Goal: Task Accomplishment & Management: Manage account settings

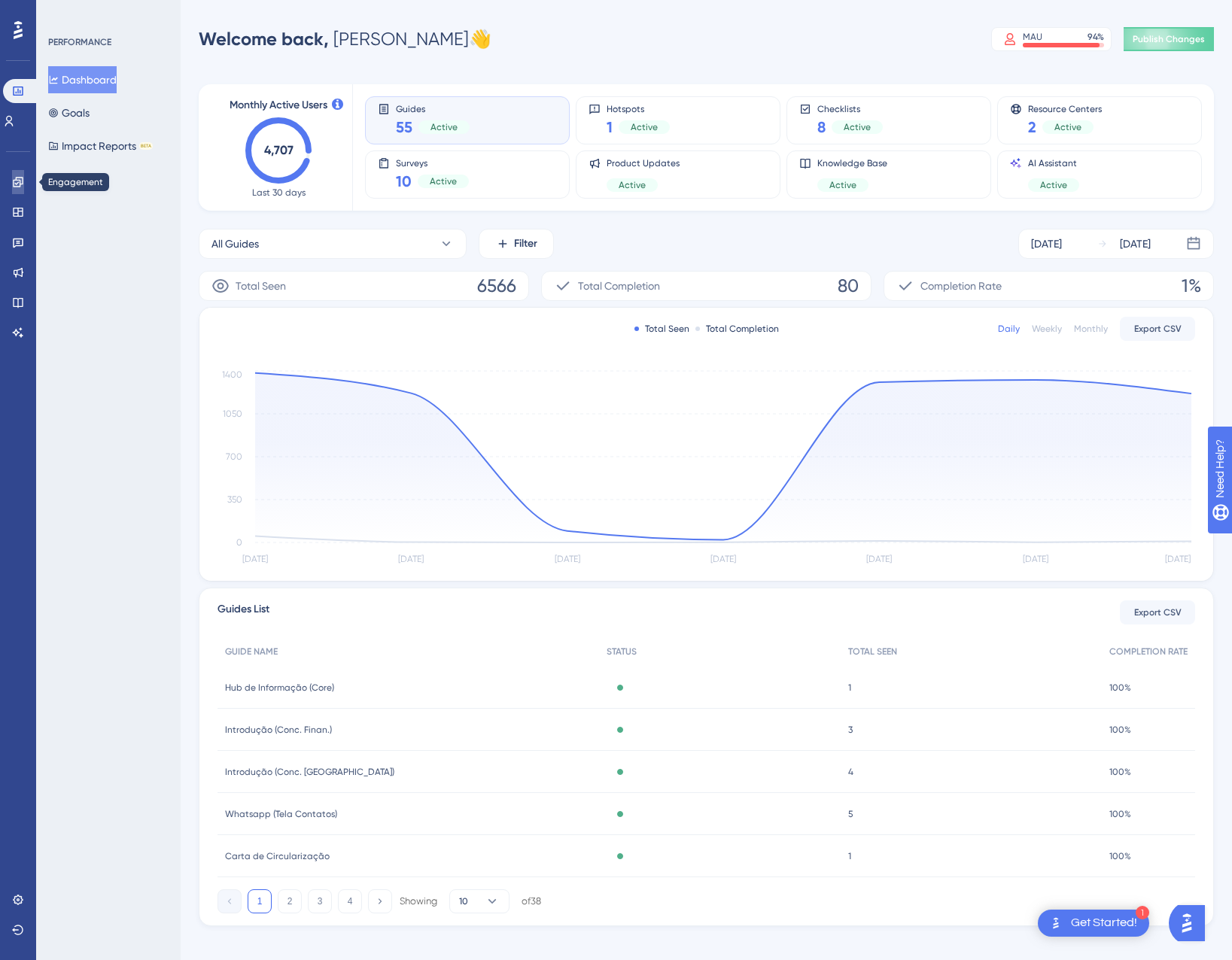
click at [20, 170] on link at bounding box center [17, 182] width 12 height 24
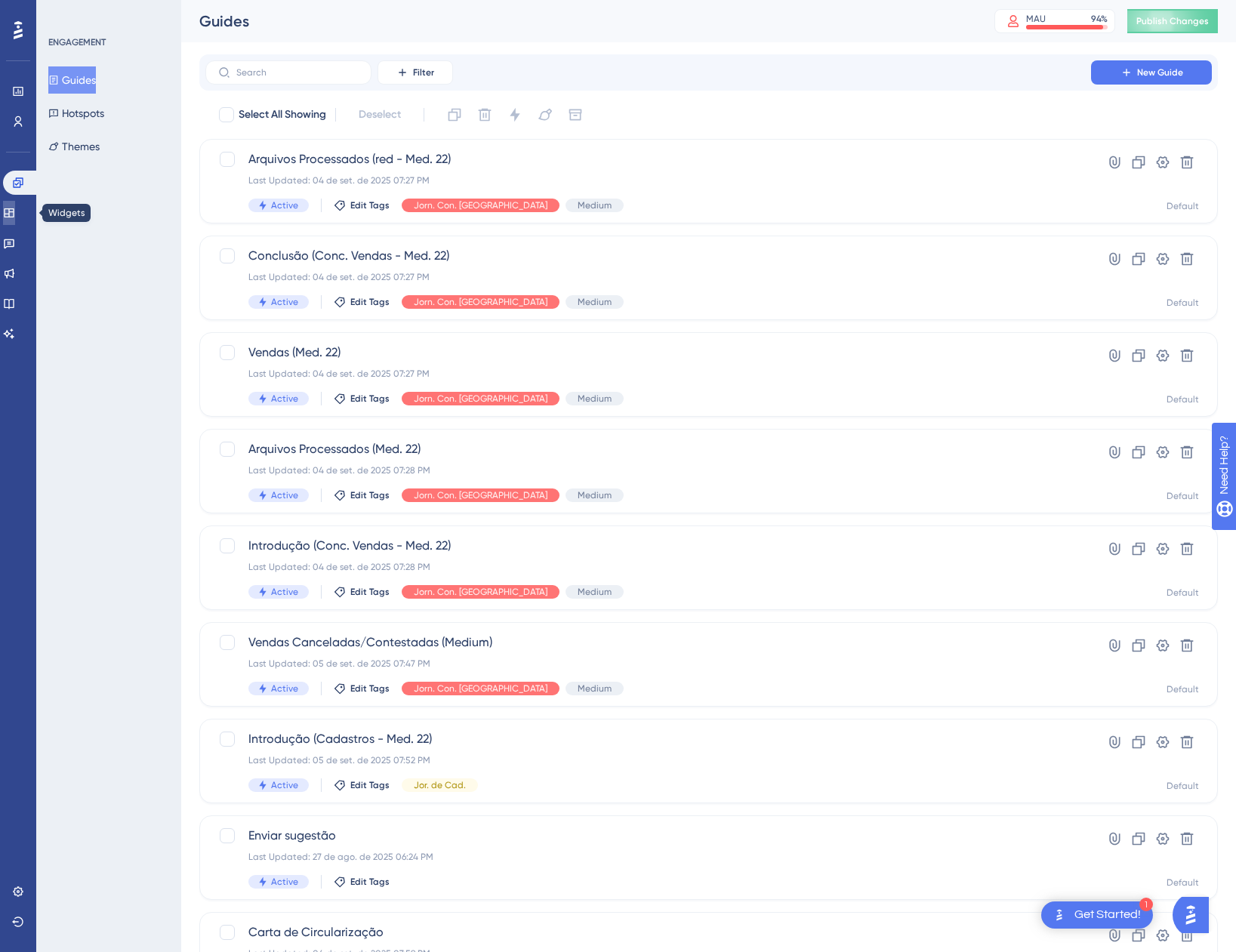
click at [15, 212] on icon at bounding box center [8, 212] width 12 height 12
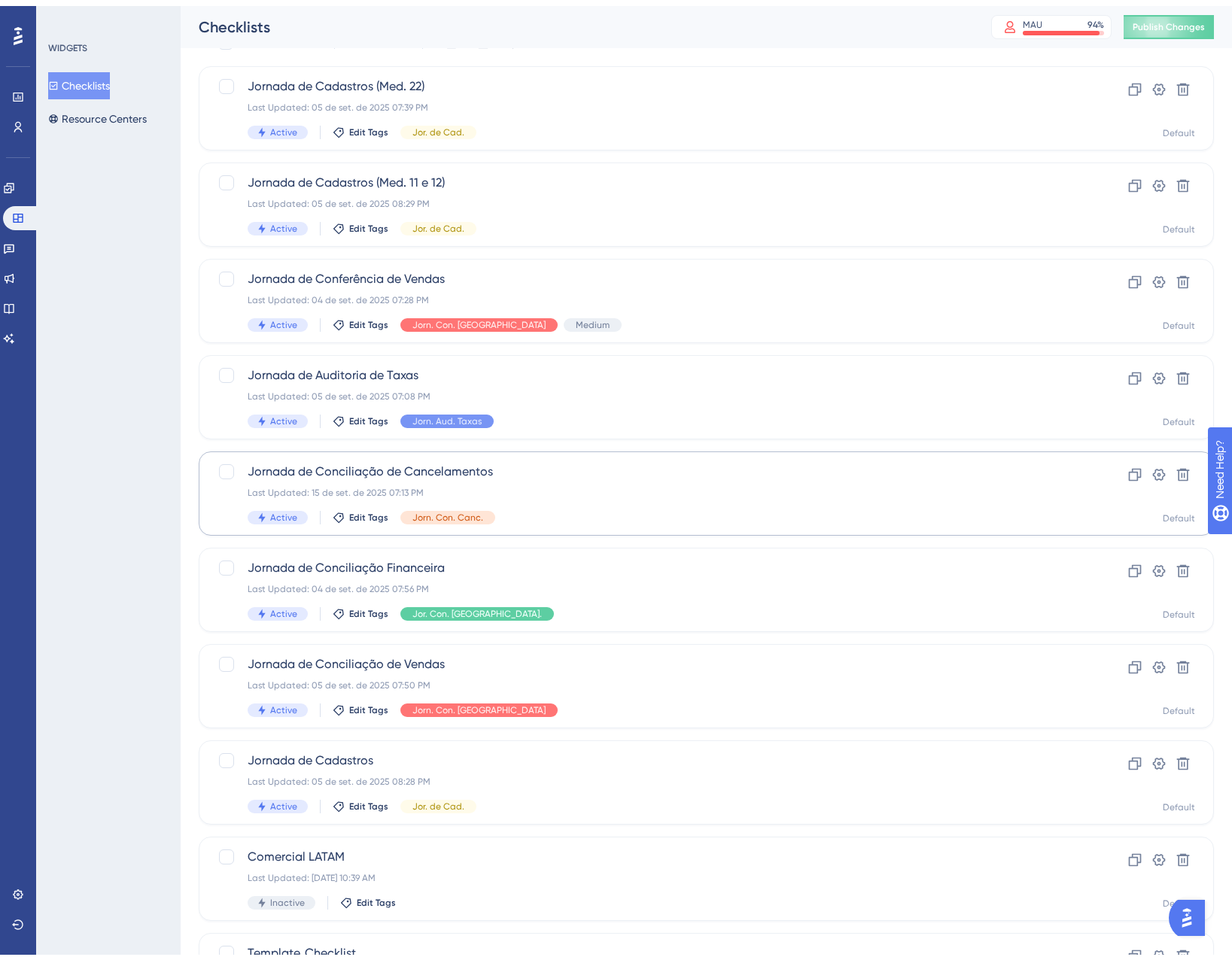
scroll to position [177, 0]
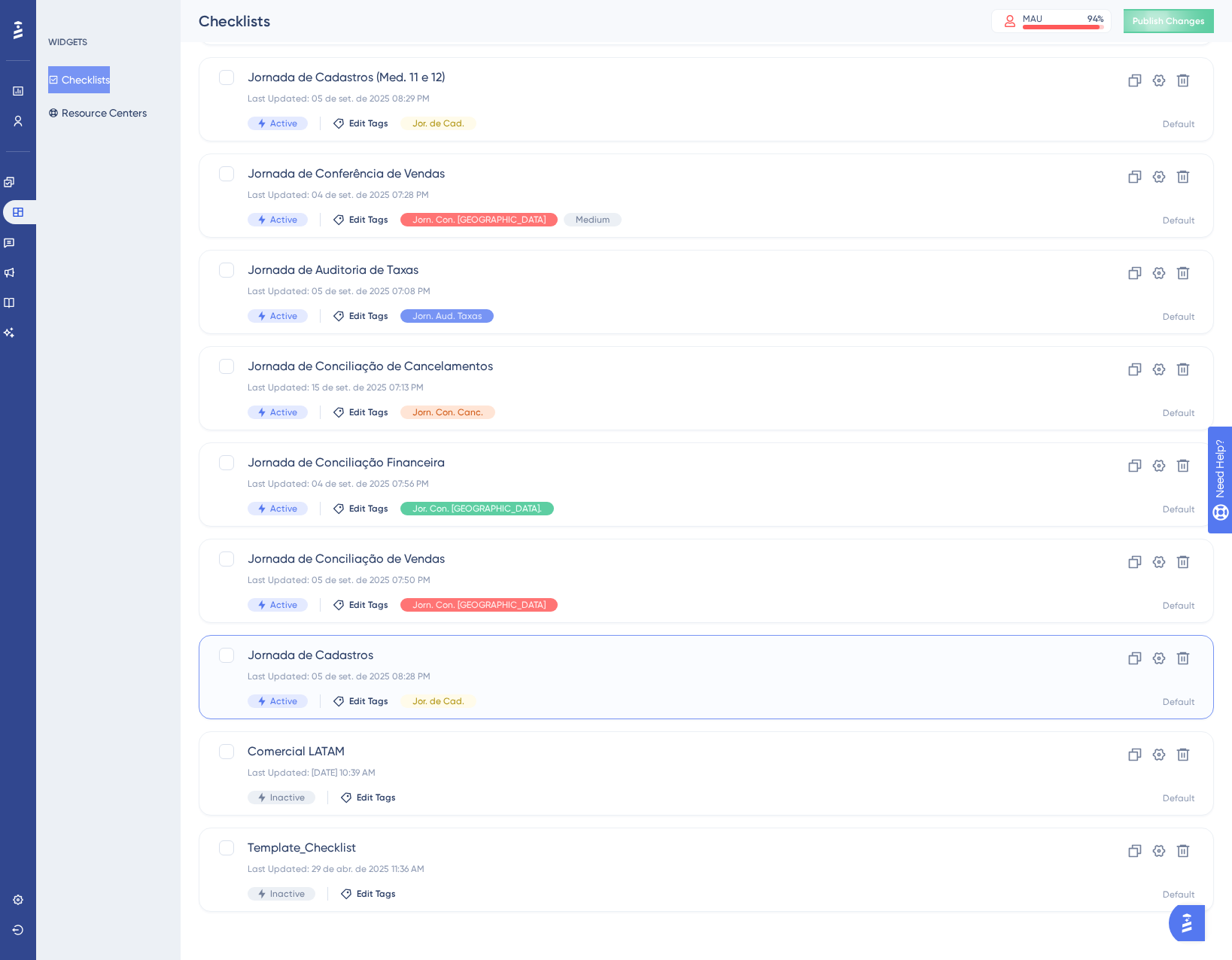
click at [570, 673] on div "Last Updated: 05 de set. de 2025 08:28 PM" at bounding box center [646, 676] width 797 height 12
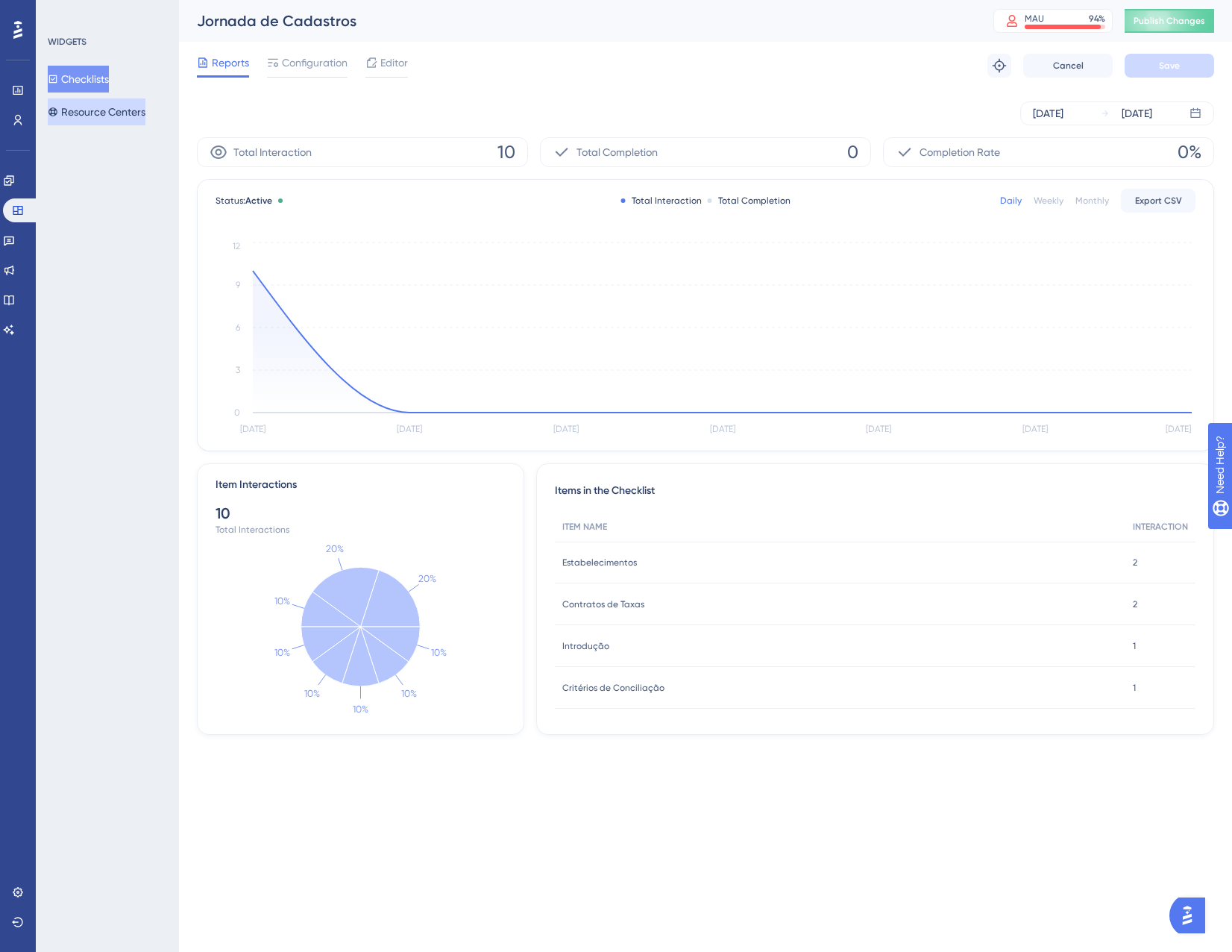
click at [116, 107] on button "Resource Centers" at bounding box center [97, 111] width 98 height 27
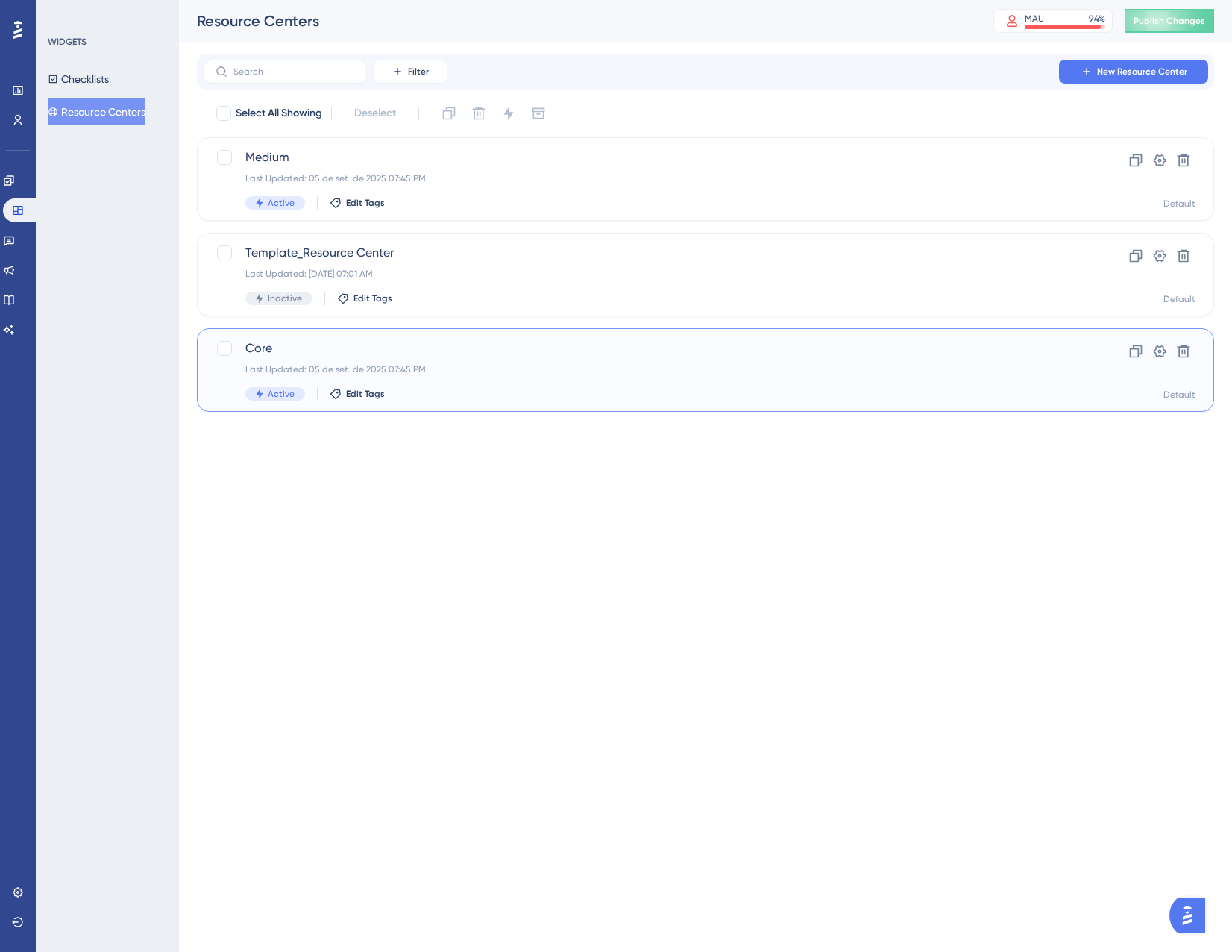
click at [560, 390] on div "Active Edit Tags" at bounding box center [645, 393] width 801 height 13
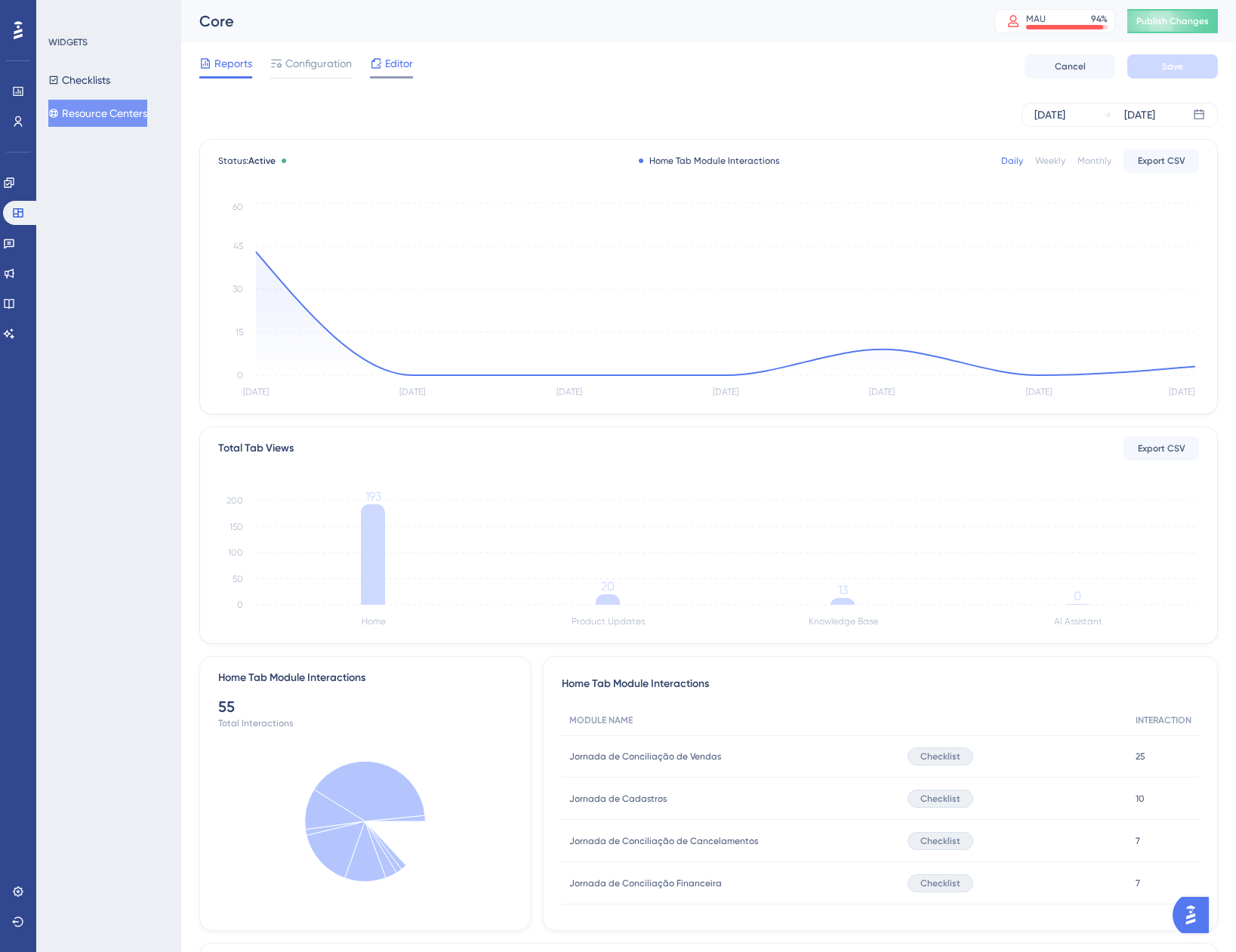
click at [388, 62] on span "Editor" at bounding box center [399, 63] width 28 height 18
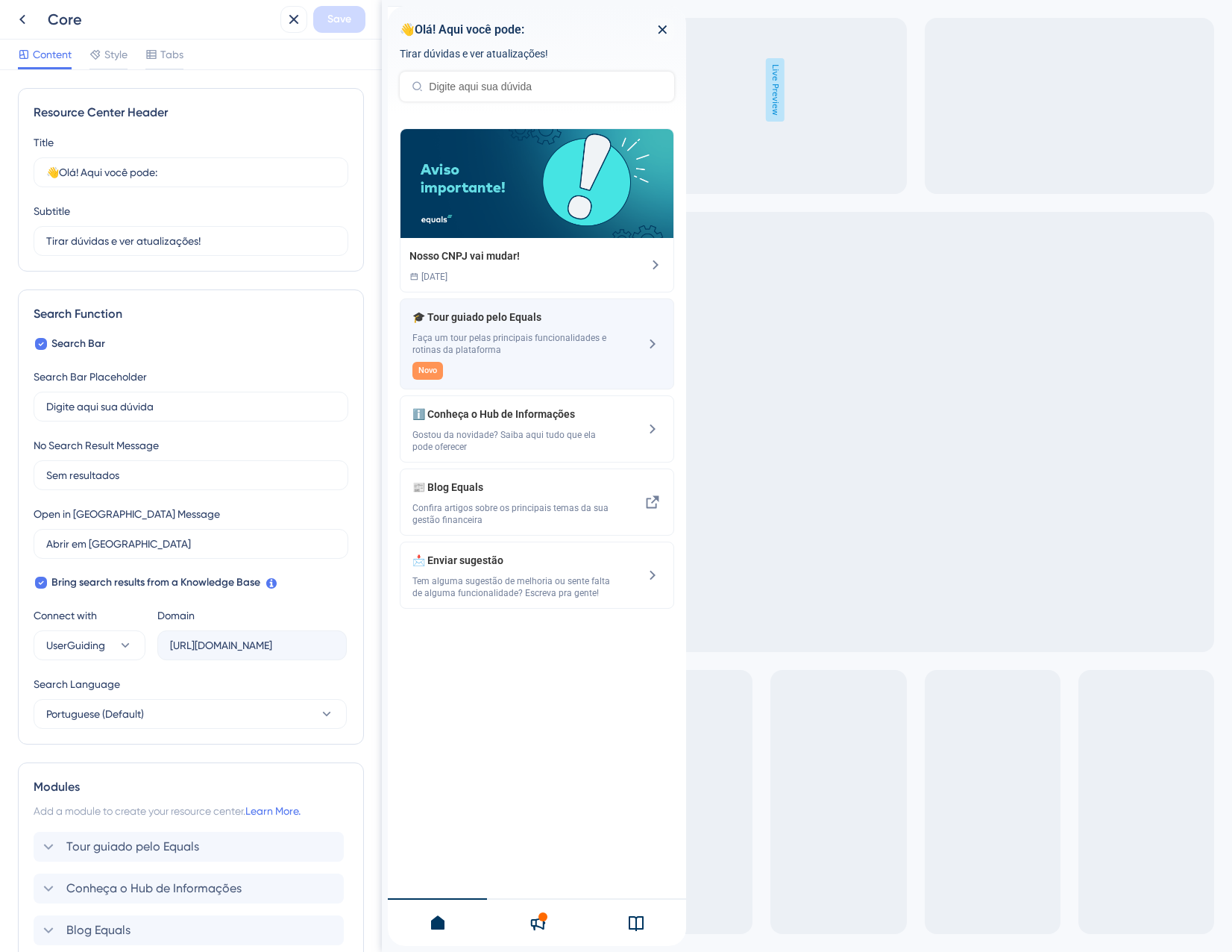
click at [513, 359] on div "🎓 Tour guiado pelo Equals Faça um tour pelas principais funcionalidades e rotin…" at bounding box center [512, 344] width 199 height 71
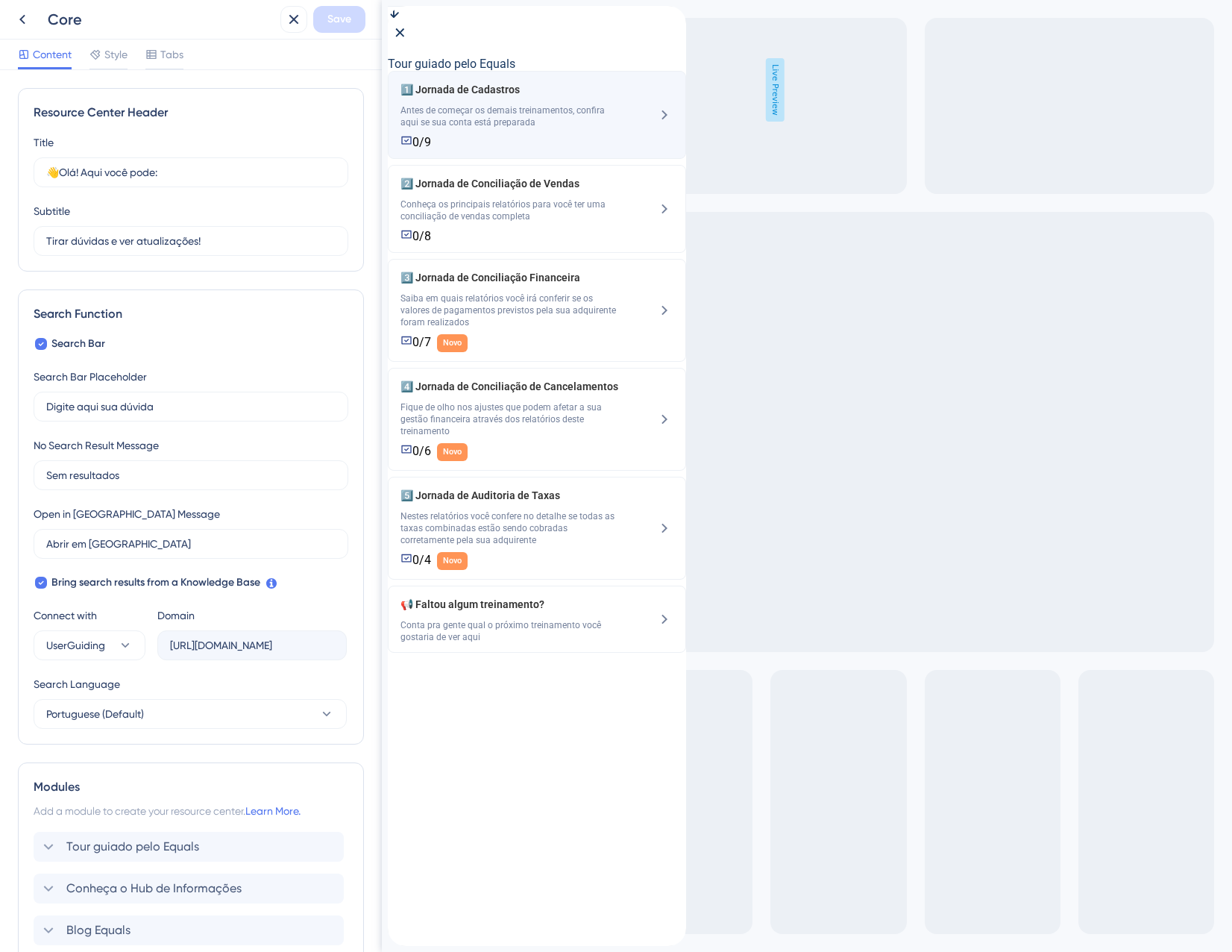
click at [504, 149] on div "1️⃣ Jornada de Cadastros Antes de começar os demais treinamentos, confira aqui …" at bounding box center [509, 114] width 218 height 69
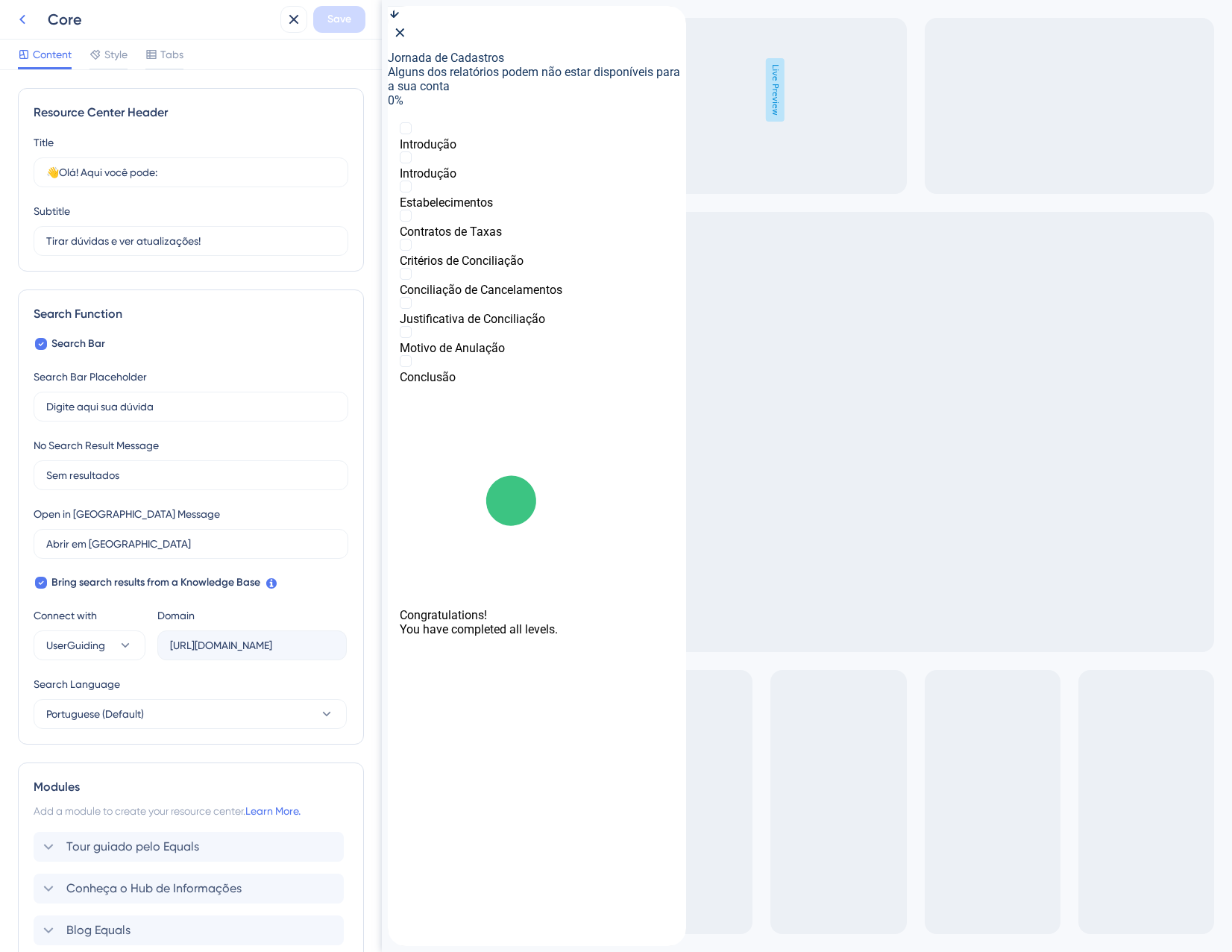
click at [21, 9] on button at bounding box center [22, 20] width 27 height 27
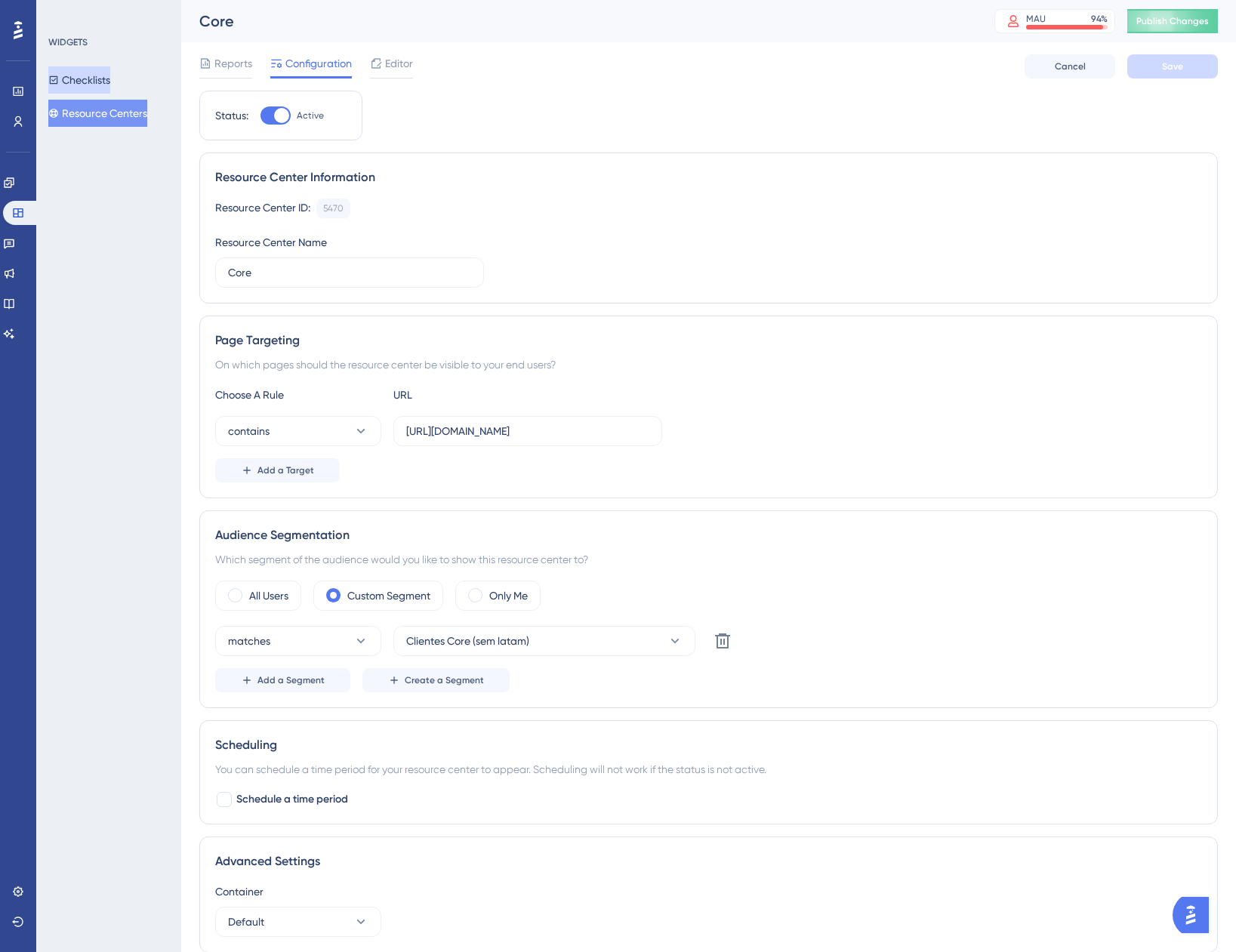
click at [89, 82] on button "Checklists" at bounding box center [79, 80] width 62 height 27
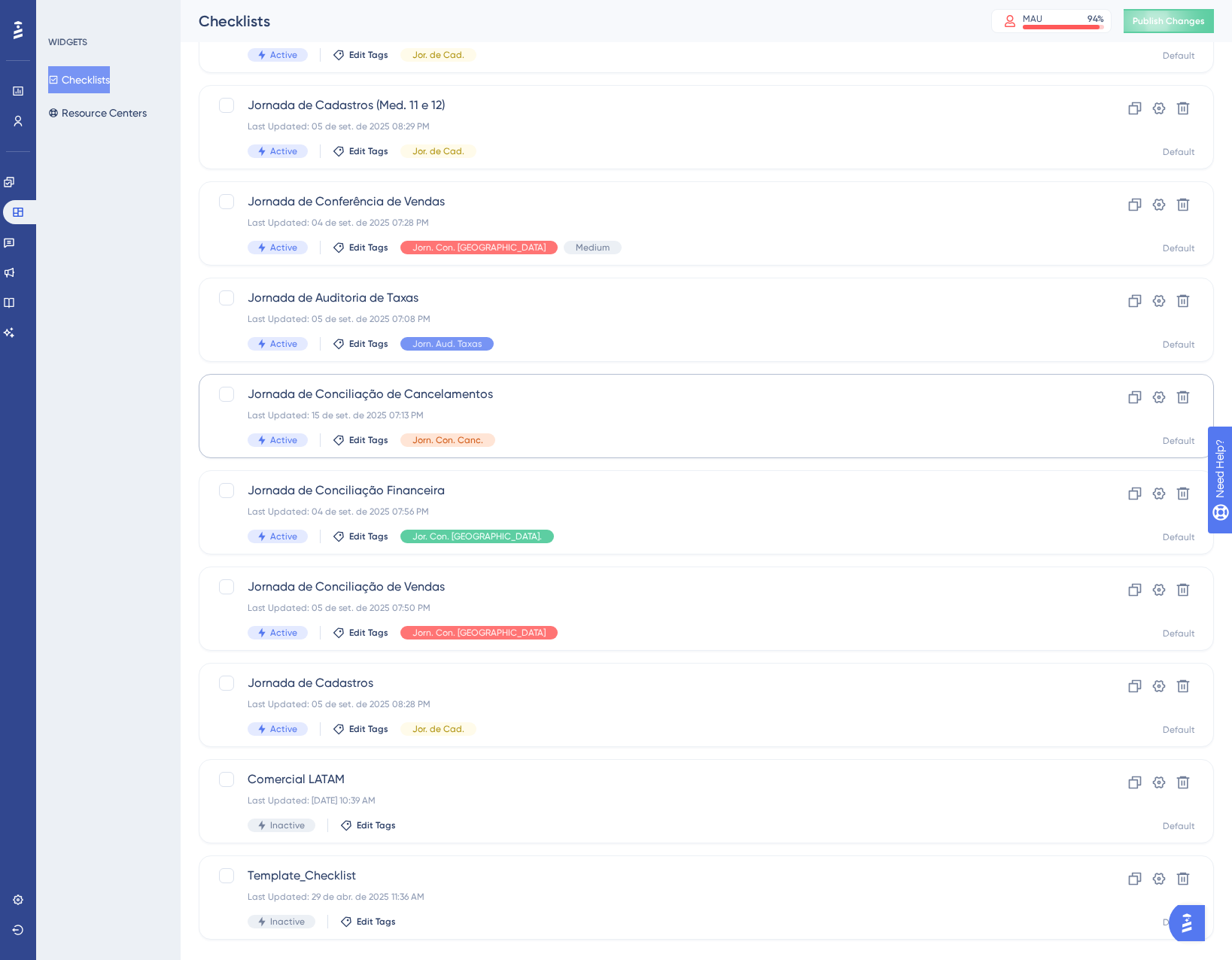
scroll to position [150, 0]
click at [590, 698] on div "Last Updated: 05 de set. de 2025 08:28 PM" at bounding box center [646, 703] width 797 height 12
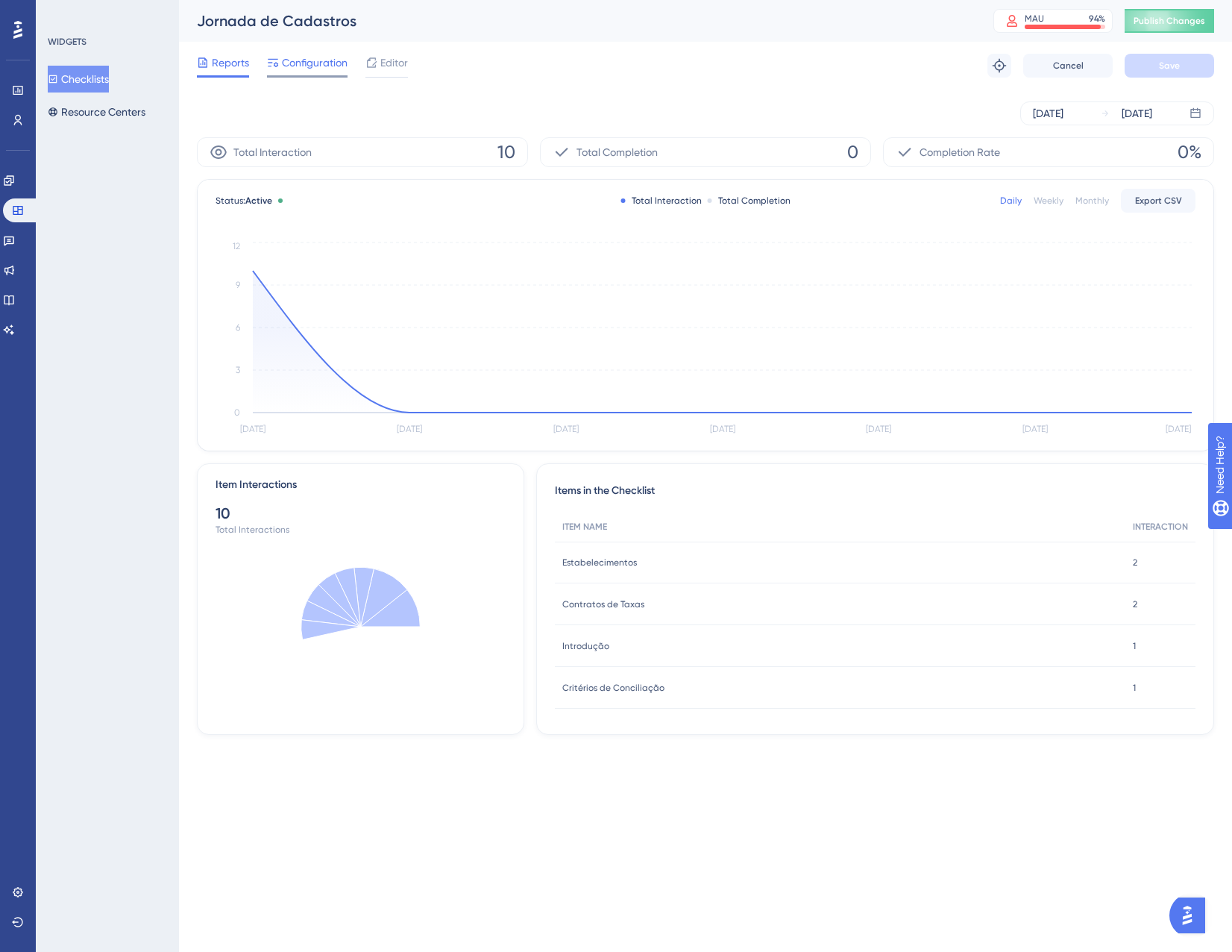
click at [322, 60] on span "Configuration" at bounding box center [315, 62] width 66 height 18
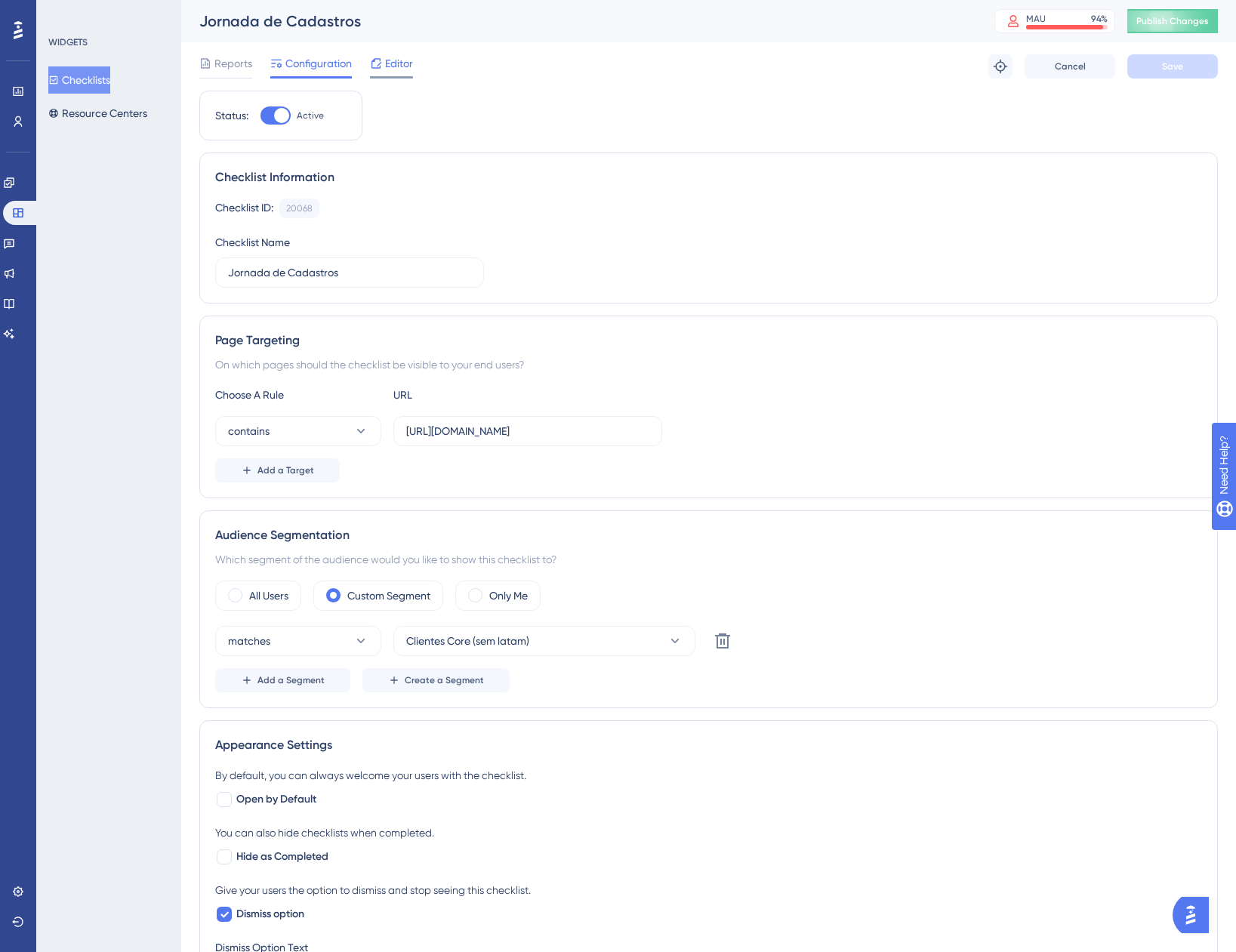
click at [392, 74] on div "Editor" at bounding box center [392, 66] width 43 height 24
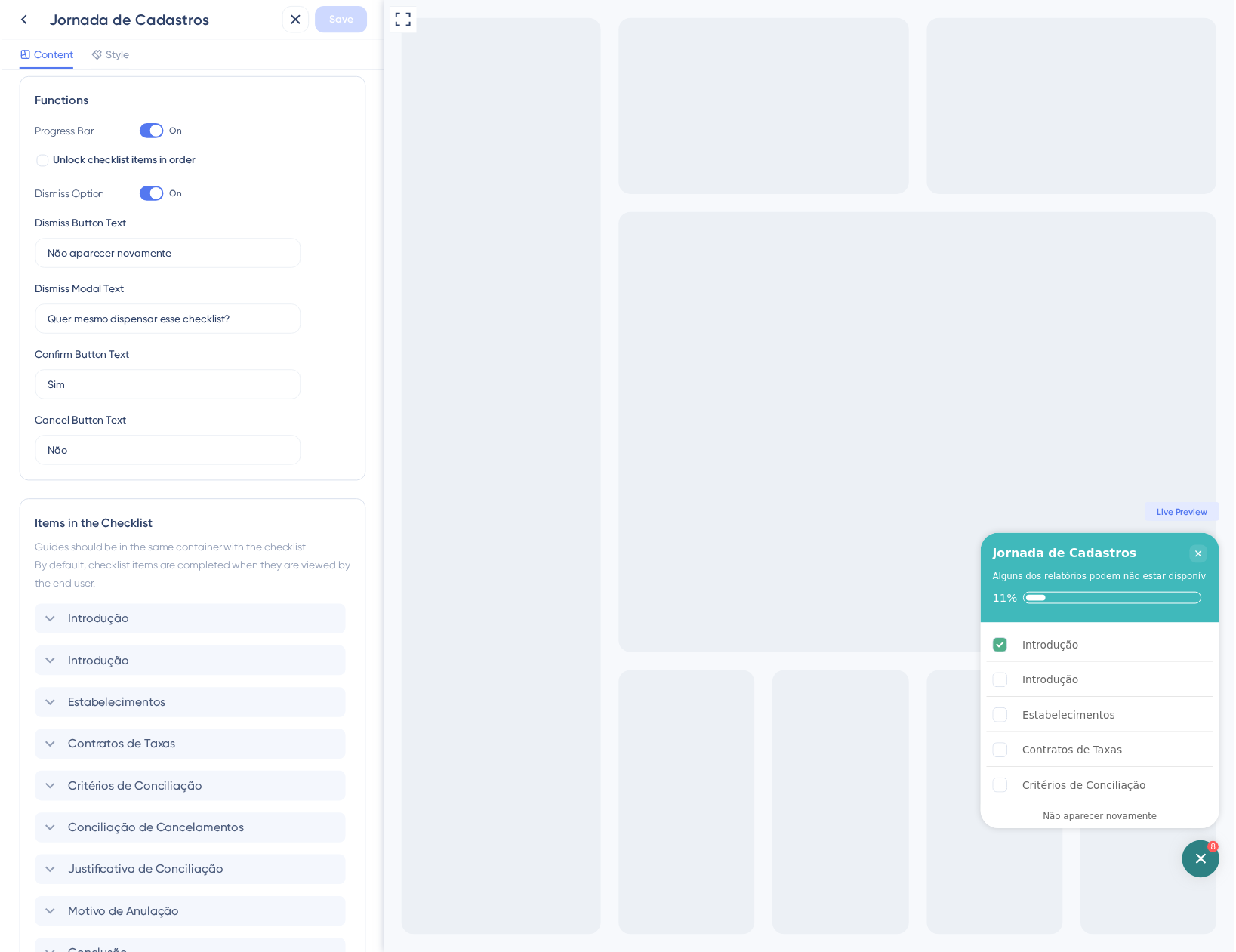
scroll to position [215, 0]
click at [29, 16] on icon at bounding box center [23, 20] width 18 height 18
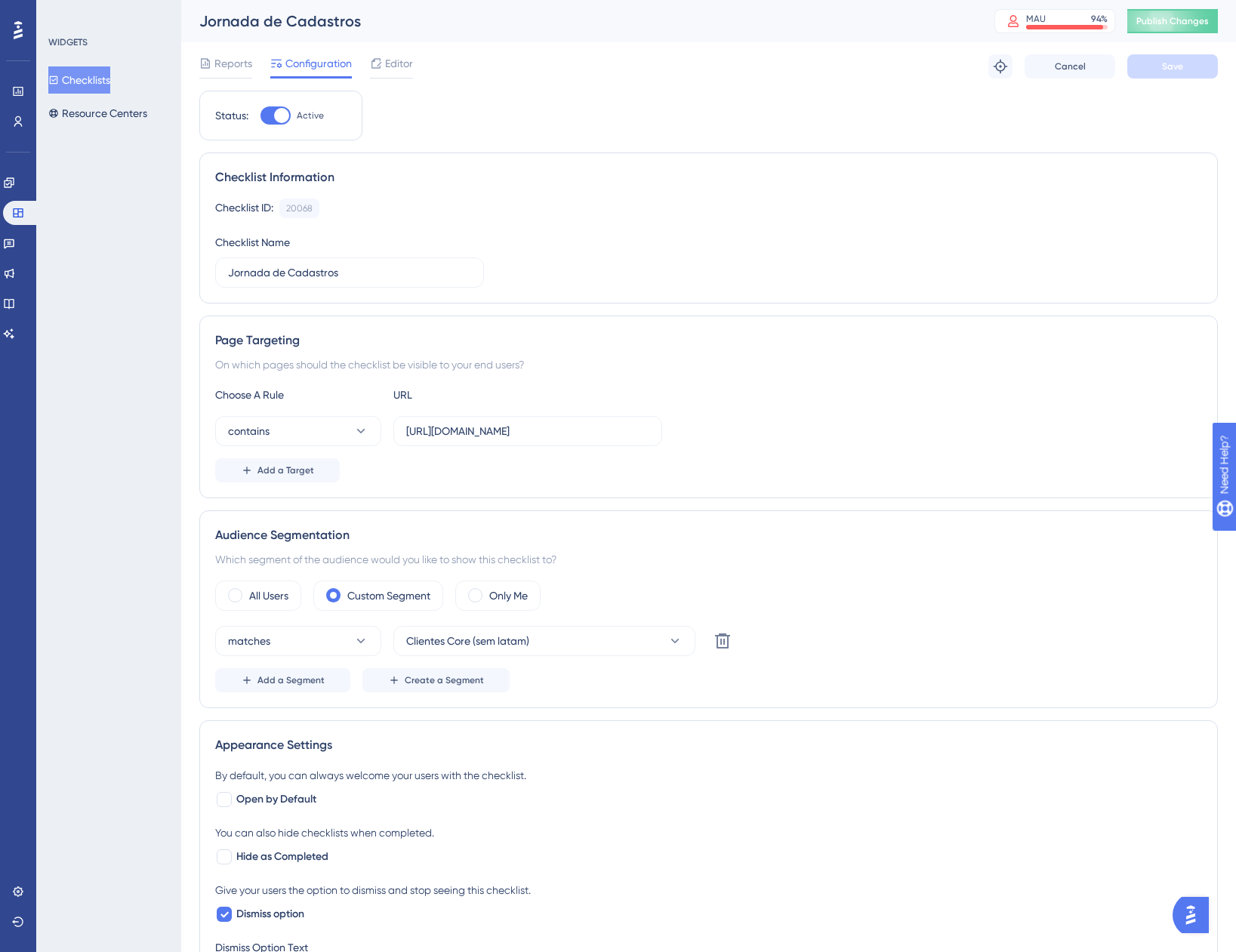
click at [122, 98] on div "Checklists Resource Centers" at bounding box center [110, 97] width 123 height 60
click at [110, 83] on button "Checklists" at bounding box center [79, 80] width 62 height 27
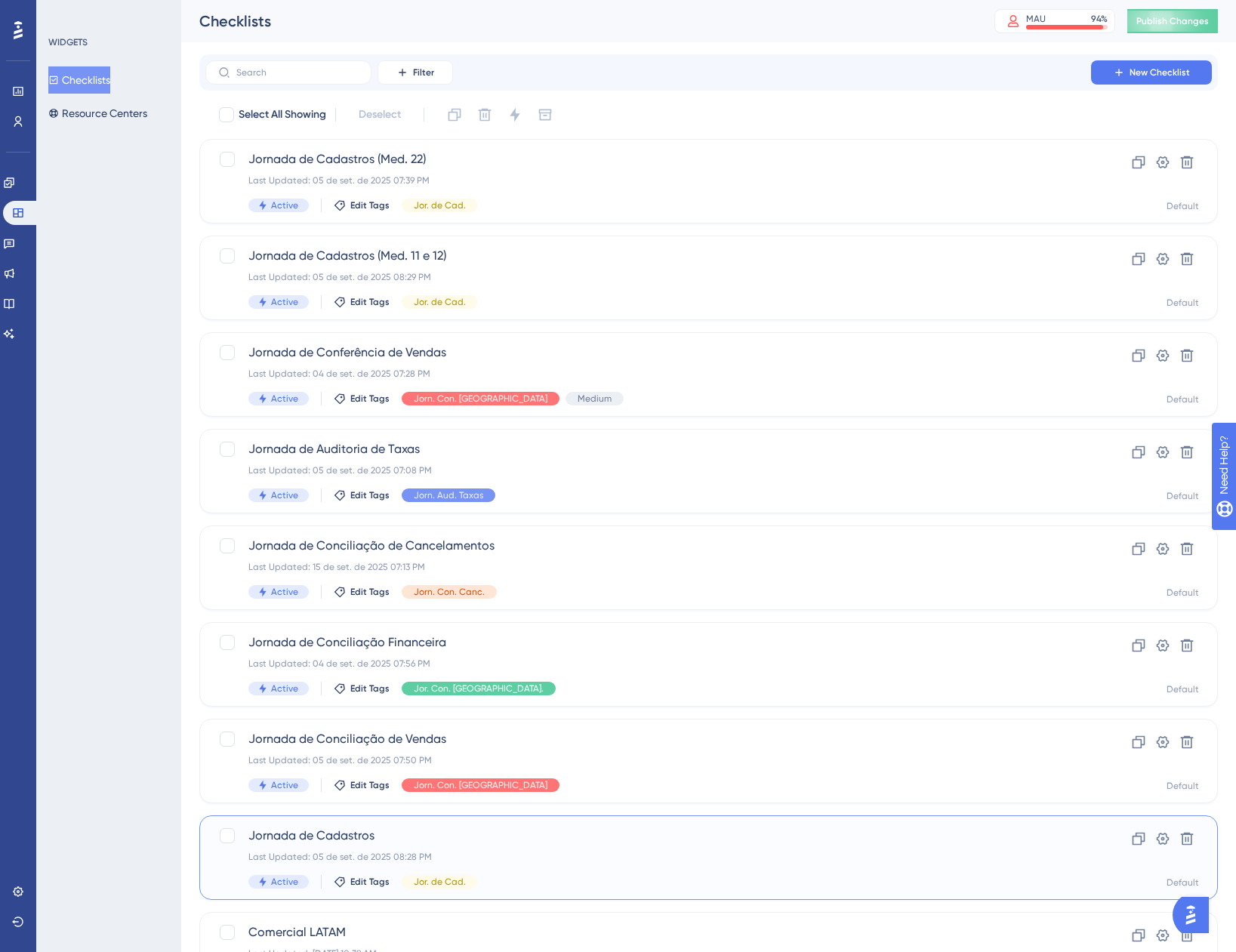
click at [636, 834] on span "Jornada de Cadastros" at bounding box center [648, 836] width 799 height 18
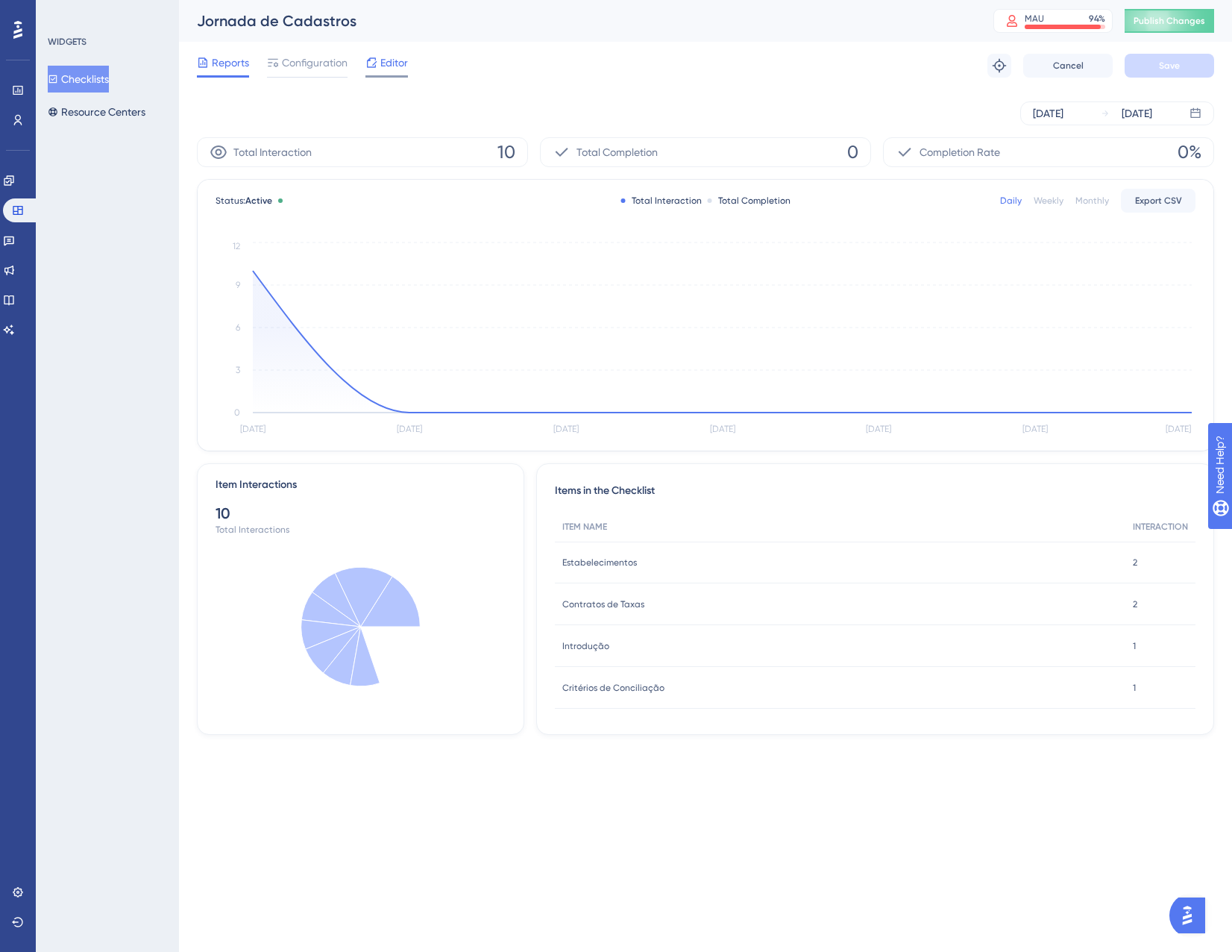
click at [389, 62] on span "Editor" at bounding box center [394, 62] width 28 height 18
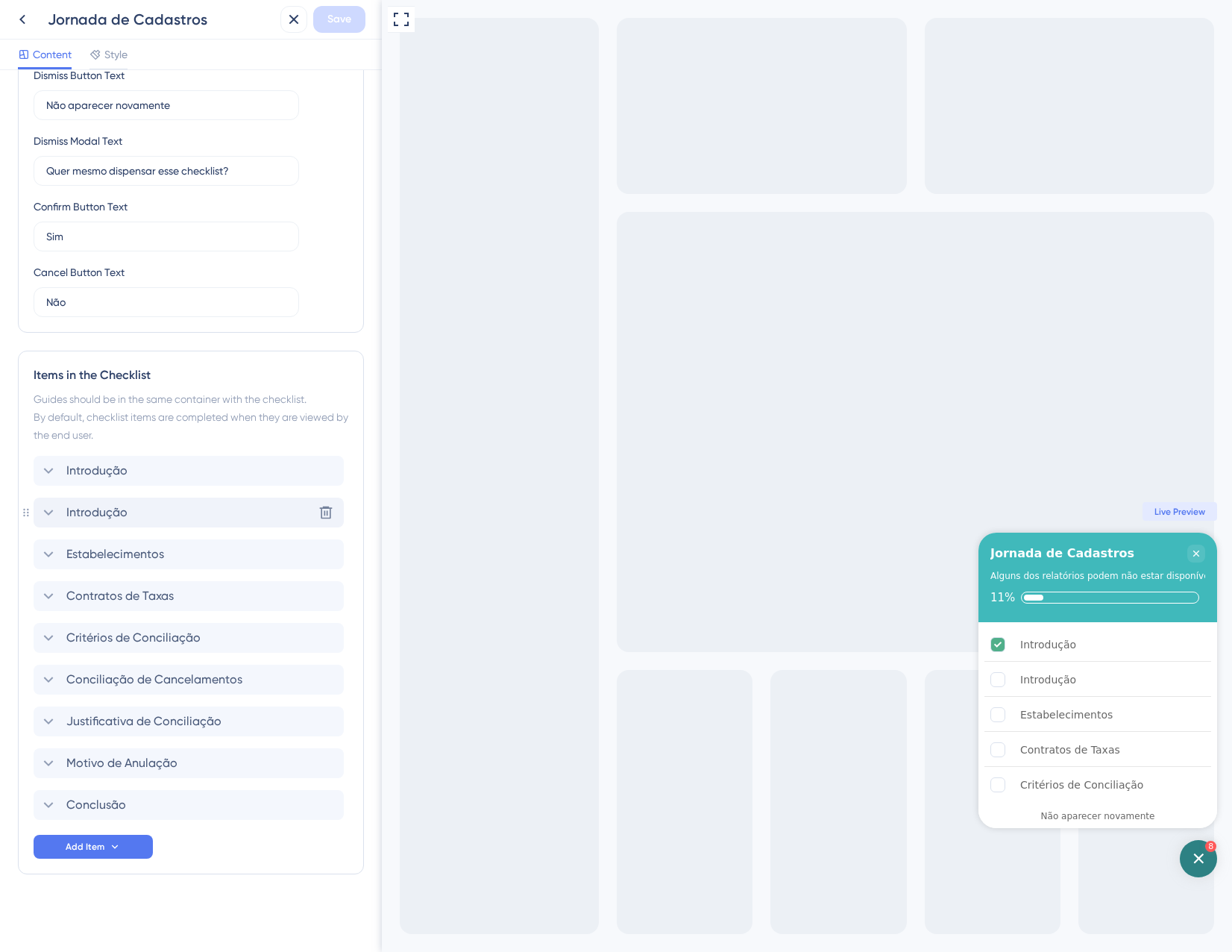
click at [156, 512] on div "Introdução Delete" at bounding box center [189, 512] width 310 height 29
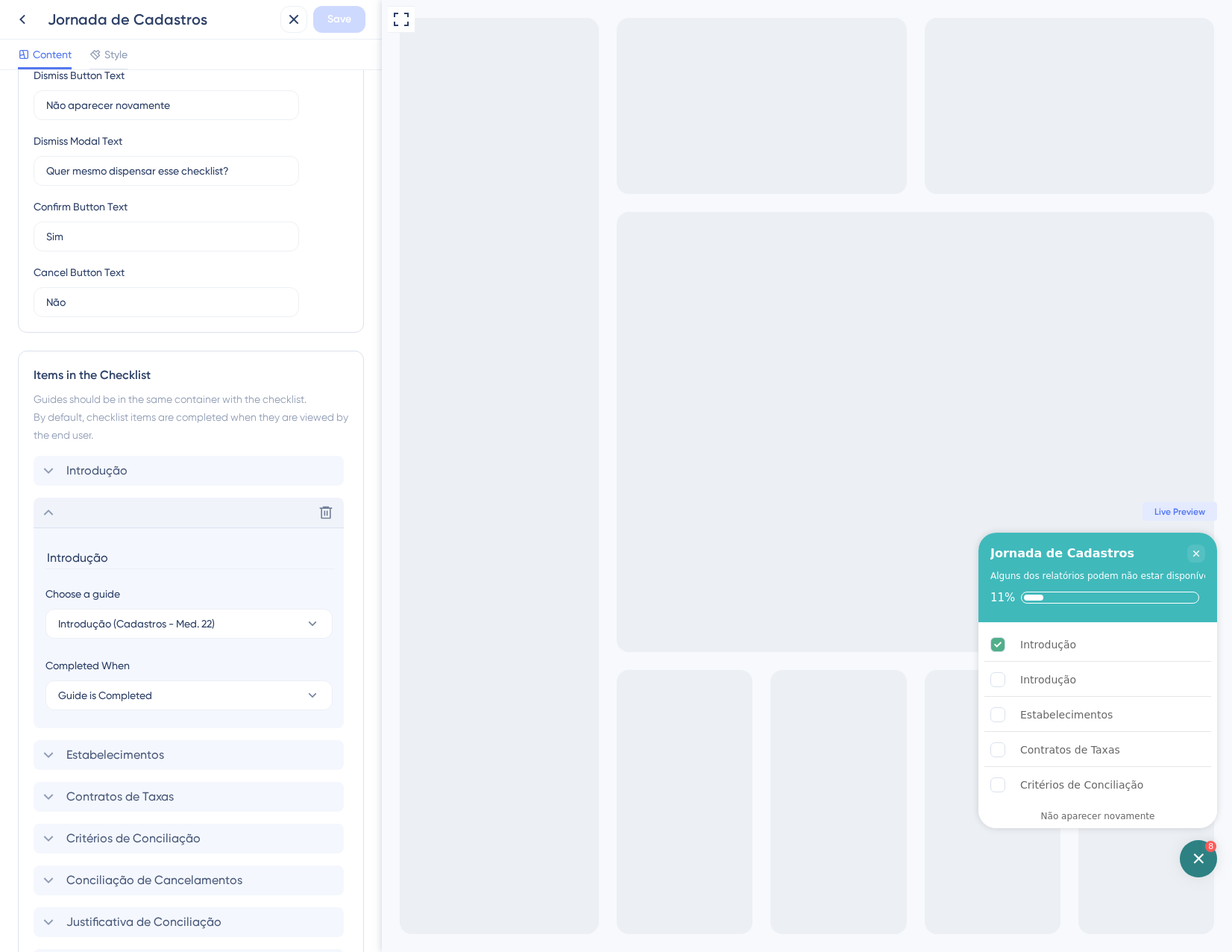
scroll to position [562, 0]
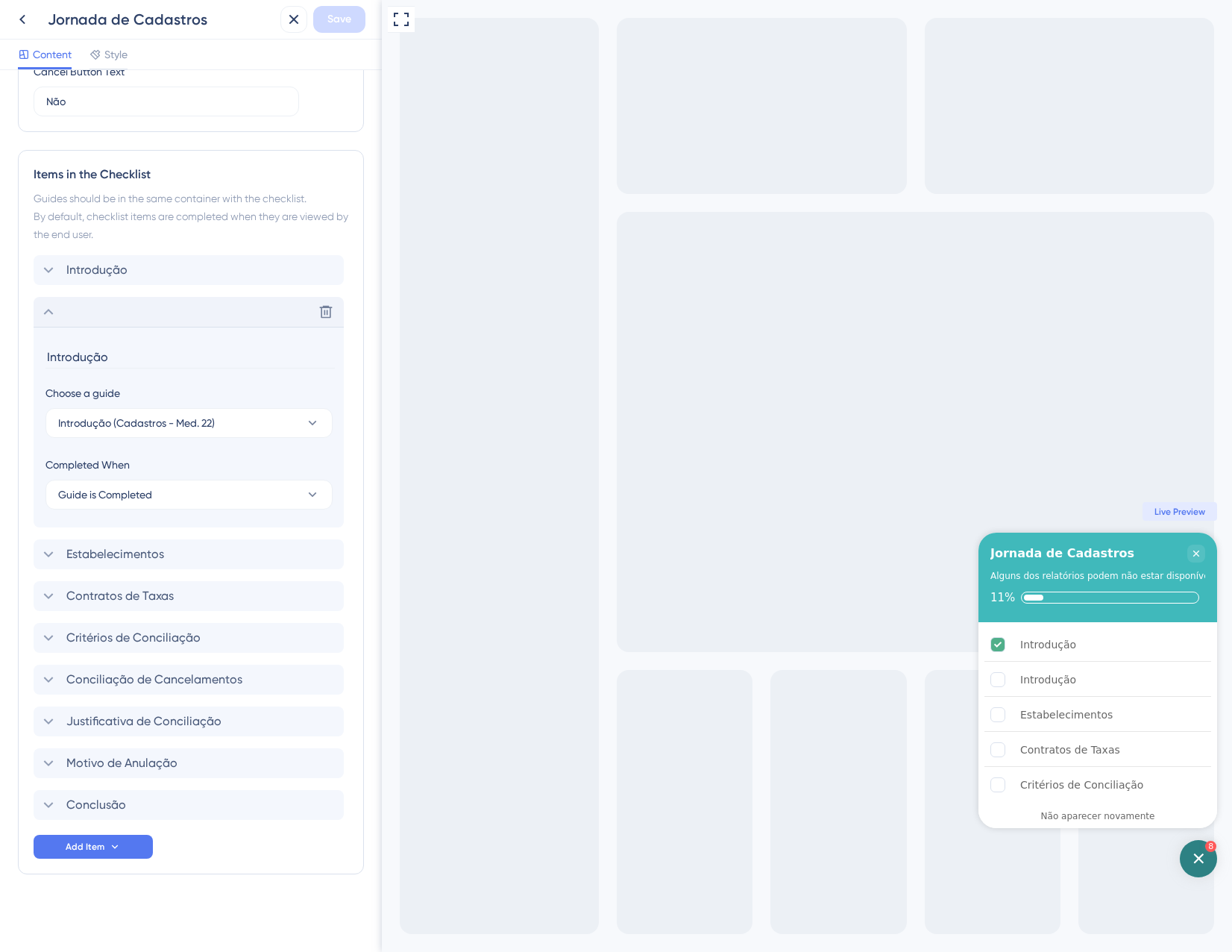
click at [122, 308] on div "Delete" at bounding box center [189, 311] width 310 height 29
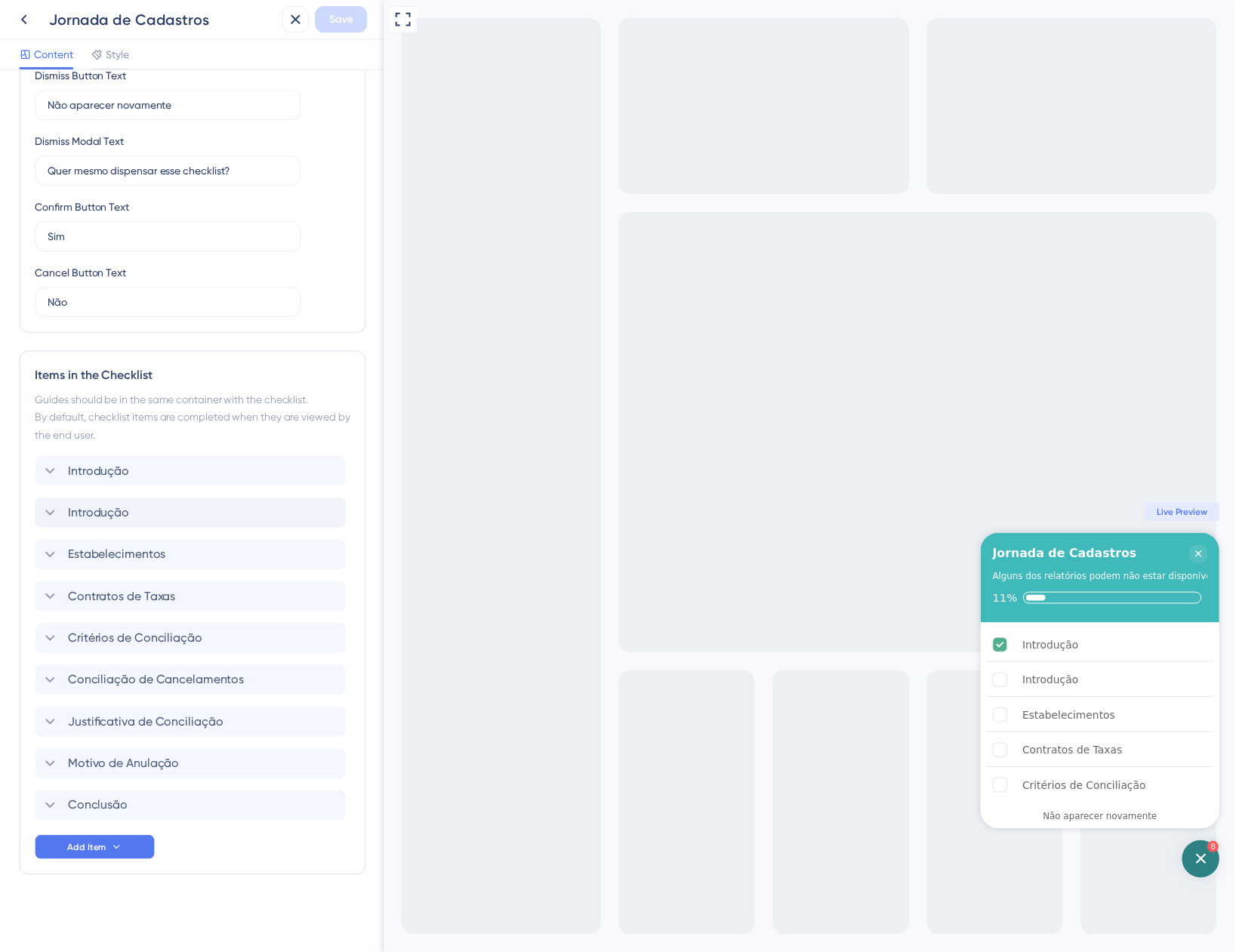
scroll to position [365, 0]
click at [24, 16] on icon at bounding box center [23, 20] width 6 height 10
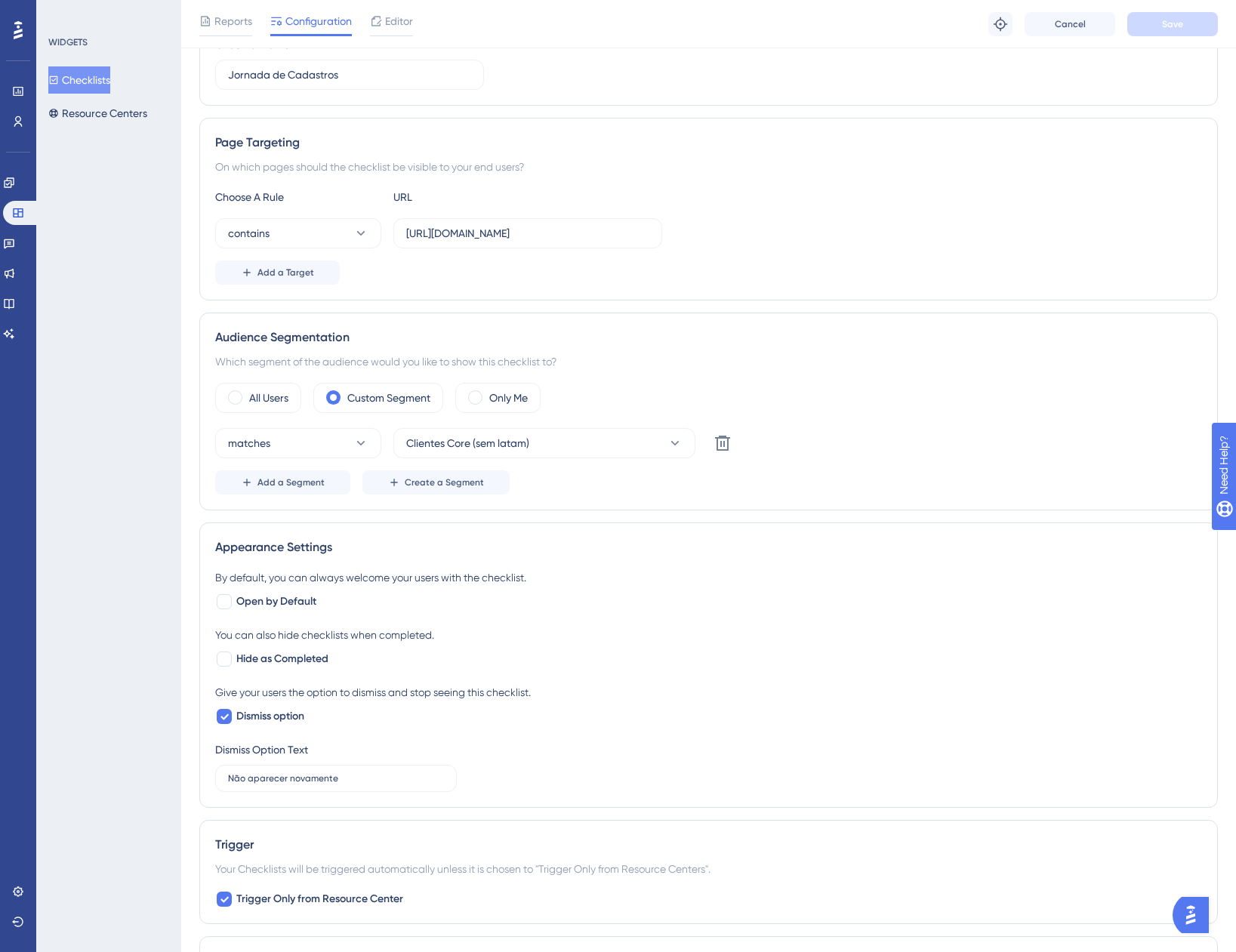
scroll to position [127, 0]
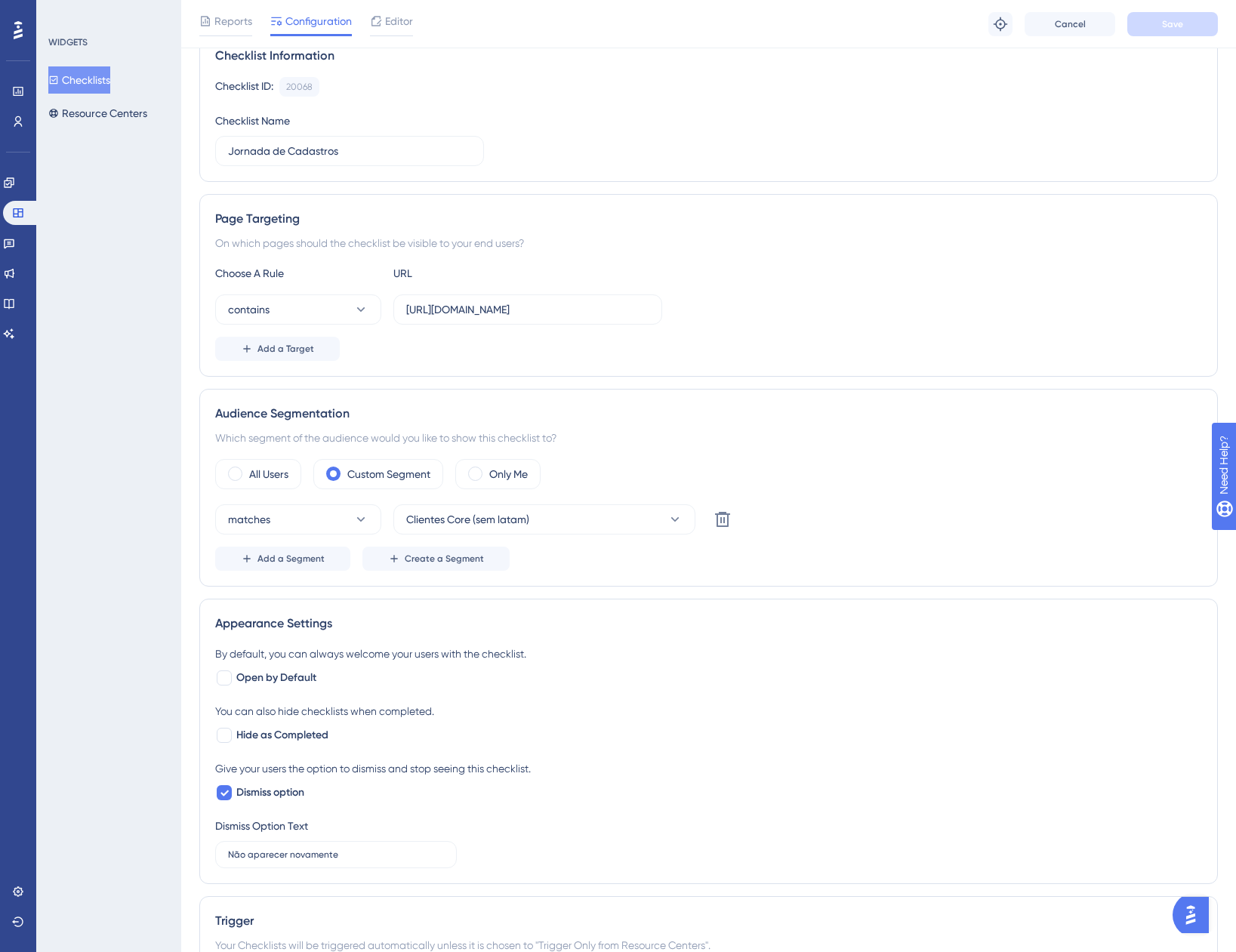
click at [107, 81] on button "Checklists" at bounding box center [79, 80] width 62 height 27
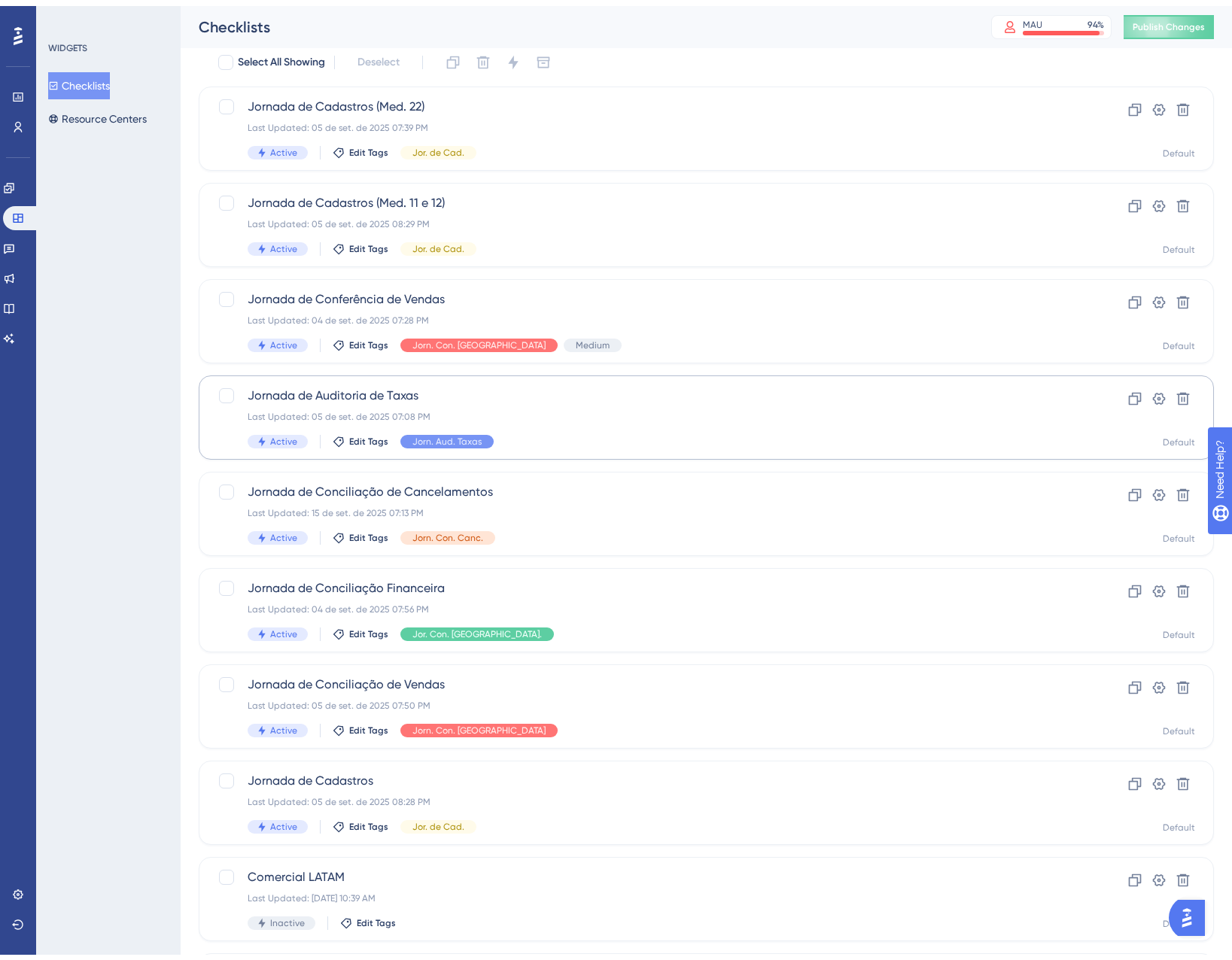
scroll to position [76, 0]
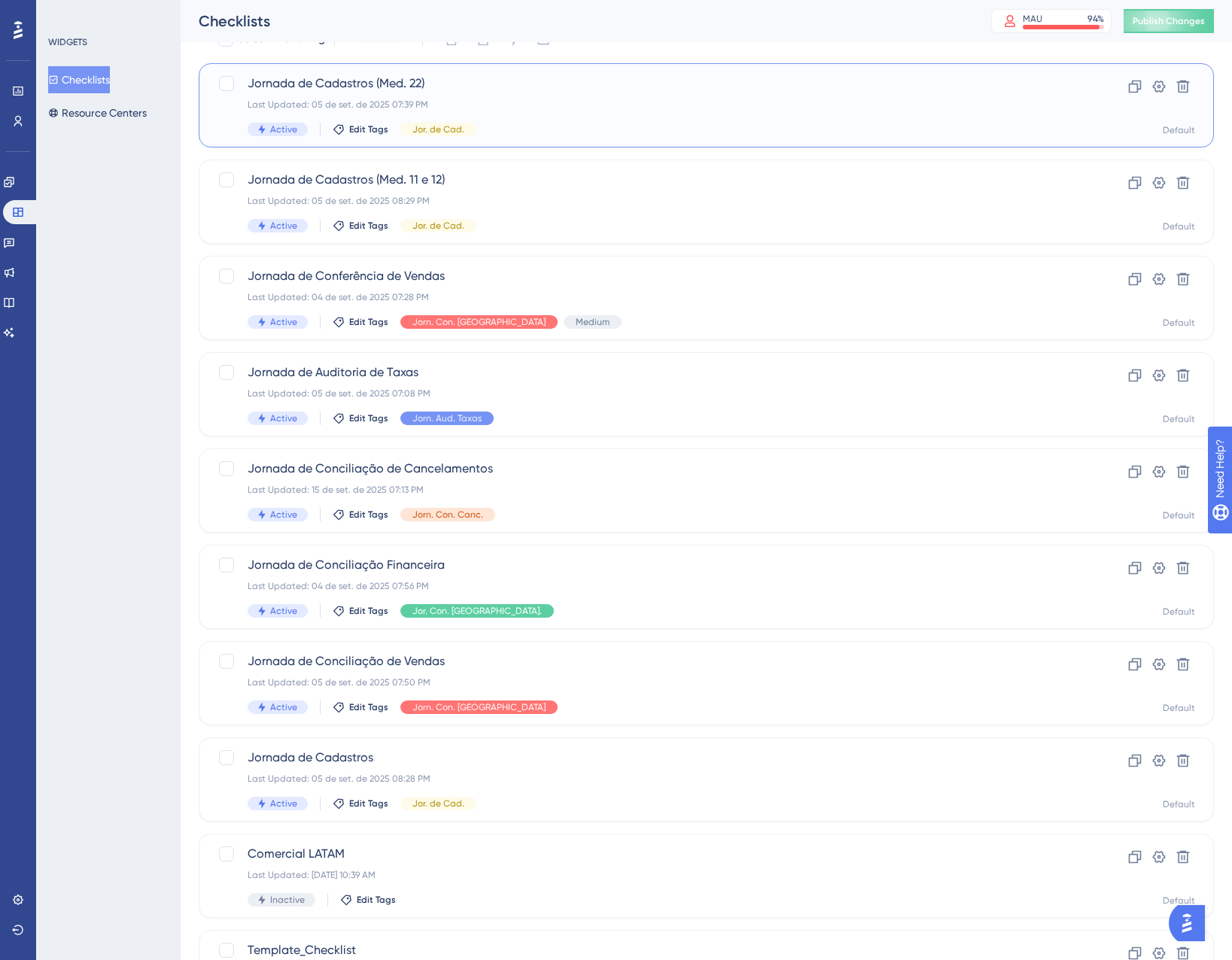
click at [583, 140] on div "Jornada de Cadastros (Med. 22) Last Updated: 05 de set. de 2025 07:39 PM Active…" at bounding box center [706, 105] width 1015 height 84
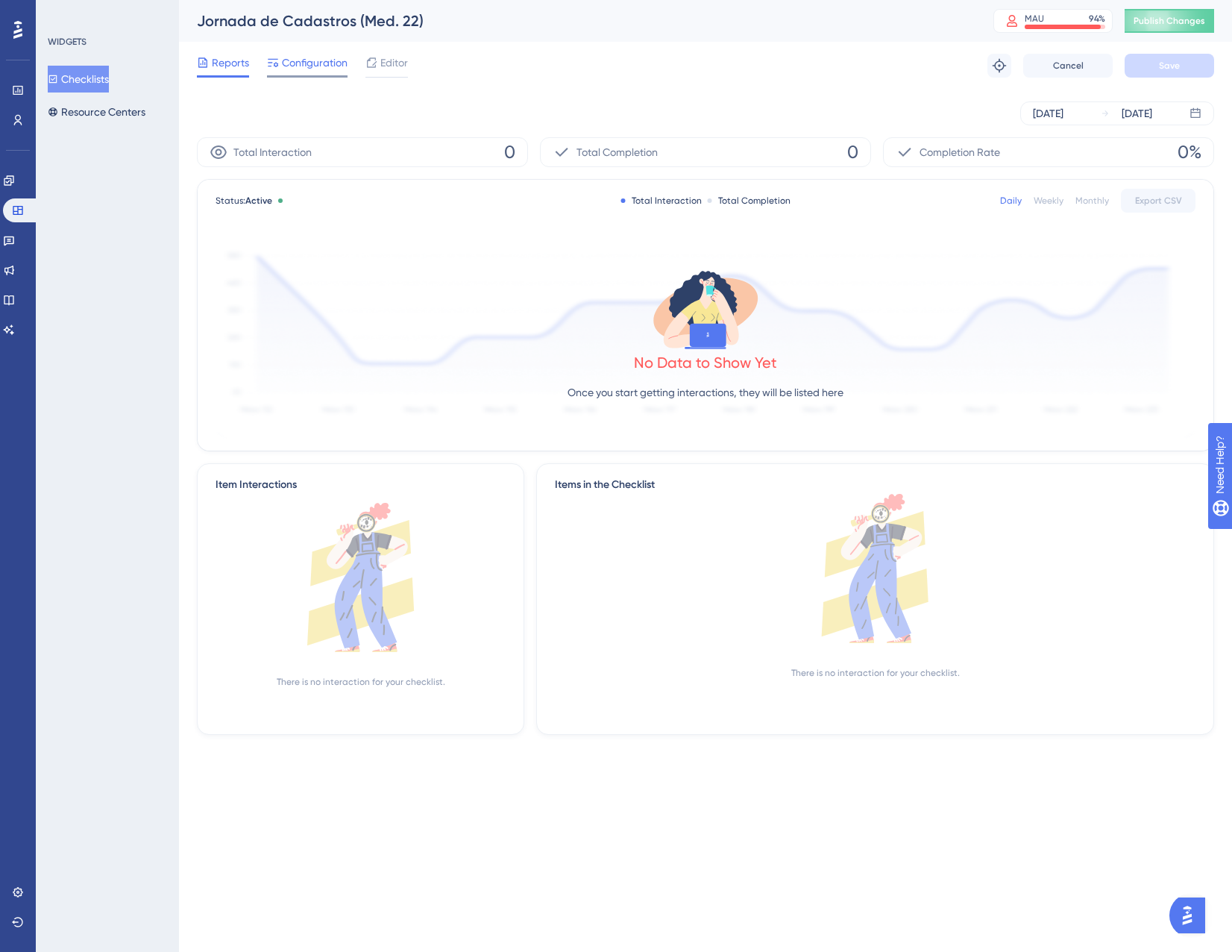
click at [295, 70] on span "Configuration" at bounding box center [315, 62] width 66 height 18
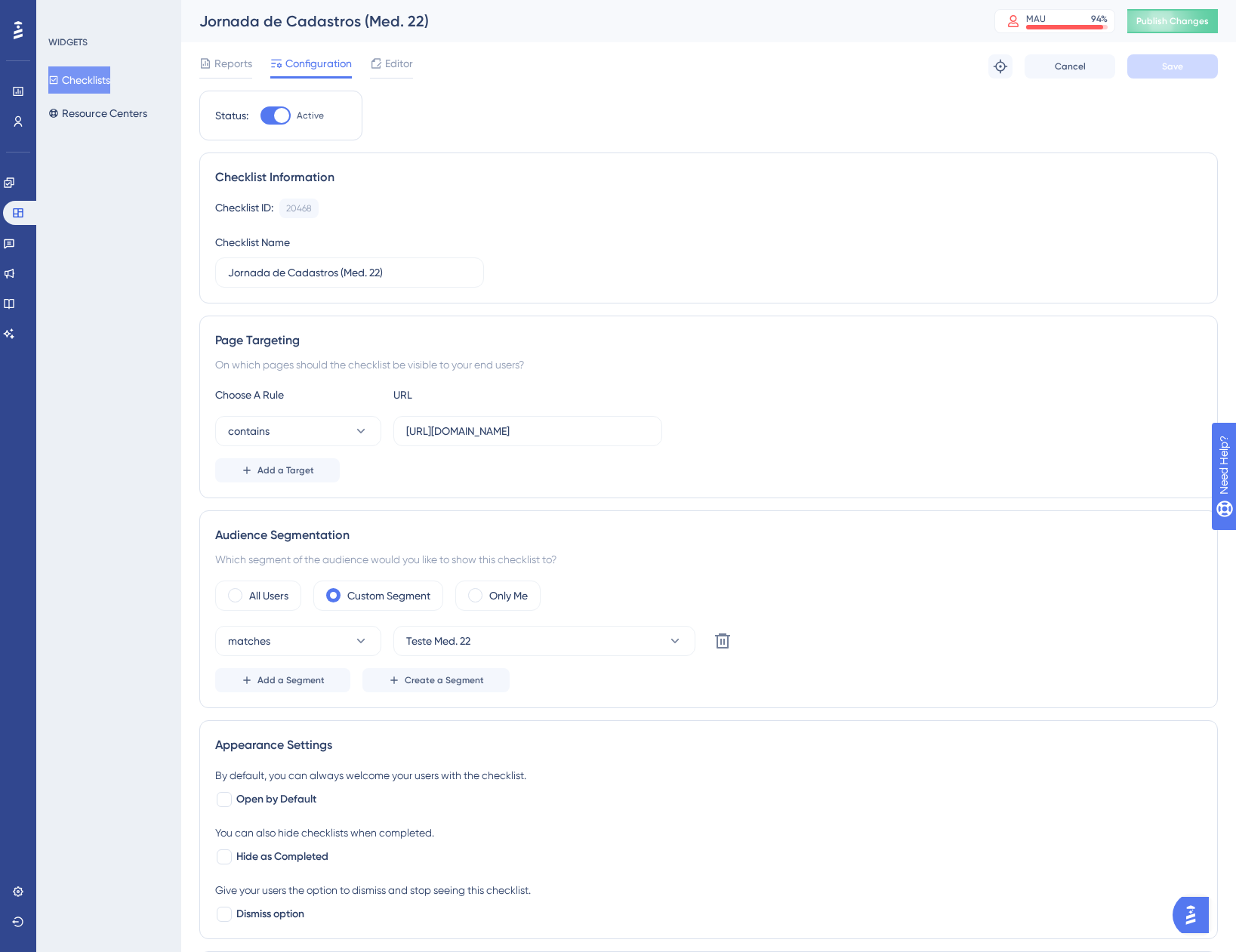
click at [418, 66] on div "Reports Configuration Editor Troubleshoot Cancel Save" at bounding box center [708, 67] width 1019 height 49
click at [400, 67] on span "Editor" at bounding box center [399, 63] width 28 height 18
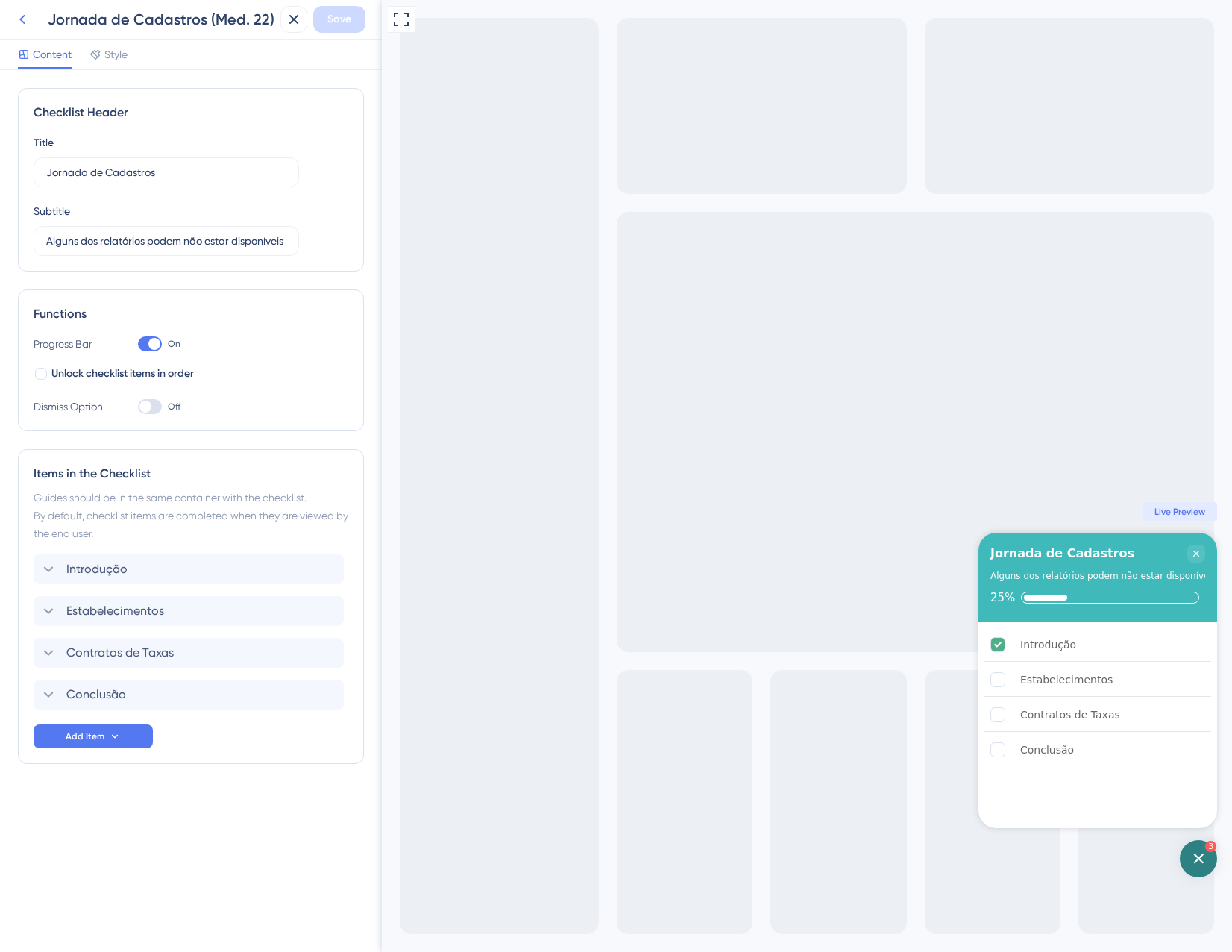
click at [20, 11] on icon at bounding box center [22, 20] width 18 height 18
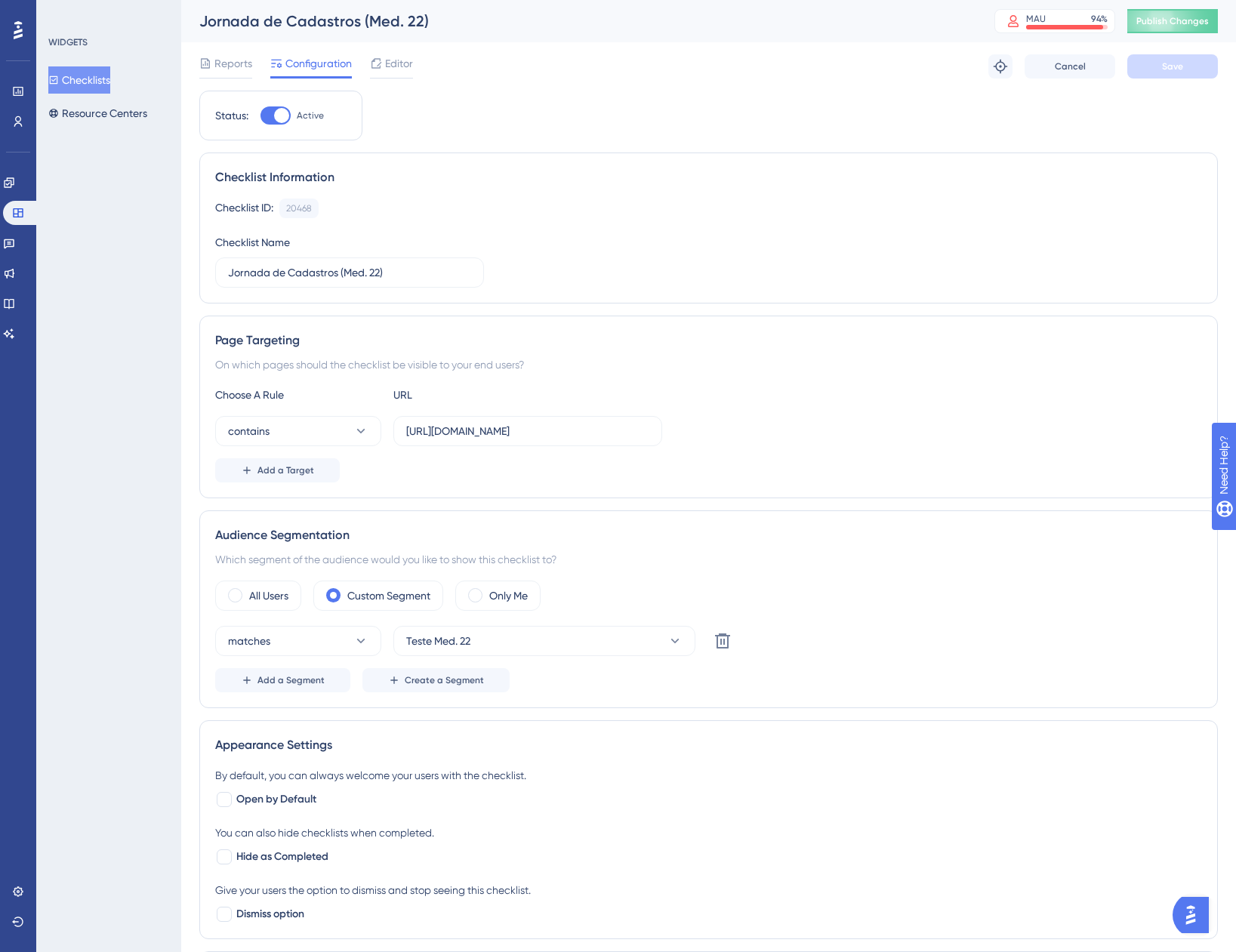
click at [110, 80] on button "Checklists" at bounding box center [79, 80] width 62 height 27
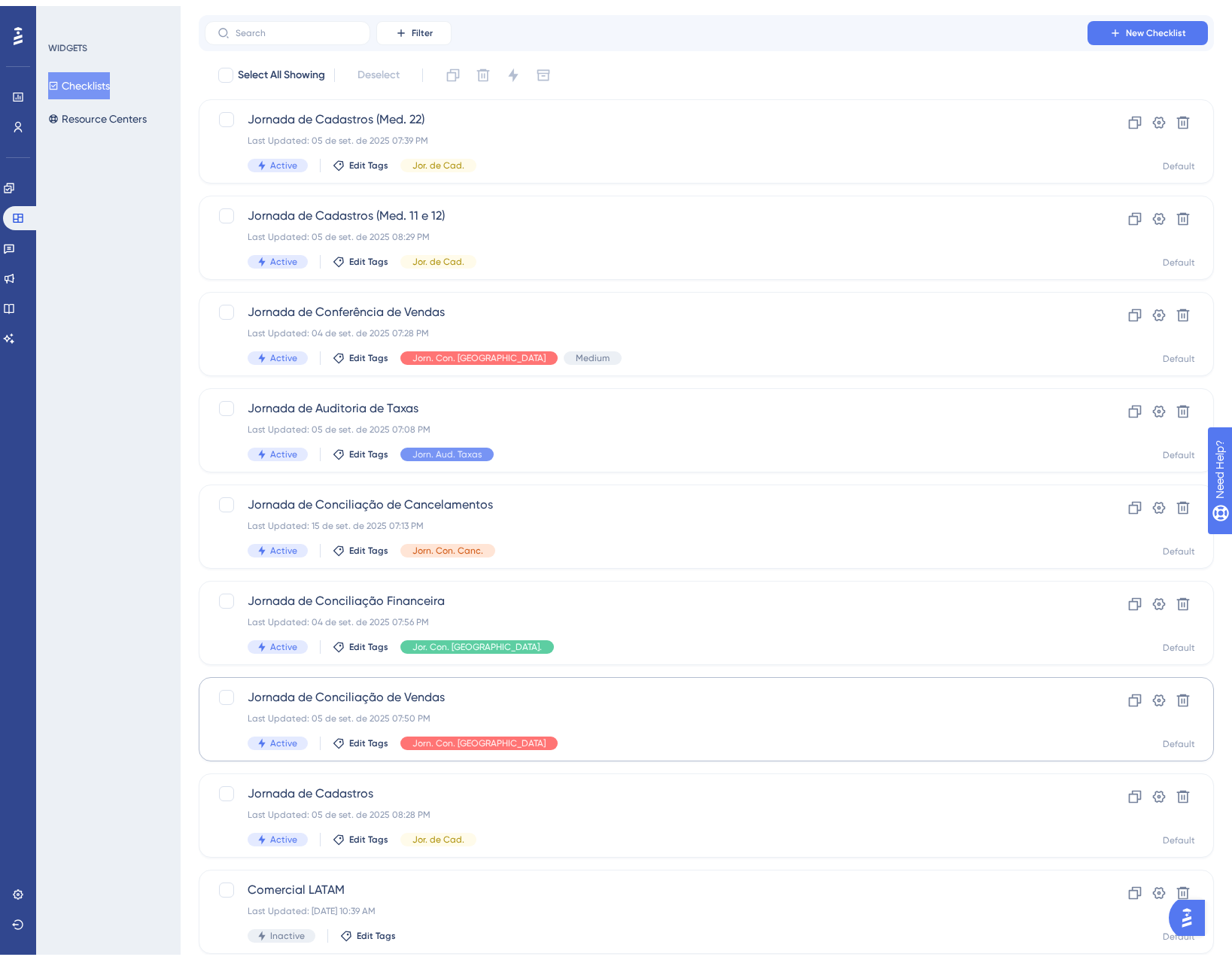
scroll to position [150, 0]
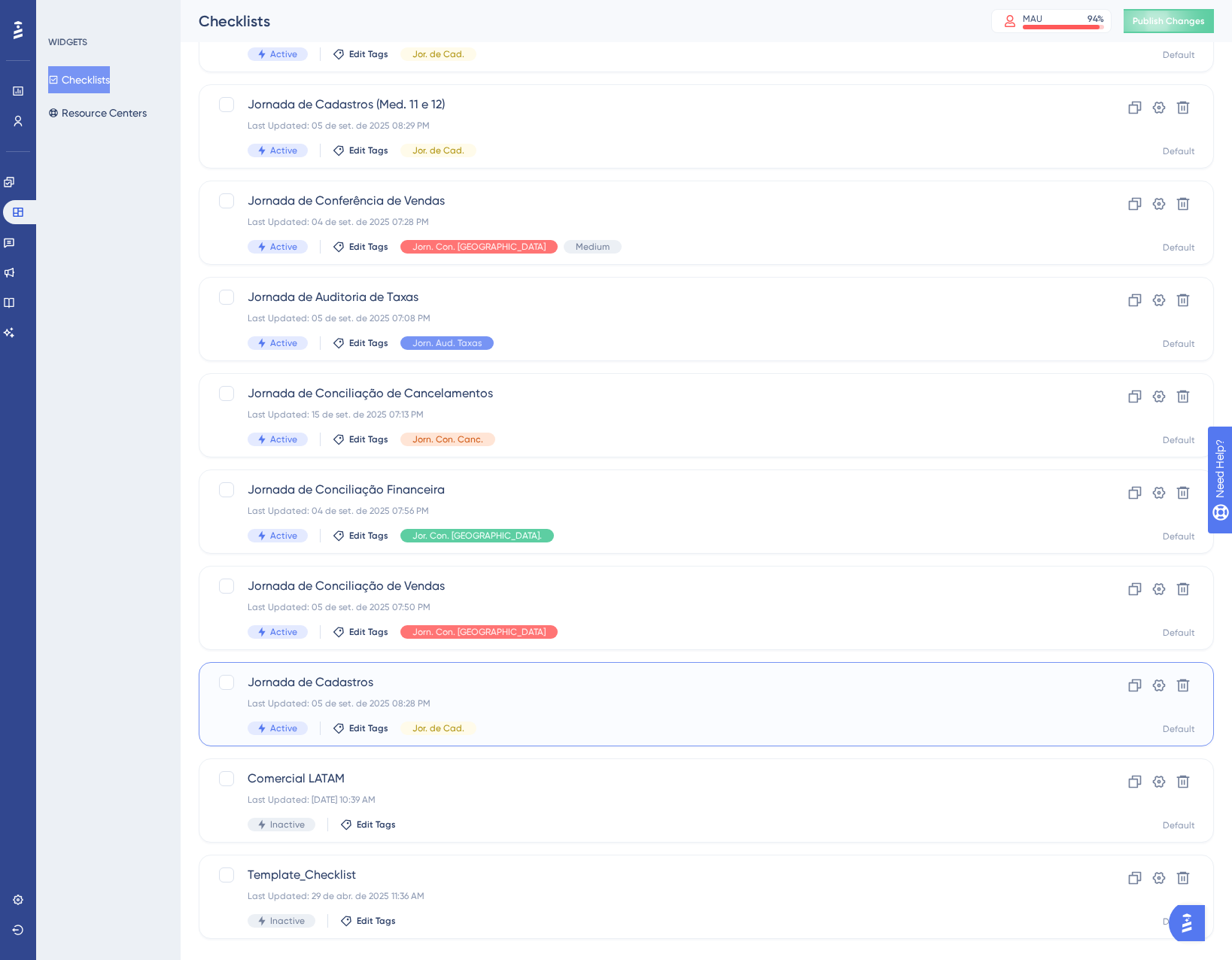
click at [534, 716] on div "Jornada de Cadastros Last Updated: [DATE] 08:28 PM Active Edit Tags Jor. de Cad." at bounding box center [646, 704] width 797 height 62
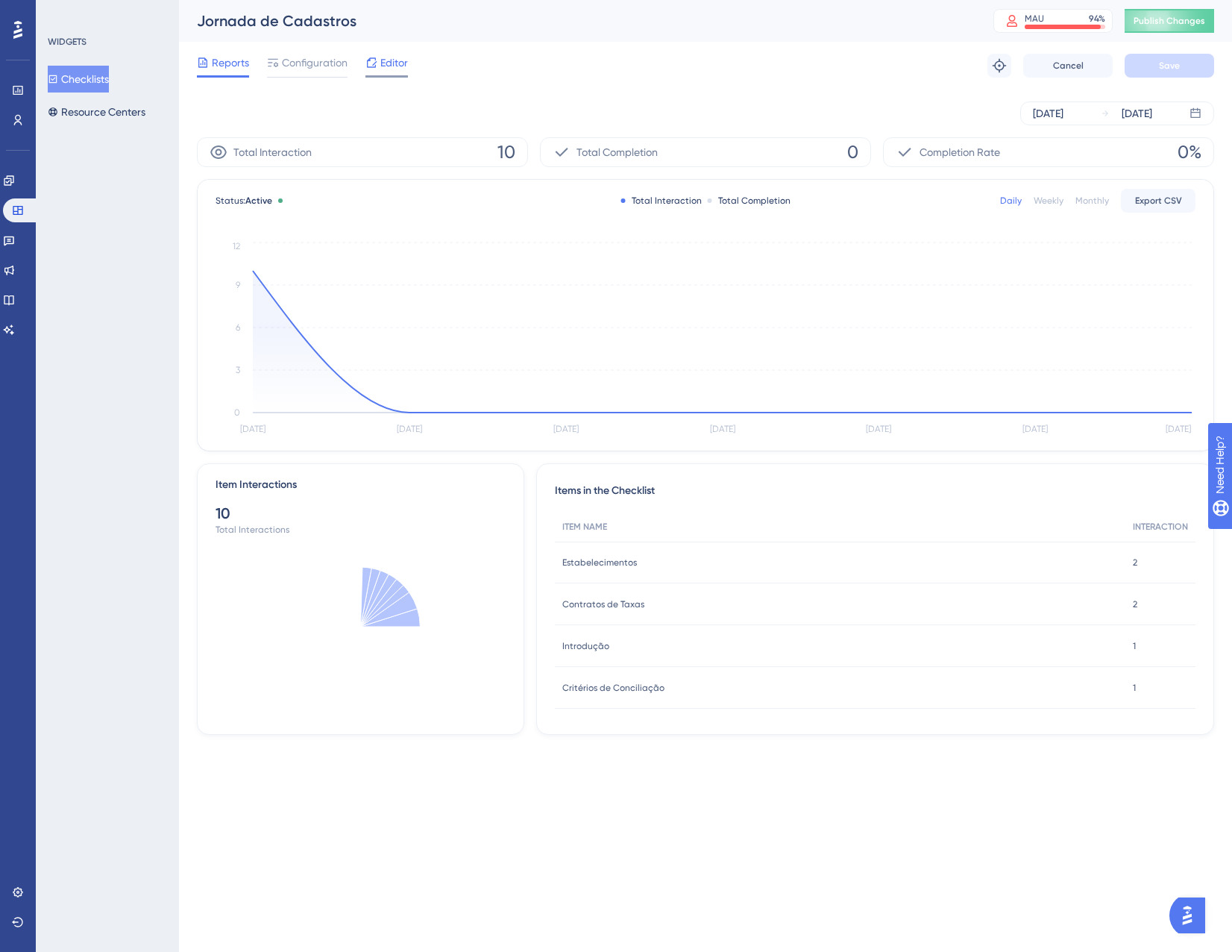
click at [382, 61] on span "Editor" at bounding box center [394, 62] width 28 height 18
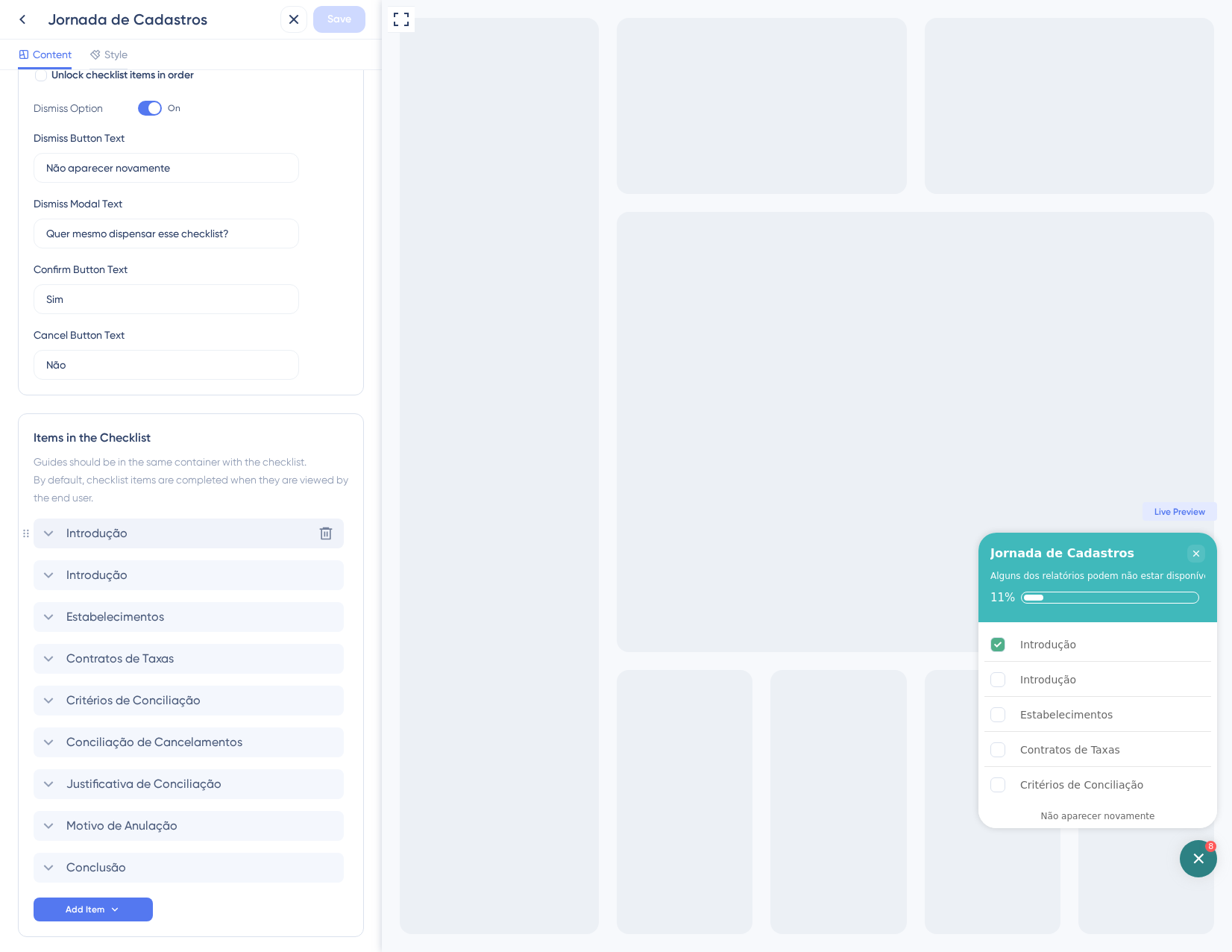
click at [212, 527] on div "Introdução Delete" at bounding box center [189, 533] width 310 height 29
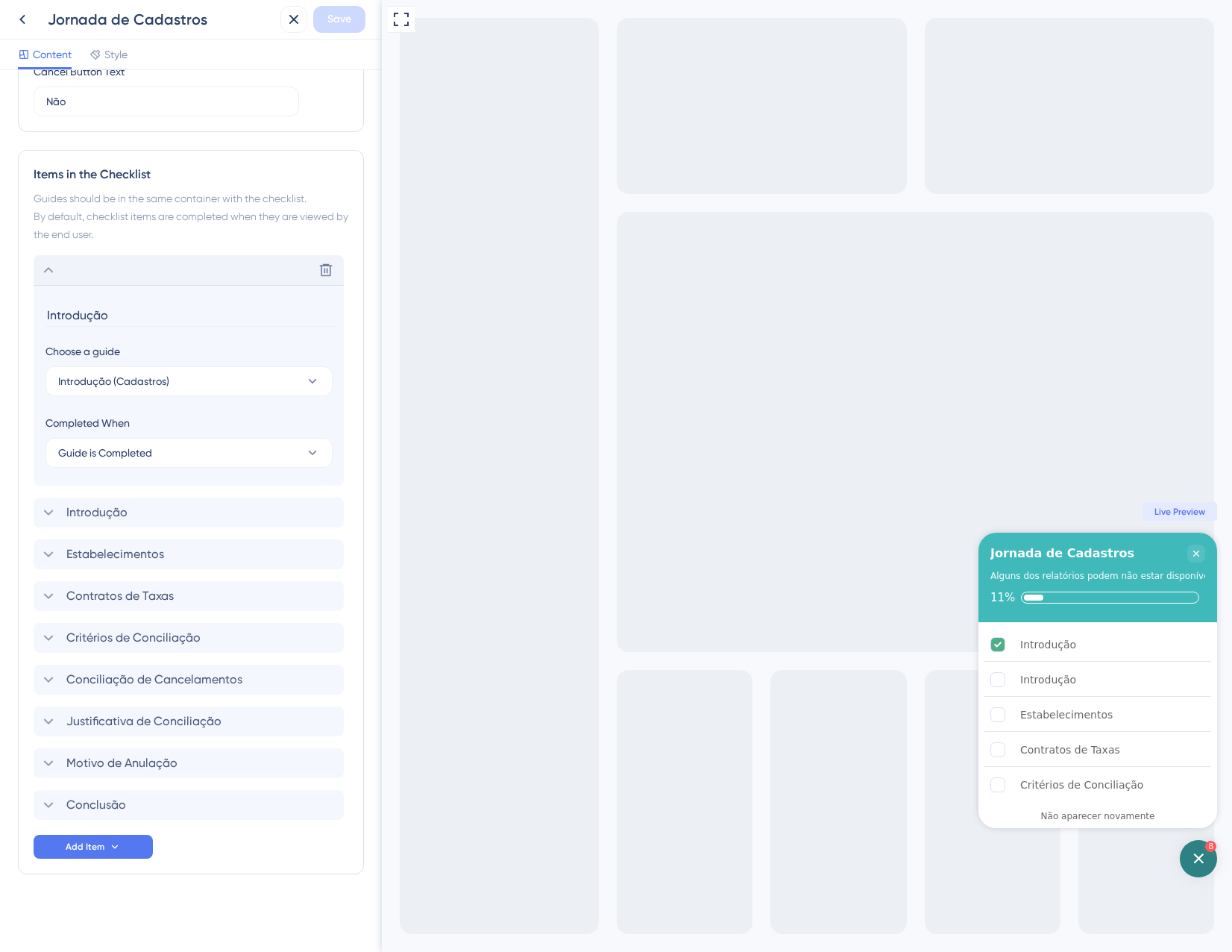
click at [168, 277] on div "Delete" at bounding box center [189, 269] width 310 height 29
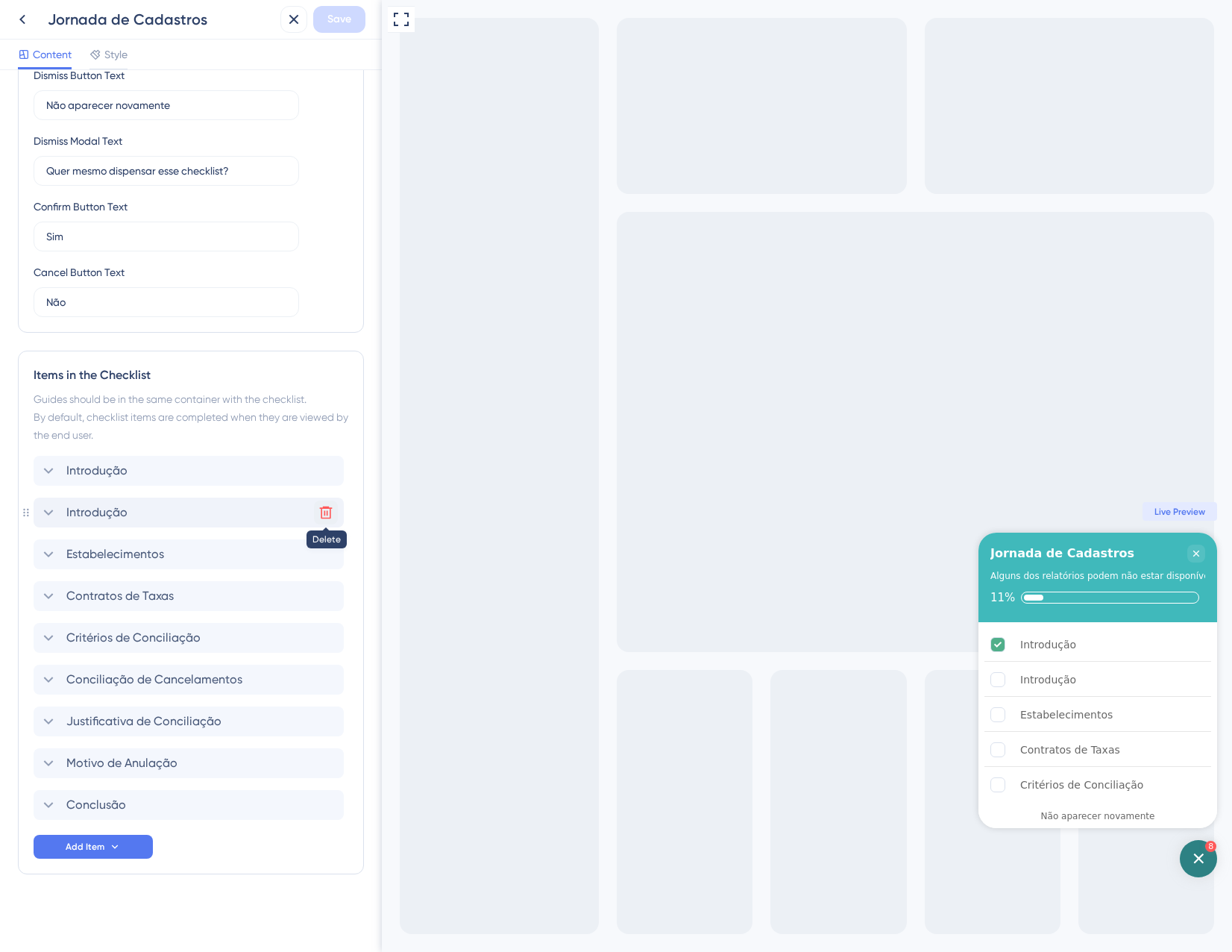
click at [327, 509] on icon at bounding box center [326, 513] width 12 height 12
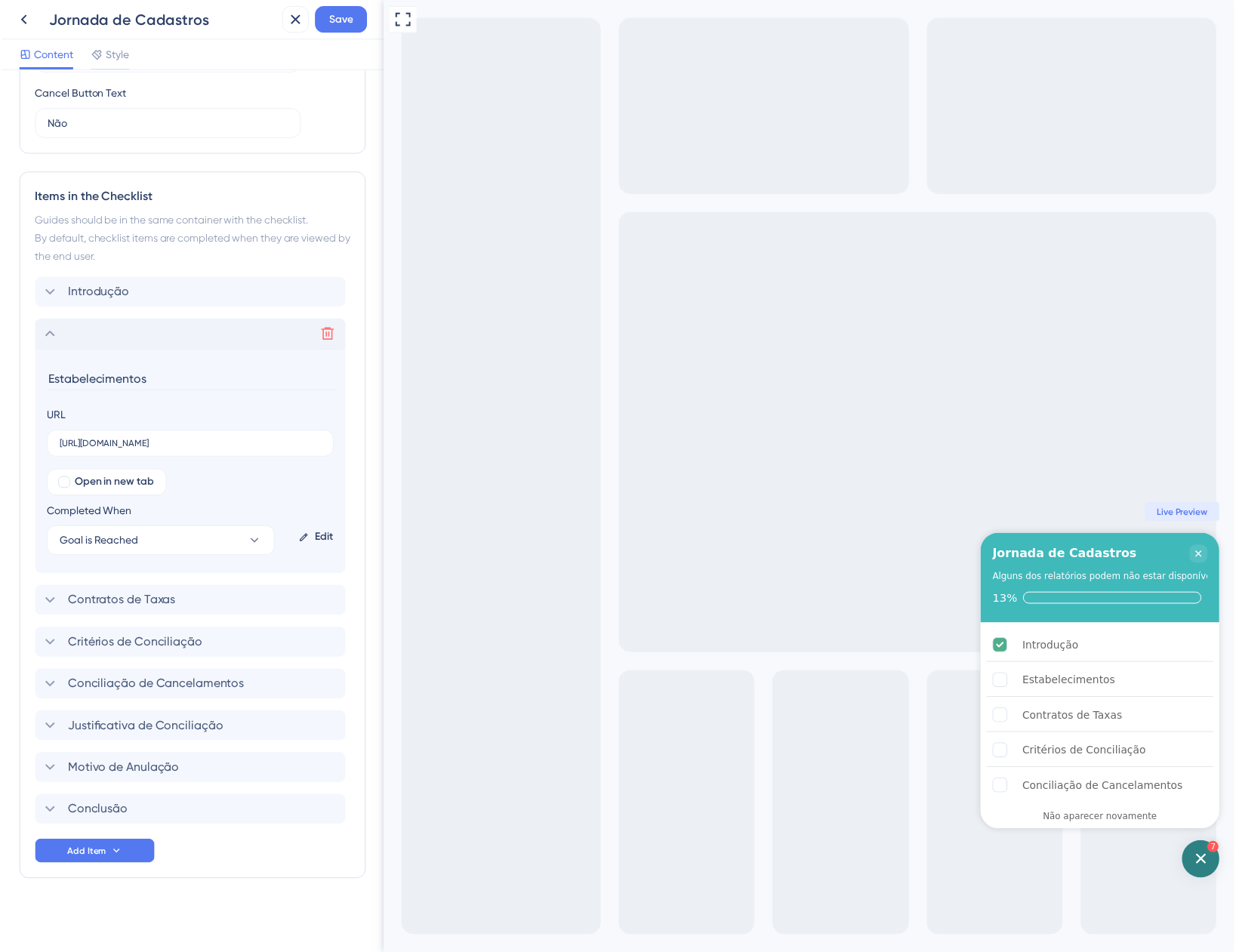
scroll to position [550, 0]
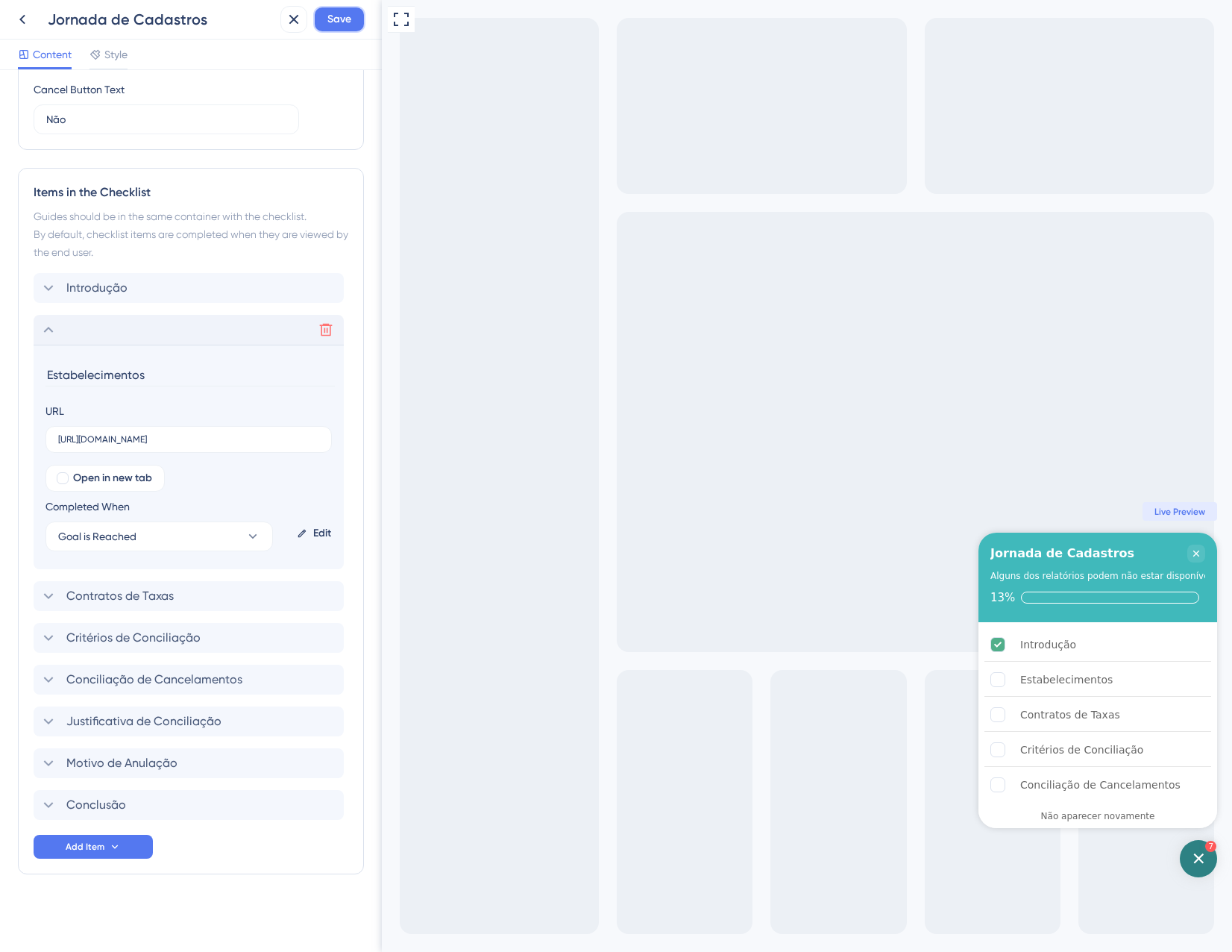
click at [336, 24] on span "Save" at bounding box center [339, 20] width 24 height 18
click at [281, 23] on icon at bounding box center [283, 28] width 15 height 15
click at [291, 15] on icon at bounding box center [294, 20] width 18 height 18
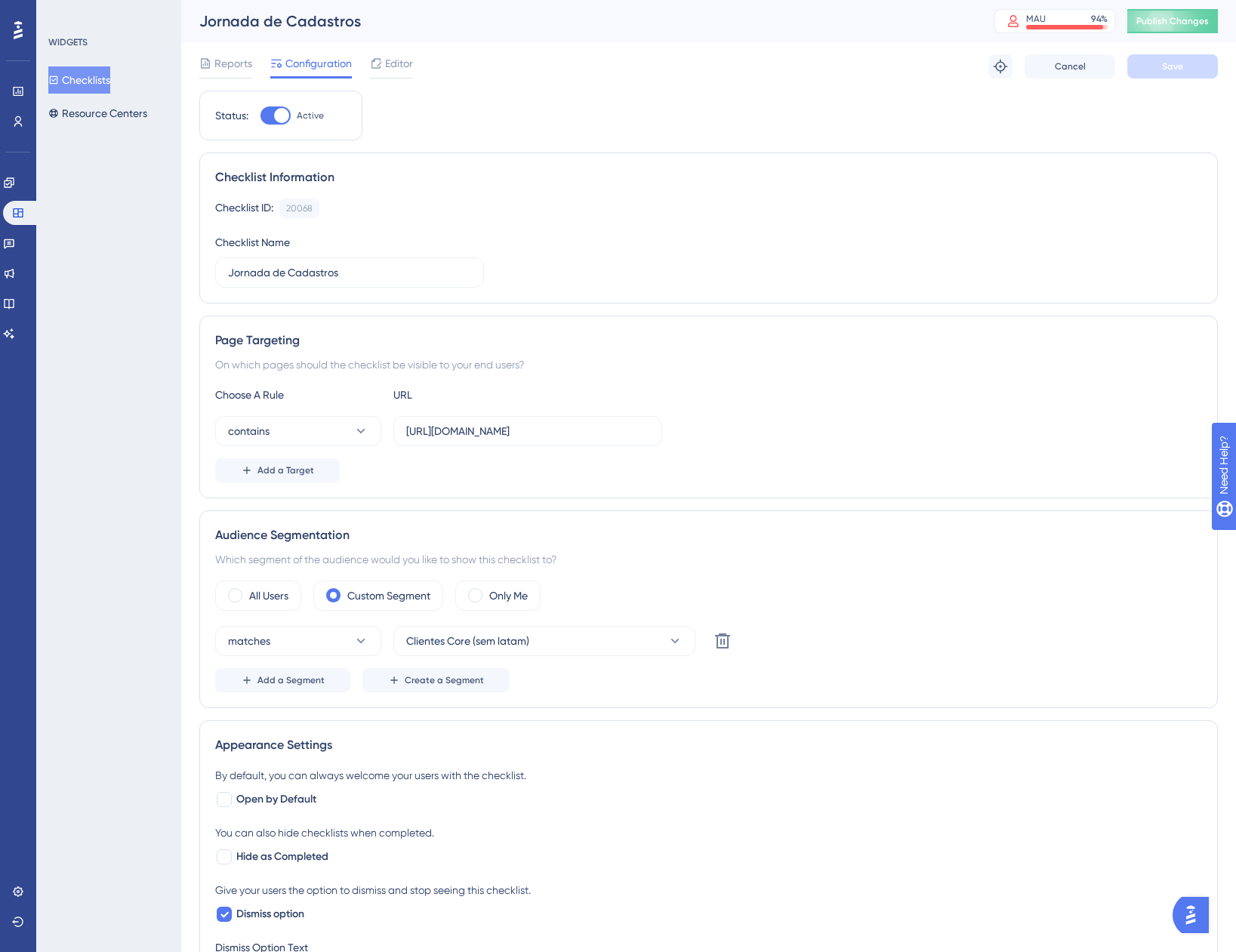
click at [68, 71] on button "Checklists" at bounding box center [79, 80] width 62 height 27
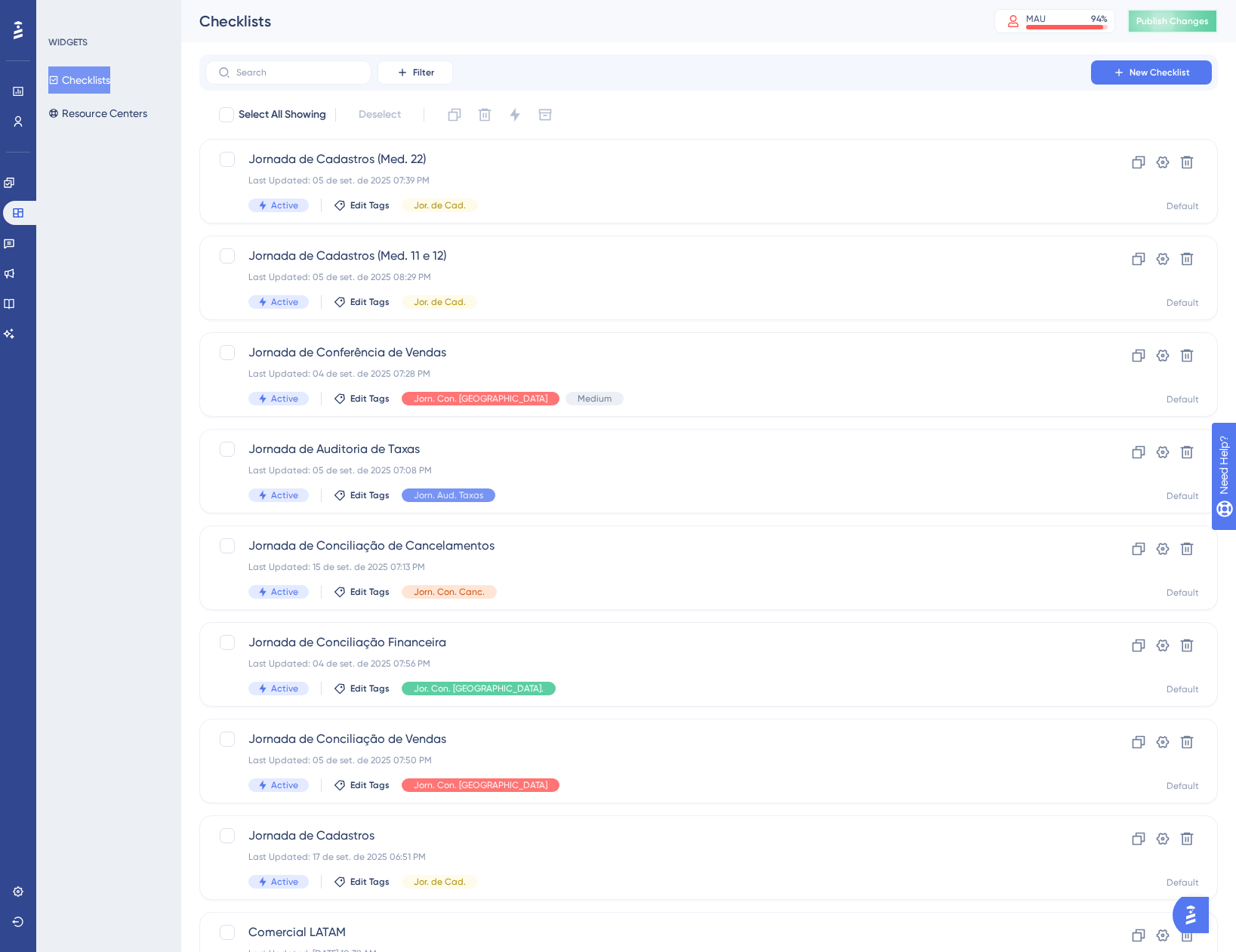
click at [1163, 23] on span "Publish Changes" at bounding box center [1172, 21] width 72 height 12
click at [553, 187] on div "Jornada de Cadastros (Med. 22) Last Updated: [DATE] 07:39 PM Active Edit Tags J…" at bounding box center [648, 181] width 799 height 62
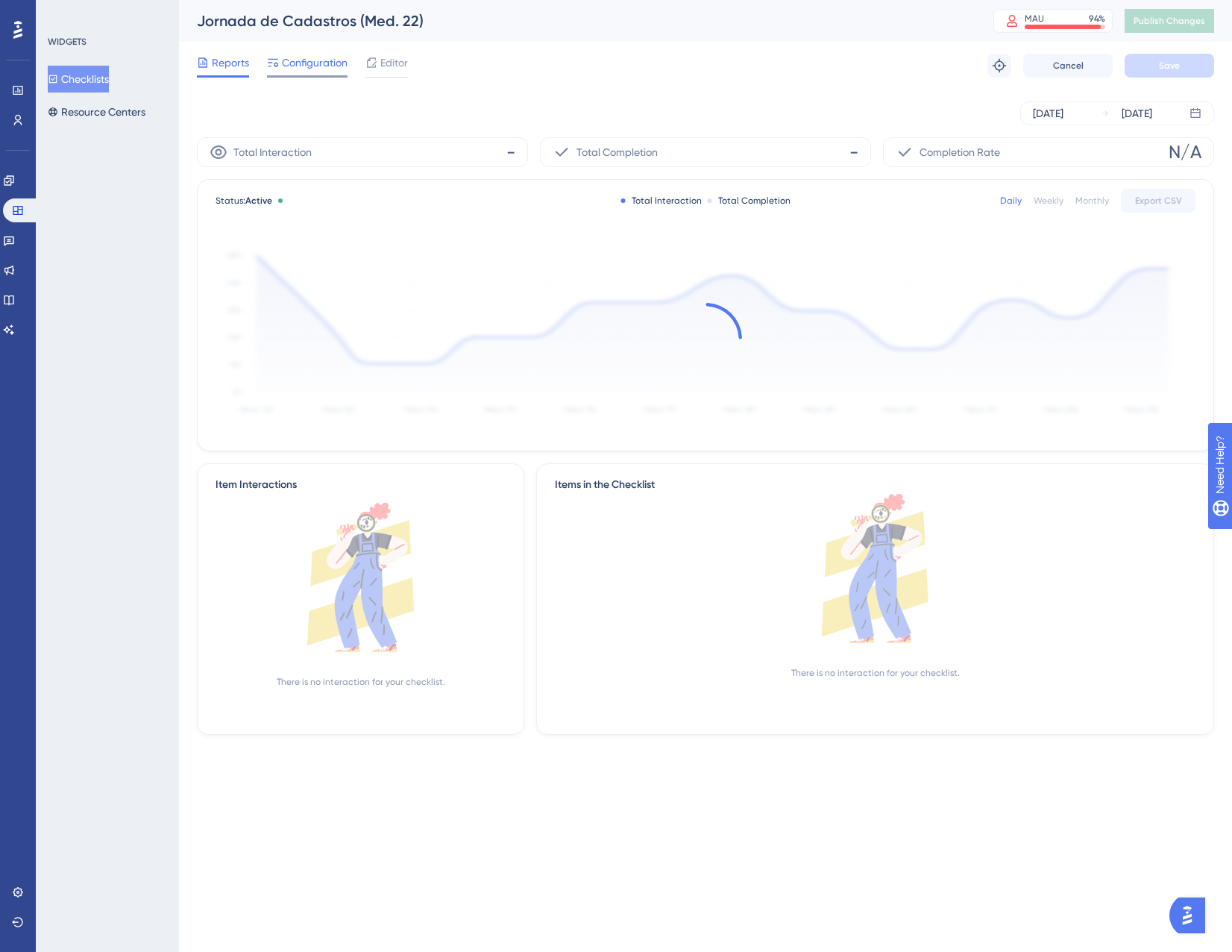
click at [311, 65] on span "Configuration" at bounding box center [315, 62] width 66 height 18
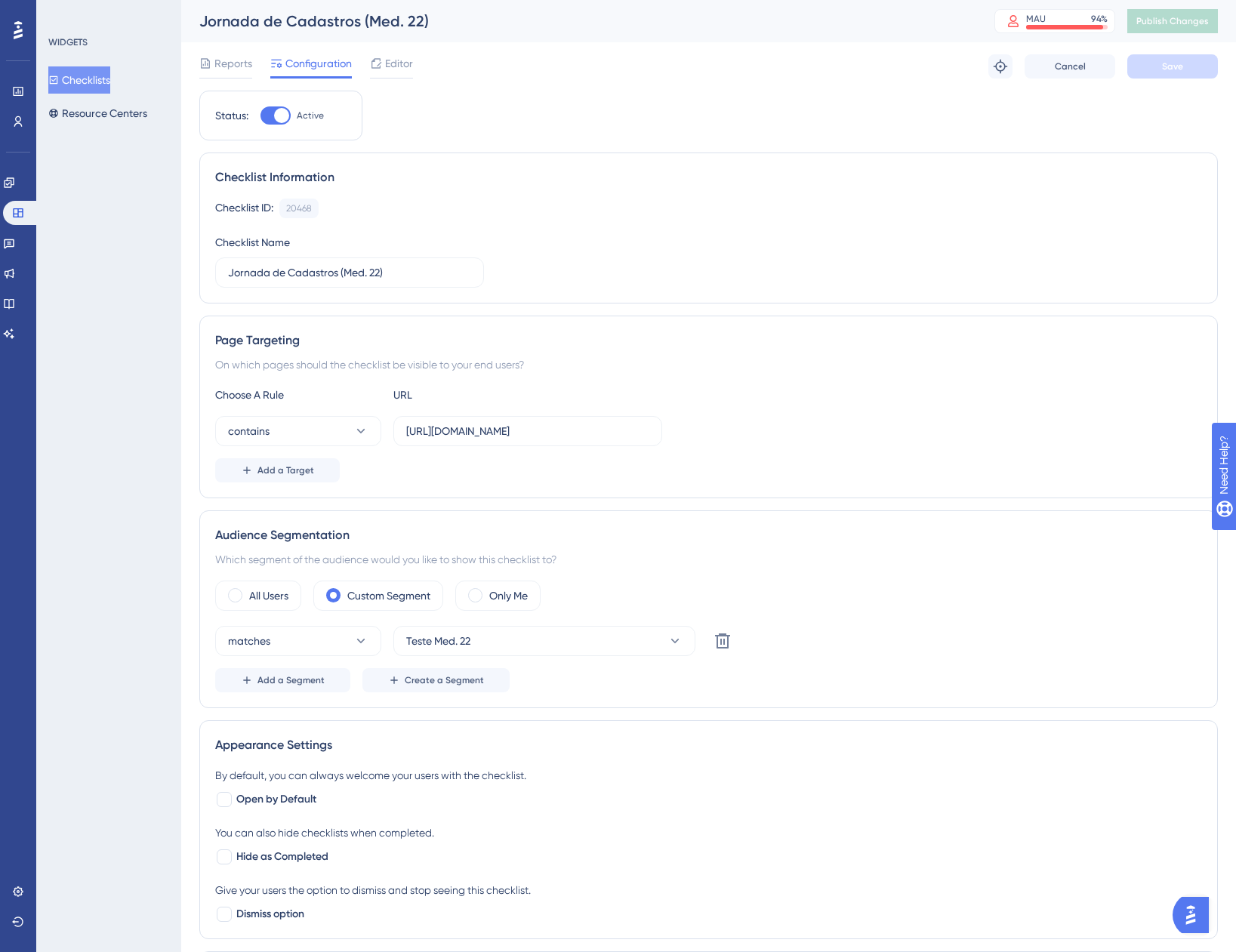
click at [90, 80] on button "Checklists" at bounding box center [79, 80] width 62 height 27
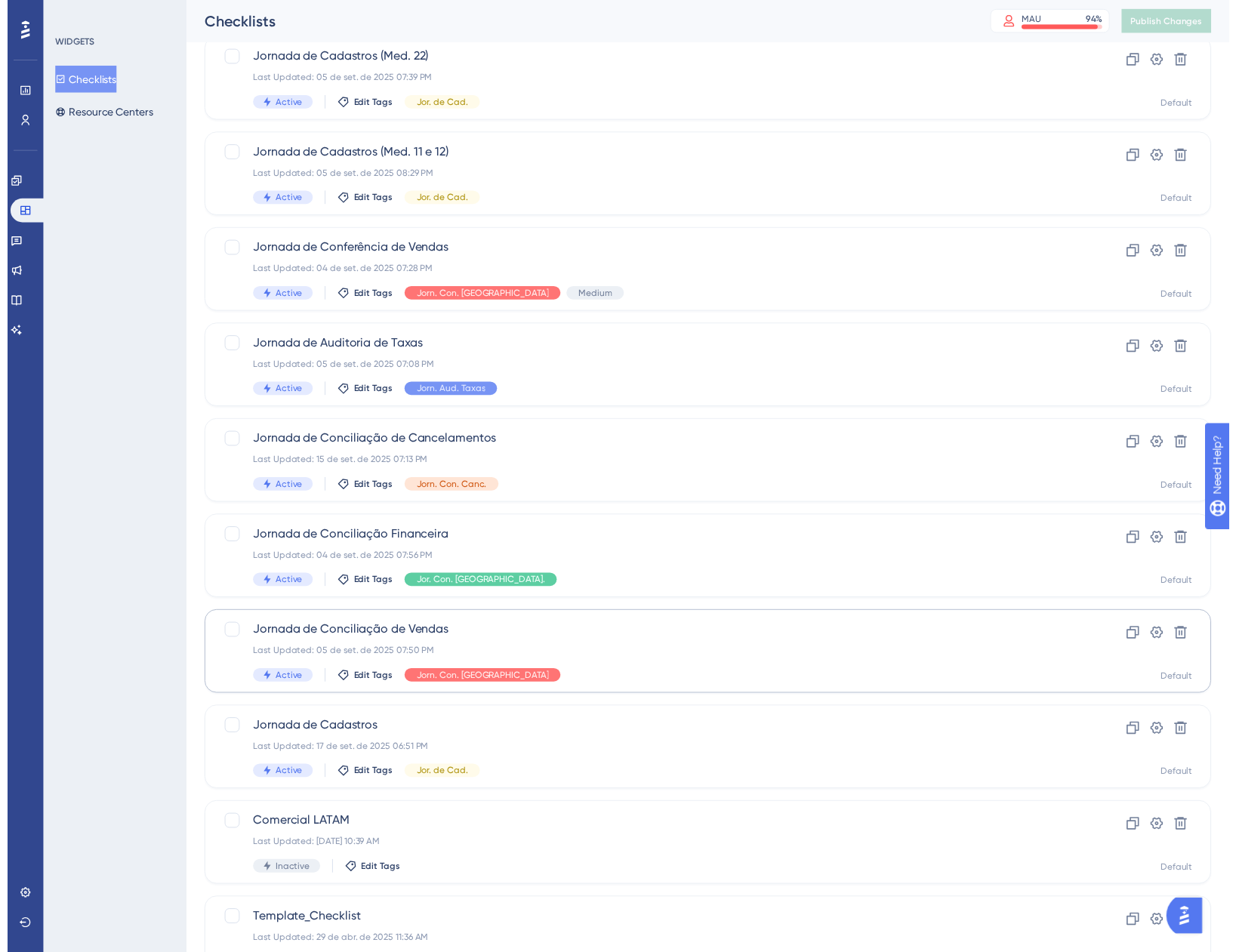
scroll to position [27, 0]
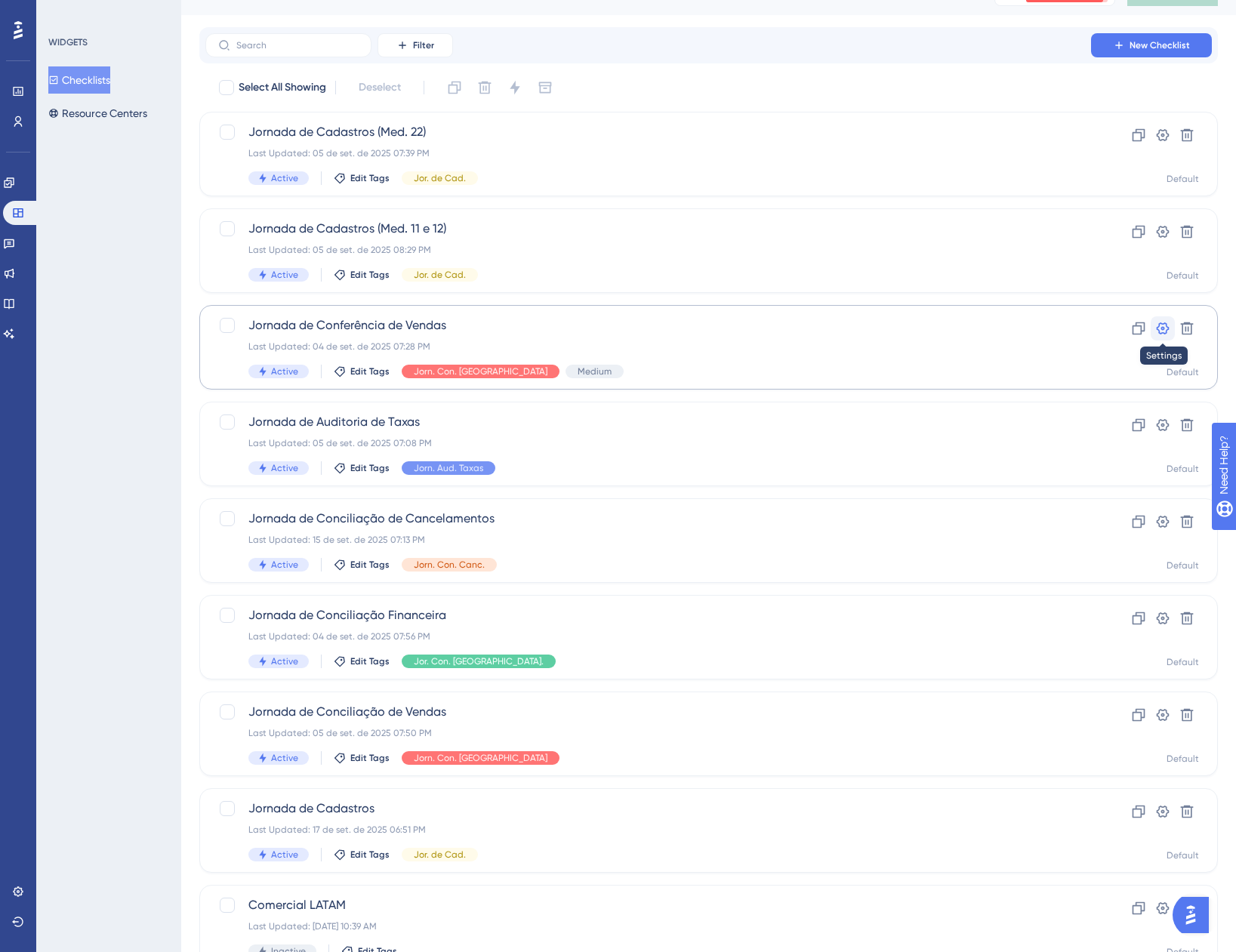
click at [1156, 336] on button at bounding box center [1162, 328] width 24 height 24
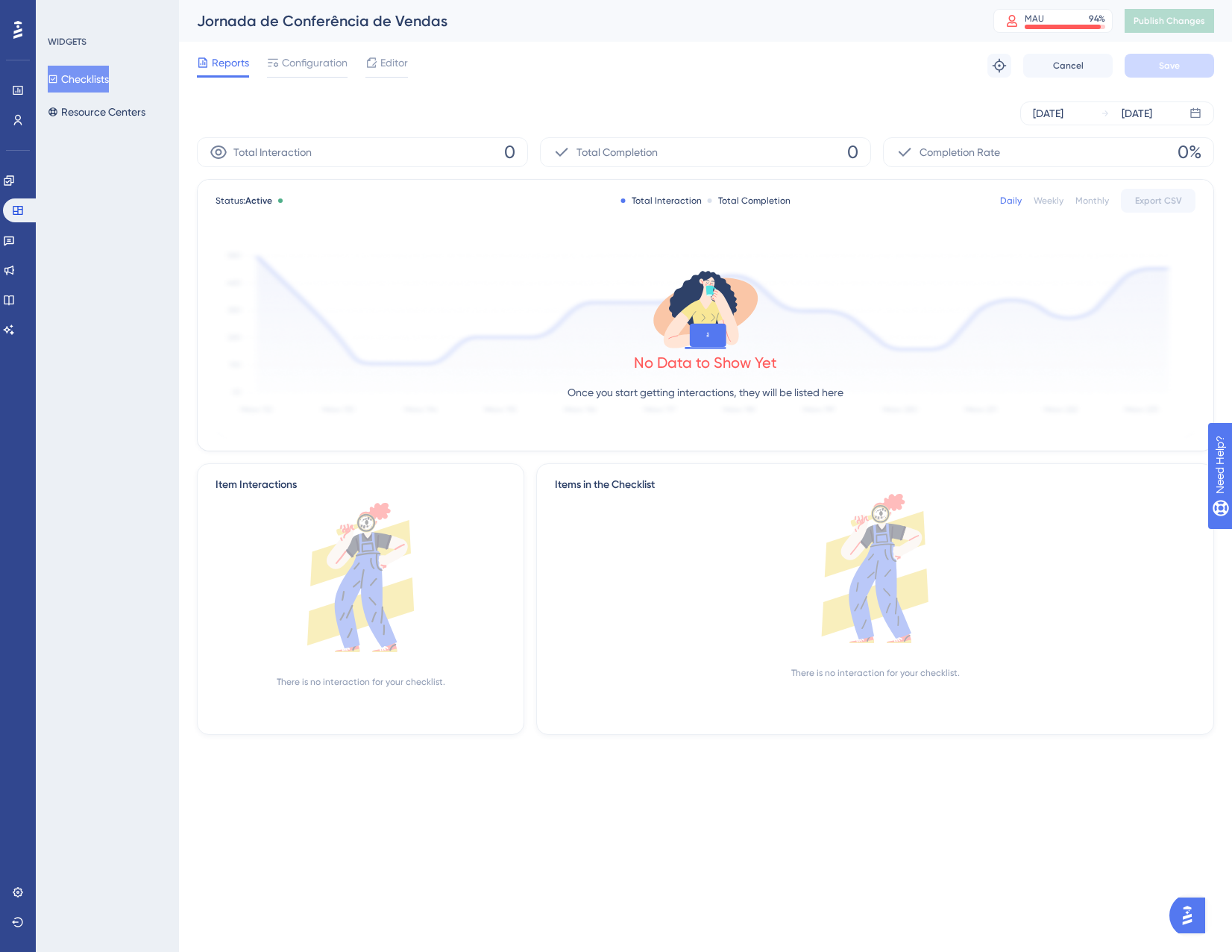
click at [294, 53] on div "Reports Configuration Editor Troubleshoot Cancel Save" at bounding box center [705, 66] width 1017 height 48
click at [302, 64] on span "Configuration" at bounding box center [315, 62] width 66 height 18
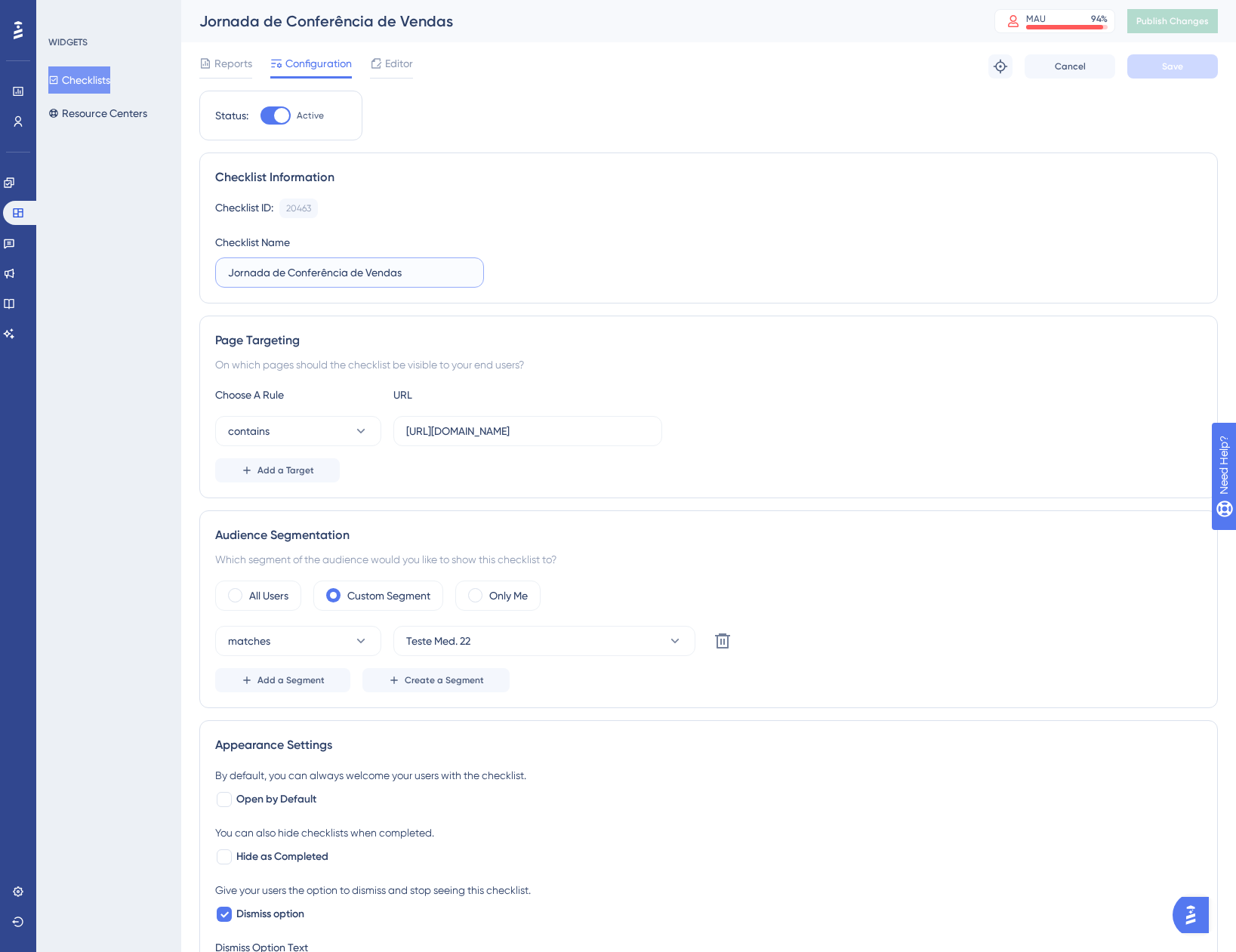
click at [437, 272] on input "Jornada de Conferência de Vendas" at bounding box center [349, 273] width 243 height 16
type input "Jornada de Conferência de Vendas (Med. 22)"
click at [1147, 62] on button "Save" at bounding box center [1172, 66] width 90 height 24
click at [86, 81] on button "Checklists" at bounding box center [79, 80] width 62 height 27
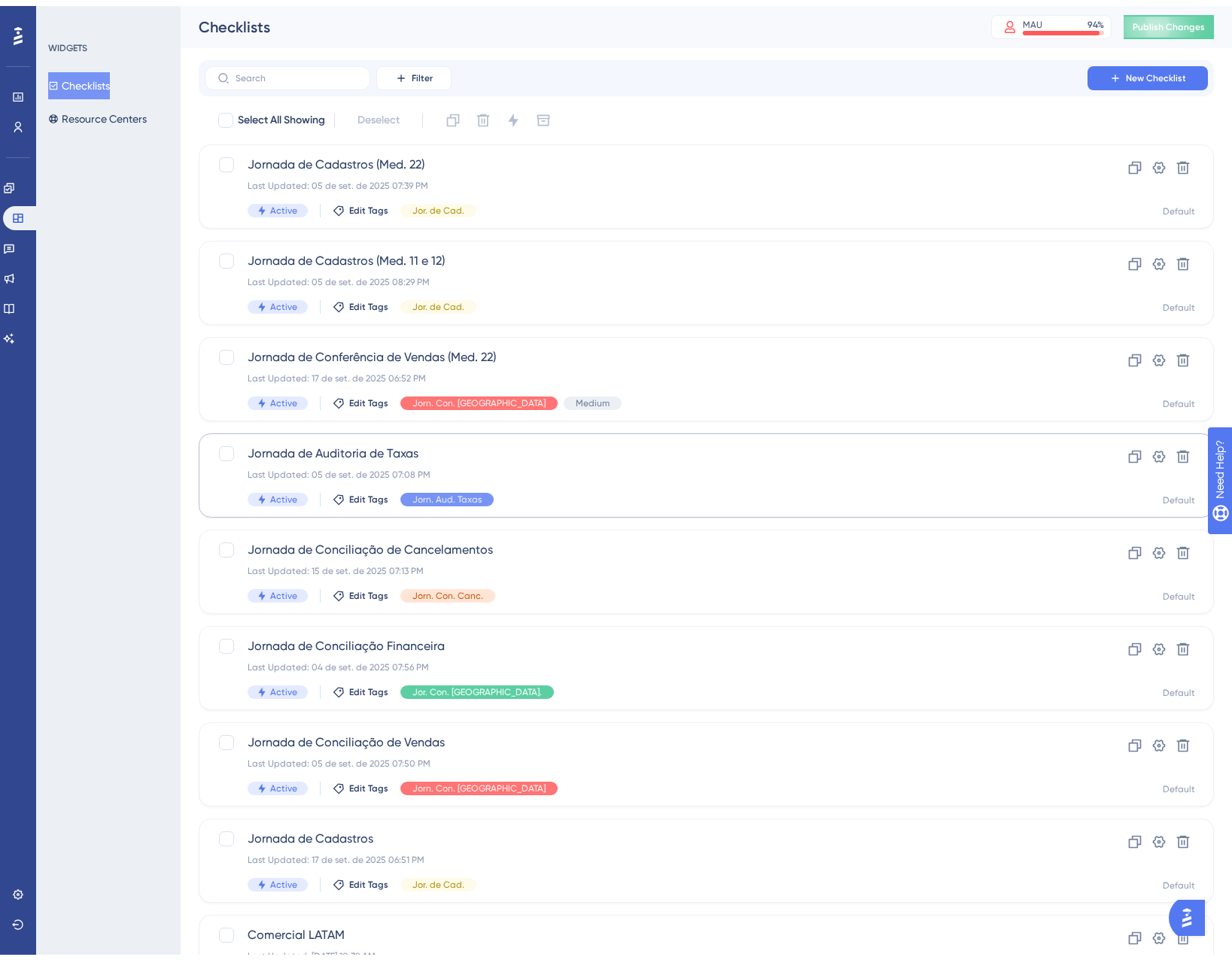
scroll to position [76, 0]
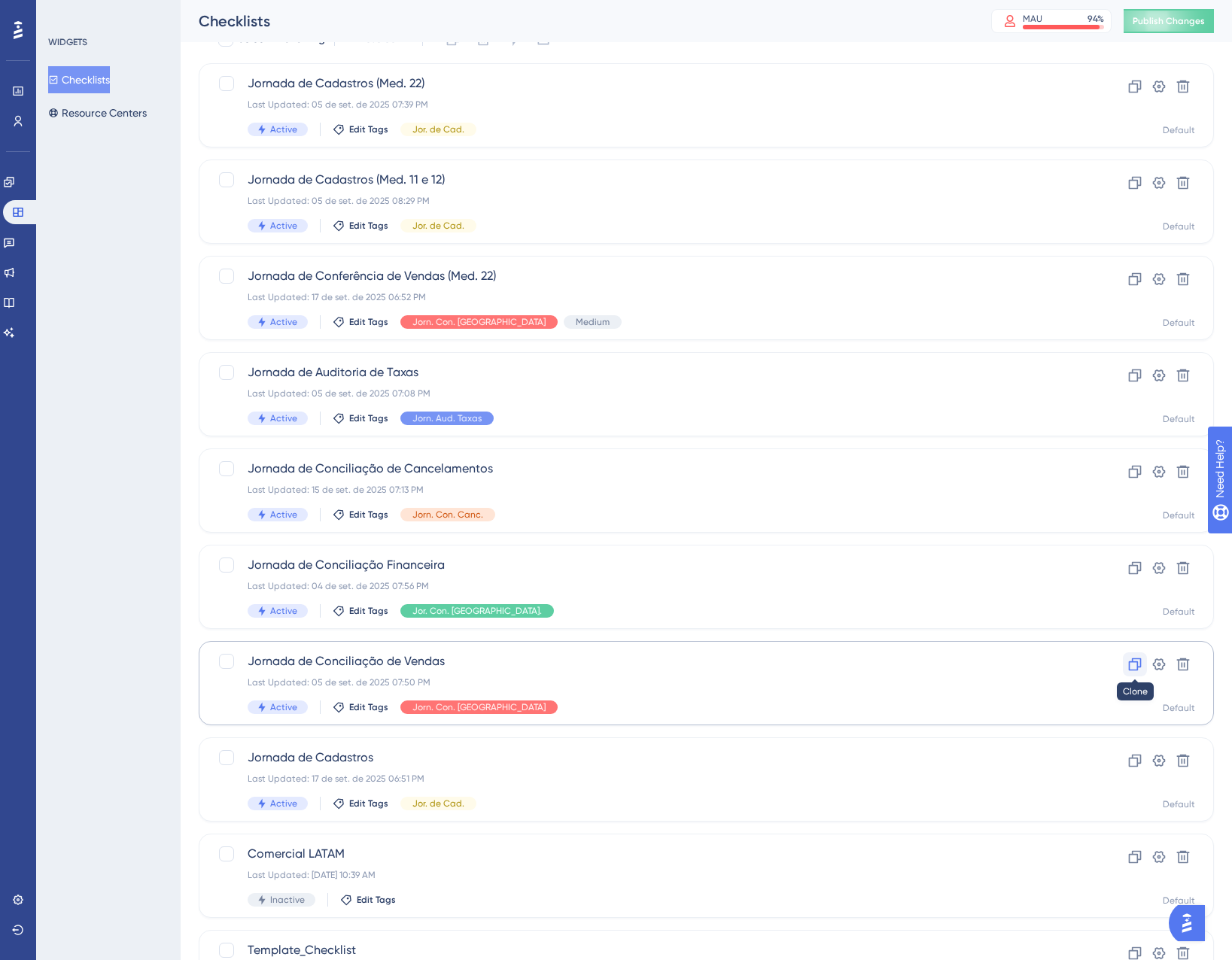
click at [1137, 671] on button at bounding box center [1134, 663] width 24 height 24
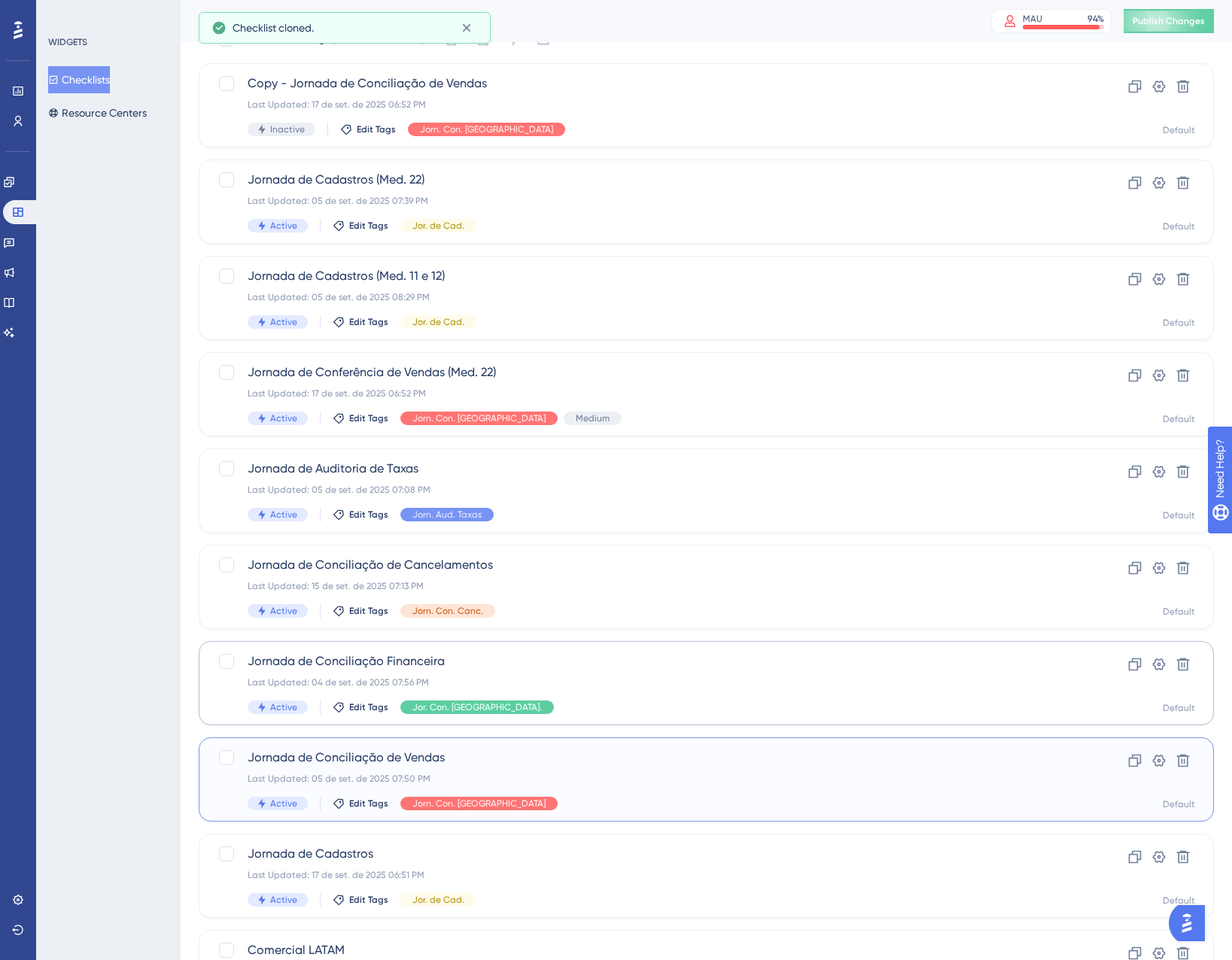
click at [569, 769] on div "Jornada de Conciliação de Vendas Last Updated: [DATE] 07:50 PM Active Edit Tags…" at bounding box center [646, 779] width 797 height 62
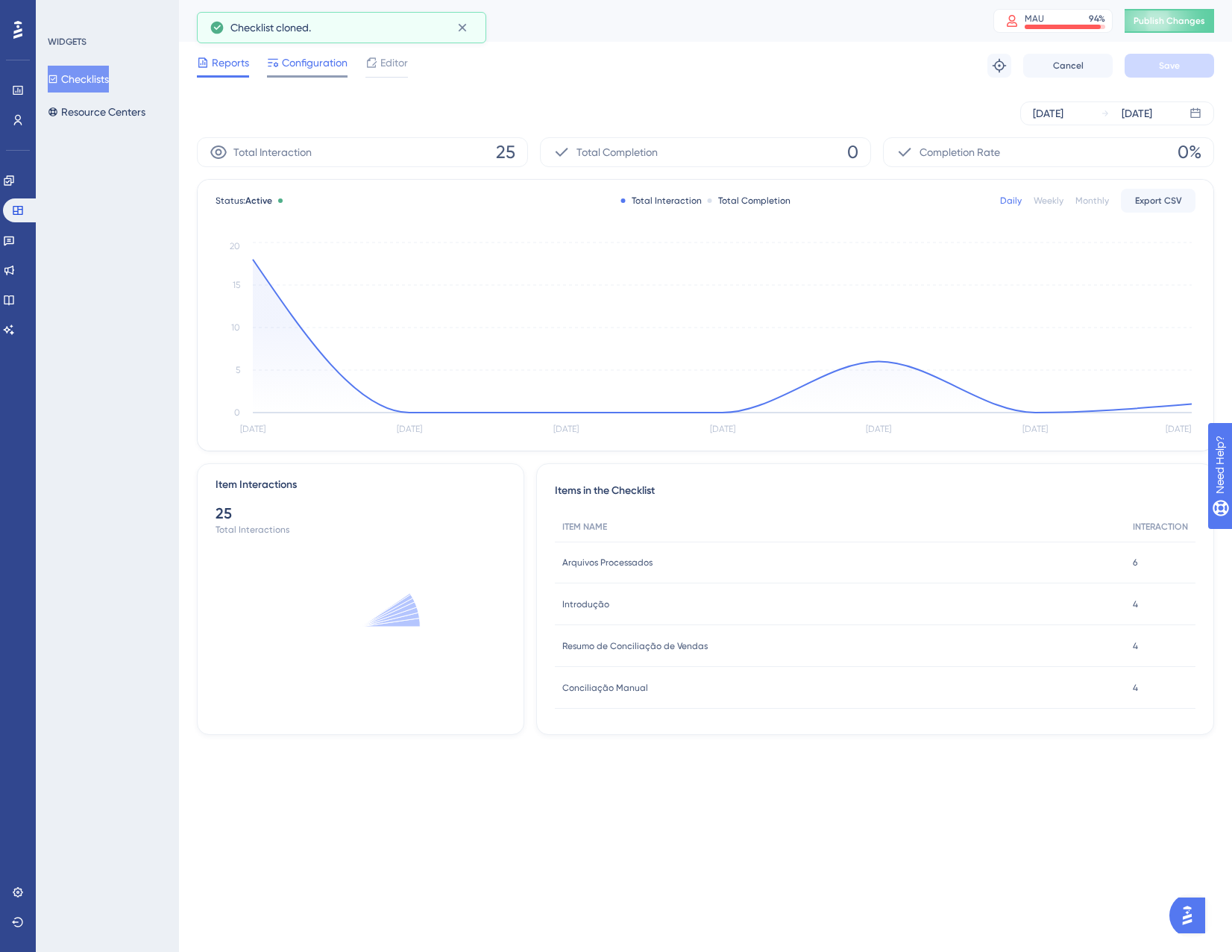
click at [304, 74] on div "Configuration" at bounding box center [308, 65] width 80 height 24
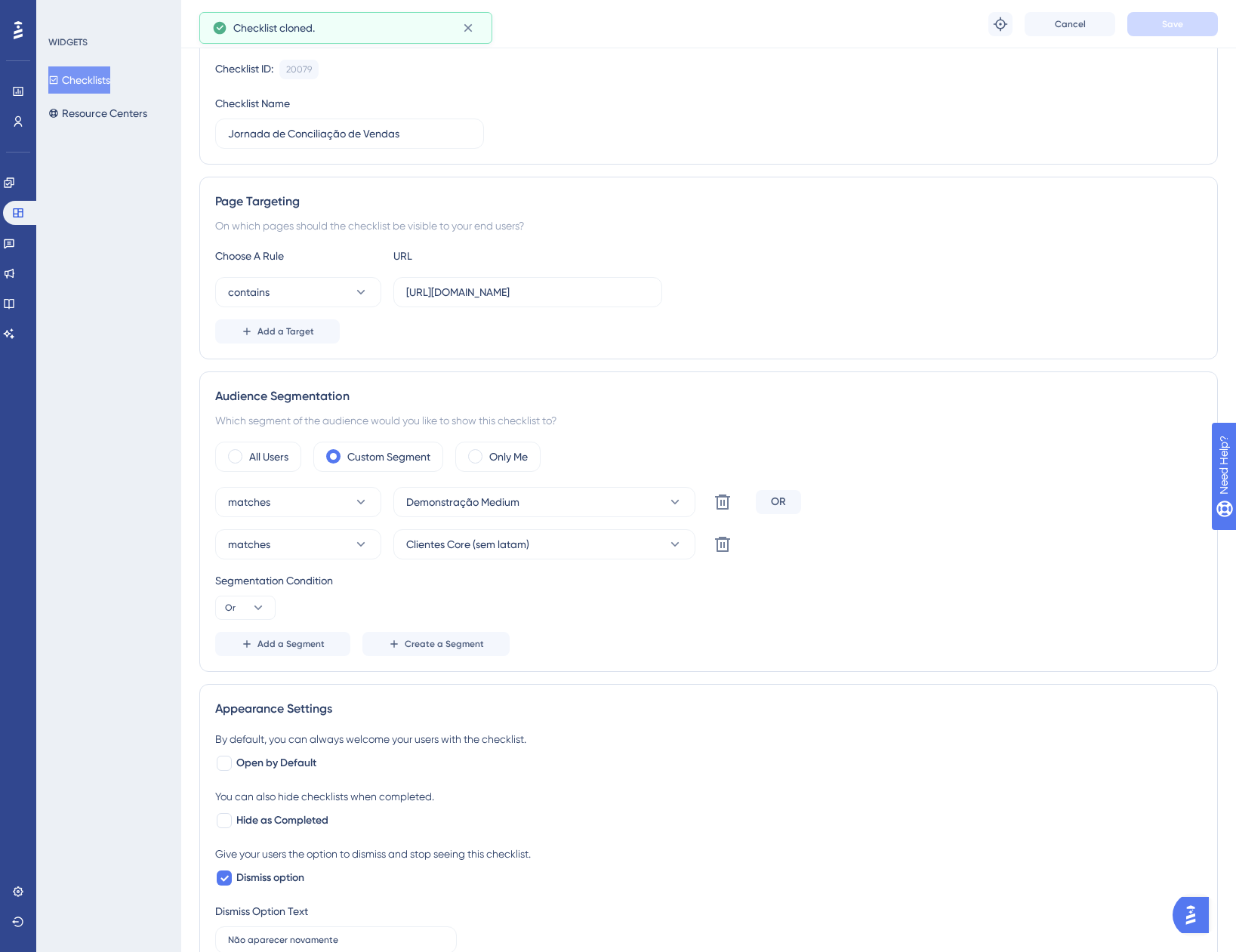
scroll to position [151, 0]
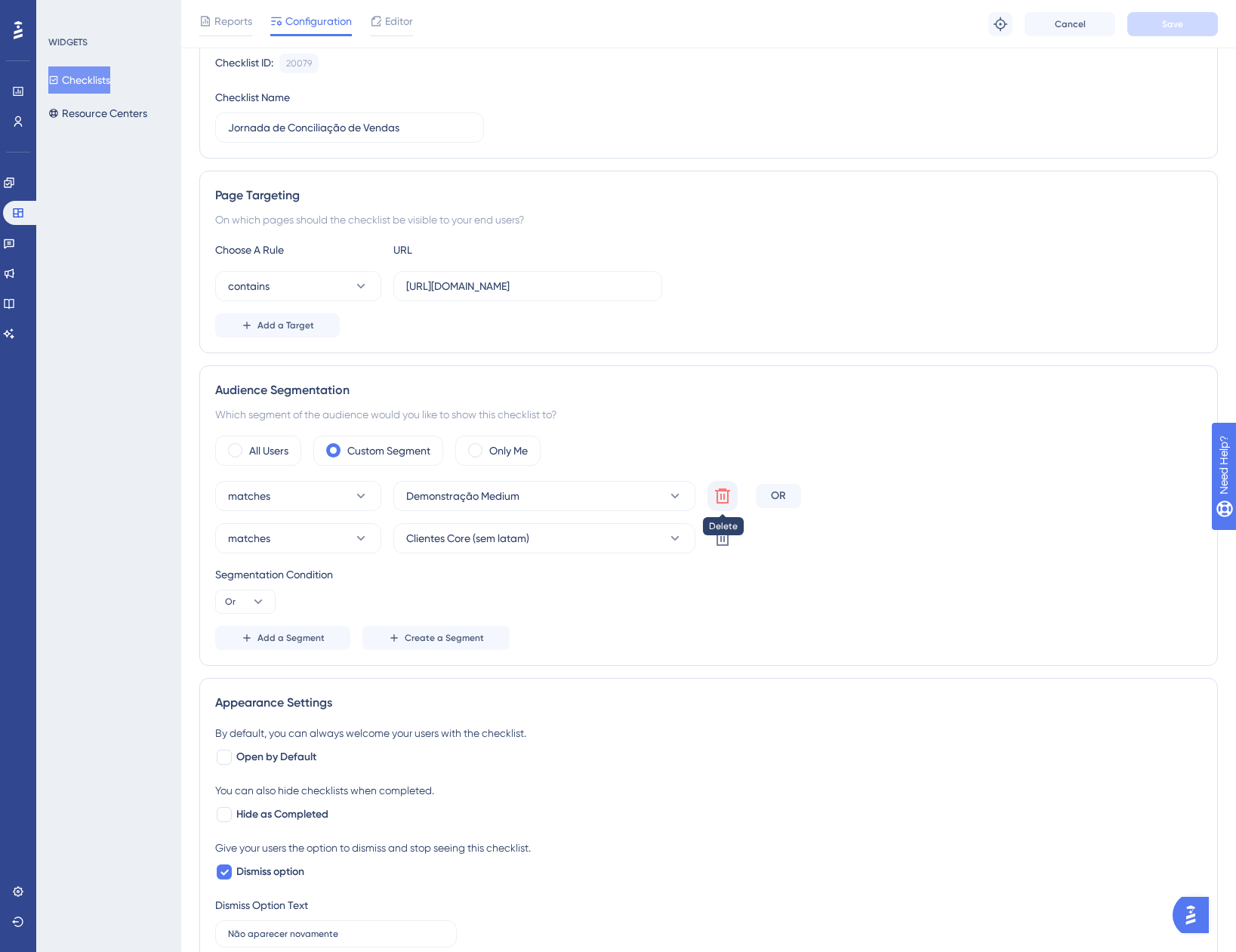
click at [728, 499] on icon at bounding box center [722, 495] width 15 height 15
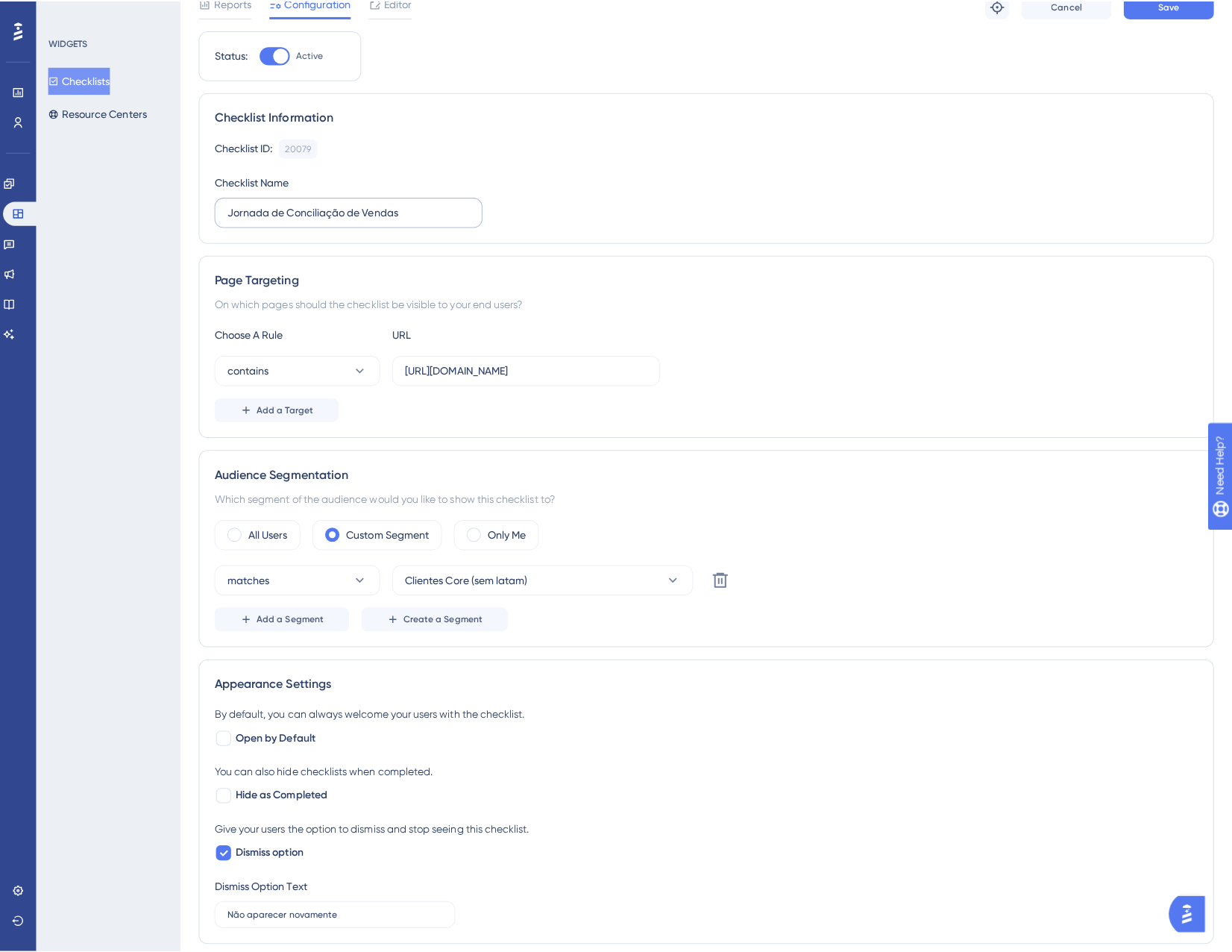
scroll to position [0, 0]
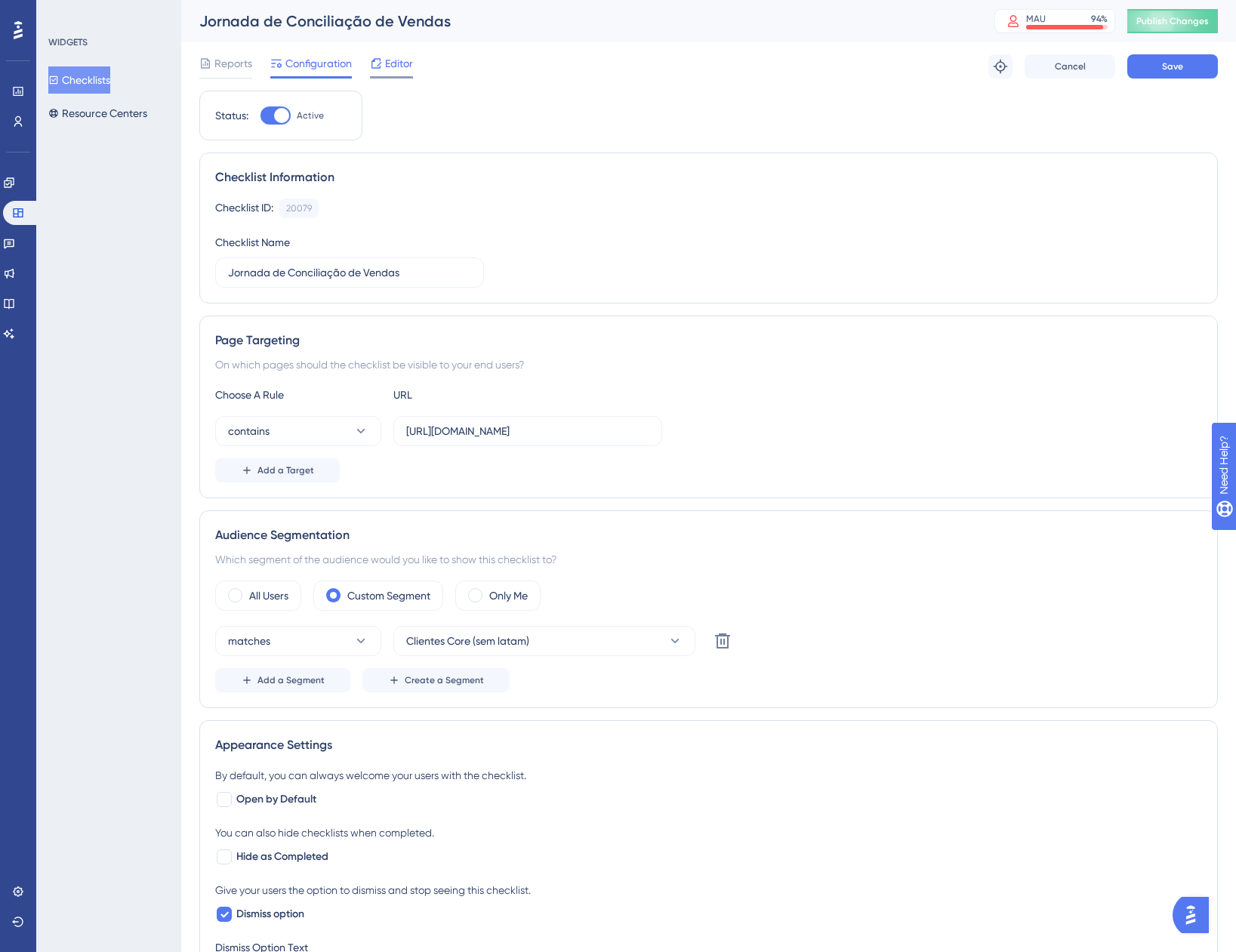
click at [381, 63] on icon at bounding box center [376, 62] width 10 height 10
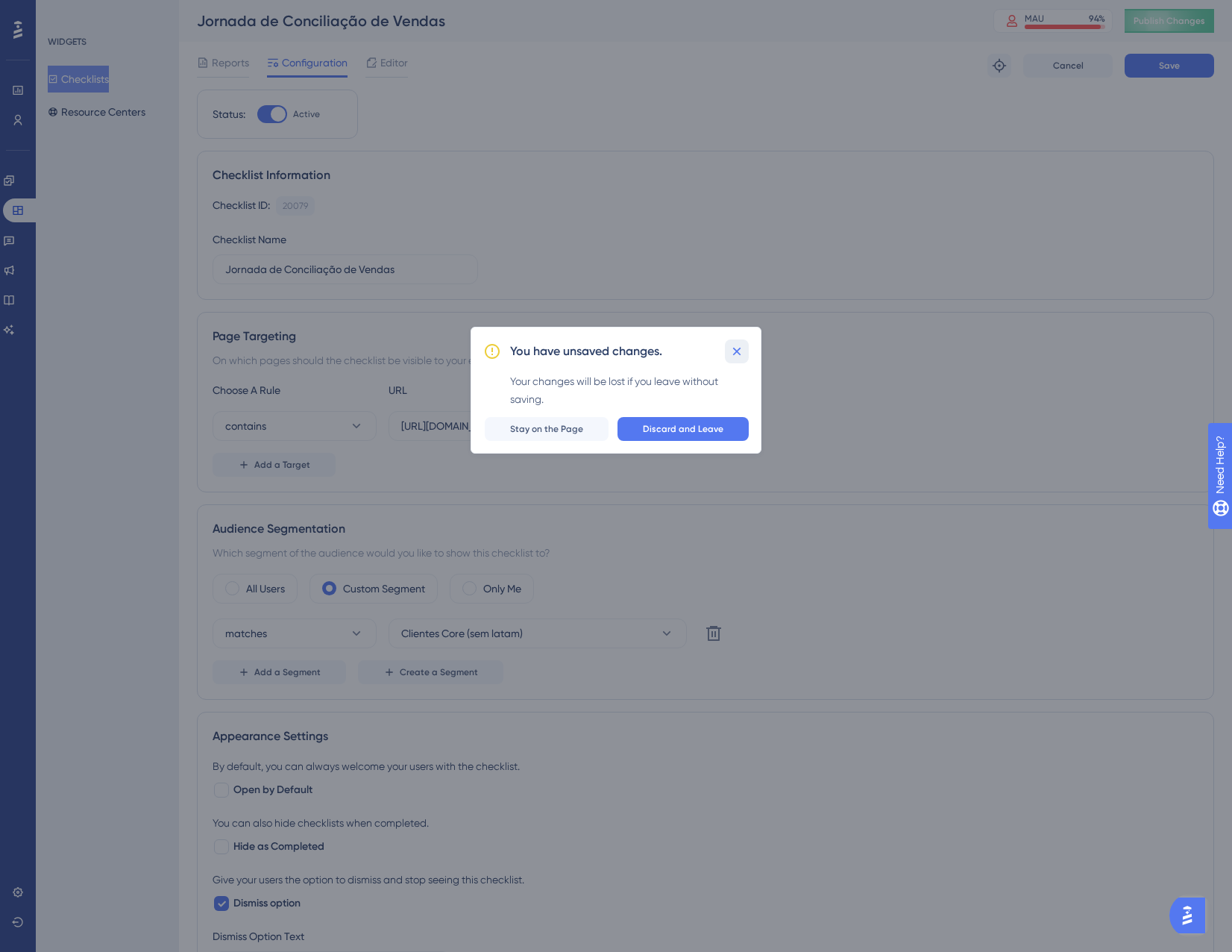
click at [743, 352] on icon at bounding box center [736, 351] width 15 height 15
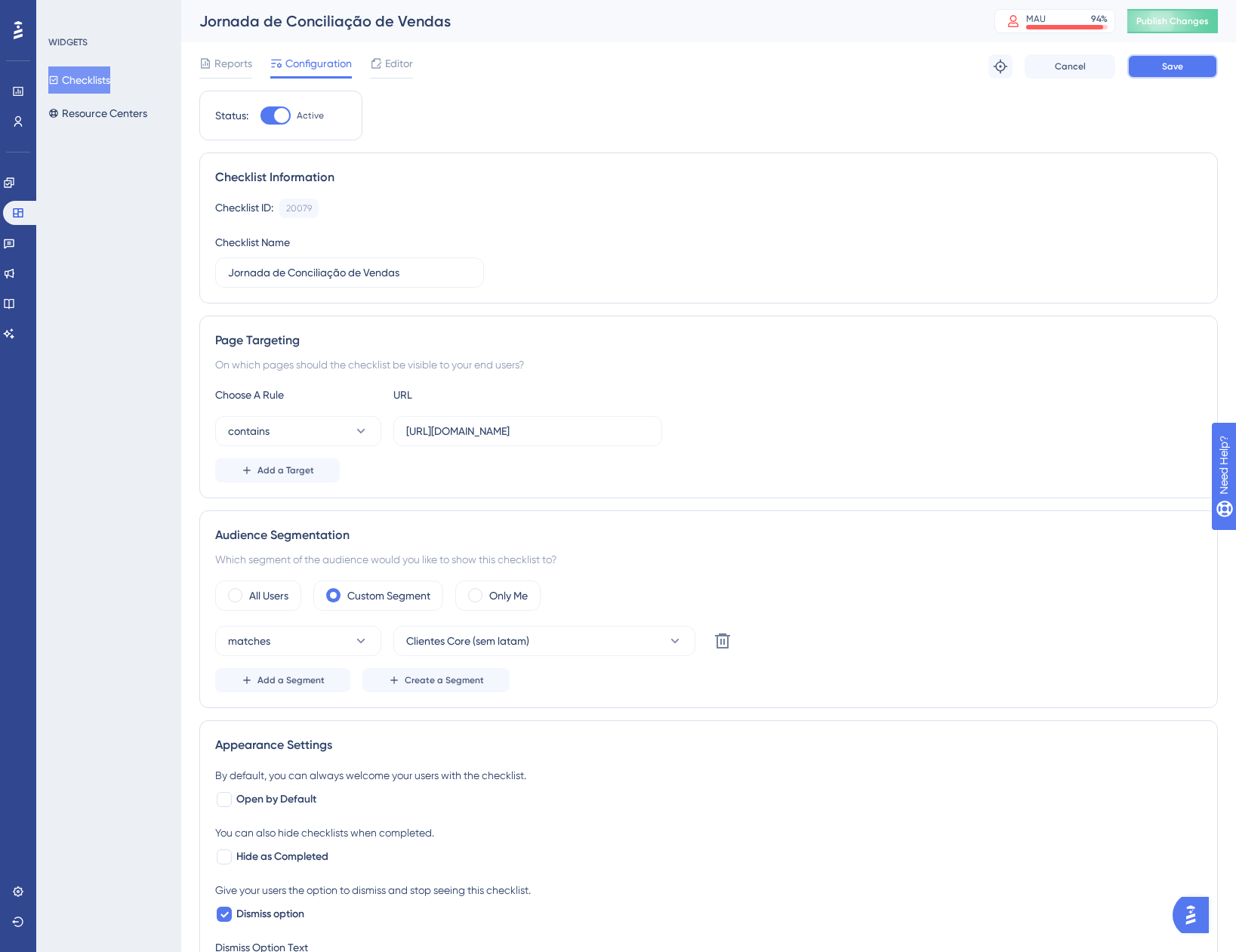
click at [1170, 69] on span "Save" at bounding box center [1172, 66] width 21 height 12
click at [391, 62] on span "Editor" at bounding box center [399, 63] width 28 height 18
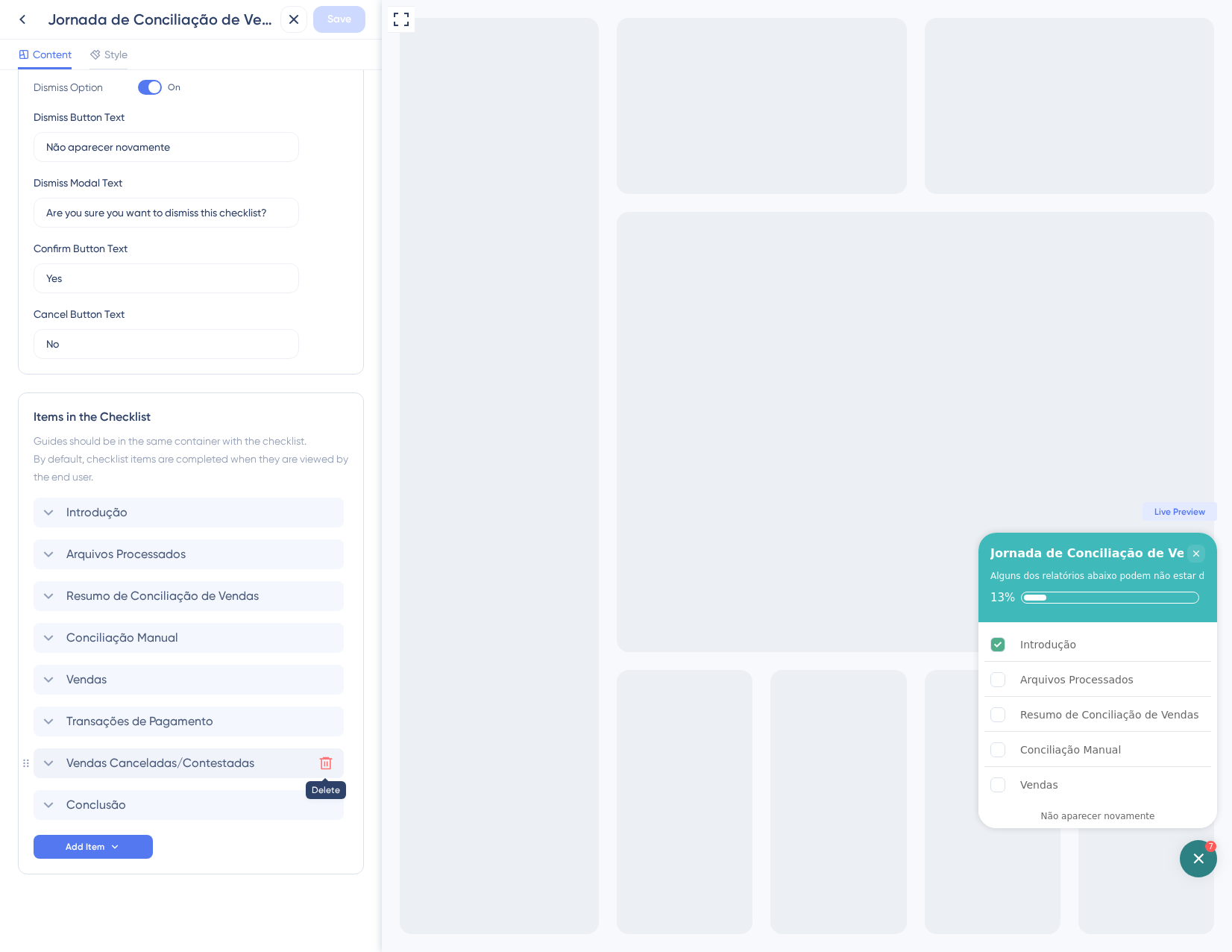
click at [333, 762] on button at bounding box center [325, 763] width 24 height 24
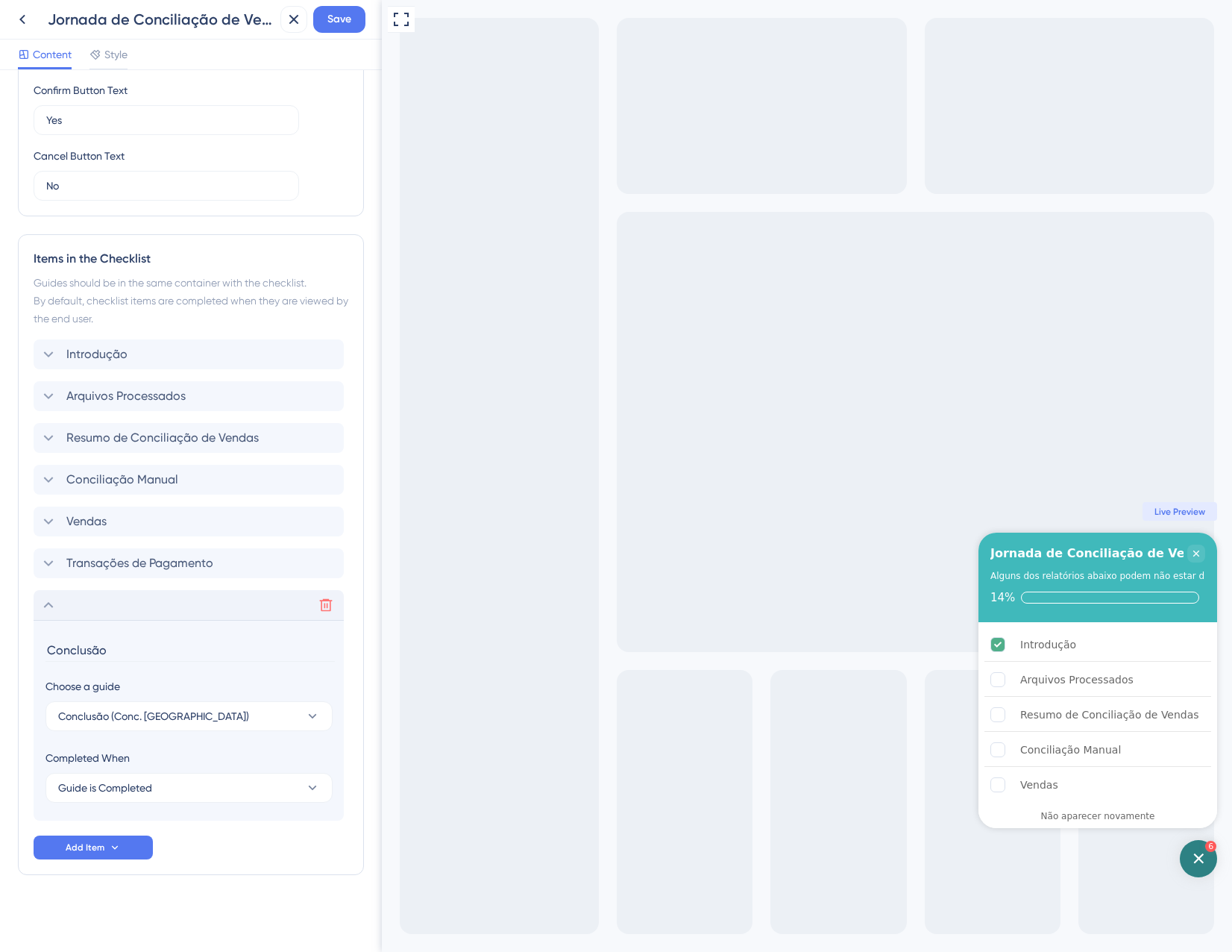
scroll to position [478, 0]
click at [91, 609] on div "Delete" at bounding box center [189, 603] width 310 height 29
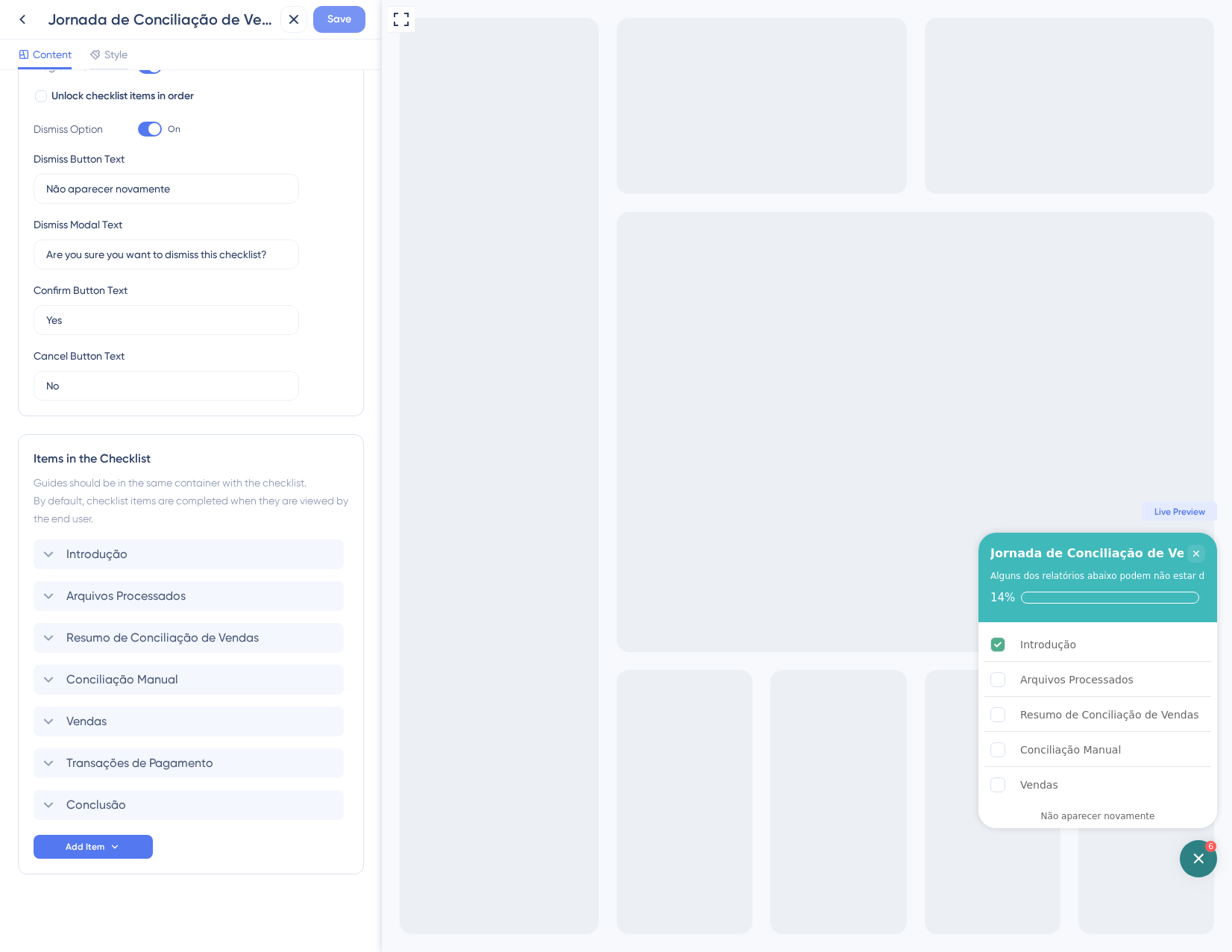
click at [339, 25] on span "Save" at bounding box center [339, 20] width 24 height 18
click at [284, 25] on icon at bounding box center [283, 28] width 15 height 15
click at [293, 12] on icon at bounding box center [294, 20] width 18 height 18
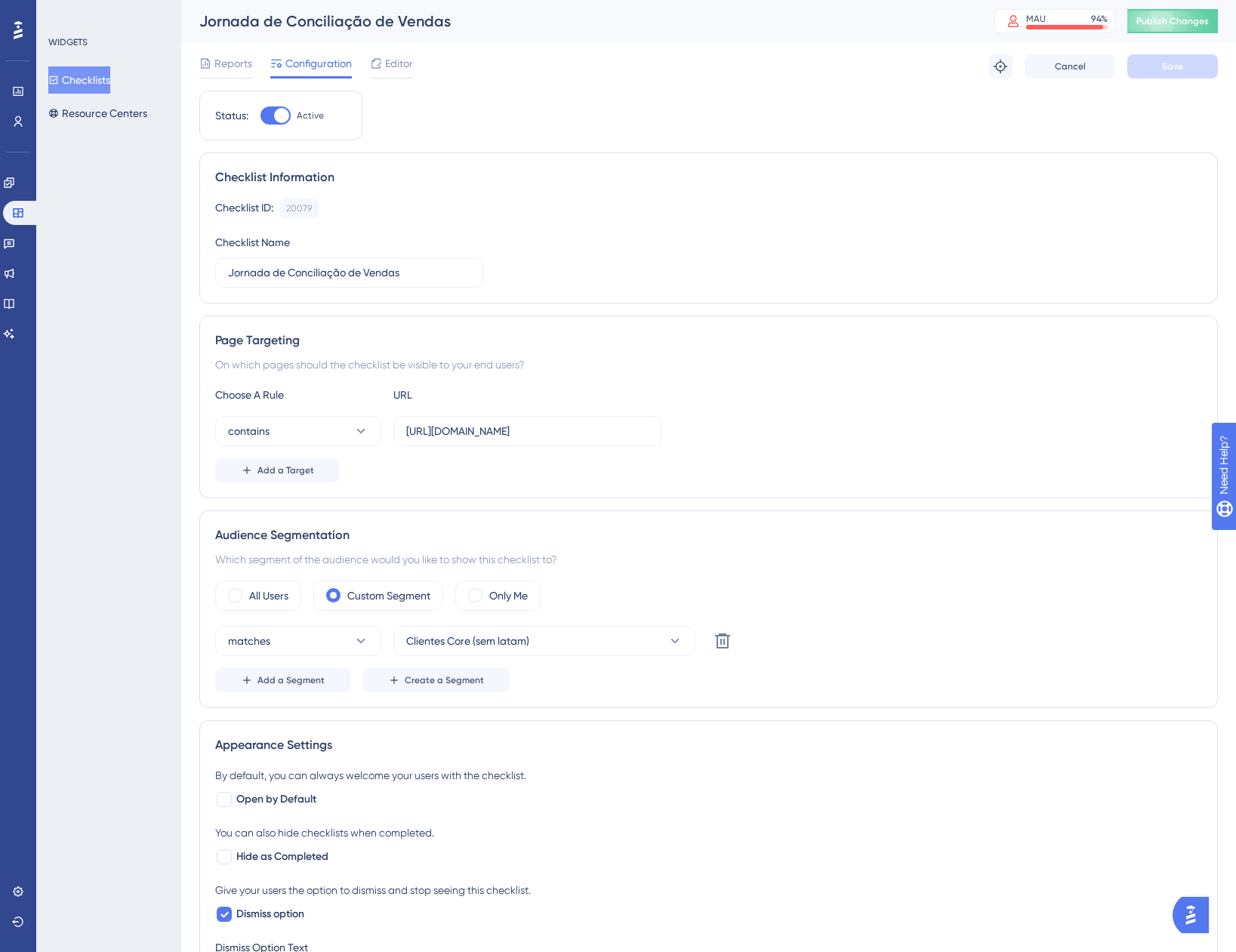
click at [92, 79] on button "Checklists" at bounding box center [79, 80] width 62 height 27
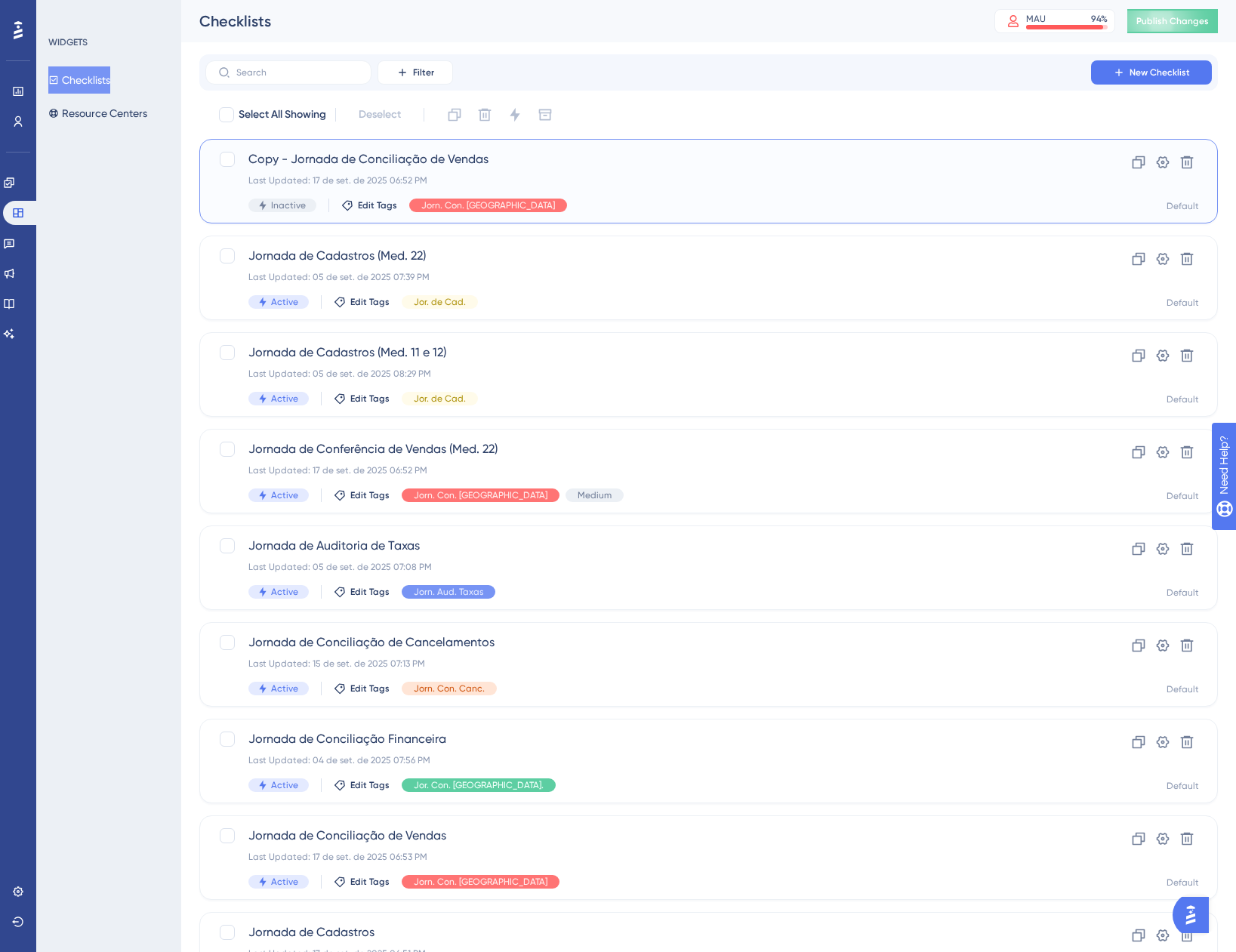
click at [645, 183] on div "Last Updated: 17 de set. de 2025 06:52 PM" at bounding box center [648, 180] width 799 height 12
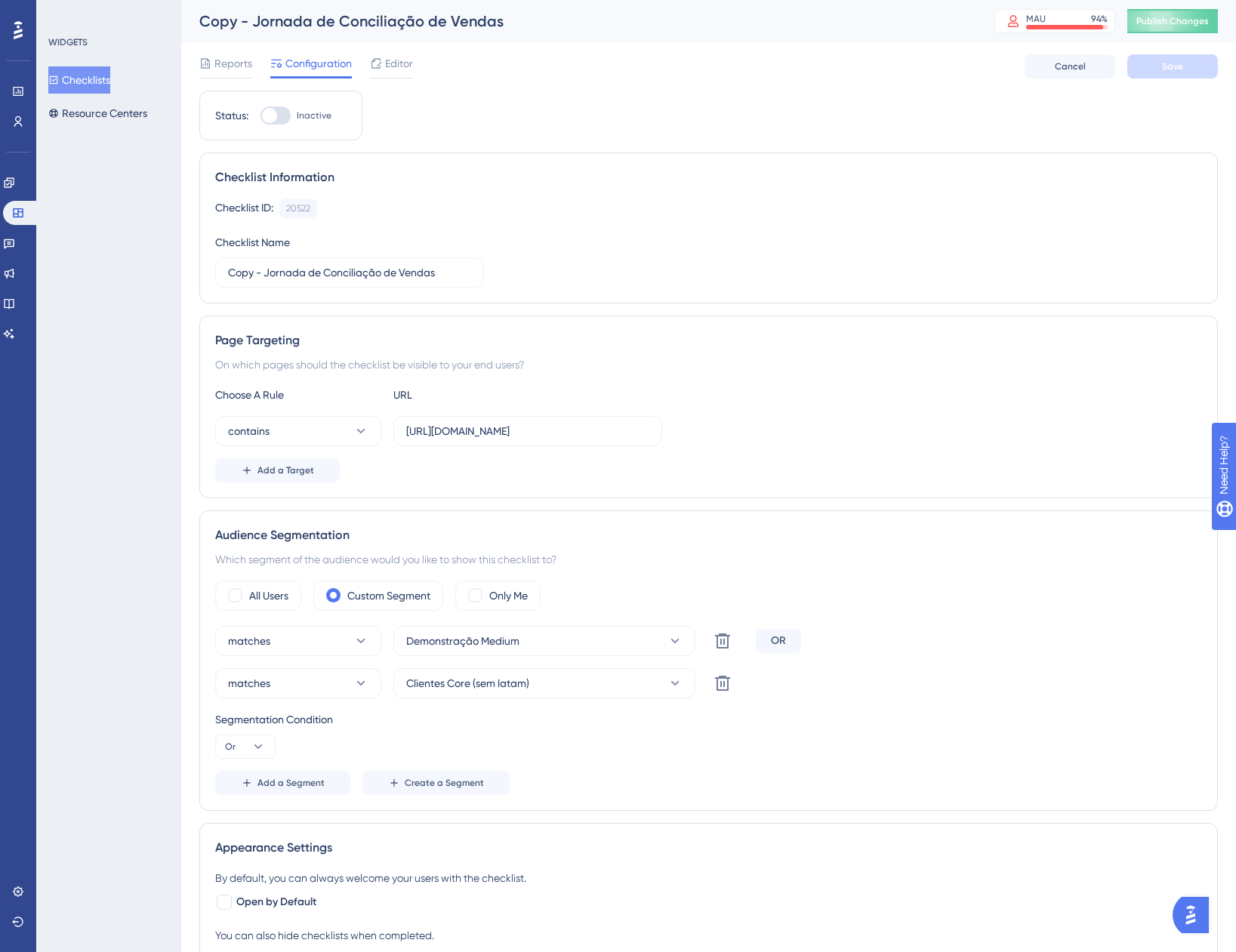
click at [290, 120] on div at bounding box center [275, 116] width 30 height 18
click at [261, 116] on input "Inactive" at bounding box center [260, 116] width 1 height 1
checkbox input "true"
drag, startPoint x: 266, startPoint y: 271, endPoint x: 143, endPoint y: 267, distance: 123.1
click at [181, 267] on div "Performance Users Engagement Widgets Feedback Product Updates Knowledge Base AI…" at bounding box center [708, 764] width 1055 height 1530
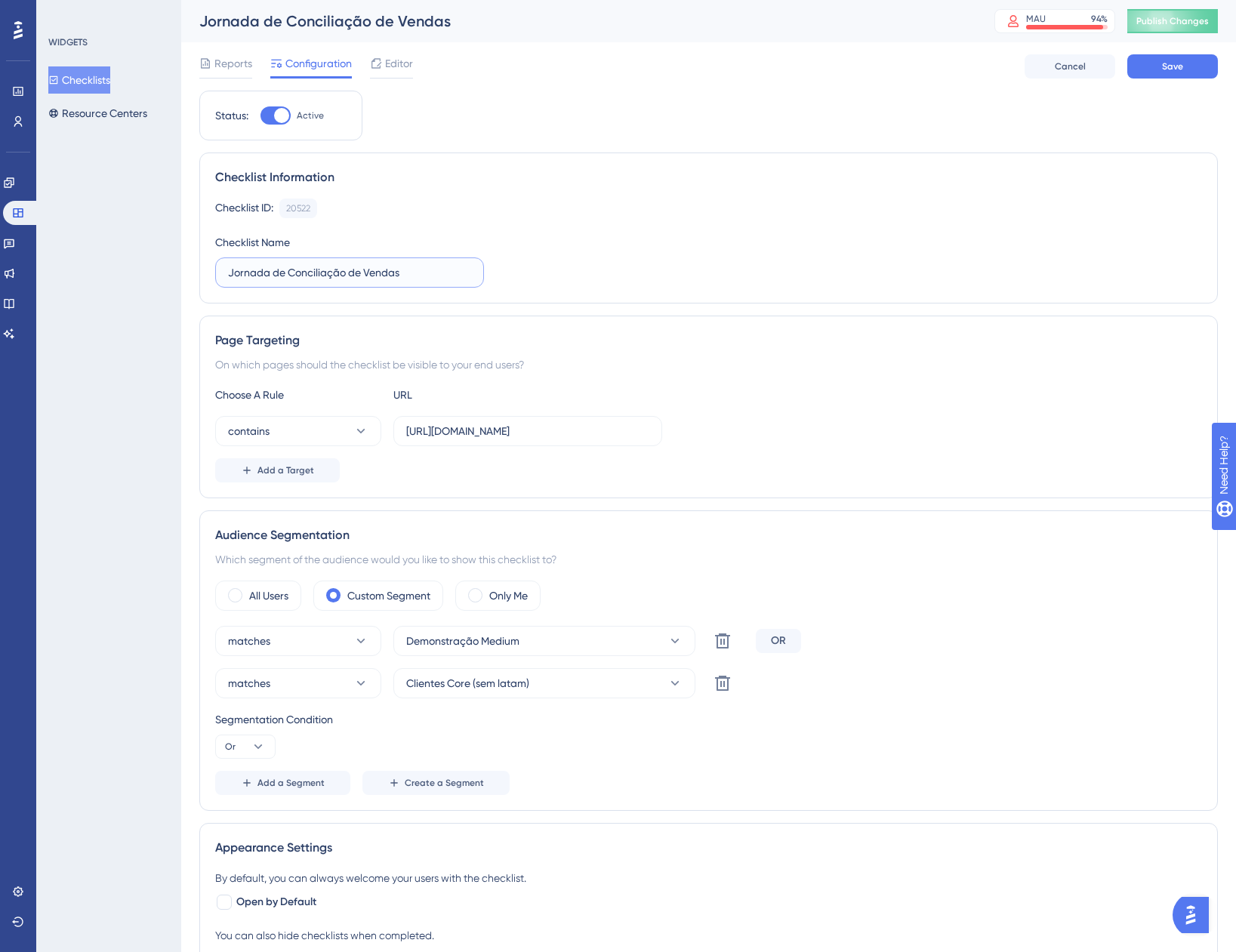
click at [437, 274] on input "Jornada de Conciliação de Vendas" at bounding box center [349, 273] width 243 height 16
type input "Jornada de Conciliação de Vendas (Med. 11 e 12)"
click at [769, 262] on div "Checklist ID: 20522 Copy Checklist Name Jornada de Conciliação de Vendas (Med. …" at bounding box center [708, 243] width 987 height 89
click at [726, 687] on icon at bounding box center [723, 683] width 18 height 18
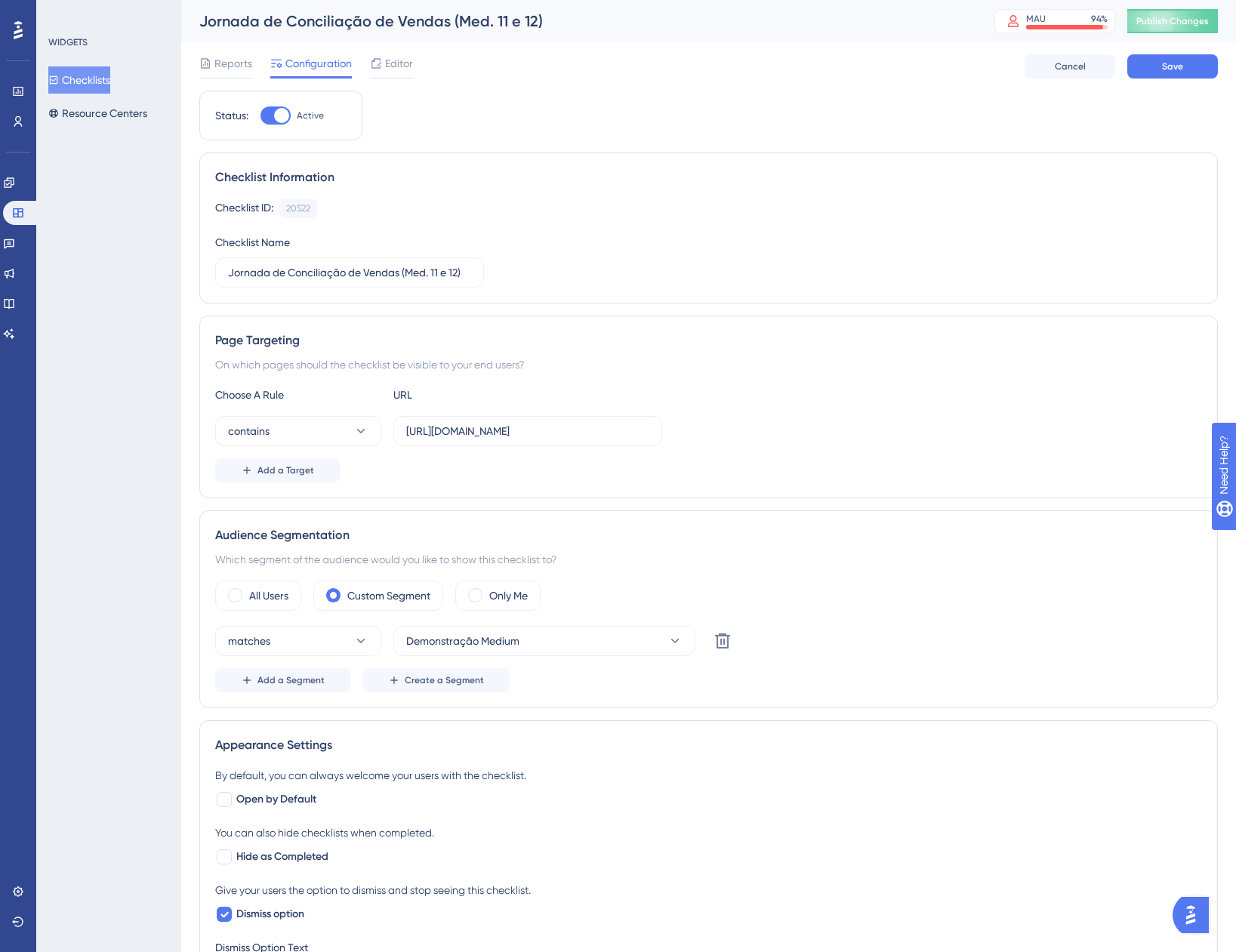
click at [940, 632] on div "matches Demonstração Medium Delete" at bounding box center [708, 641] width 987 height 30
click at [1158, 60] on button "Save" at bounding box center [1172, 66] width 90 height 24
click at [461, 25] on icon at bounding box center [467, 28] width 15 height 15
click at [402, 65] on span "Editor" at bounding box center [399, 63] width 28 height 18
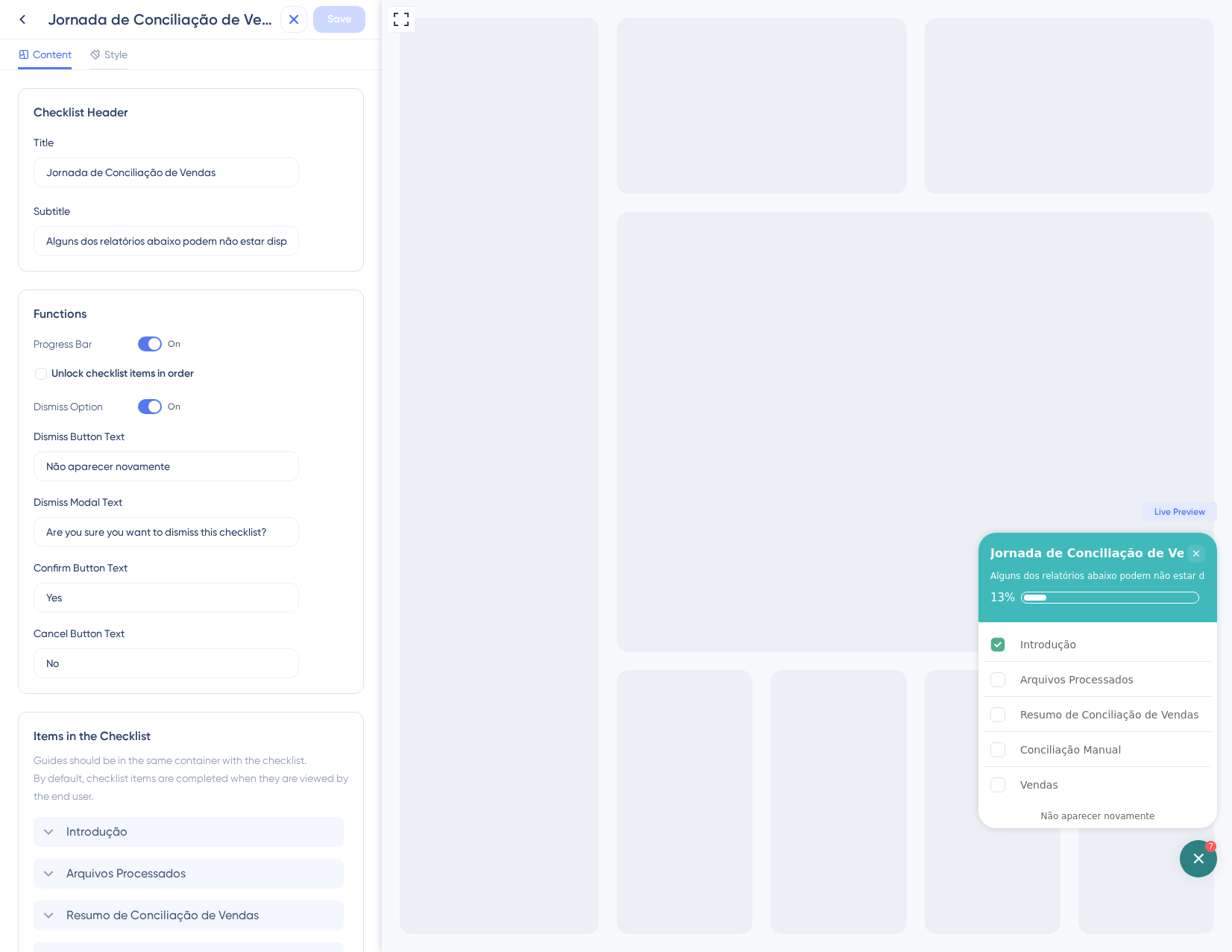
click at [293, 25] on icon at bounding box center [294, 20] width 18 height 18
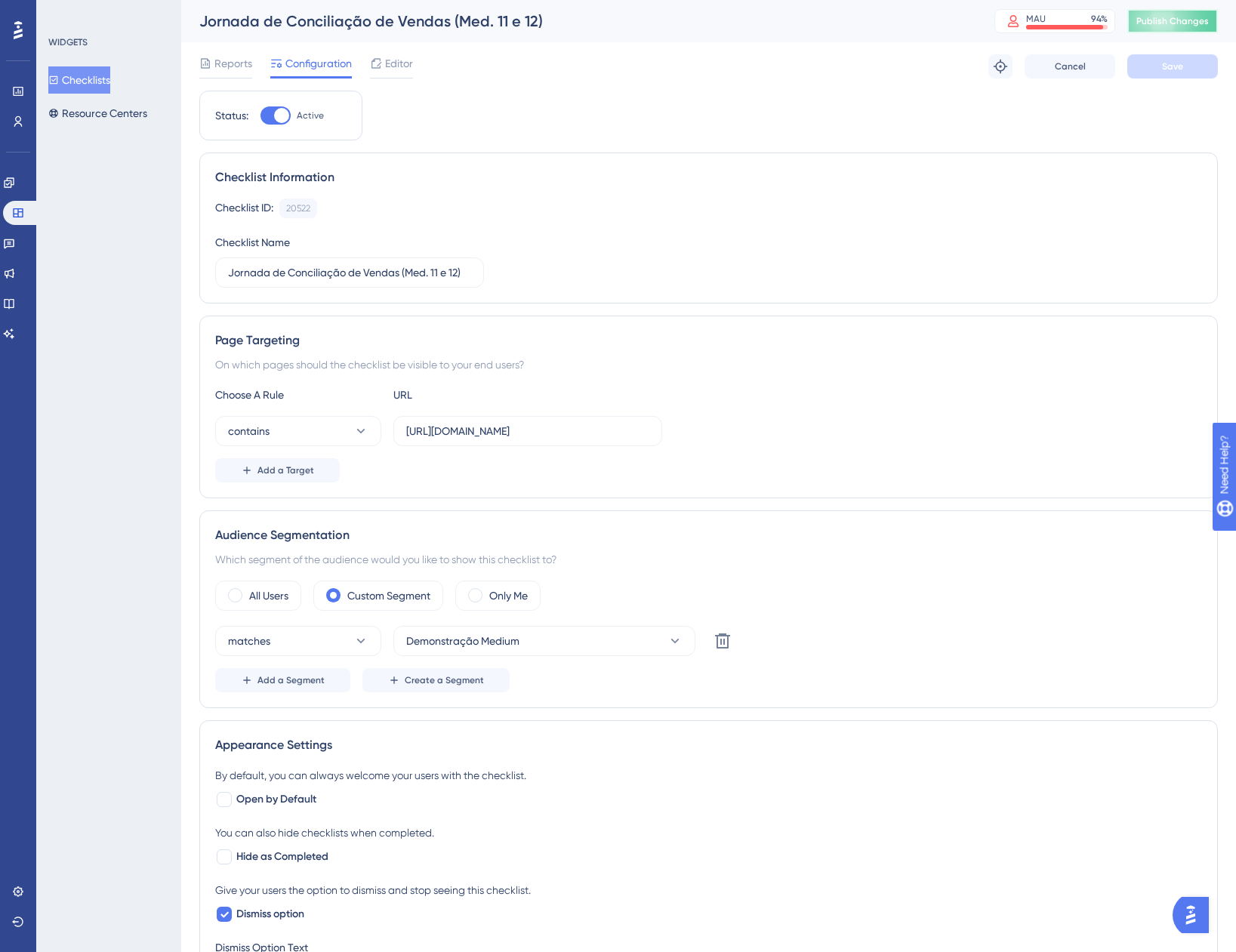
click at [1191, 27] on button "Publish Changes" at bounding box center [1172, 21] width 90 height 24
click at [134, 116] on button "Resource Centers" at bounding box center [98, 113] width 99 height 27
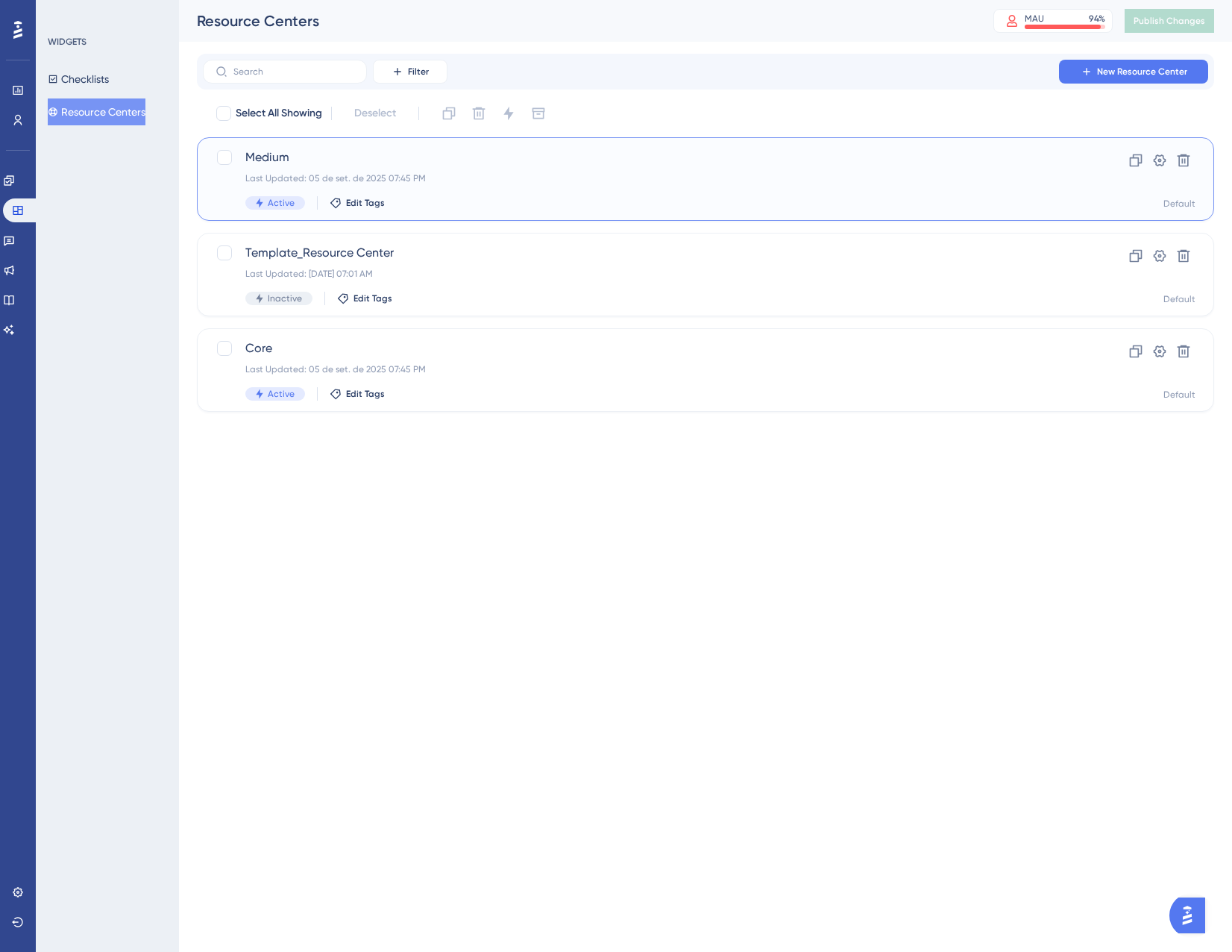
click at [566, 192] on div "Medium Last Updated: [DATE] 07:45 PM Active Edit Tags" at bounding box center [645, 179] width 801 height 62
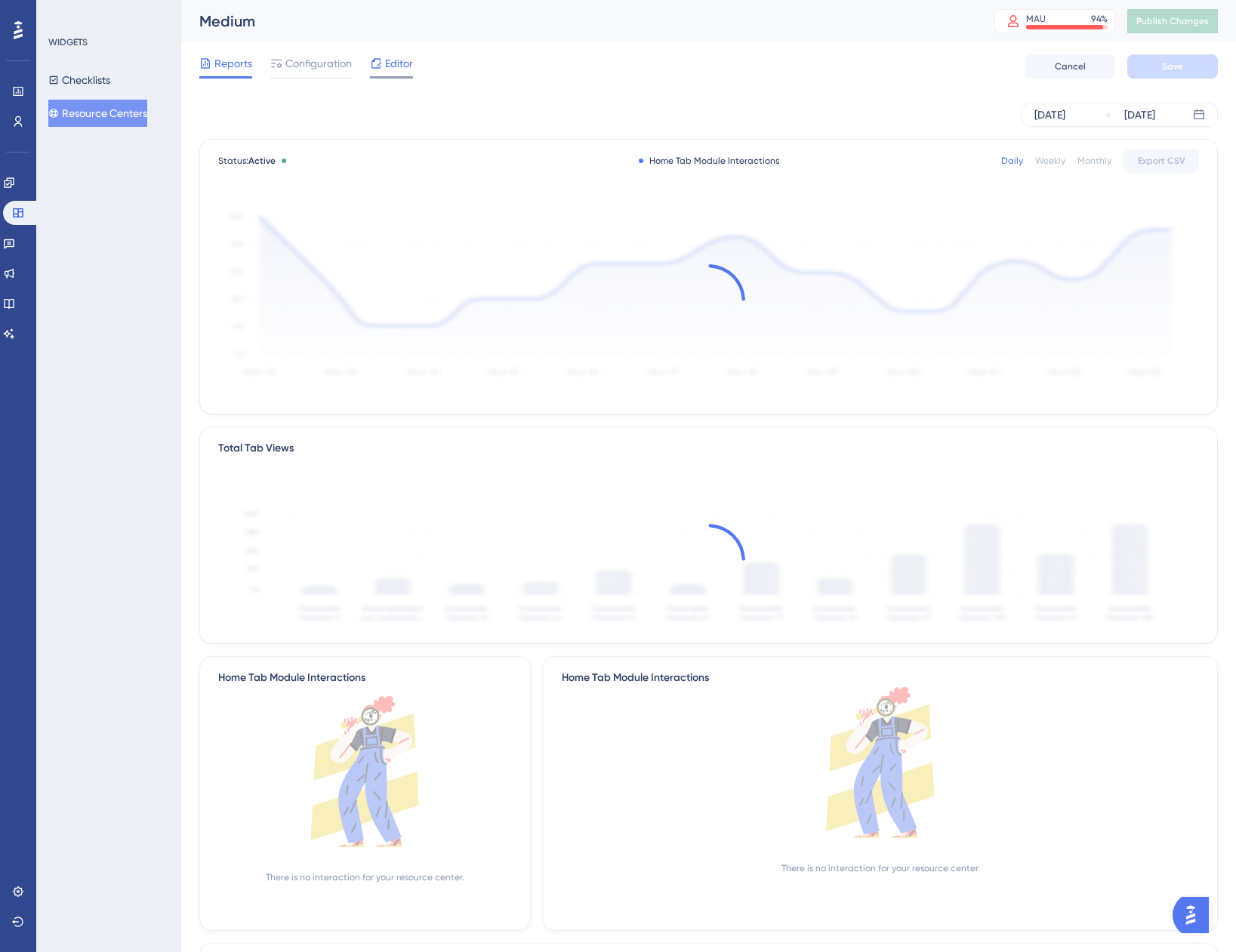
click at [395, 69] on span "Editor" at bounding box center [399, 63] width 28 height 18
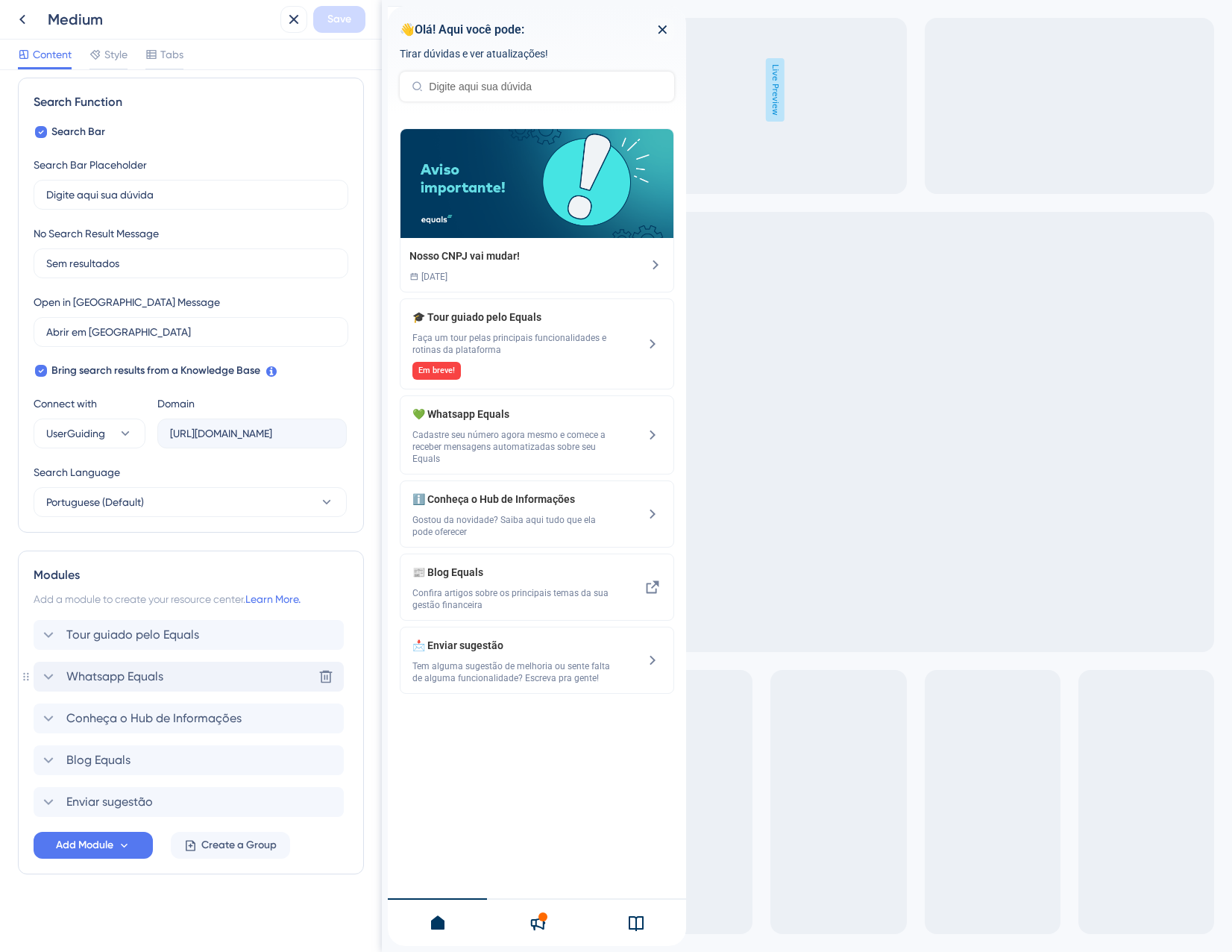
click at [172, 677] on div "Whatsapp Equals Delete" at bounding box center [189, 676] width 310 height 29
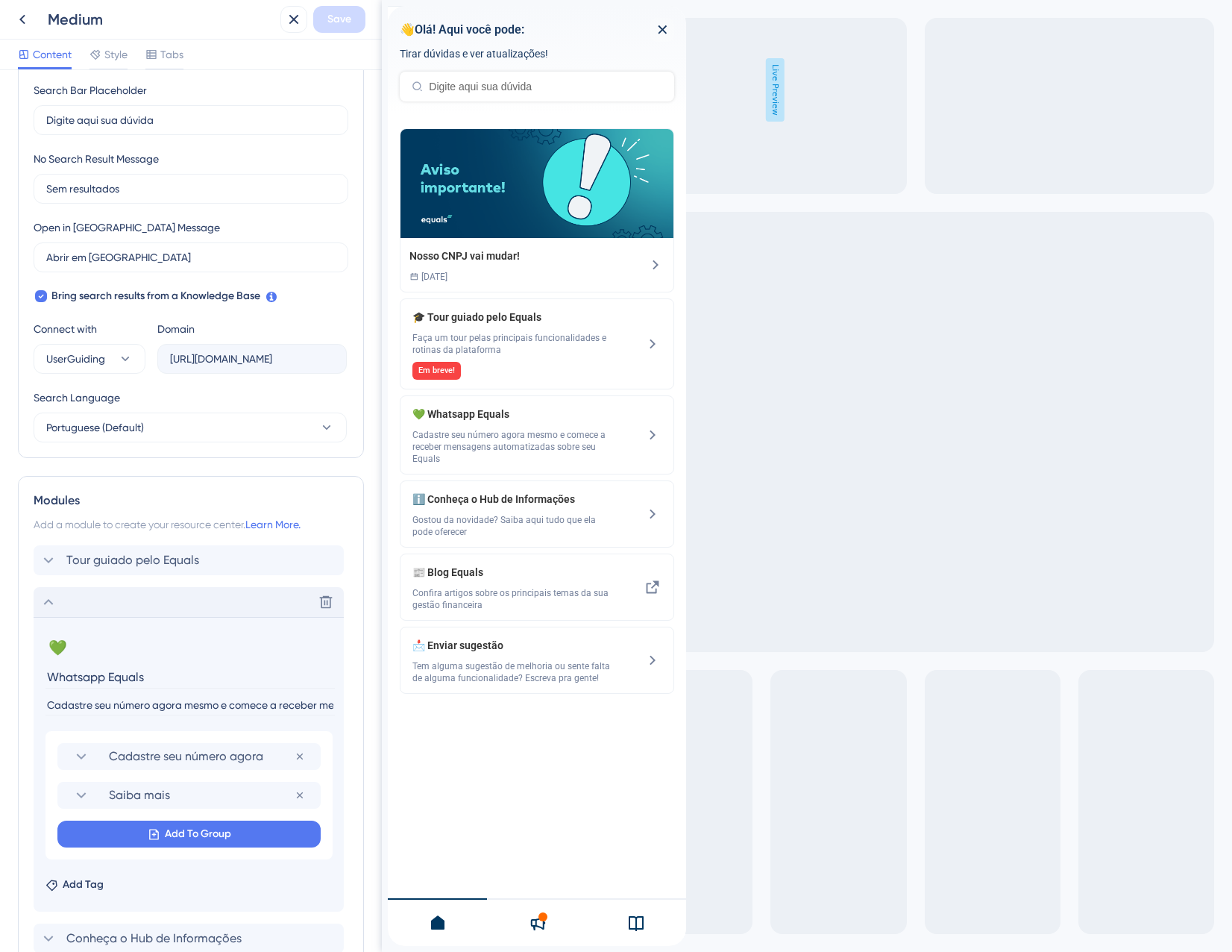
click at [141, 603] on div "Delete" at bounding box center [189, 602] width 310 height 29
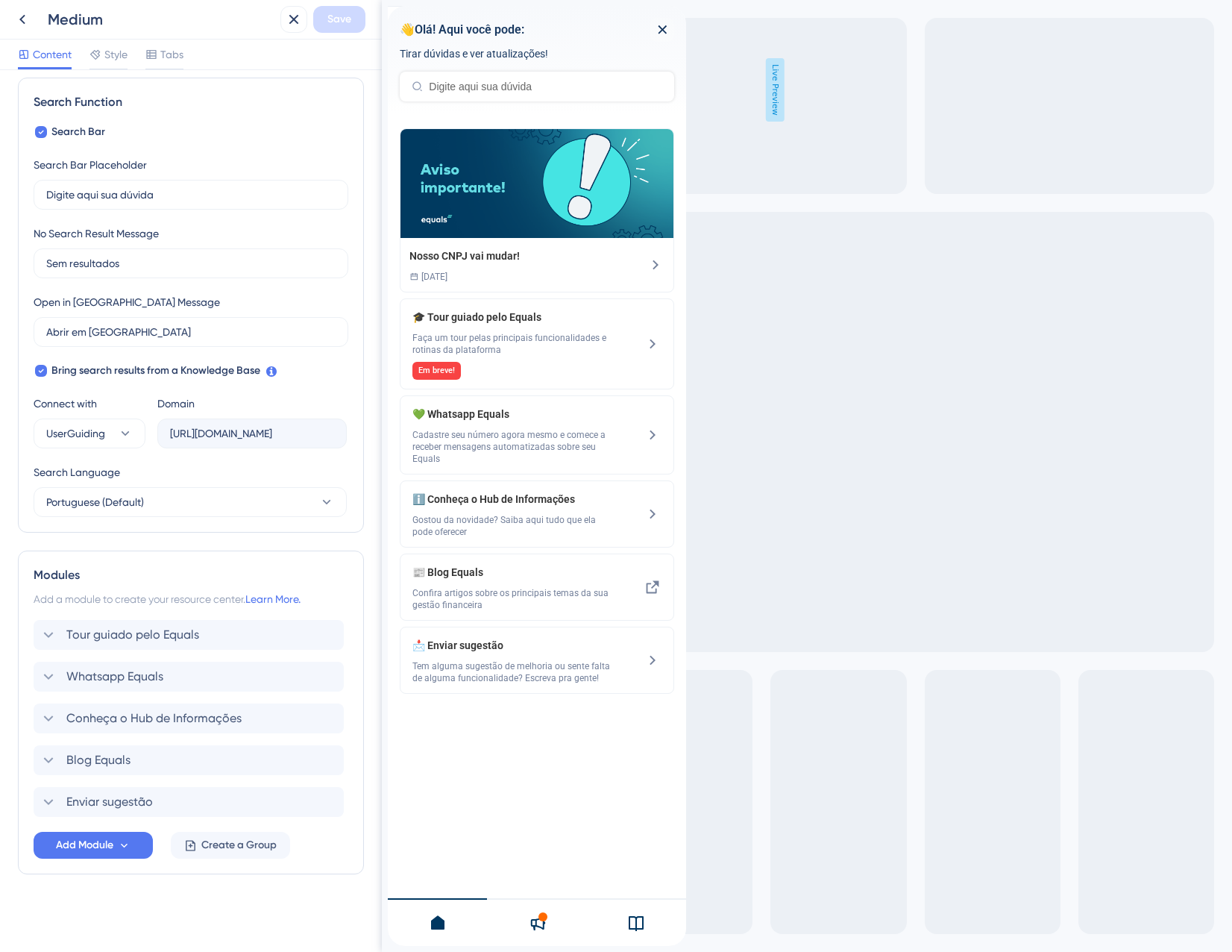
scroll to position [212, 0]
click at [158, 633] on span "Tour guiado pelo Equals" at bounding box center [132, 635] width 133 height 18
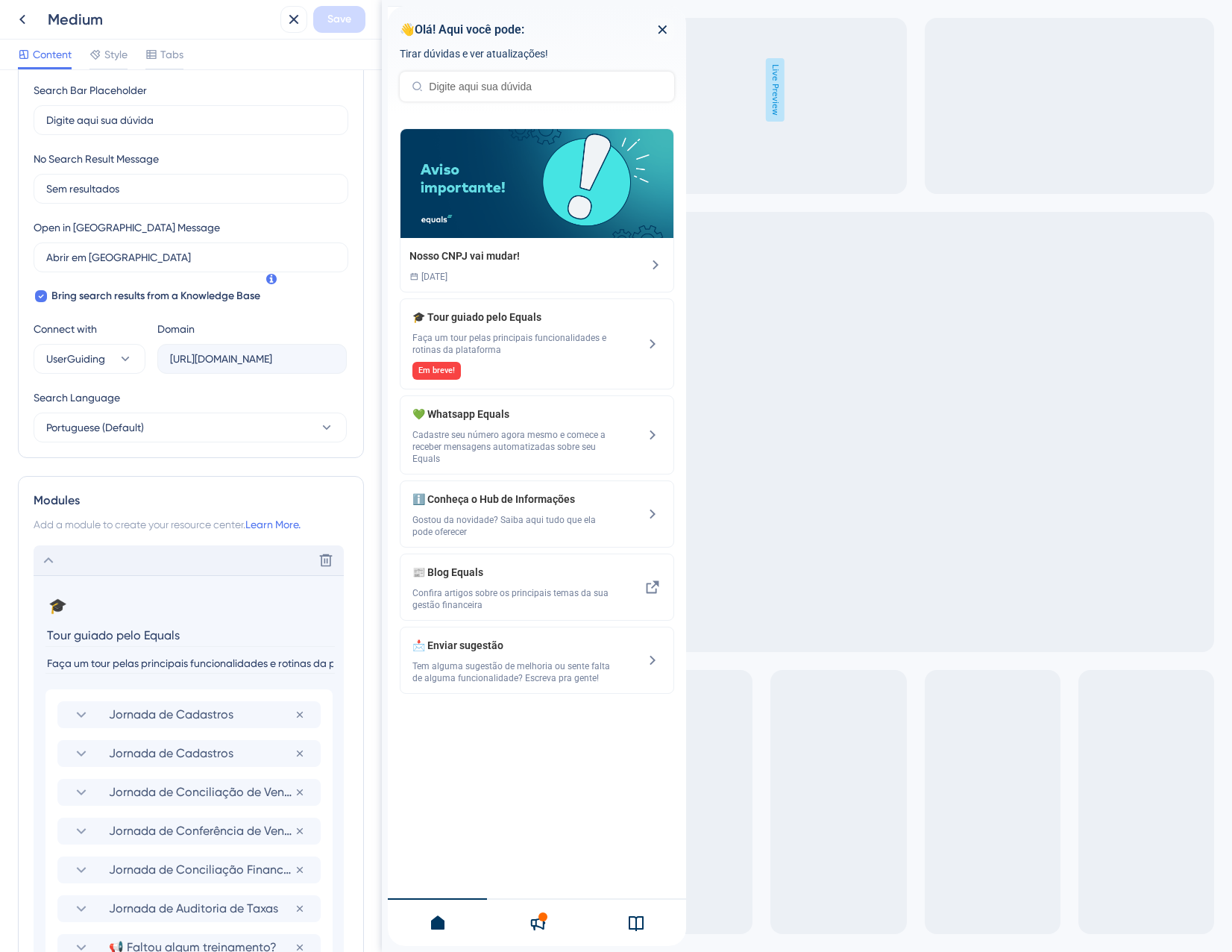
scroll to position [361, 0]
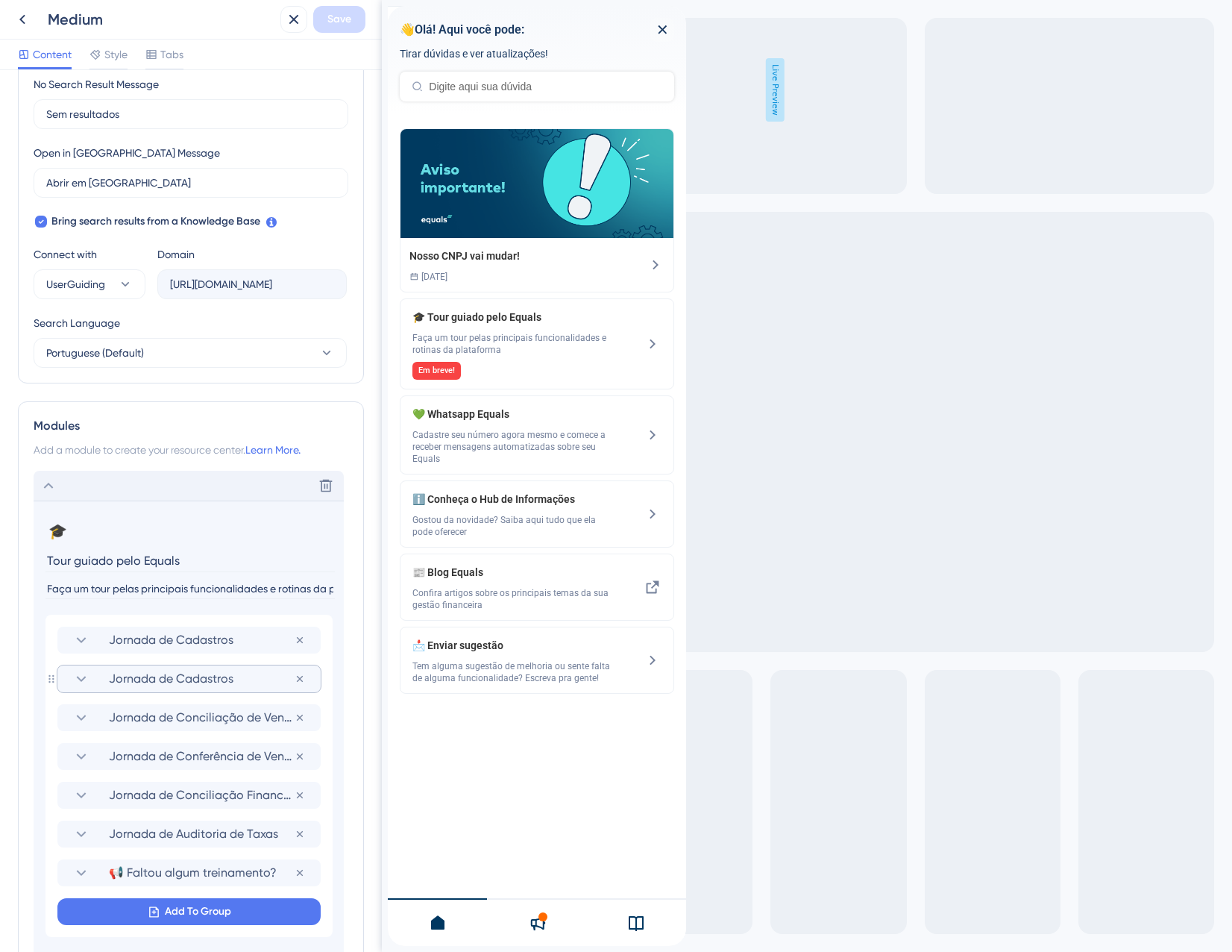
click at [217, 683] on span "Jornada de Cadastros" at bounding box center [201, 678] width 185 height 18
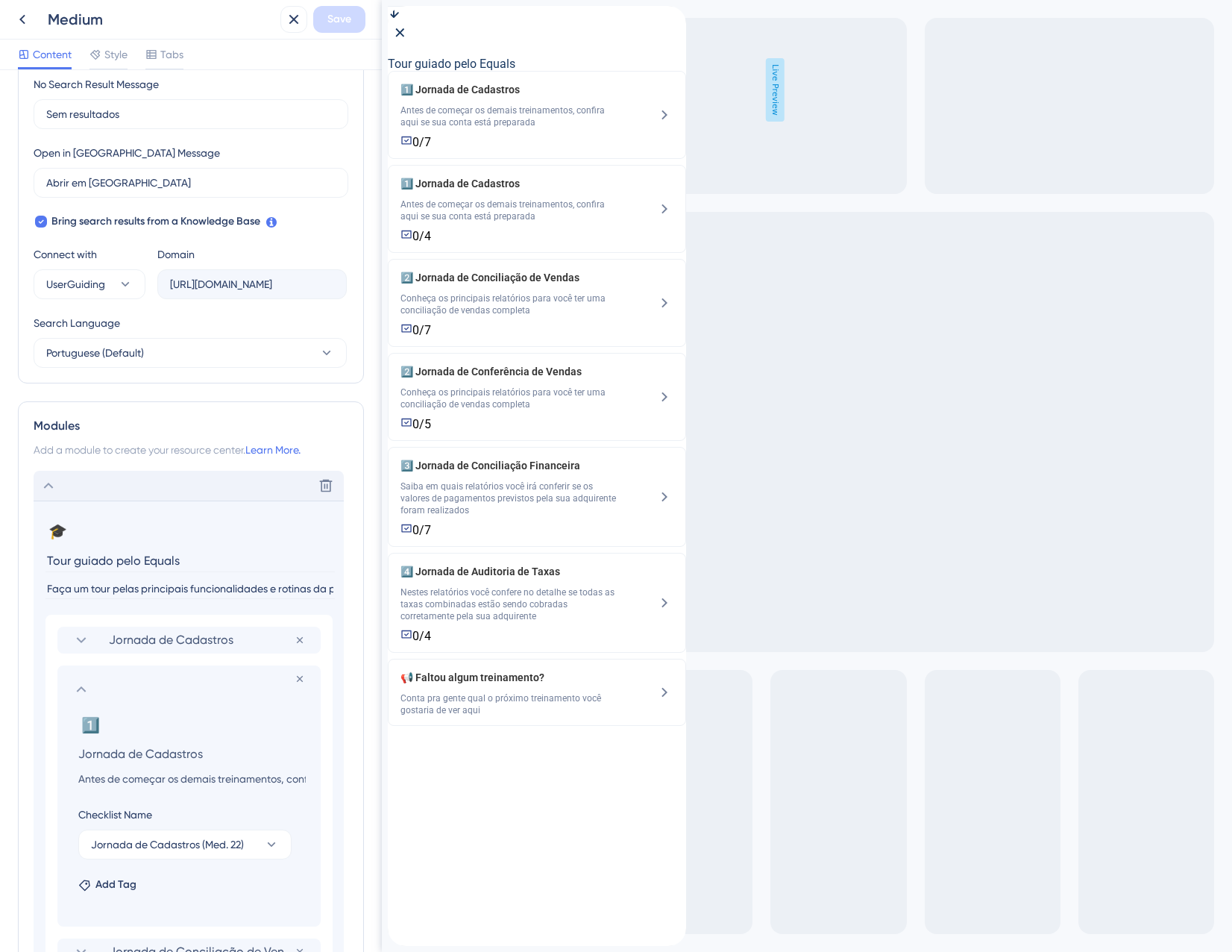
click at [90, 683] on section at bounding box center [189, 689] width 234 height 18
click at [78, 683] on icon at bounding box center [81, 689] width 18 height 18
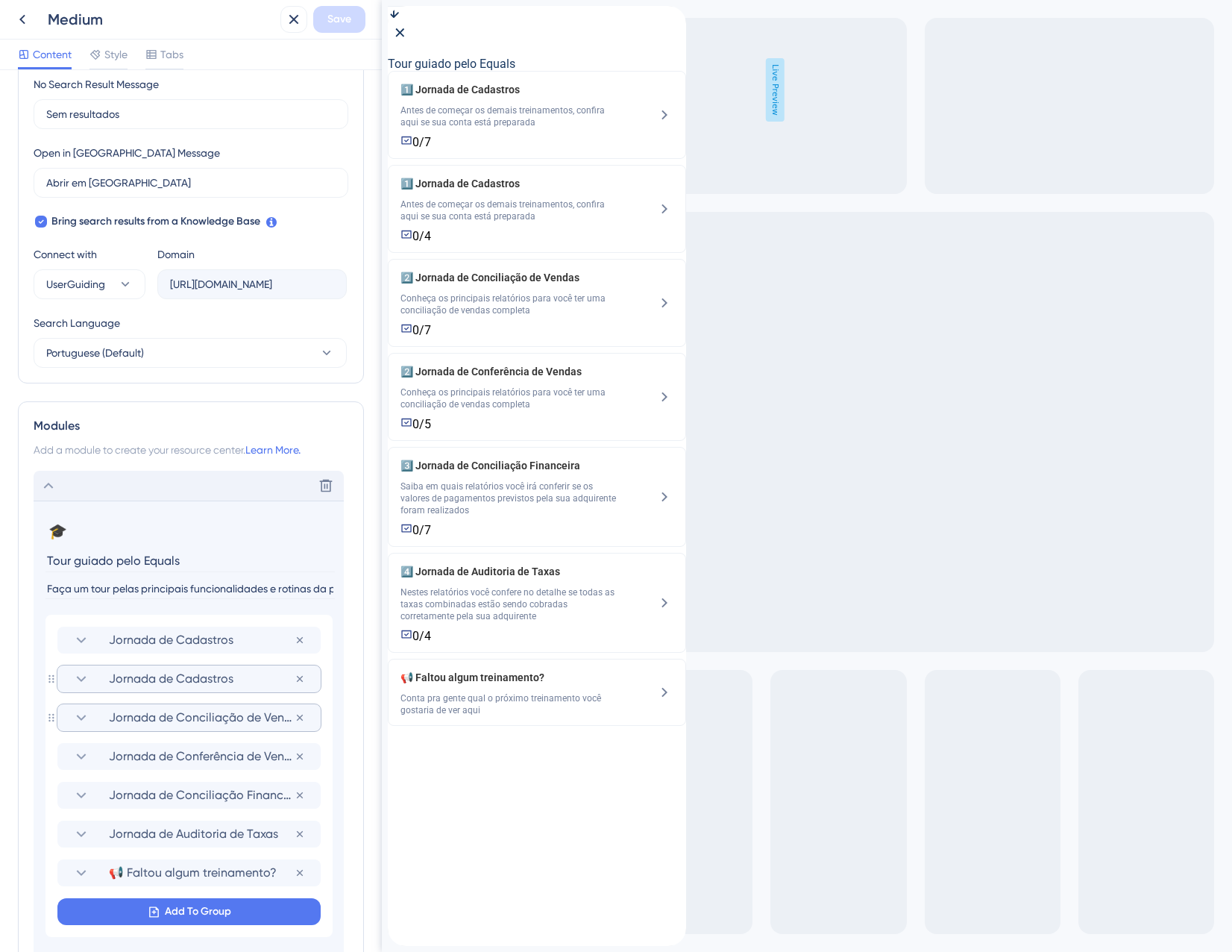
click at [162, 717] on span "Jornada de Conciliação de Vendas" at bounding box center [201, 718] width 185 height 18
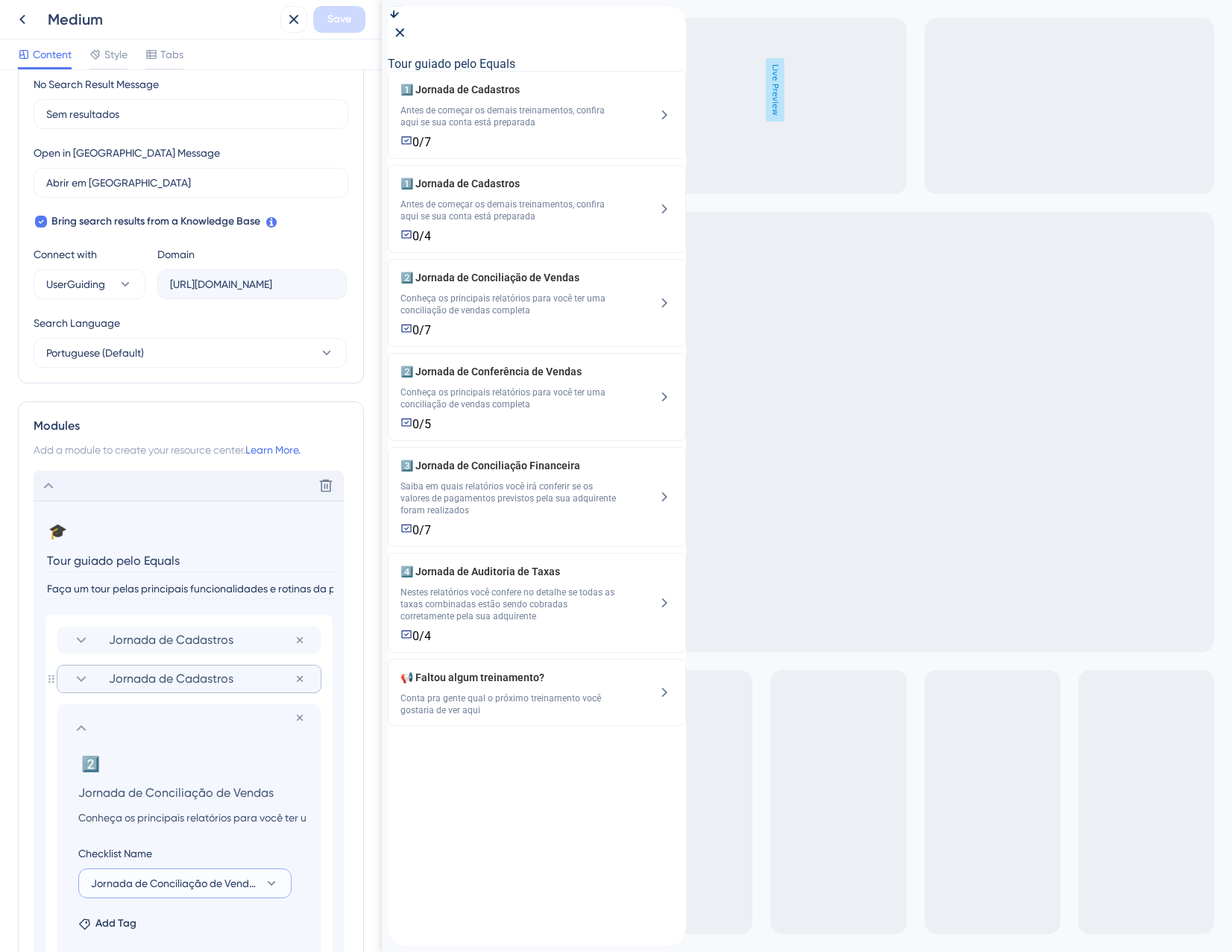
click at [211, 880] on span "Jornada de Conciliação de Vendas" at bounding box center [174, 883] width 167 height 18
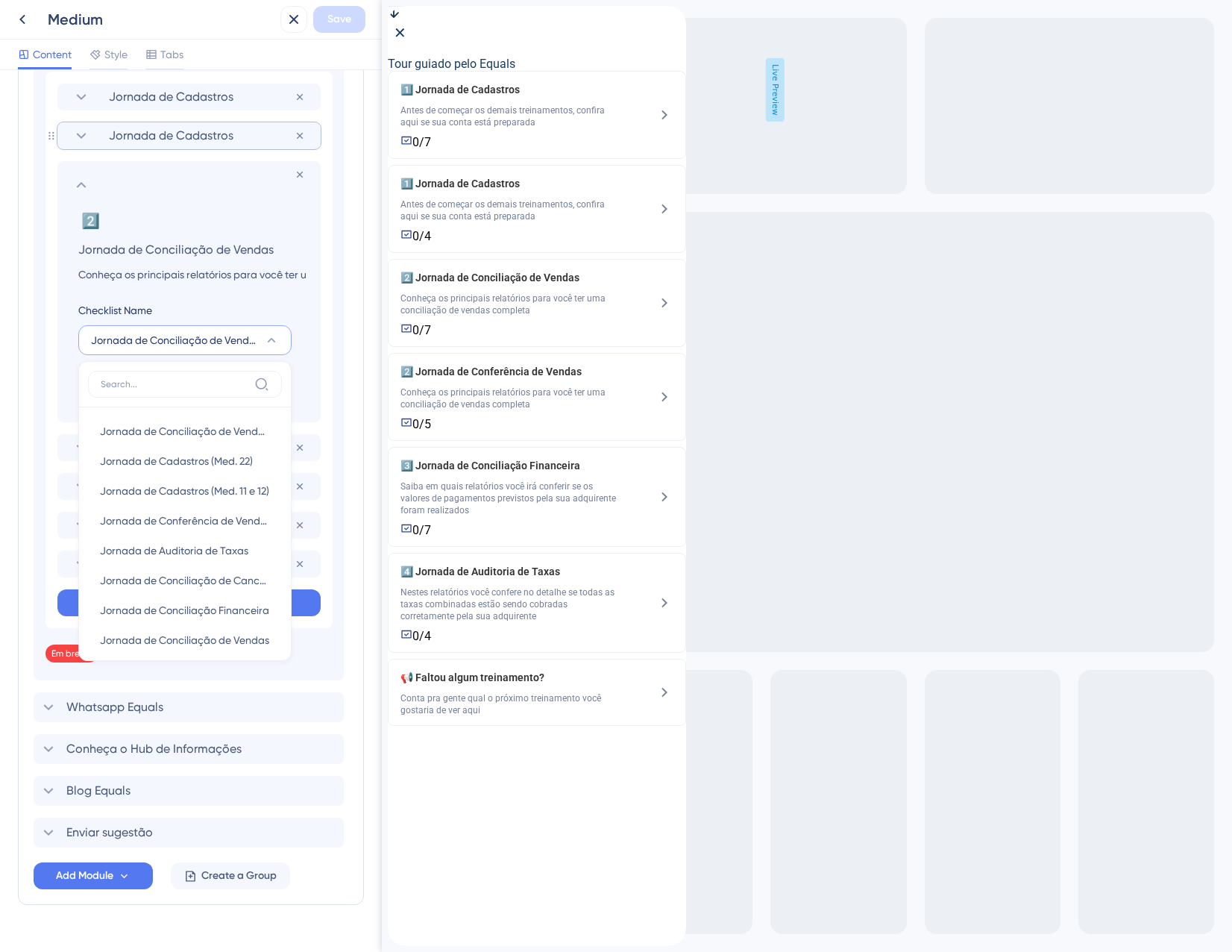
click at [315, 349] on section "Remove from group 2️⃣ Change emoji Remove emoji Jornada de Conciliação de Venda…" at bounding box center [188, 291] width 263 height 261
click at [141, 341] on span "Jornada de Conciliação de Vendas" at bounding box center [174, 341] width 167 height 18
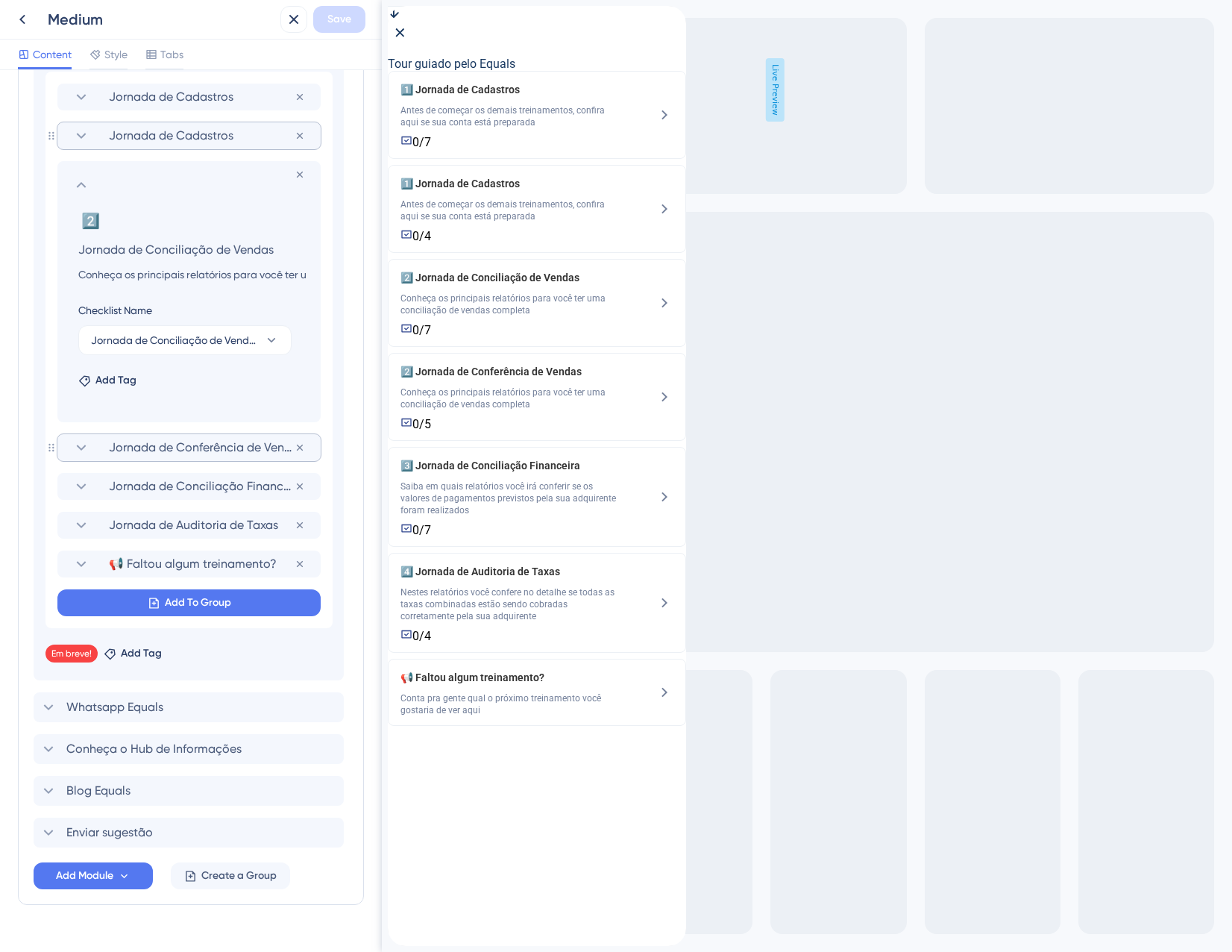
click at [144, 447] on span "Jornada de Conferência de Vendas" at bounding box center [201, 447] width 185 height 18
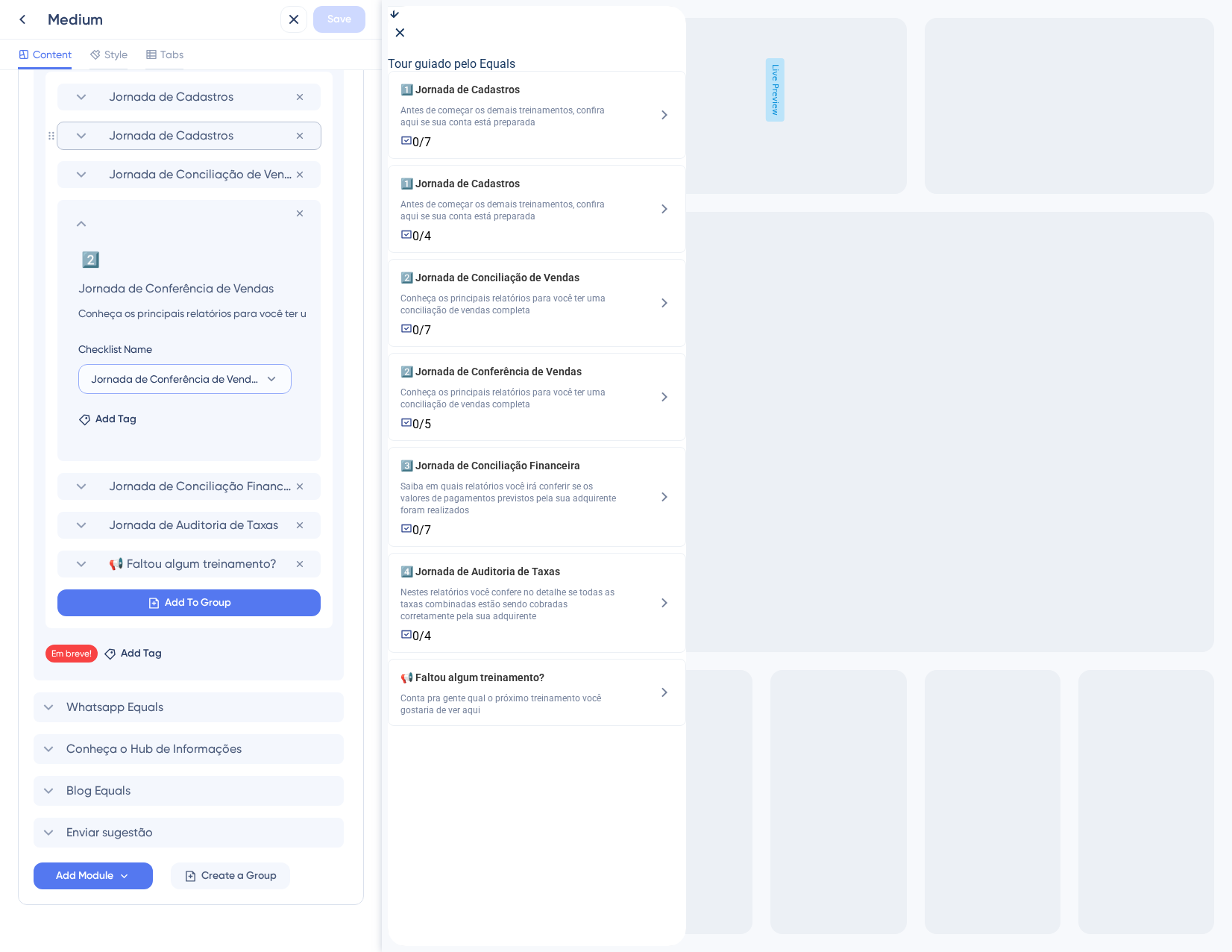
click at [212, 381] on span "Jornada de Conferência de Vendas (Med. 22)" at bounding box center [174, 379] width 167 height 18
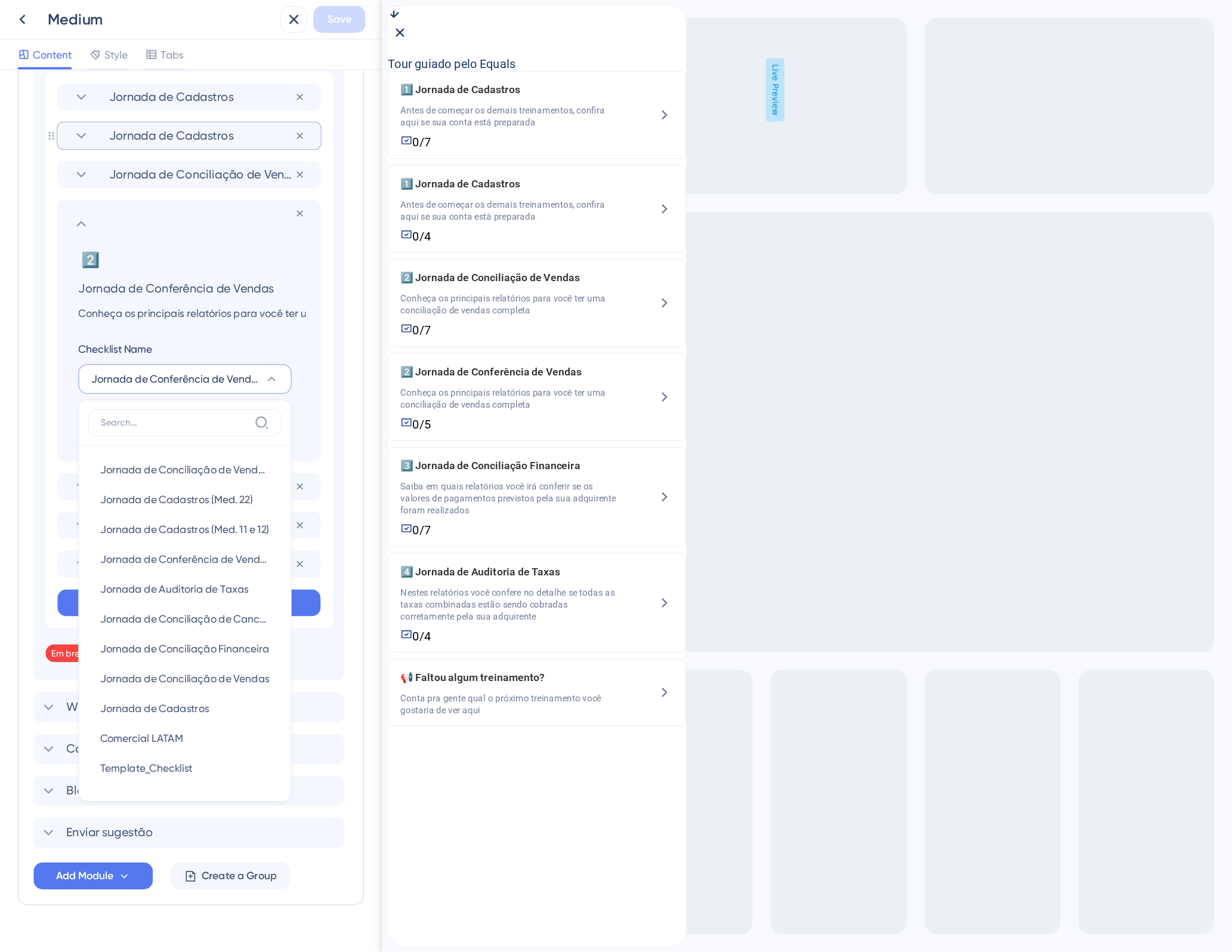
scroll to position [747, 0]
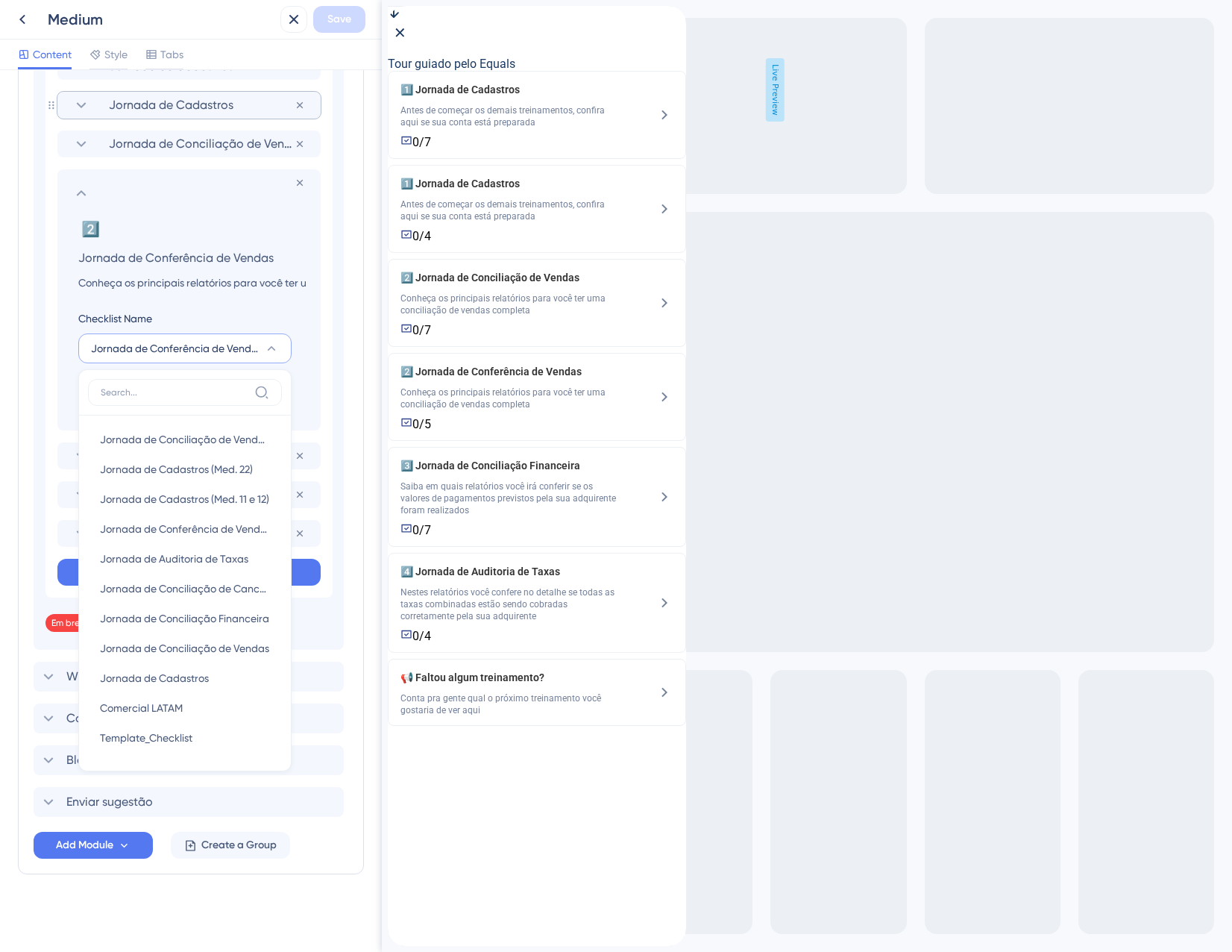
click at [224, 349] on span "Jornada de Conferência de Vendas (Med. 22)" at bounding box center [174, 349] width 167 height 18
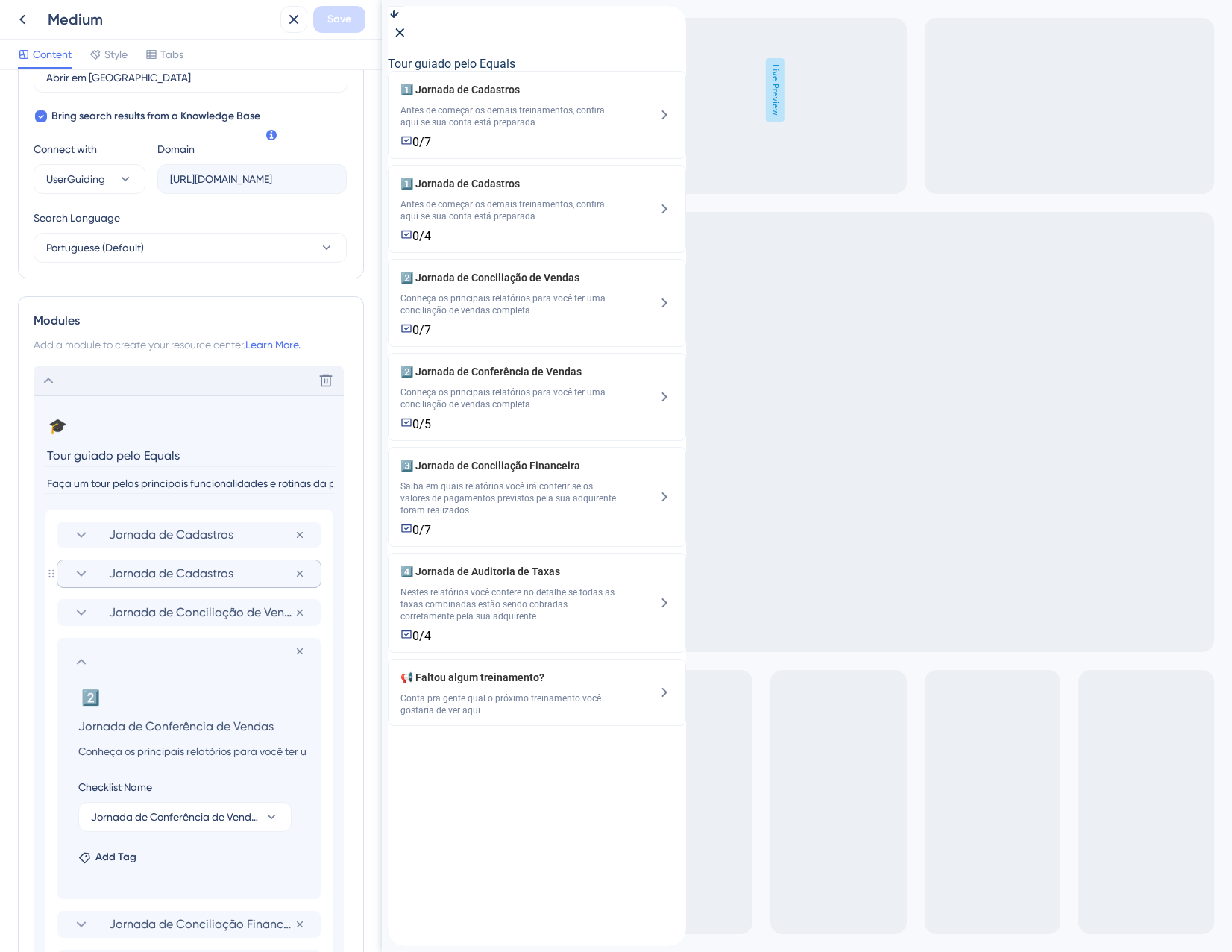
scroll to position [596, 0]
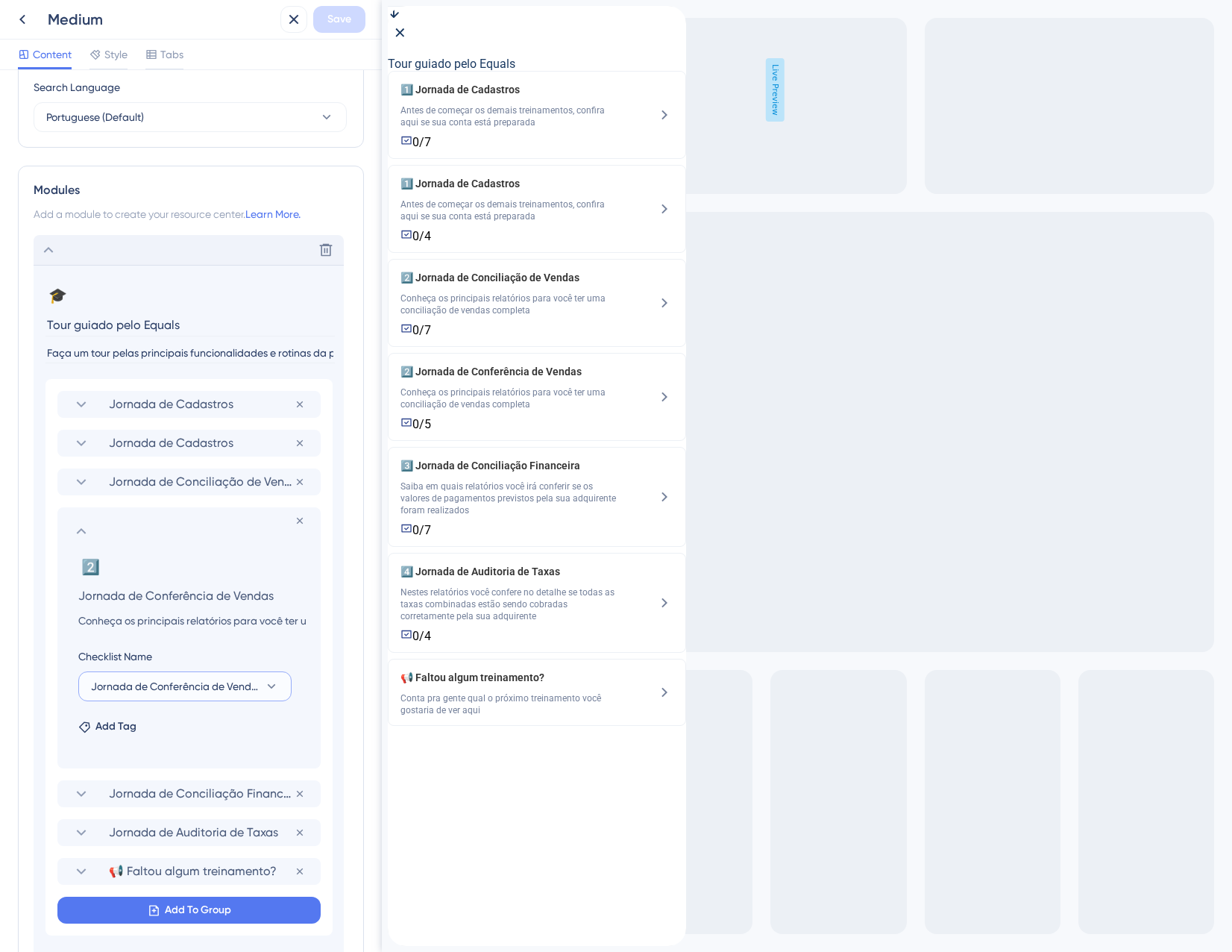
click at [107, 680] on span "Jornada de Conferência de Vendas (Med. 22)" at bounding box center [174, 686] width 167 height 18
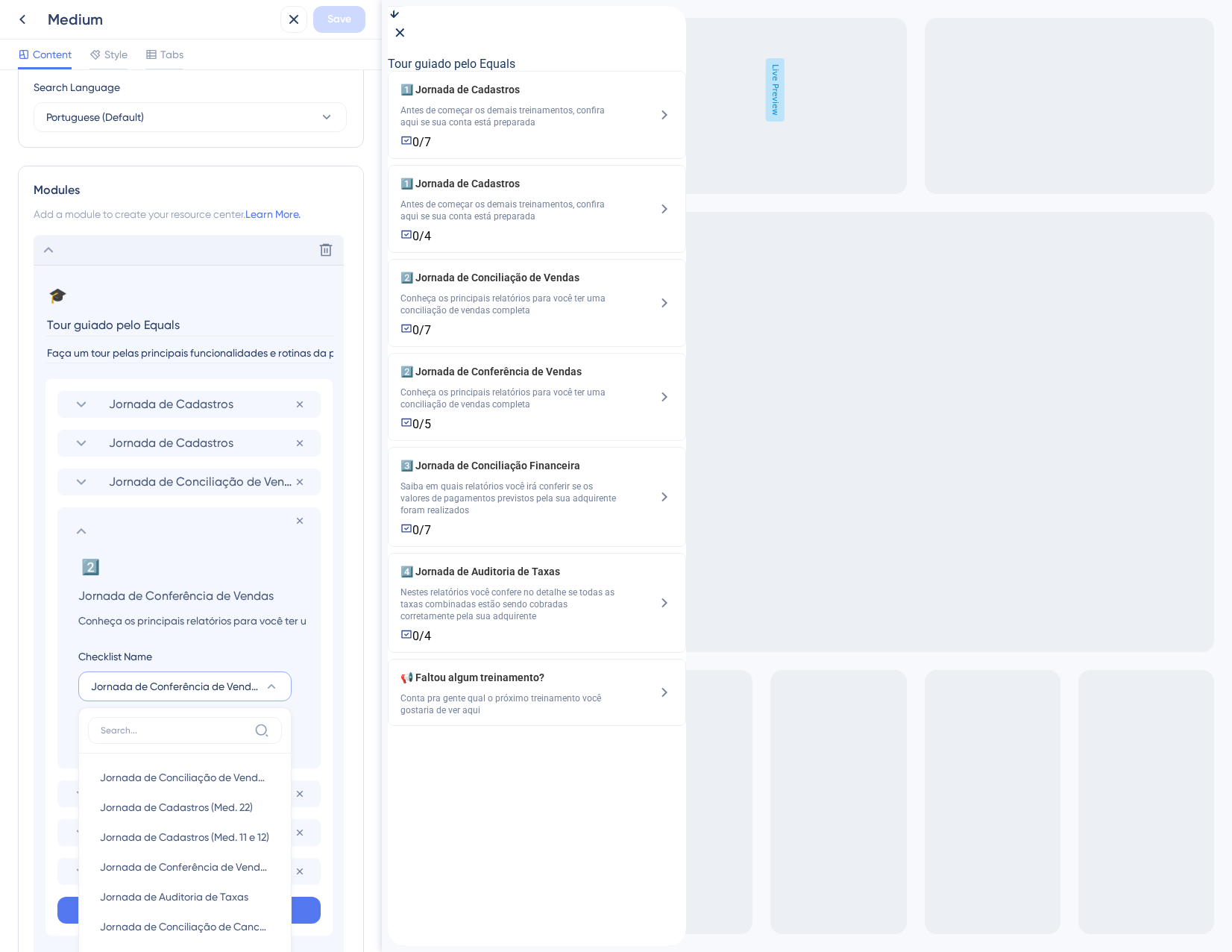
scroll to position [934, 0]
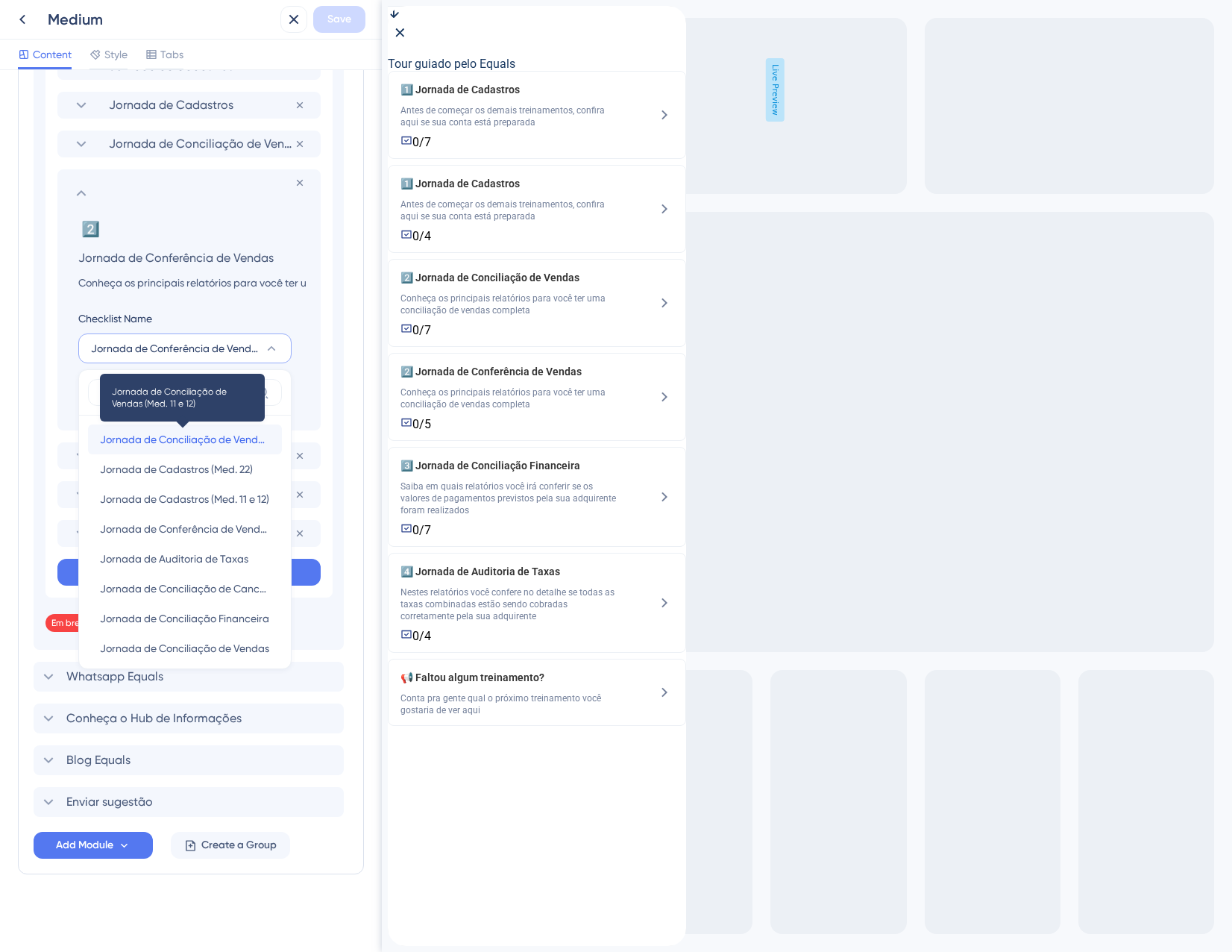
click at [192, 441] on span "Jornada de Conciliação de Vendas (Med. 11 e 12)" at bounding box center [185, 439] width 170 height 18
type input "Jornada de Conciliação de Vendas (Med. 11 e 12)"
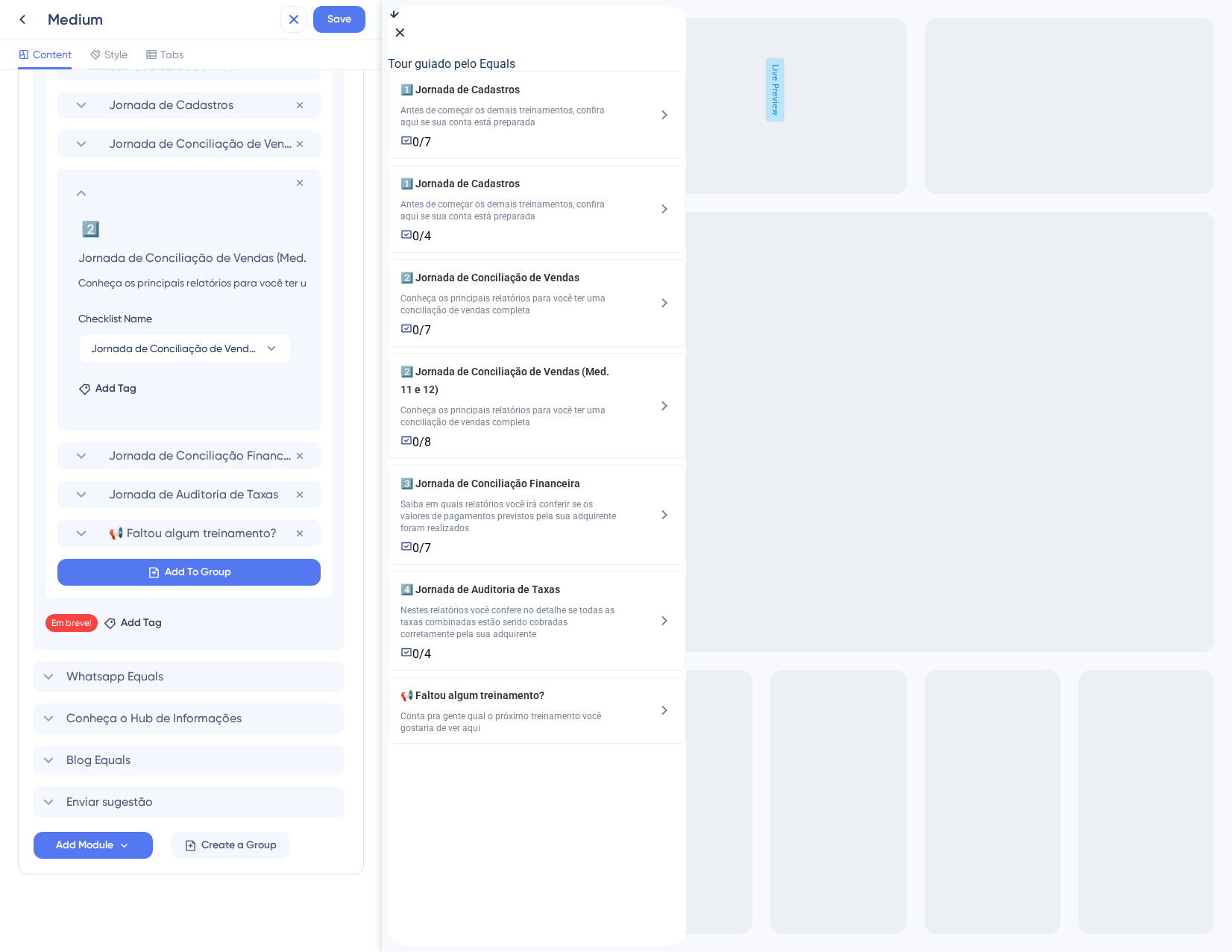
click at [298, 20] on icon at bounding box center [294, 20] width 18 height 18
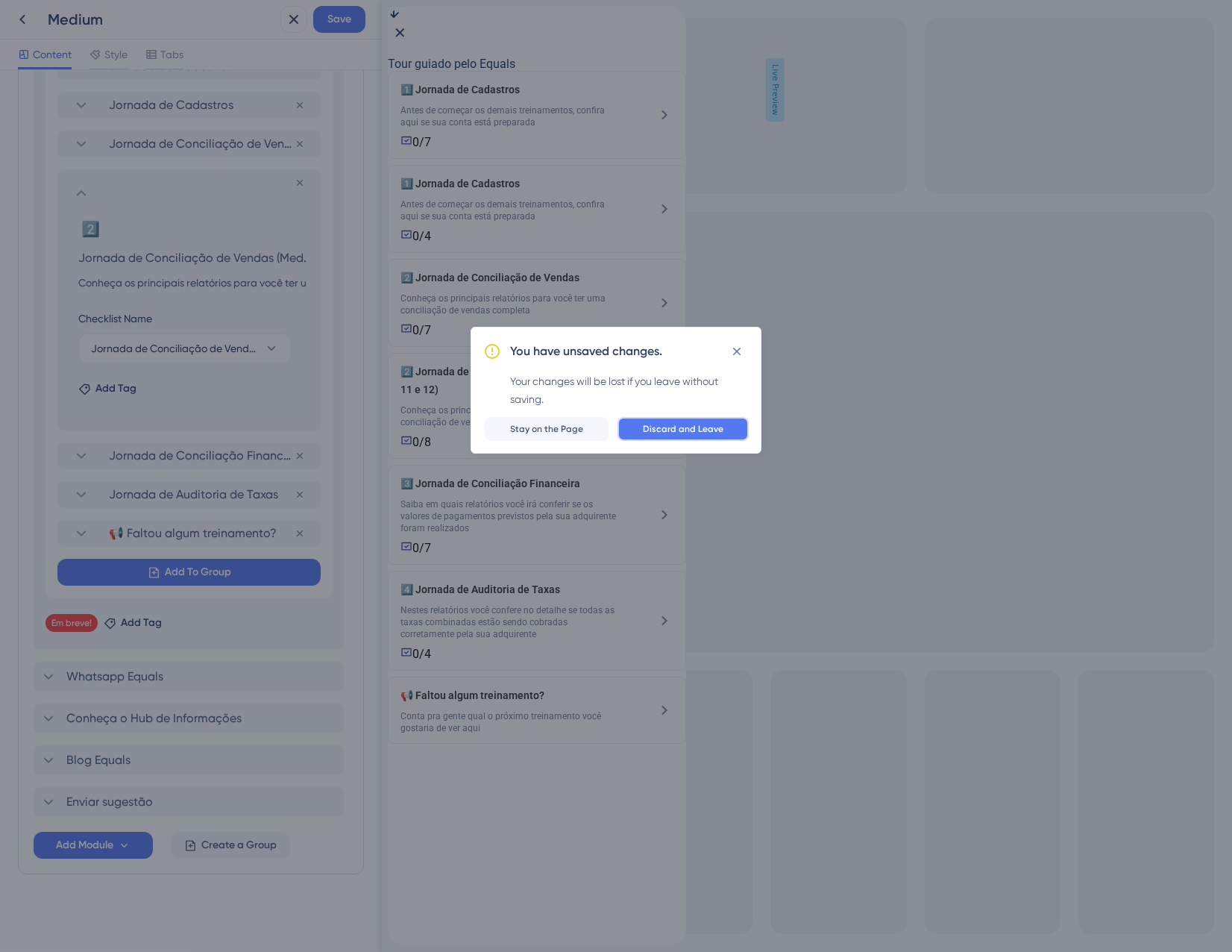
click at [642, 431] on button "Discard and Leave" at bounding box center [683, 429] width 131 height 24
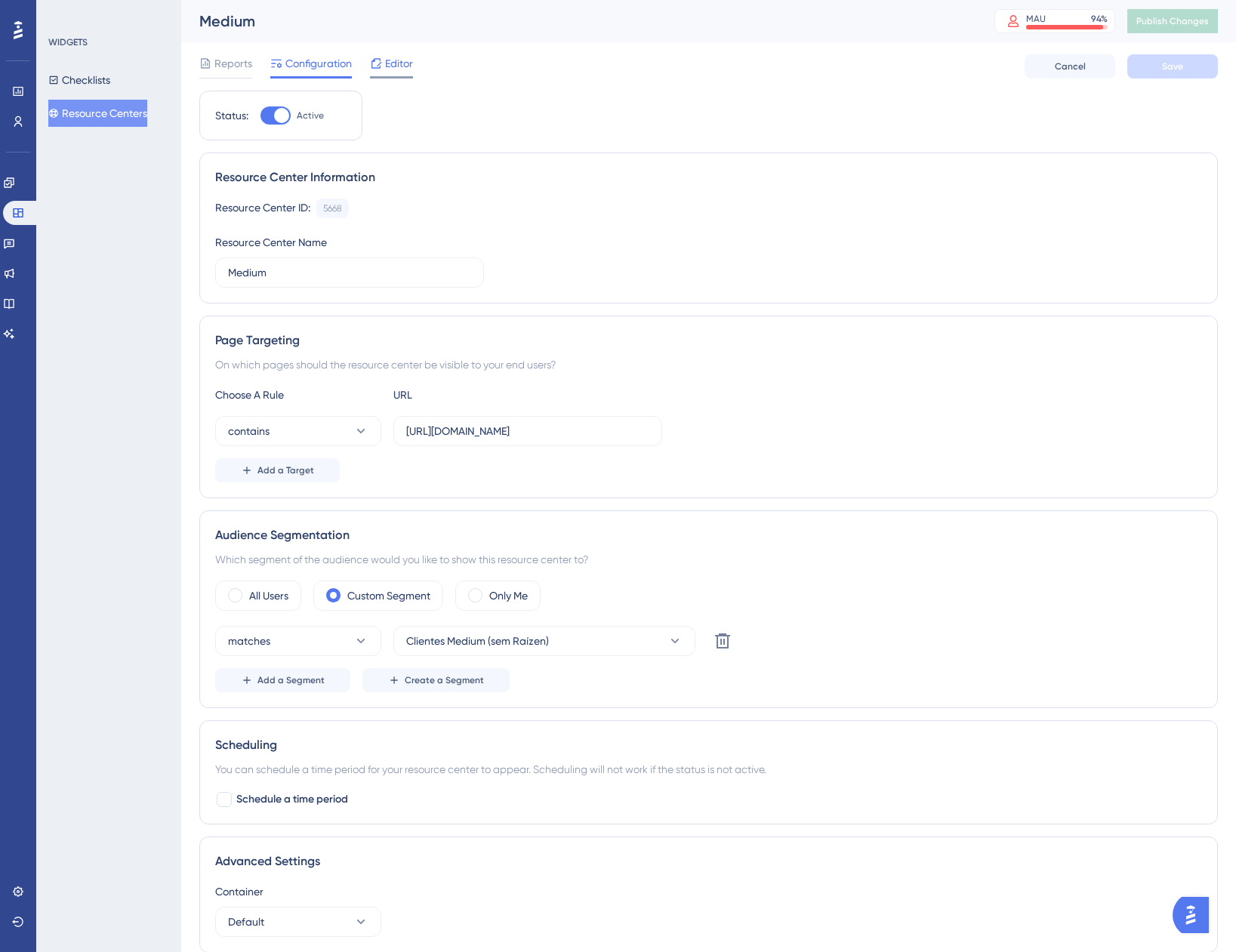
click at [385, 73] on div "Editor" at bounding box center [392, 66] width 43 height 24
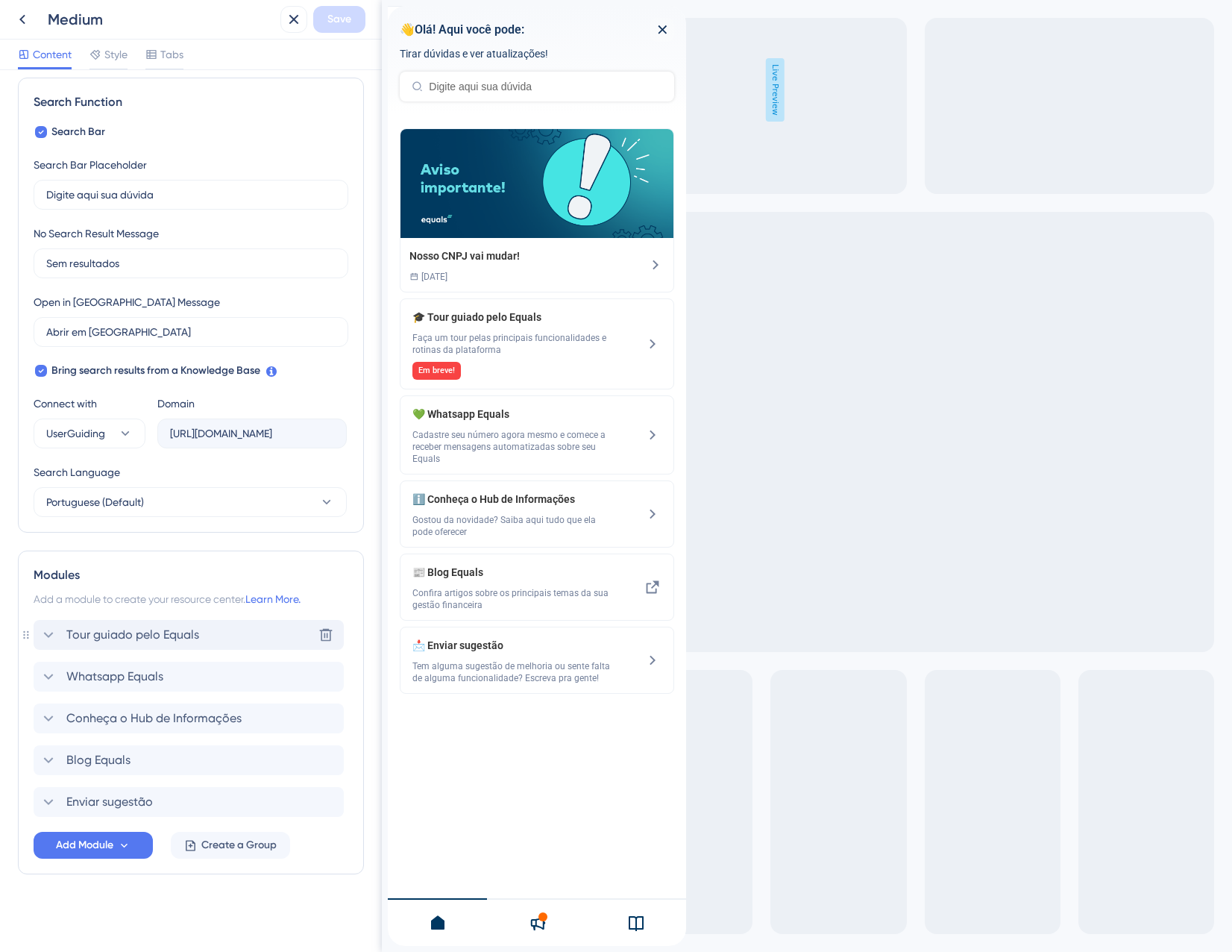
click at [138, 640] on span "Tour guiado pelo Equals" at bounding box center [132, 635] width 133 height 18
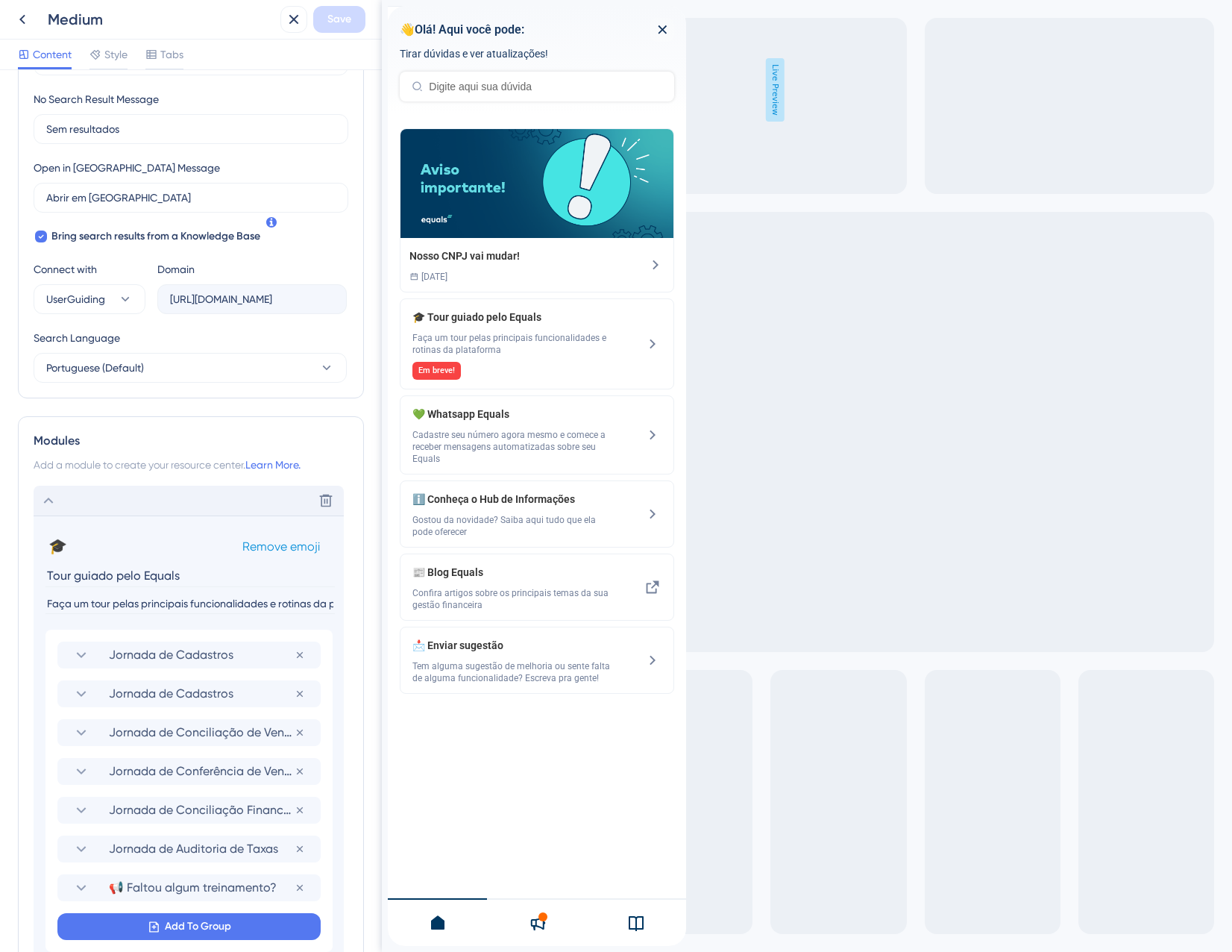
scroll to position [361, 0]
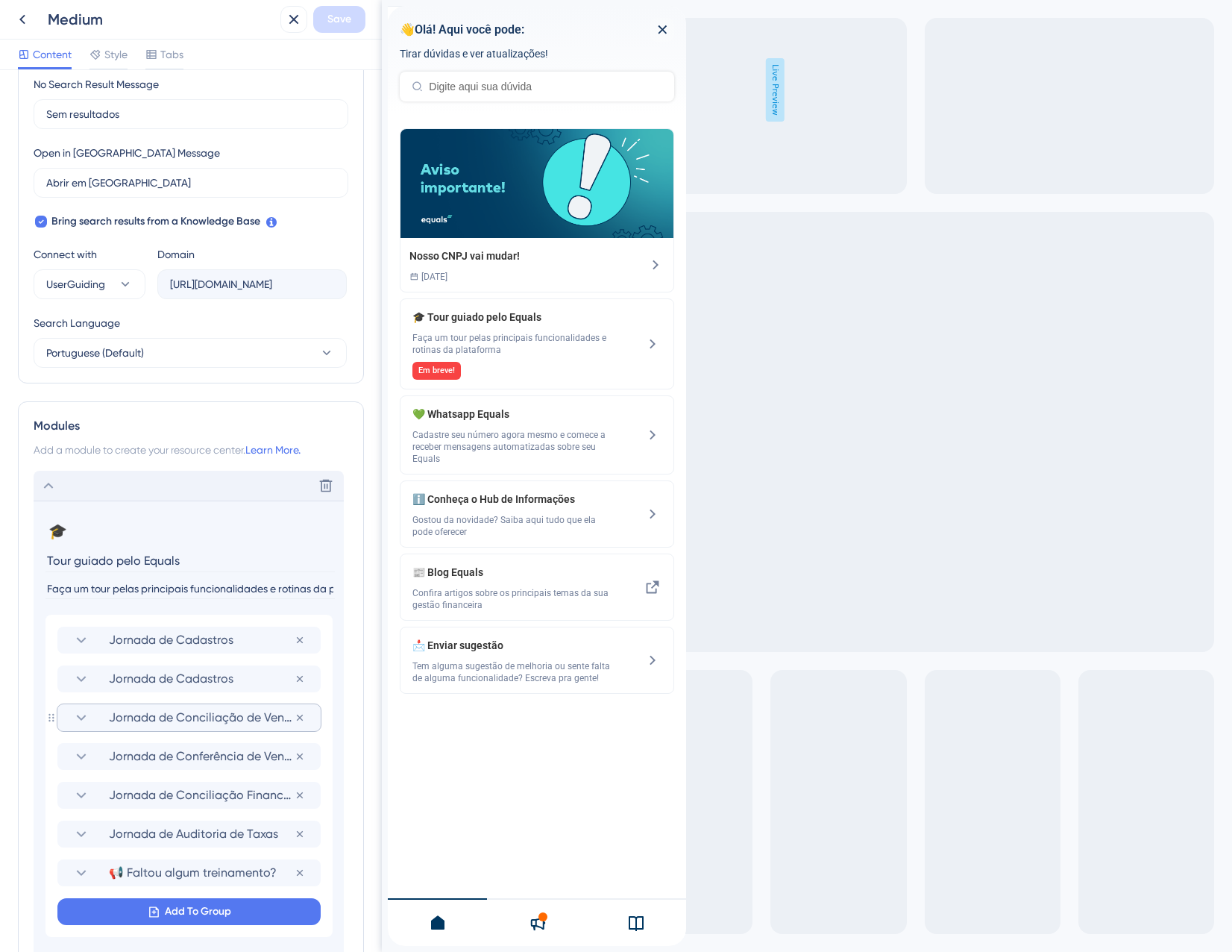
click at [150, 714] on span "Jornada de Conciliação de Vendas" at bounding box center [201, 718] width 185 height 18
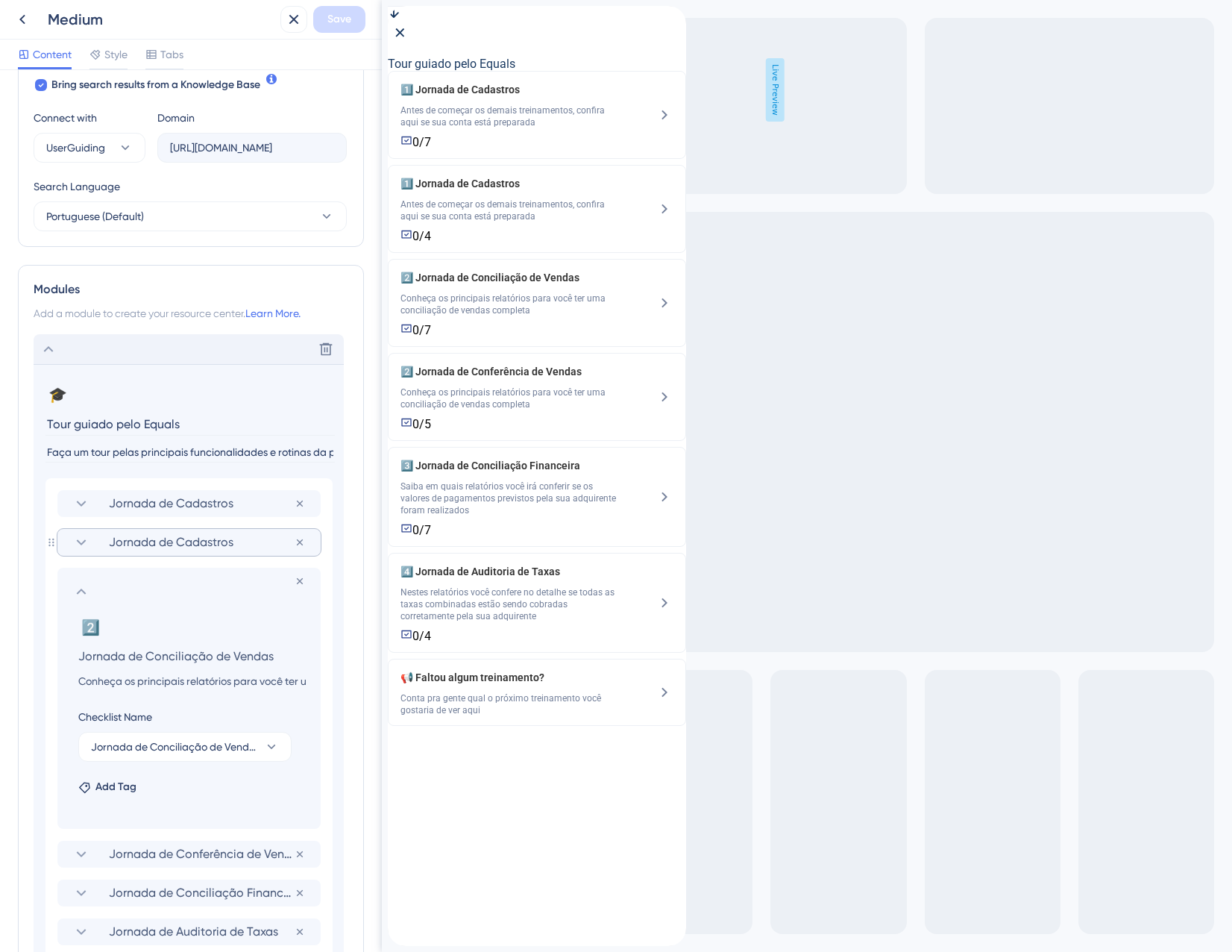
scroll to position [510, 0]
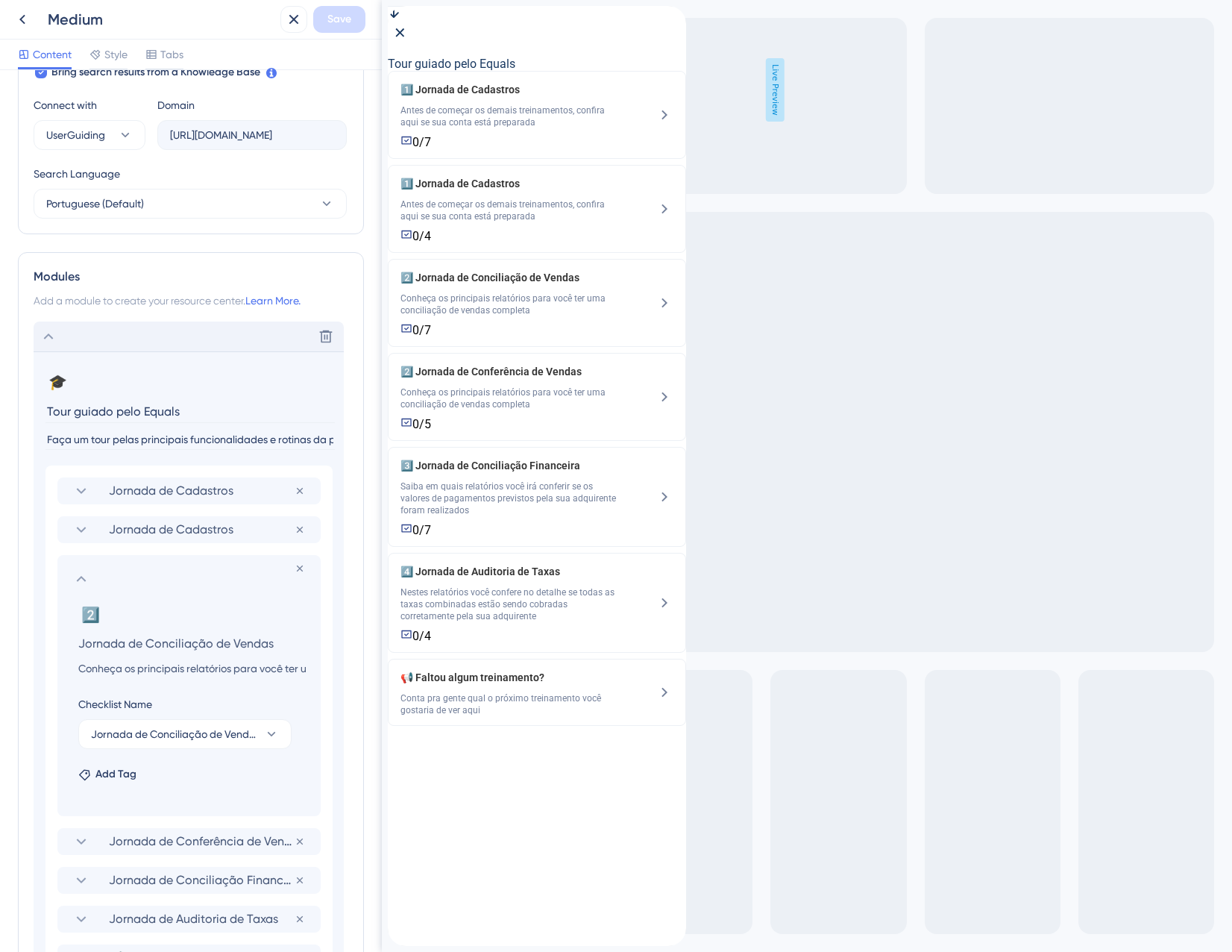
click at [97, 579] on section at bounding box center [189, 579] width 234 height 18
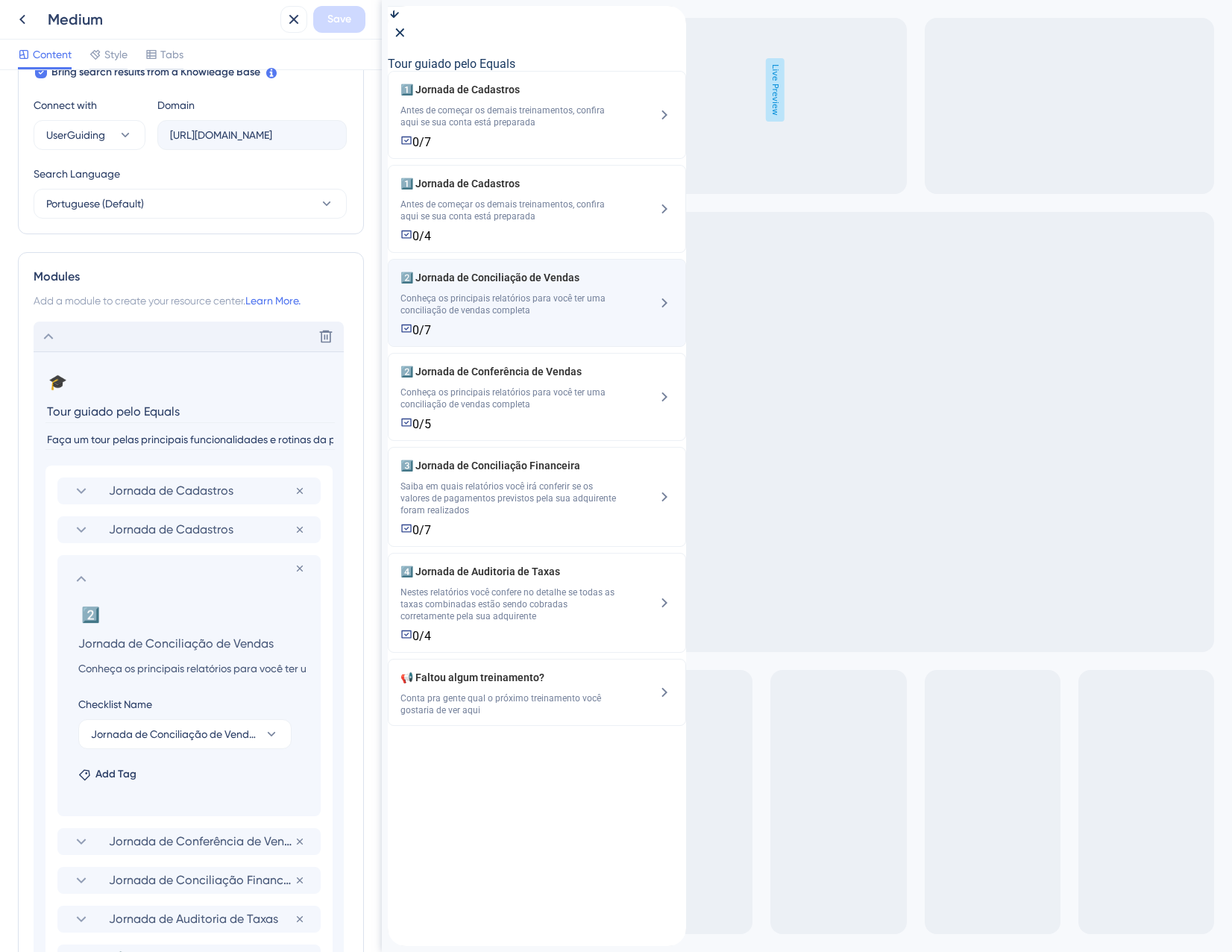
click at [543, 337] on div "2️⃣ Jornada de Conciliação de Vendas Conheça os principais relatórios para você…" at bounding box center [509, 302] width 218 height 69
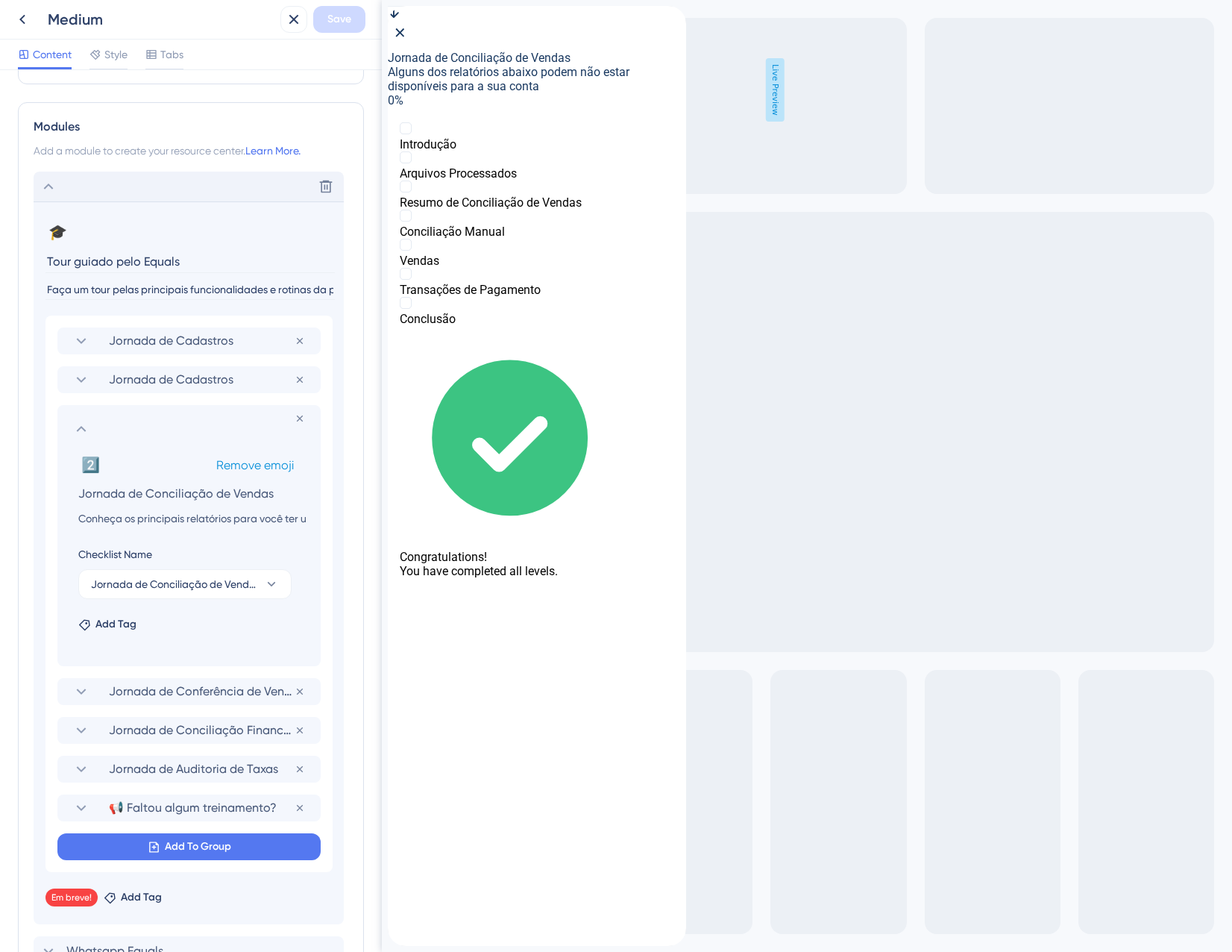
scroll to position [660, 0]
click at [190, 577] on span "Jornada de Conciliação de Vendas" at bounding box center [174, 585] width 167 height 18
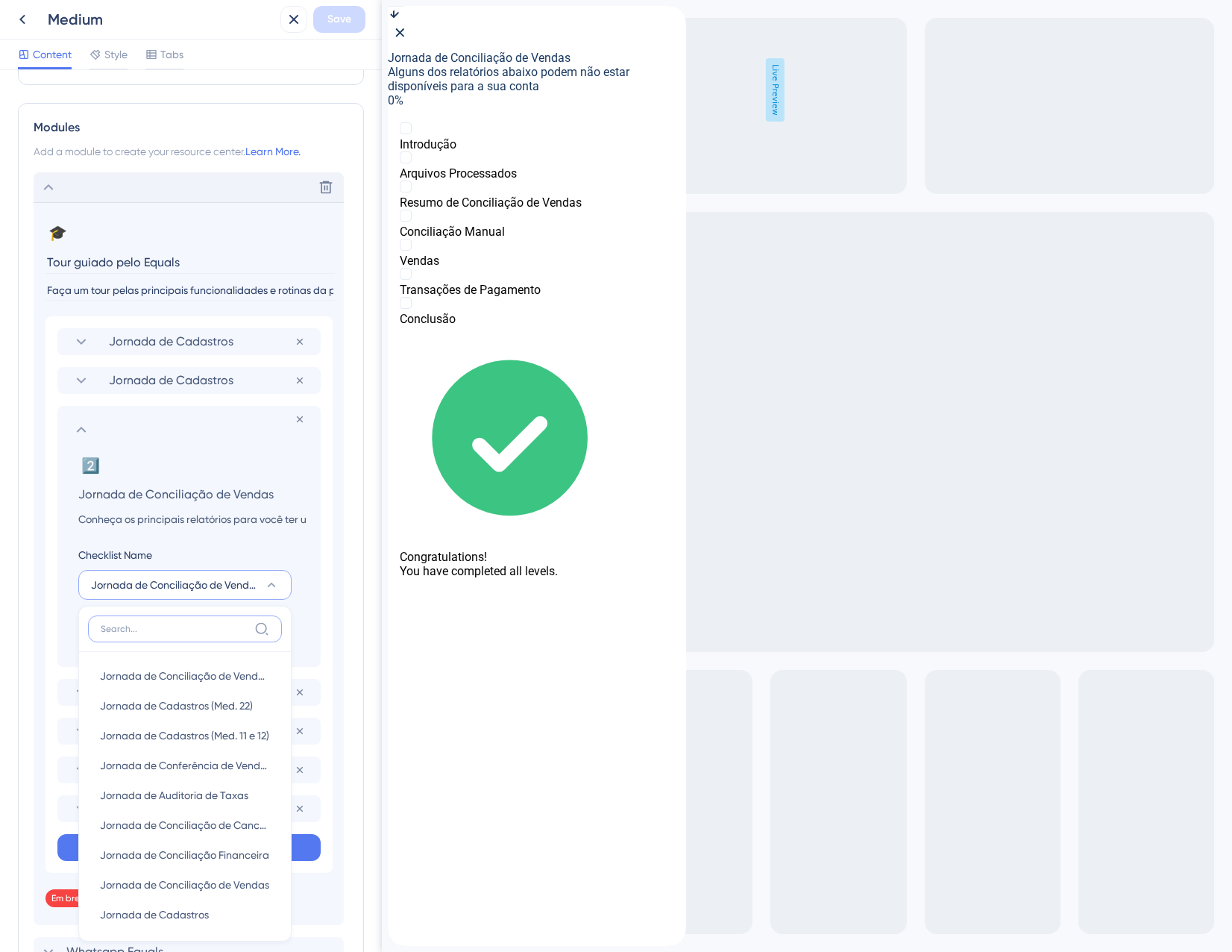
scroll to position [922, 0]
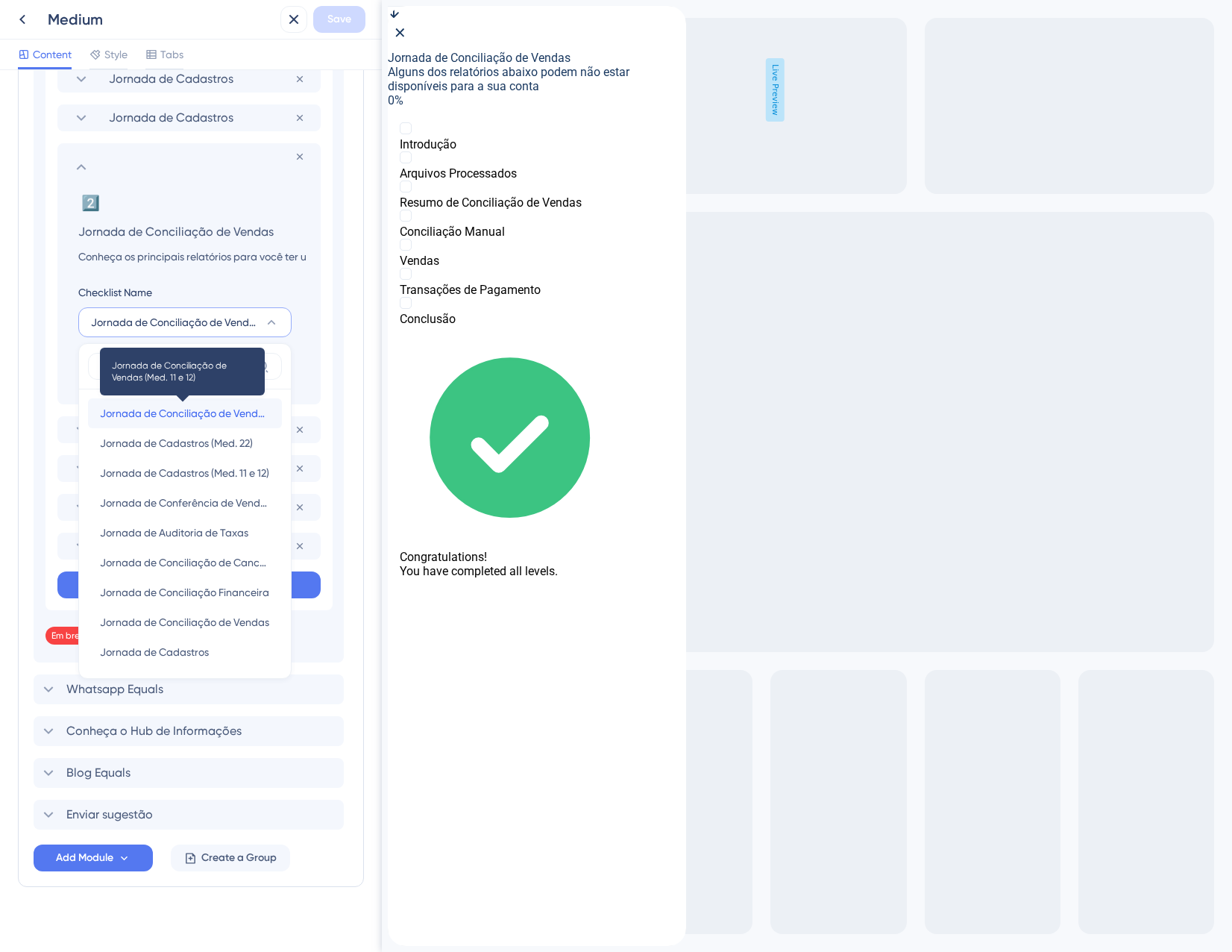
click at [184, 414] on span "Jornada de Conciliação de Vendas (Med. 11 e 12)" at bounding box center [185, 414] width 170 height 18
type input "Jornada de Conciliação de Vendas (Med. 11 e 12)"
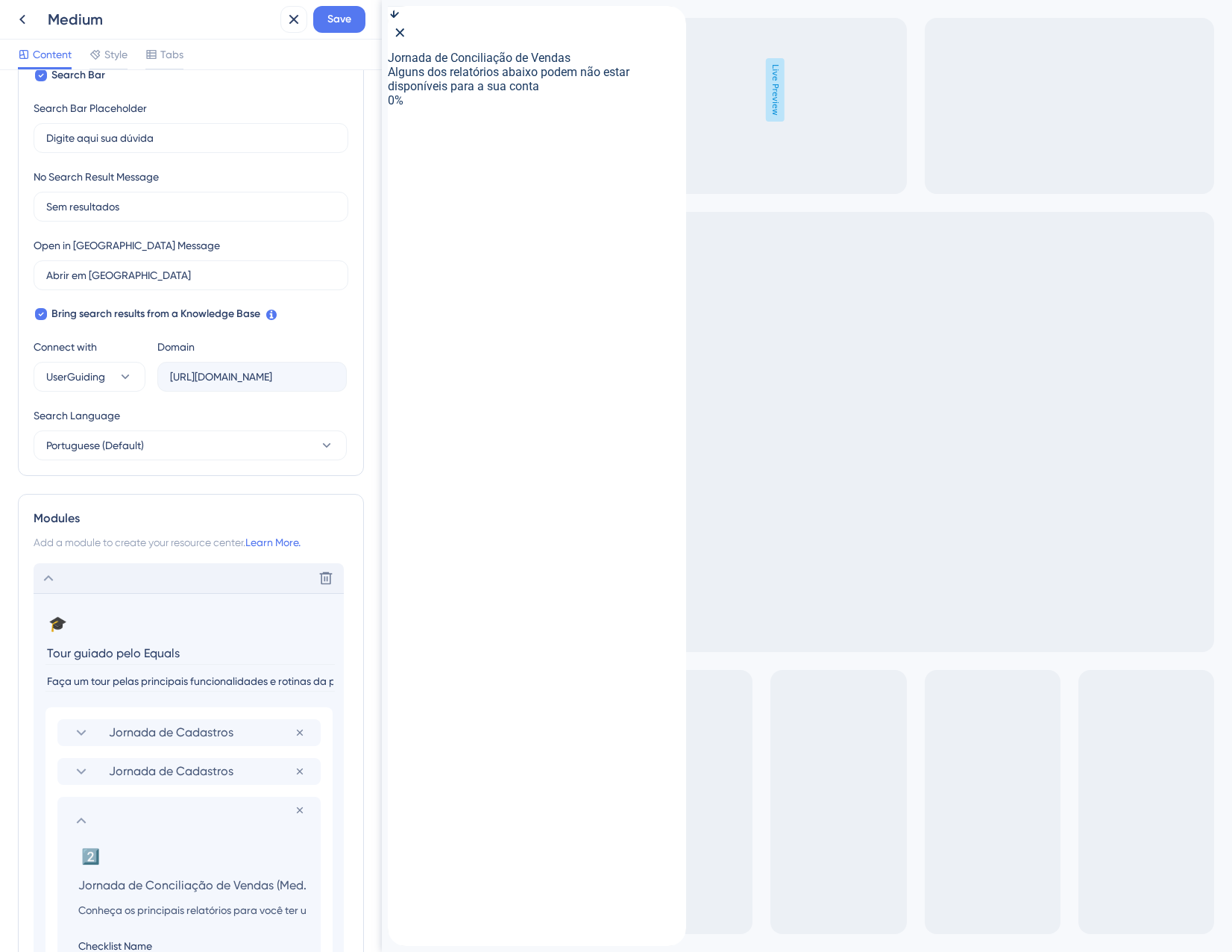
scroll to position [176, 0]
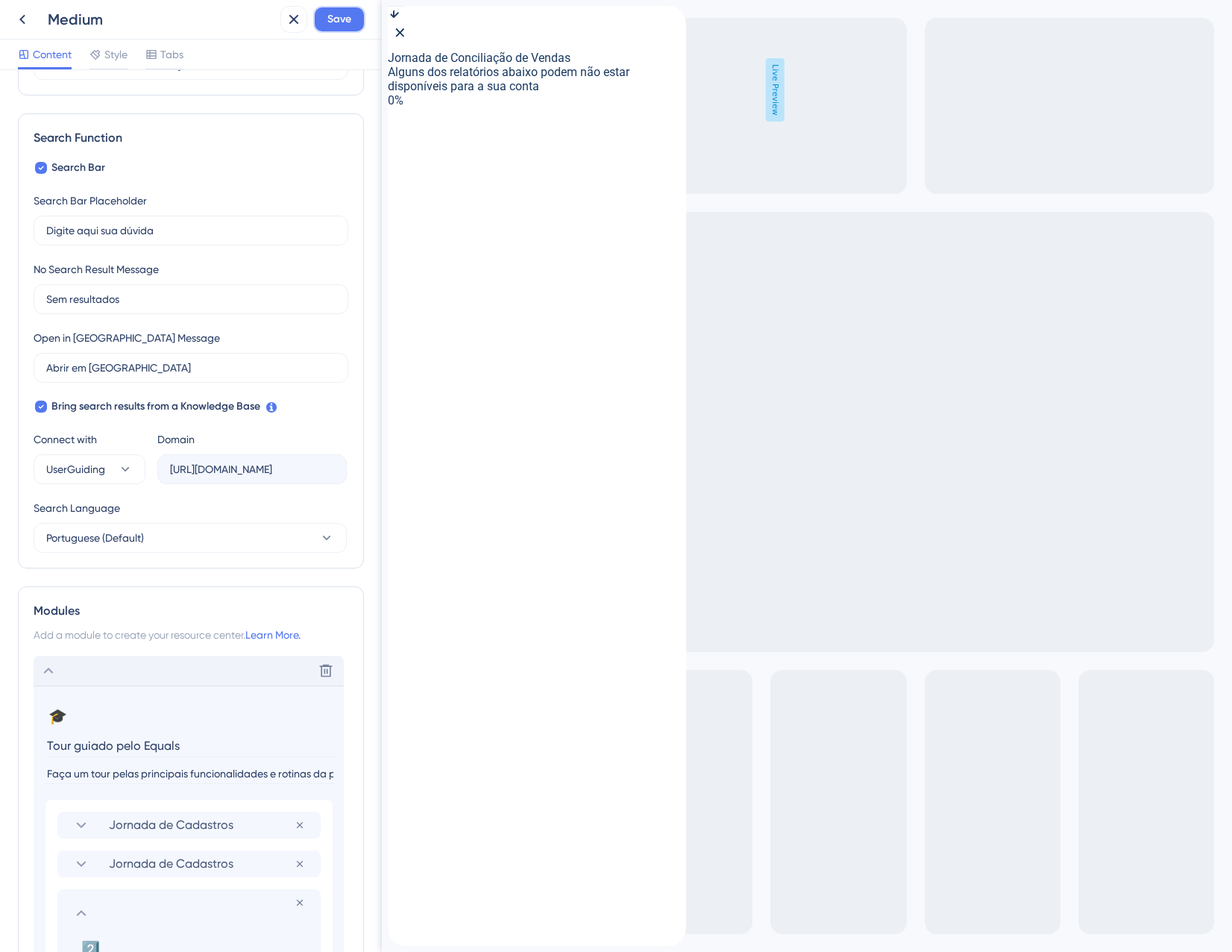
click at [341, 10] on button "Save" at bounding box center [339, 20] width 53 height 27
click at [281, 29] on icon at bounding box center [283, 28] width 15 height 15
click at [291, 19] on icon at bounding box center [294, 20] width 18 height 18
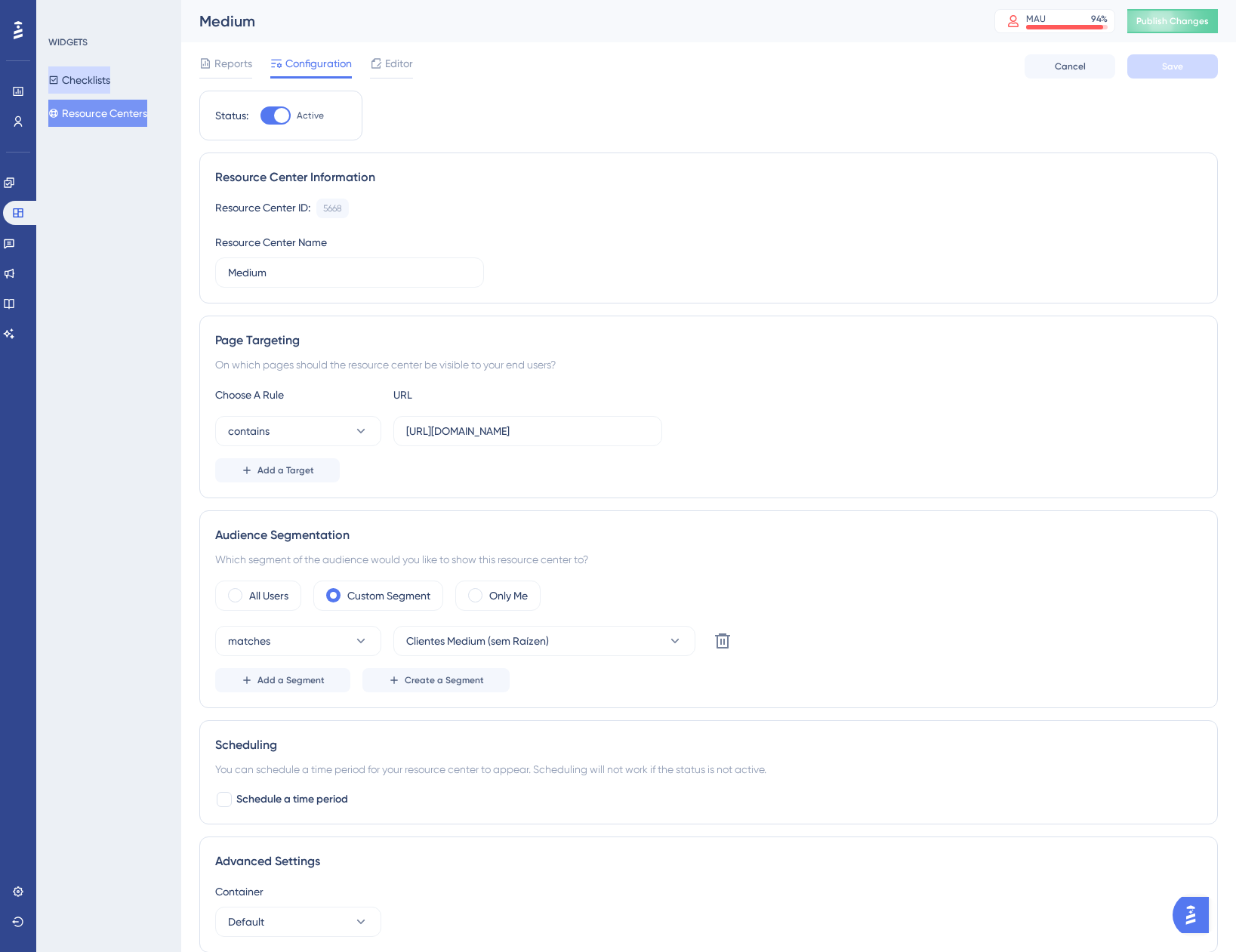
click at [110, 78] on button "Checklists" at bounding box center [79, 80] width 62 height 27
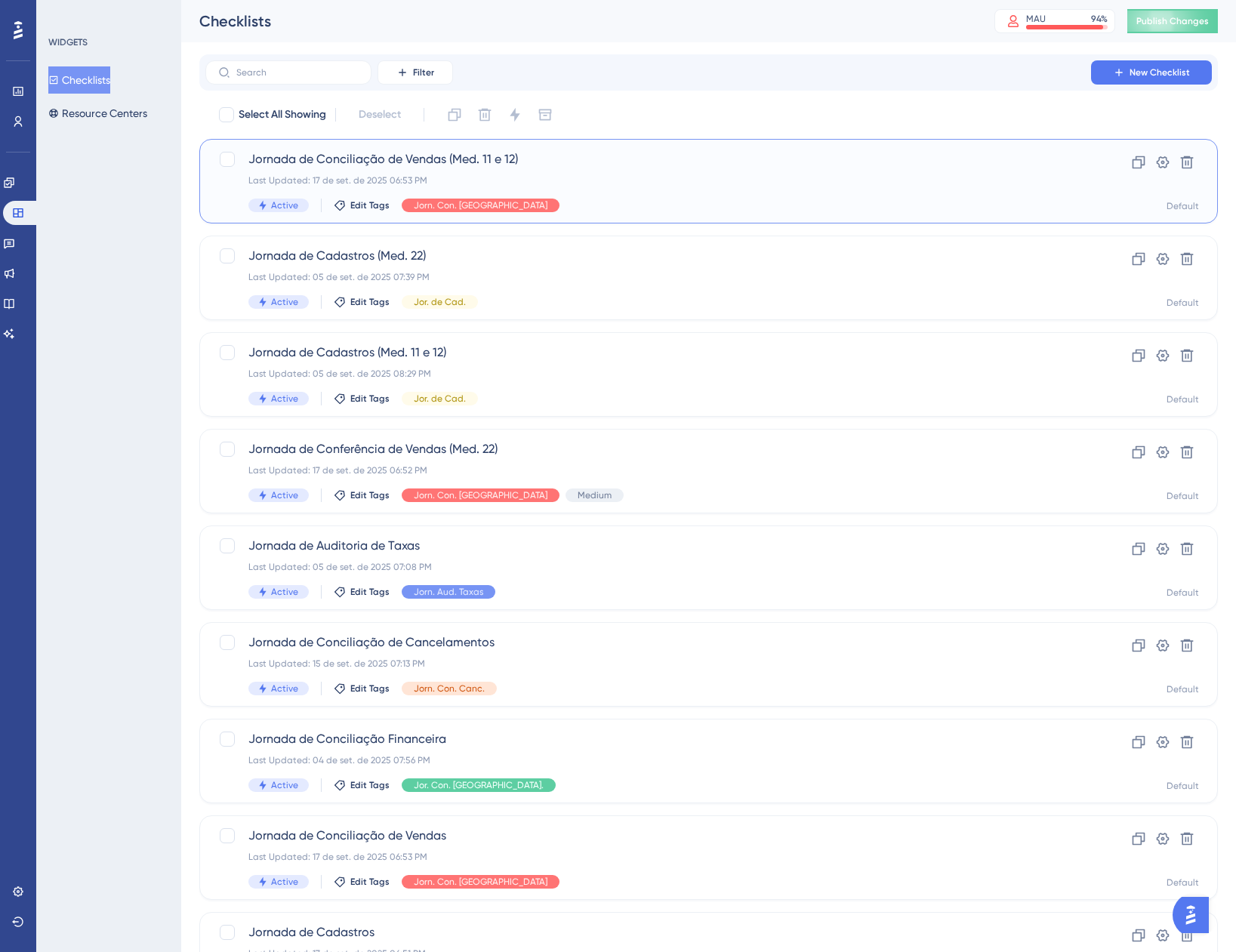
click at [639, 189] on div "Jornada de Conciliação de Vendas (Med. 11 e 12) Last Updated: [DATE] 06:53 PM A…" at bounding box center [648, 181] width 799 height 62
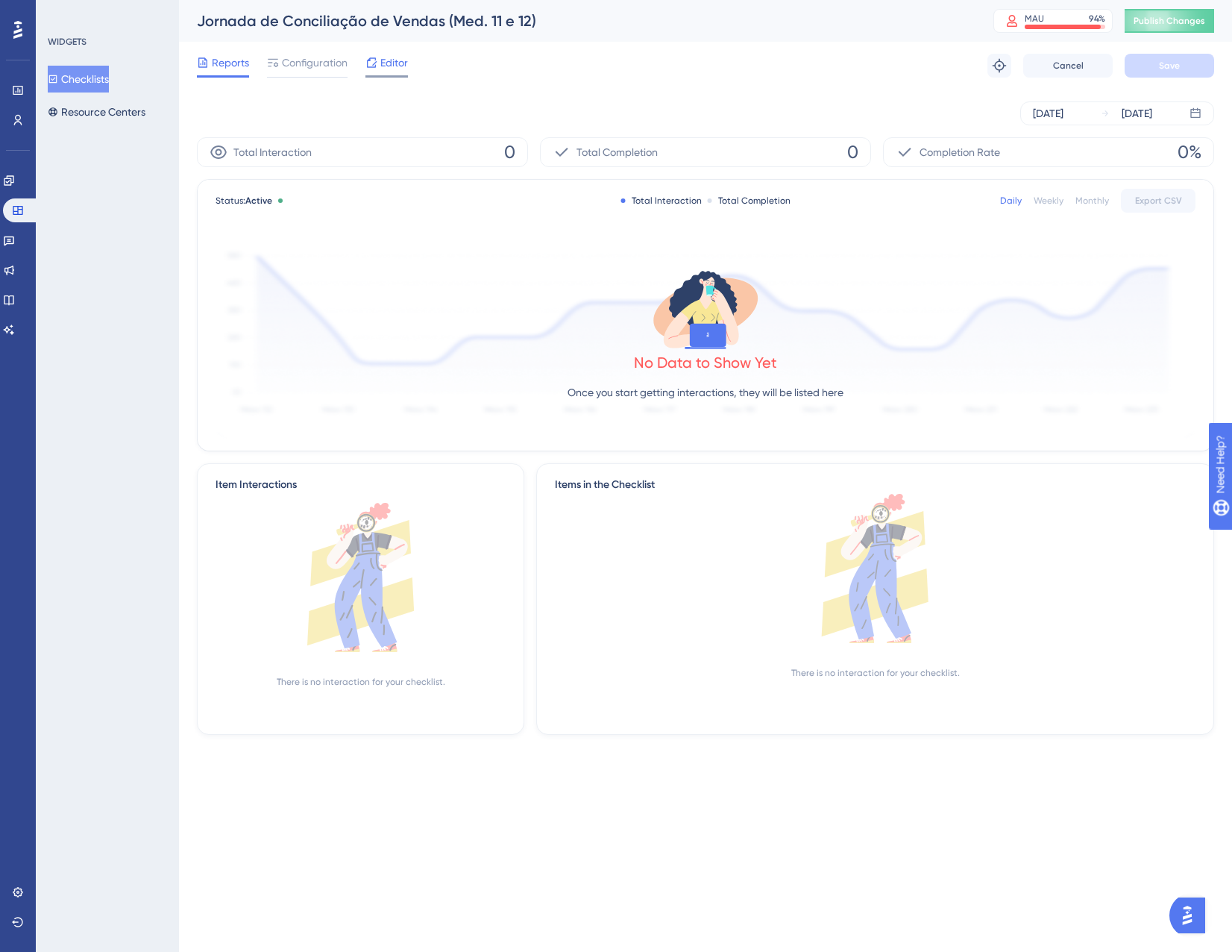
click at [398, 57] on span "Editor" at bounding box center [394, 62] width 28 height 18
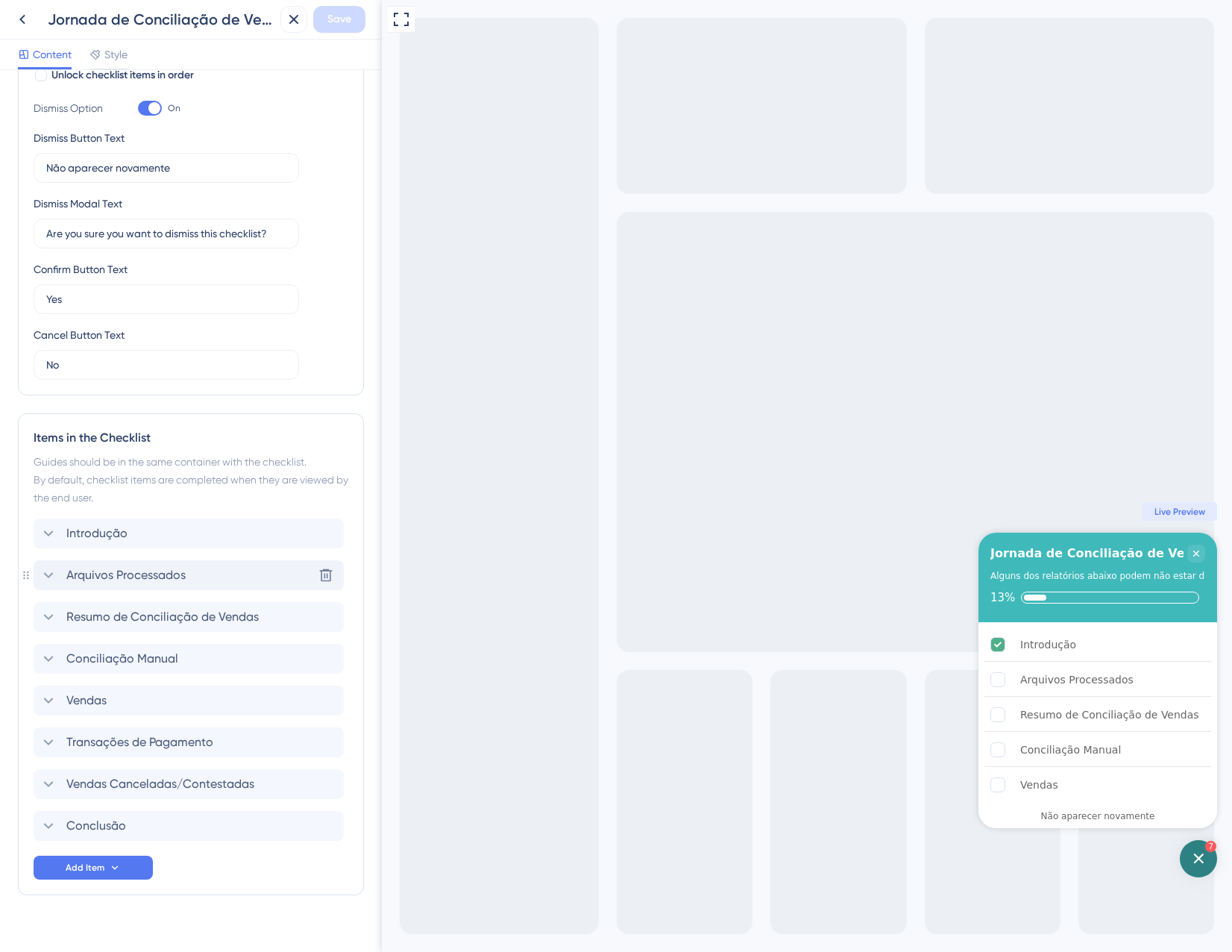
click at [140, 563] on div "Arquivos Processados Delete" at bounding box center [189, 574] width 310 height 29
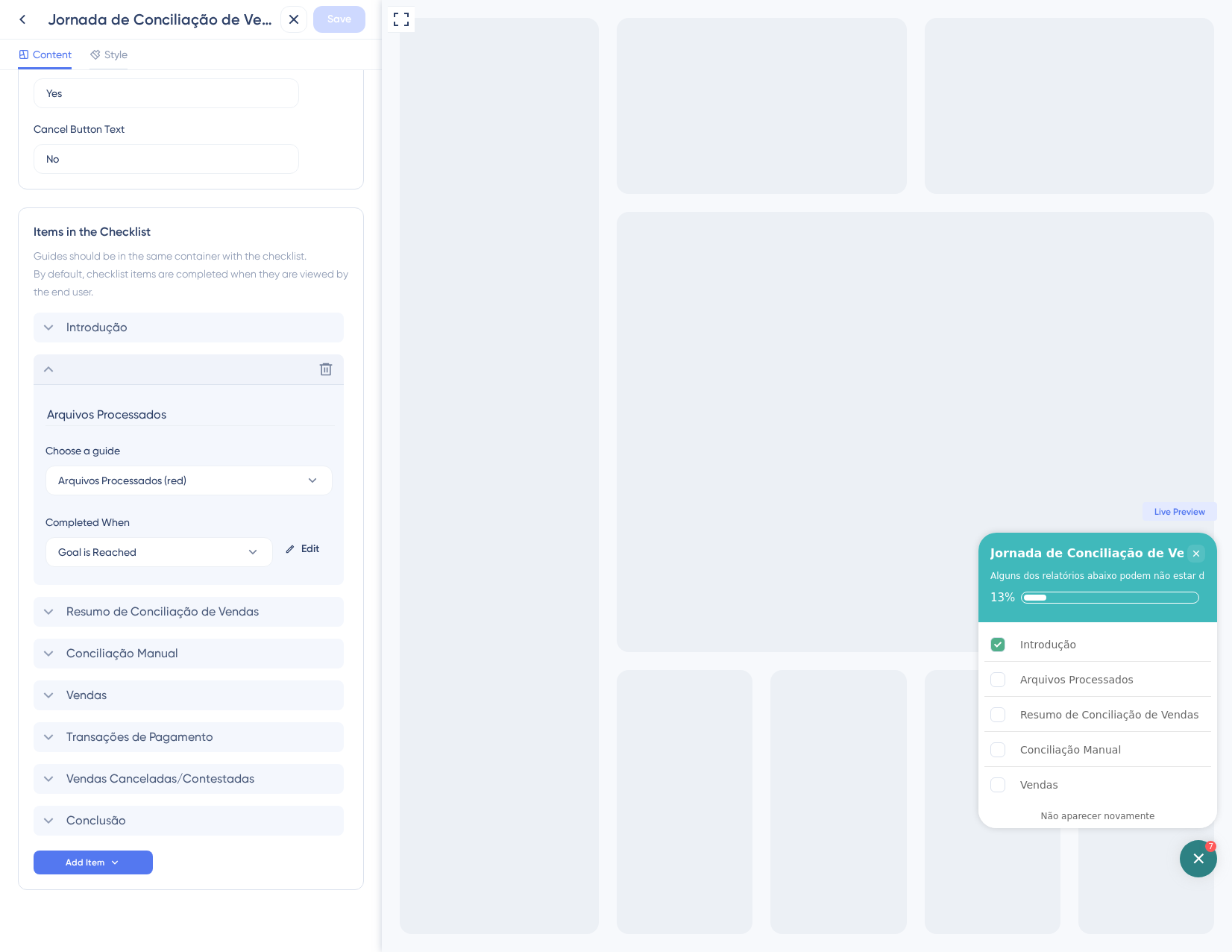
scroll to position [520, 0]
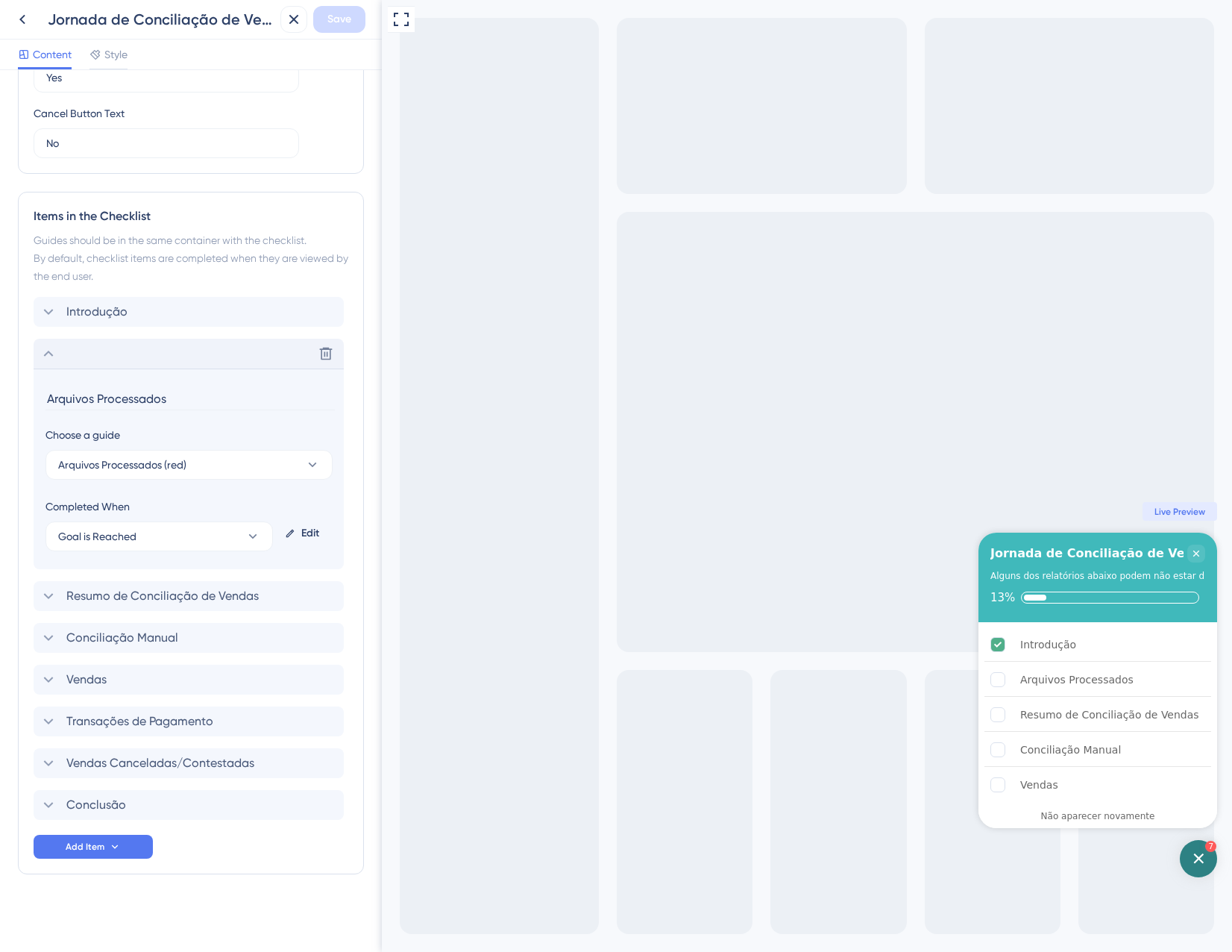
click at [114, 360] on div "Delete" at bounding box center [189, 353] width 310 height 29
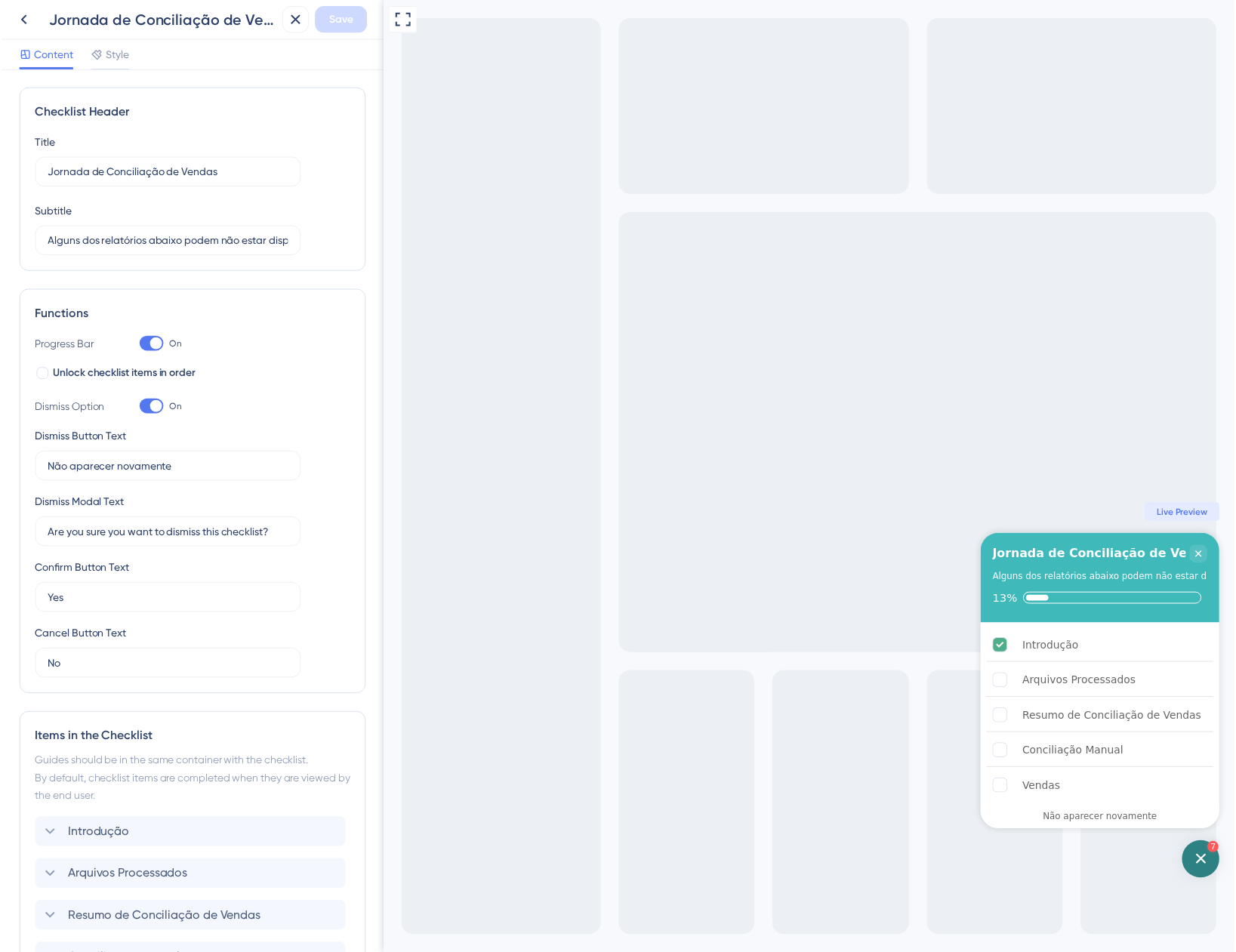
scroll to position [0, 0]
click at [301, 18] on icon at bounding box center [298, 20] width 18 height 18
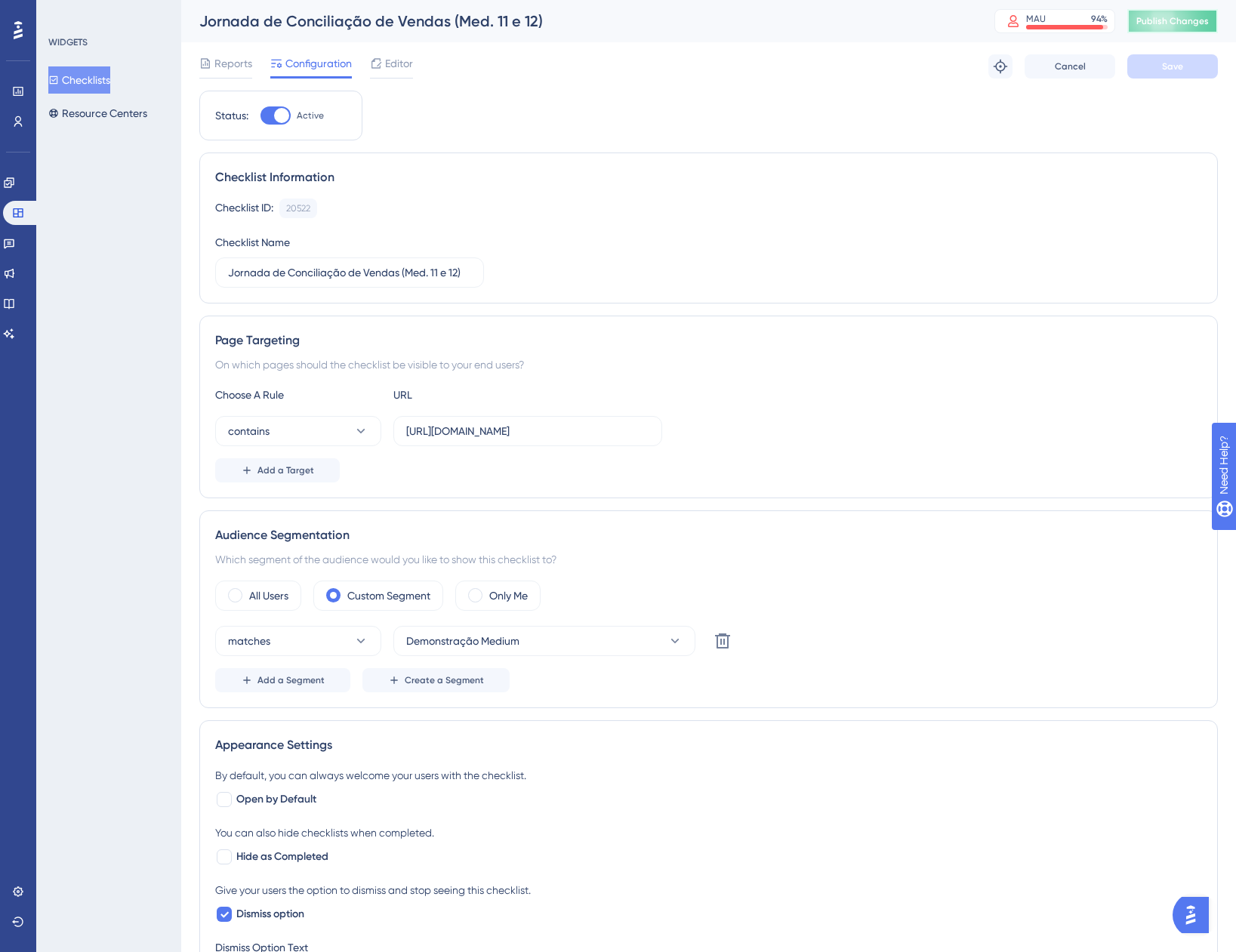
click at [1148, 19] on span "Publish Changes" at bounding box center [1172, 21] width 72 height 12
click at [460, 26] on icon at bounding box center [467, 28] width 15 height 15
click at [137, 117] on button "Resource Centers" at bounding box center [98, 113] width 99 height 27
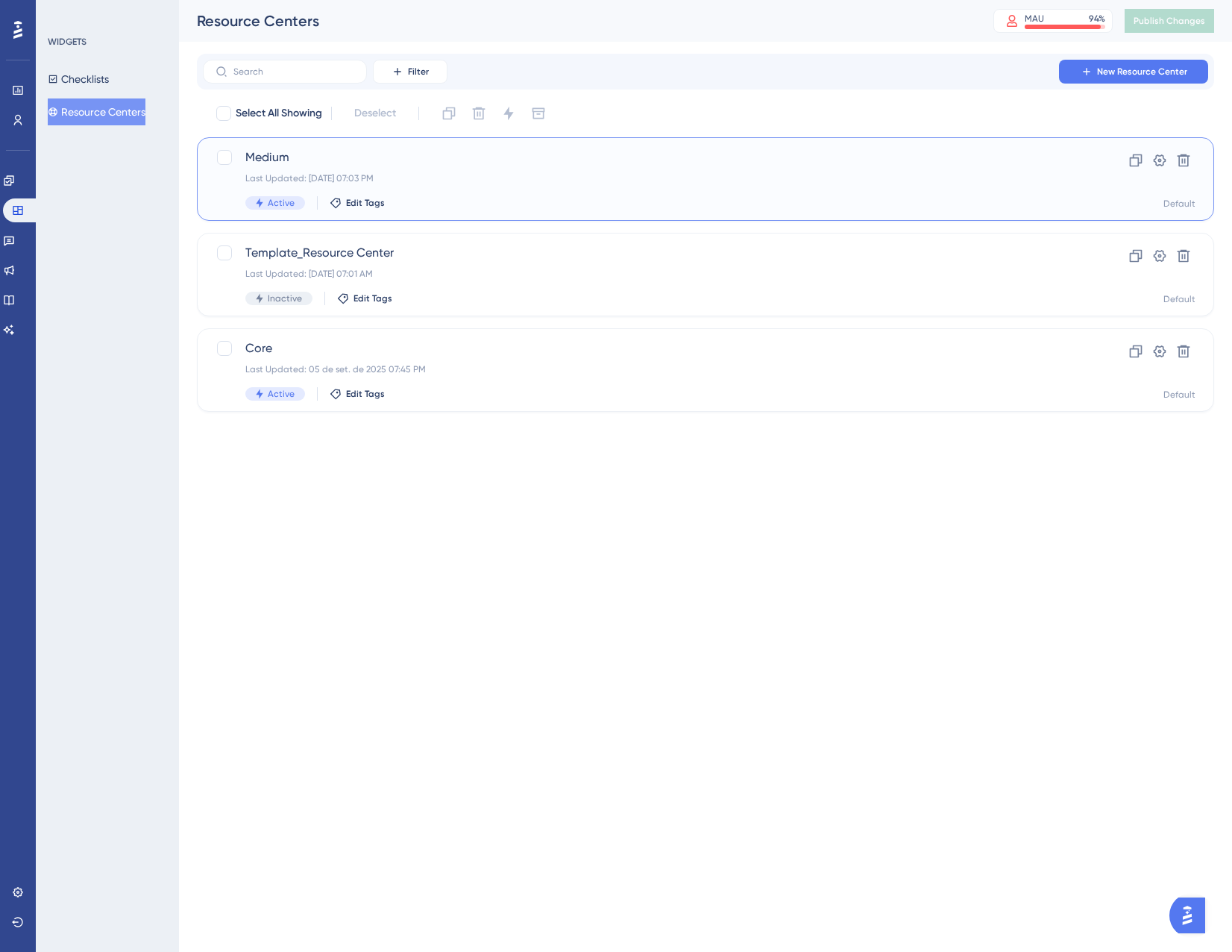
click at [457, 184] on div "Last Updated: [DATE] 07:03 PM" at bounding box center [645, 177] width 801 height 12
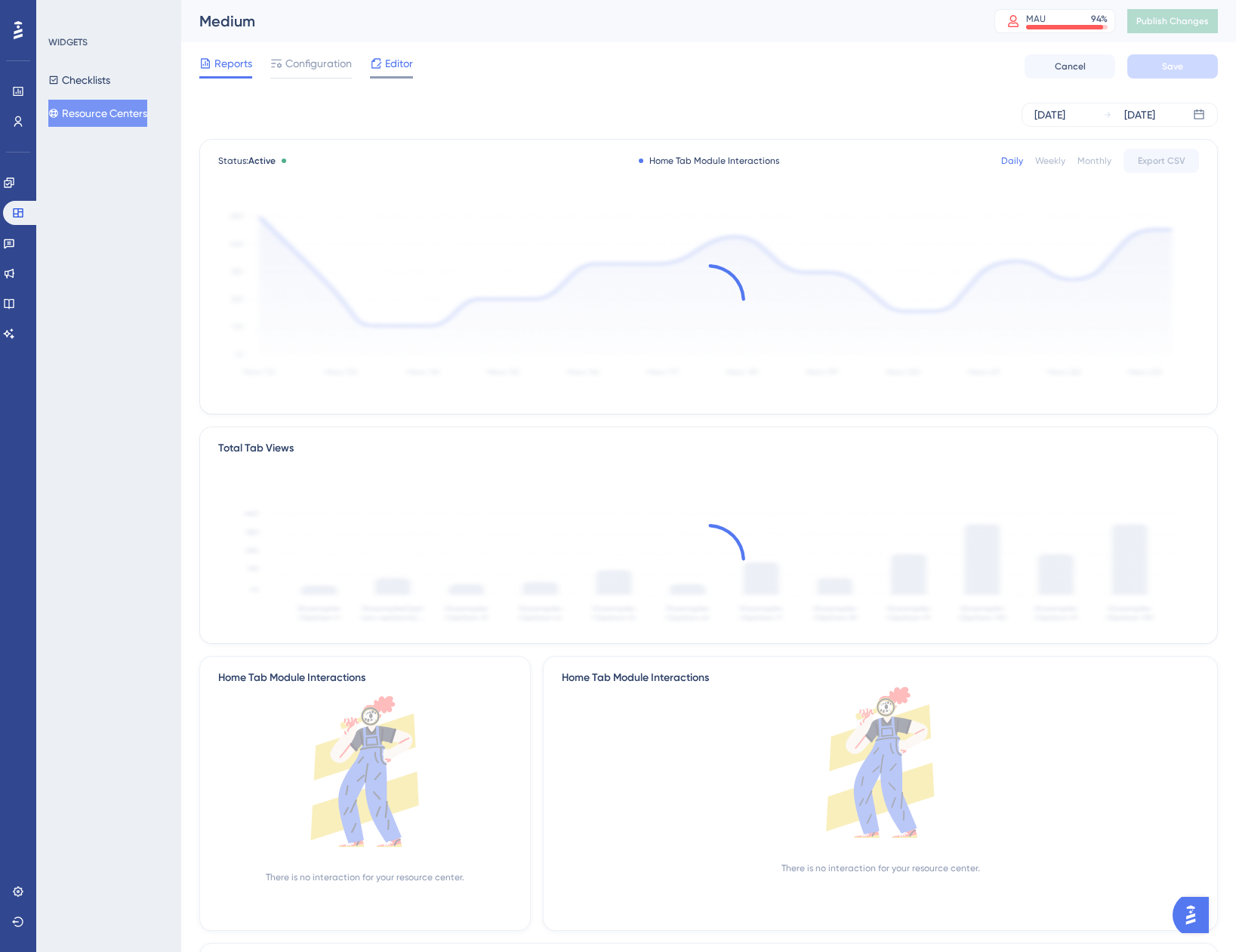
click at [395, 77] on div at bounding box center [392, 78] width 43 height 3
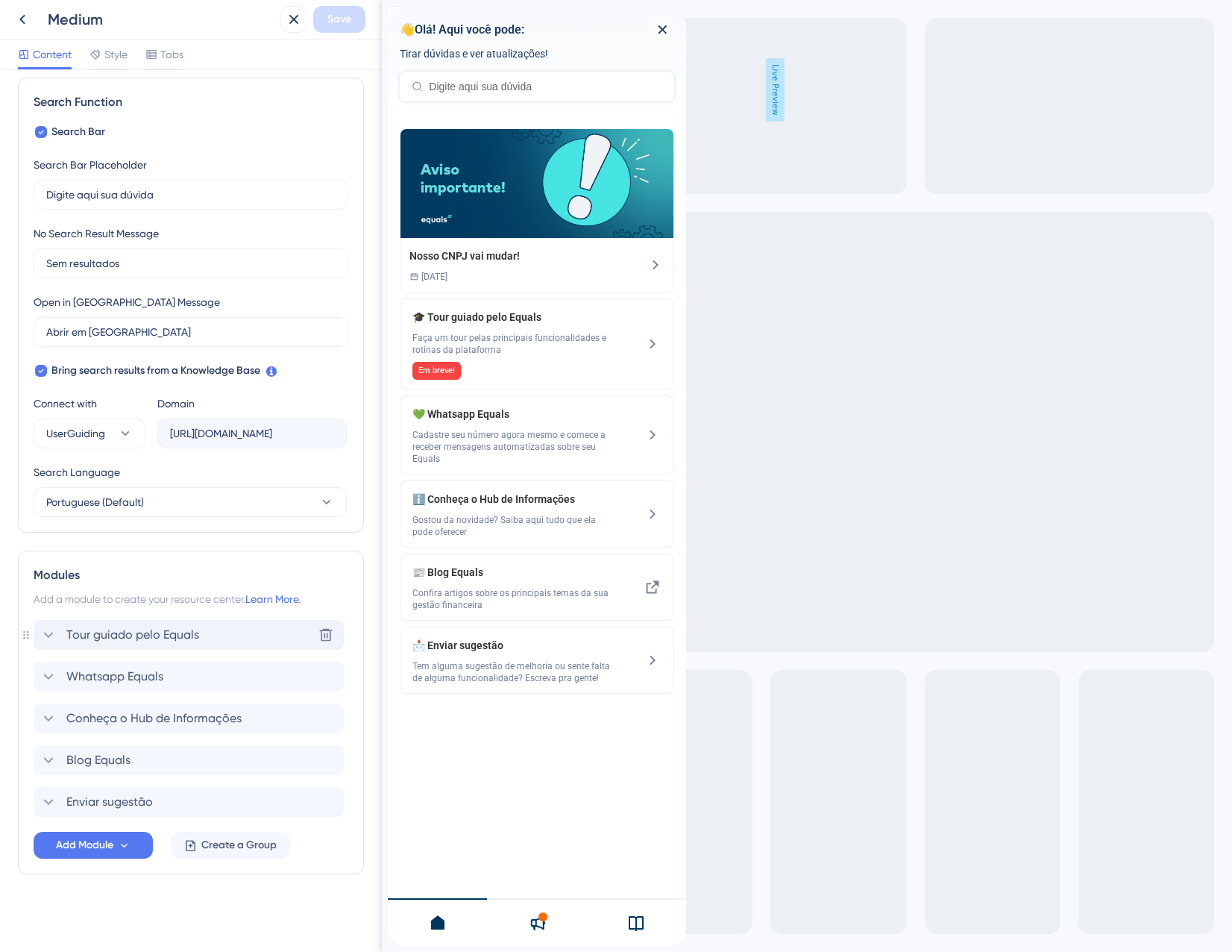
click at [158, 644] on div "Tour guiado pelo Equals Delete" at bounding box center [189, 634] width 310 height 29
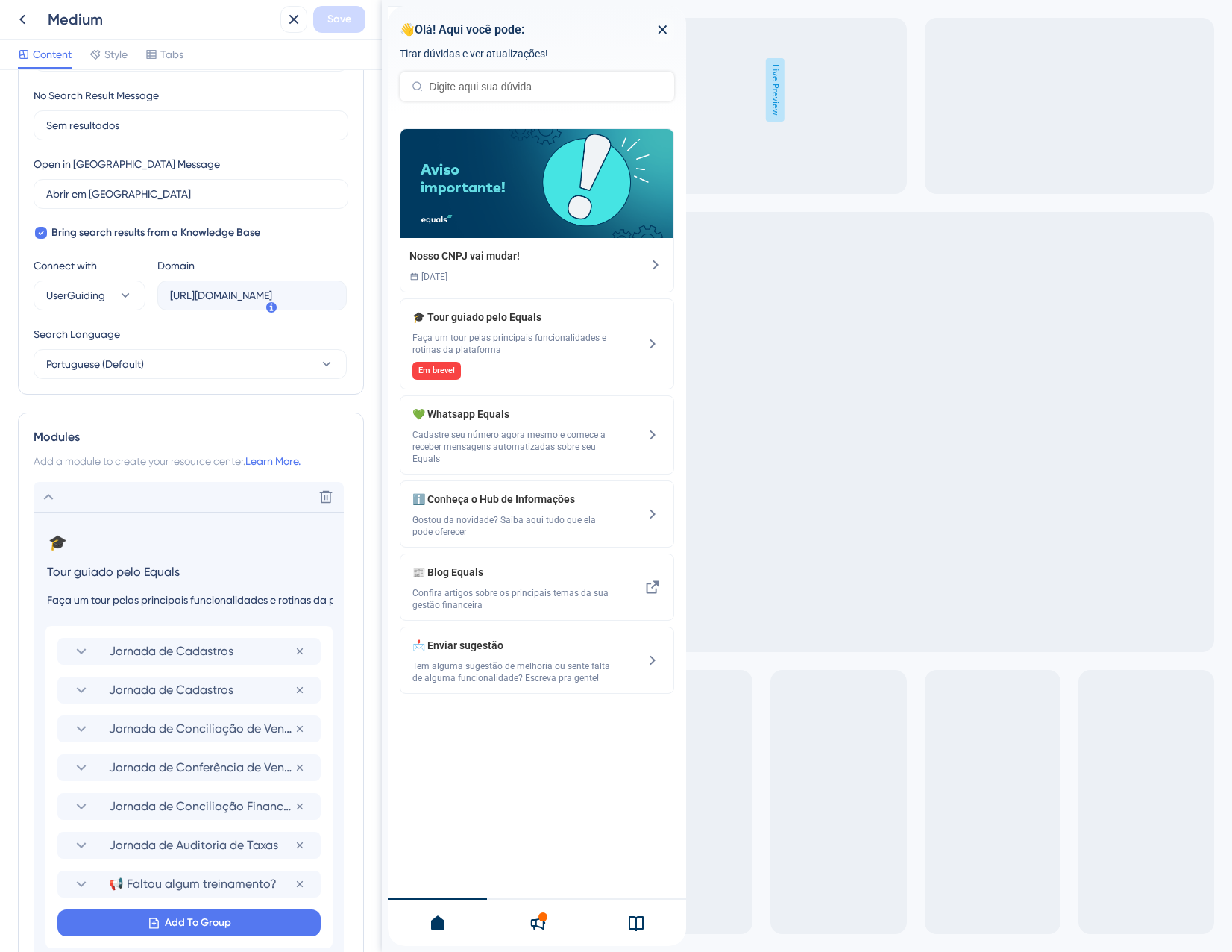
scroll to position [361, 0]
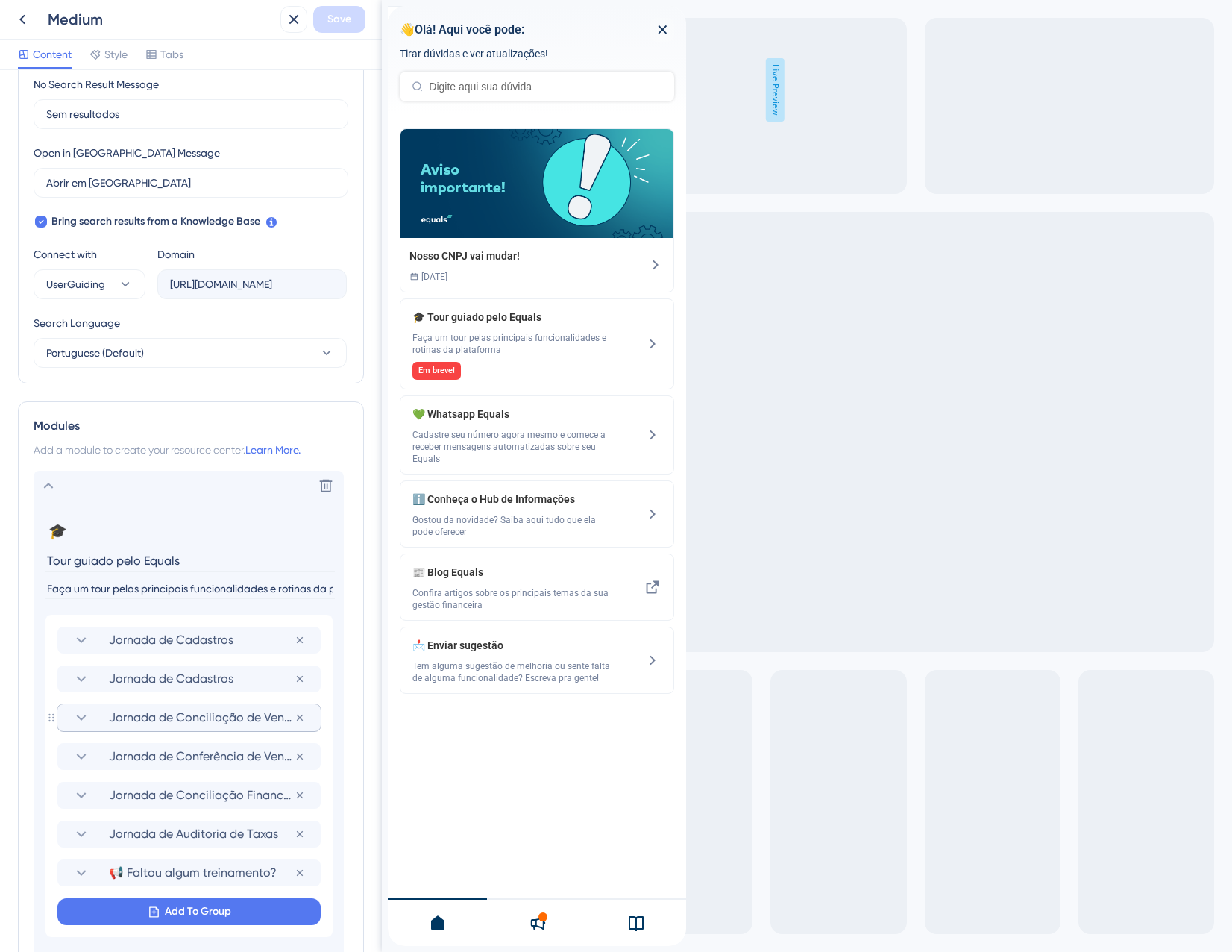
click at [190, 713] on span "Jornada de Conciliação de Vendas (Med. 11 e 12)" at bounding box center [201, 718] width 185 height 18
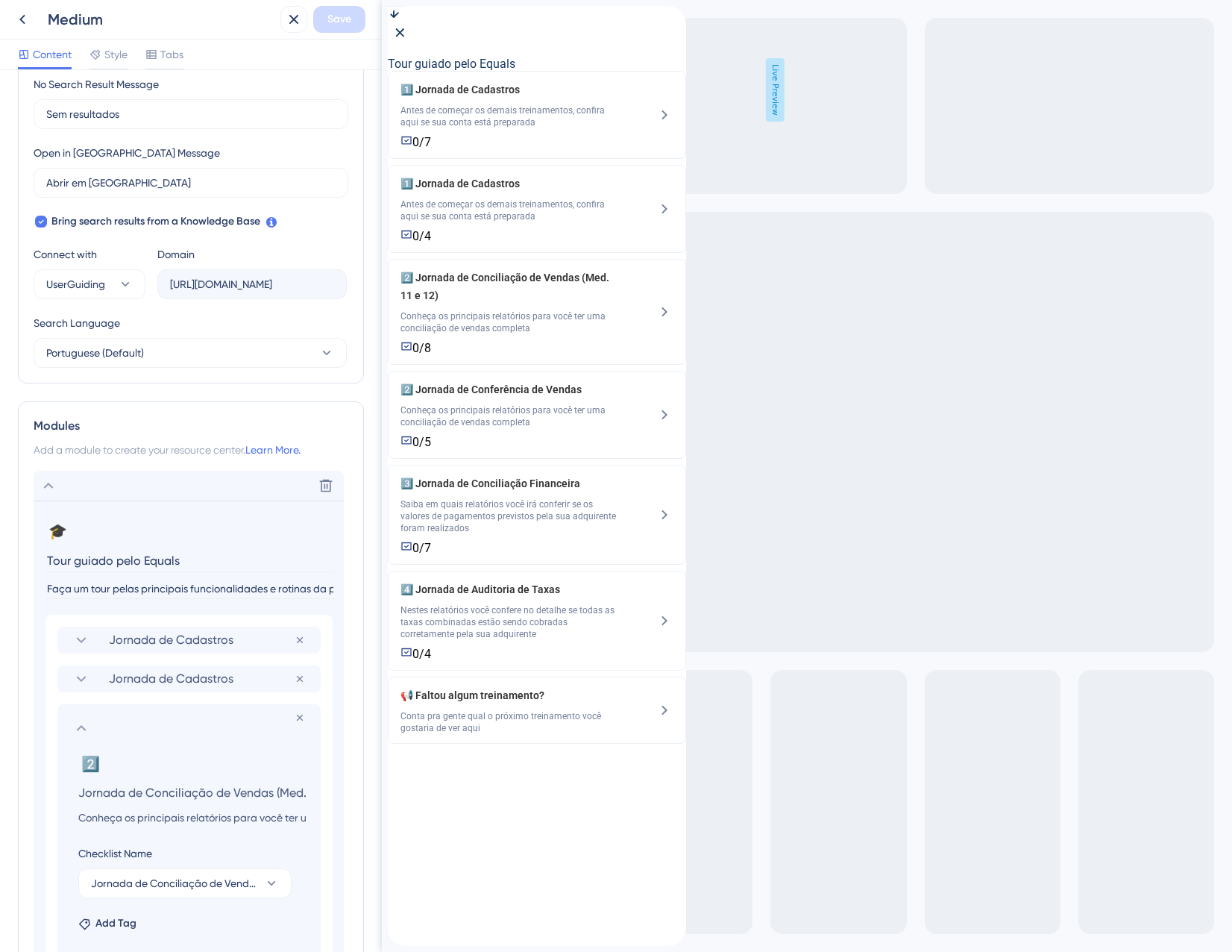
scroll to position [0, 39]
click at [254, 789] on input "Jornada de Conciliação de Vendas (Med. 11 e 12)" at bounding box center [192, 792] width 251 height 21
click at [257, 790] on input "Jornada de Conciliação de Vendas (Med. 11 e 12)" at bounding box center [192, 792] width 251 height 21
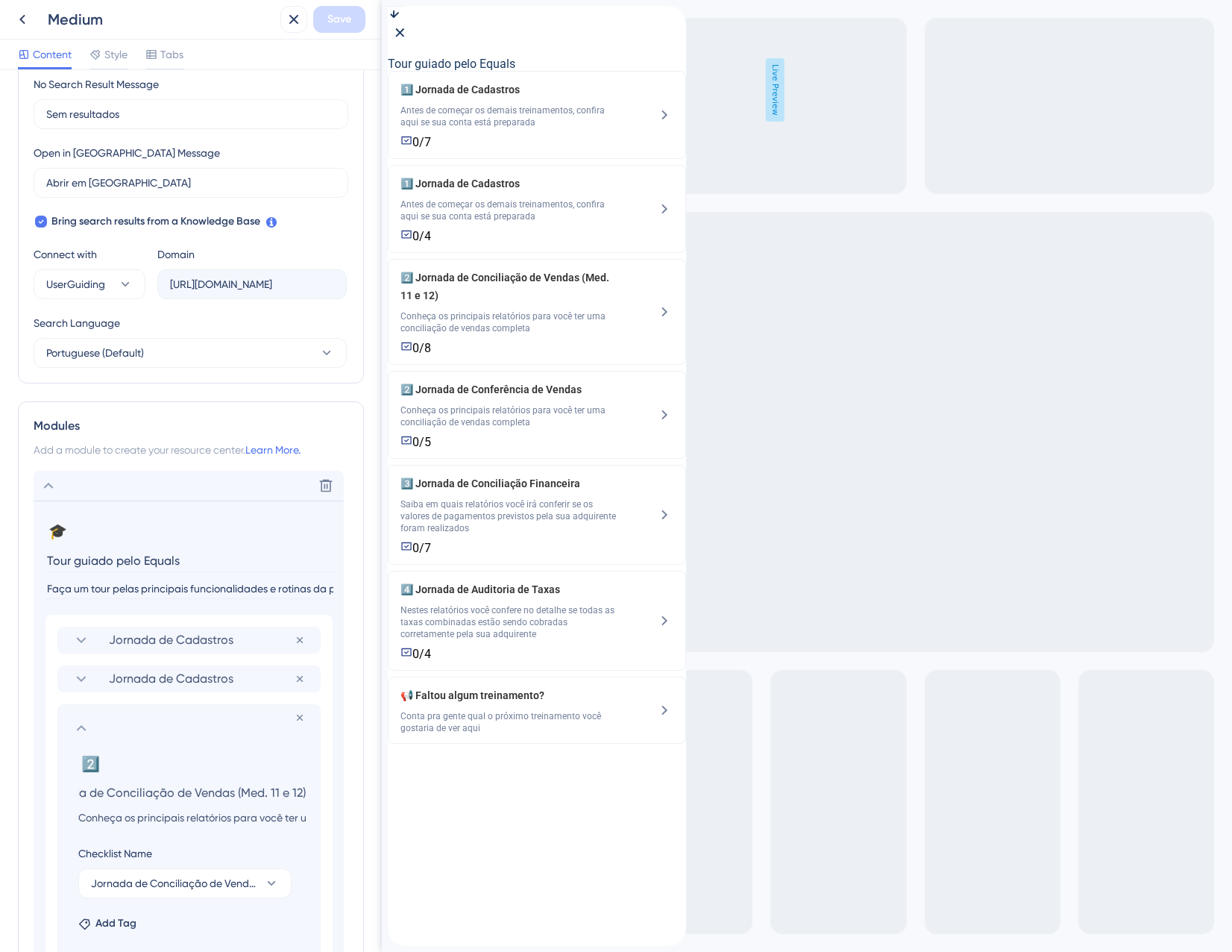
click at [257, 790] on input "Jornada de Conciliação de Vendas (Med. 11 e 12)" at bounding box center [192, 792] width 251 height 21
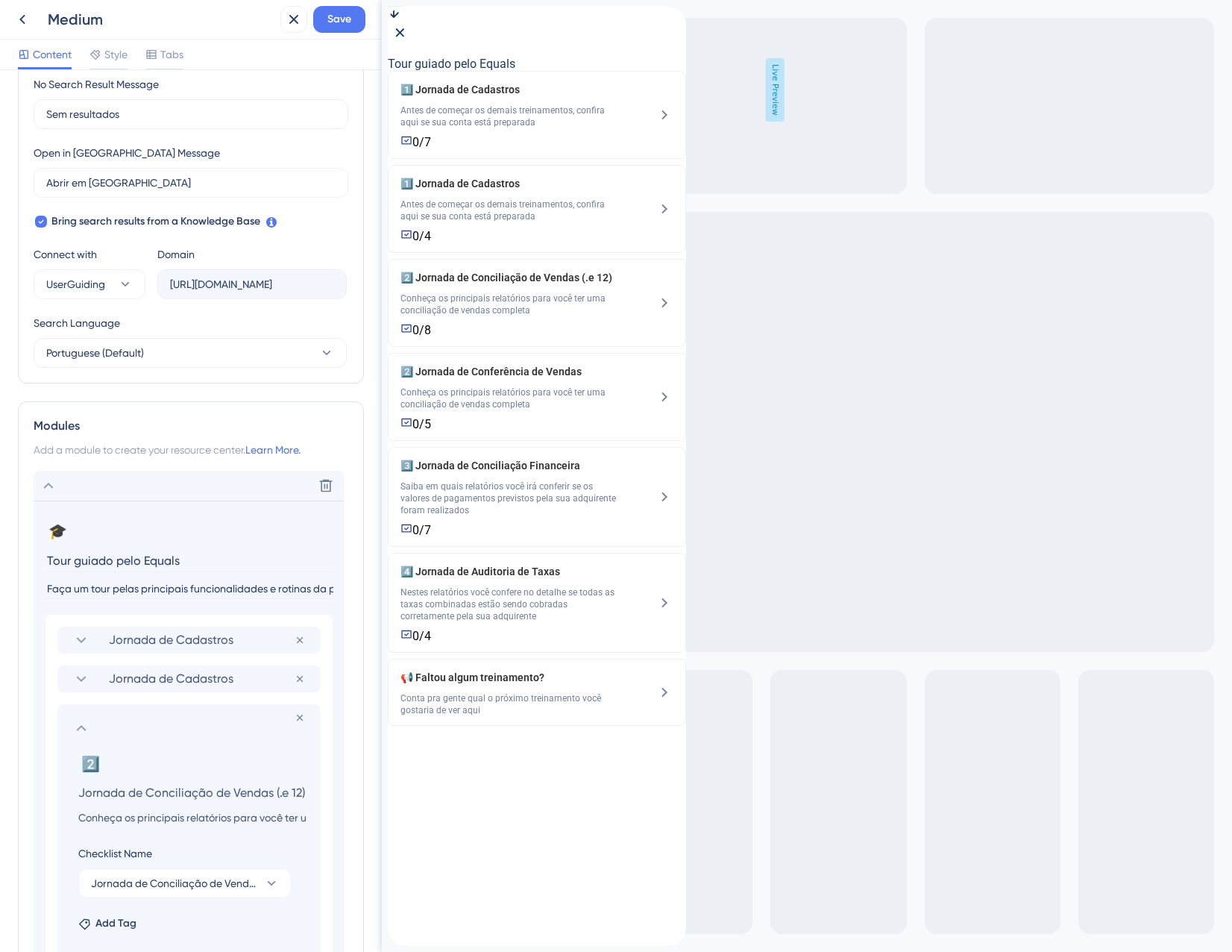
scroll to position [0, 0]
type input "Jornada de Conciliação de Vendas"
click at [334, 22] on span "Save" at bounding box center [339, 20] width 24 height 18
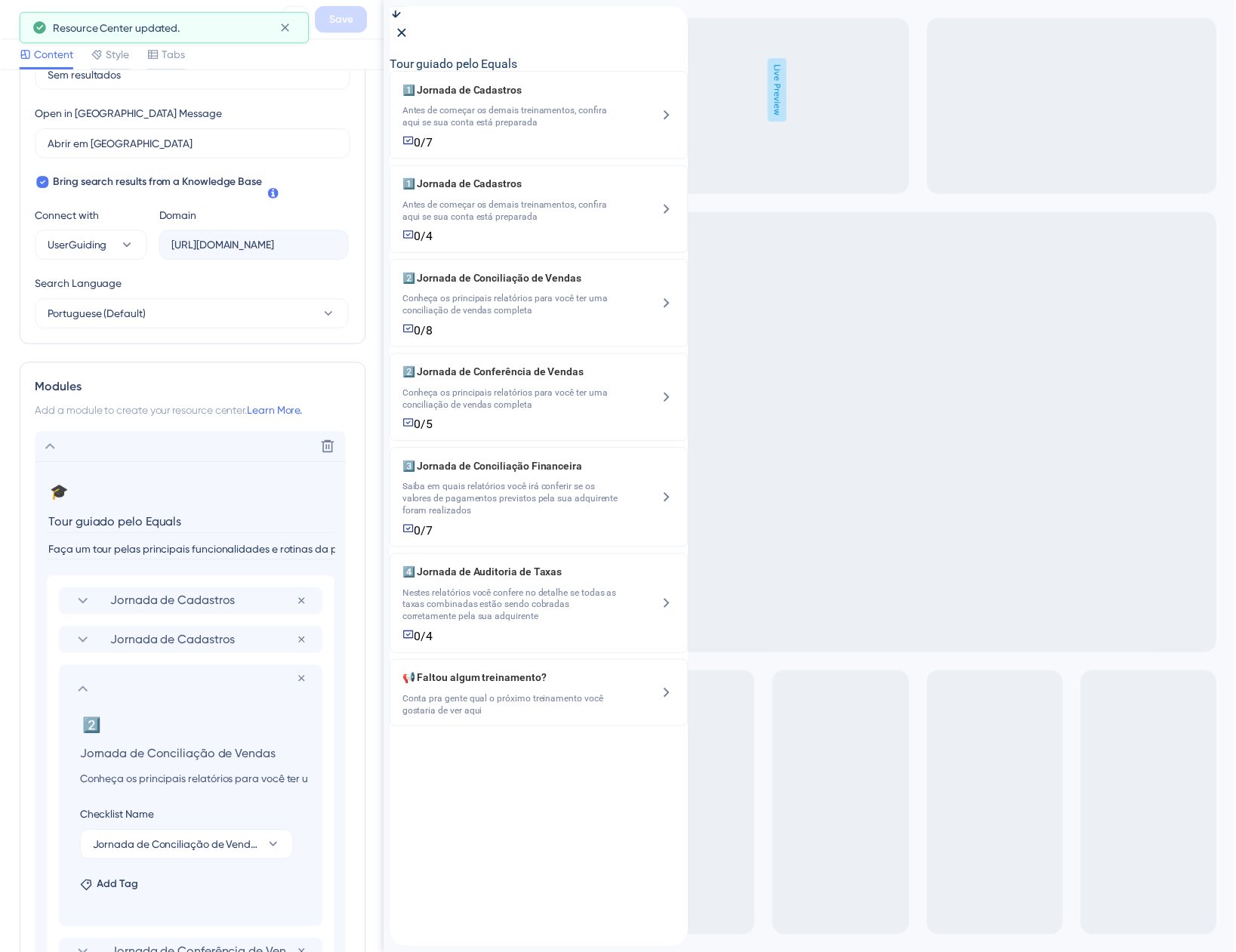
scroll to position [516, 0]
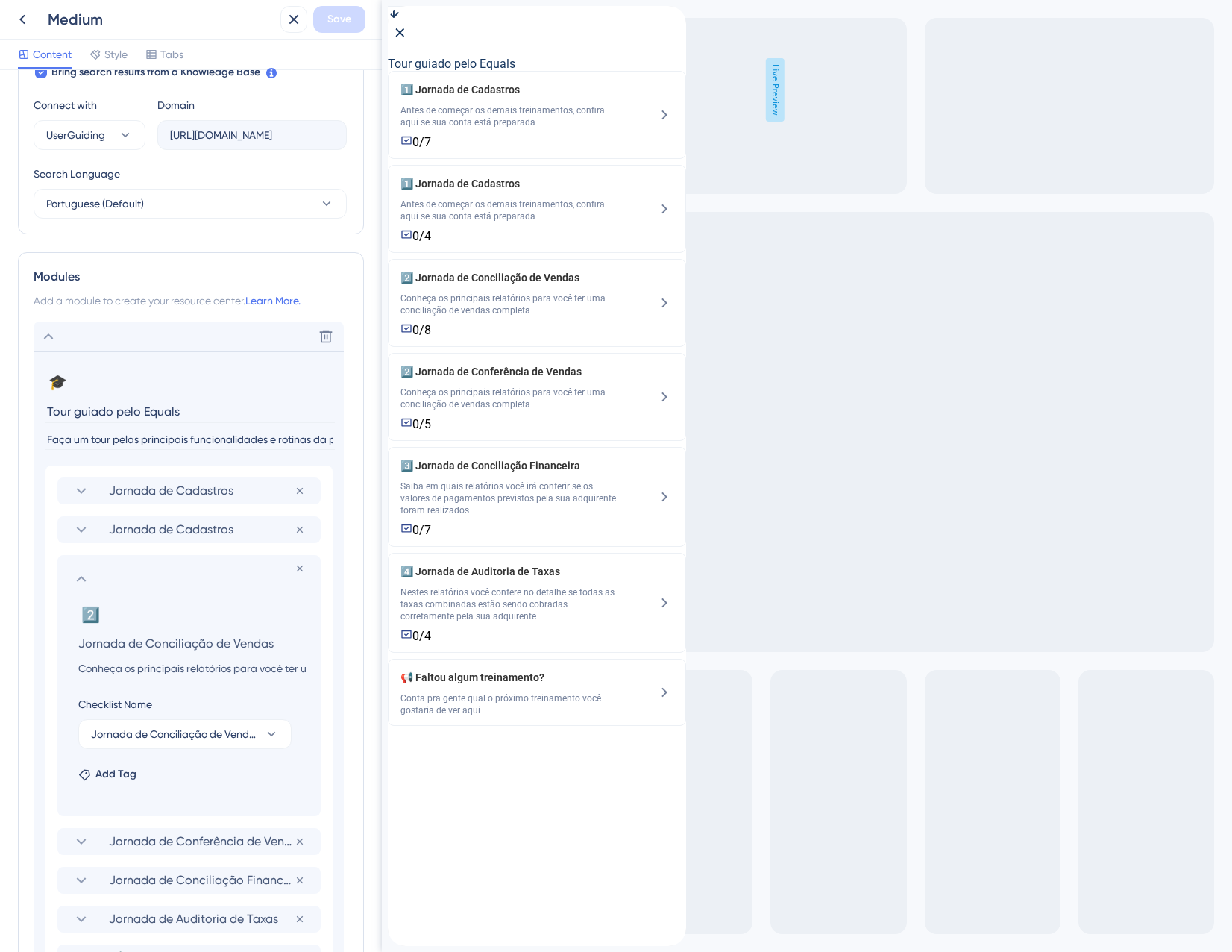
click at [86, 575] on icon at bounding box center [81, 579] width 18 height 18
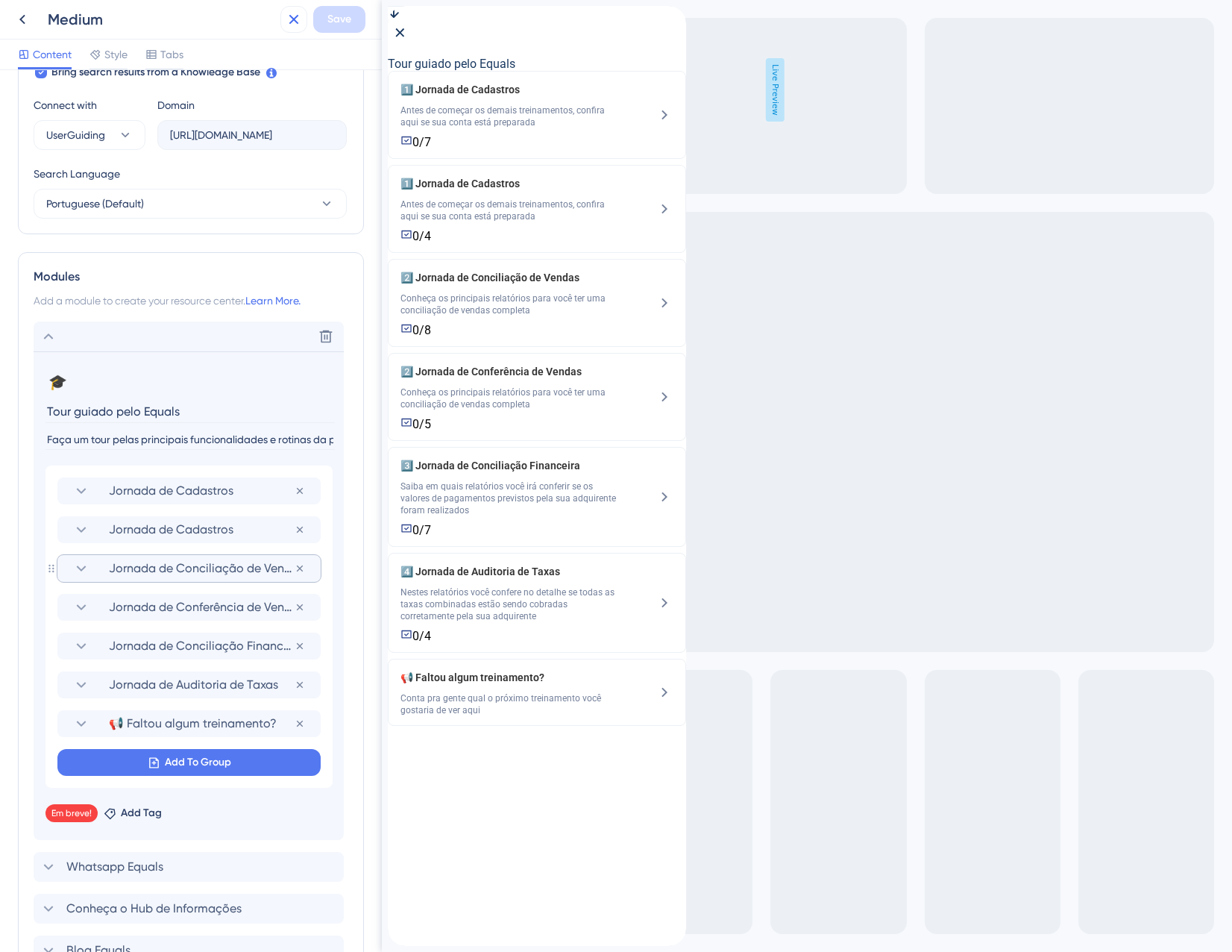
click at [287, 12] on icon at bounding box center [294, 20] width 18 height 18
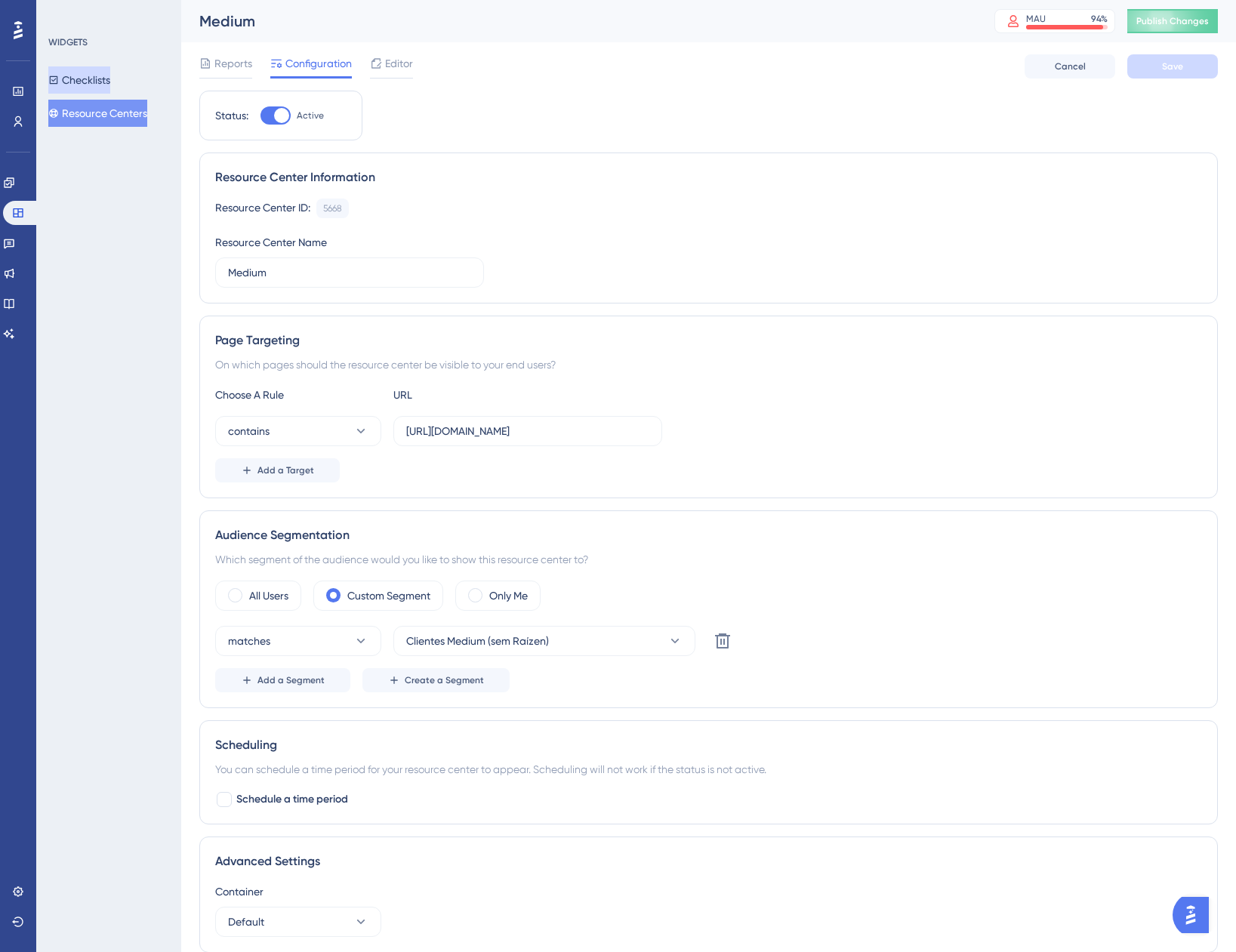
click at [95, 79] on button "Checklists" at bounding box center [79, 80] width 62 height 27
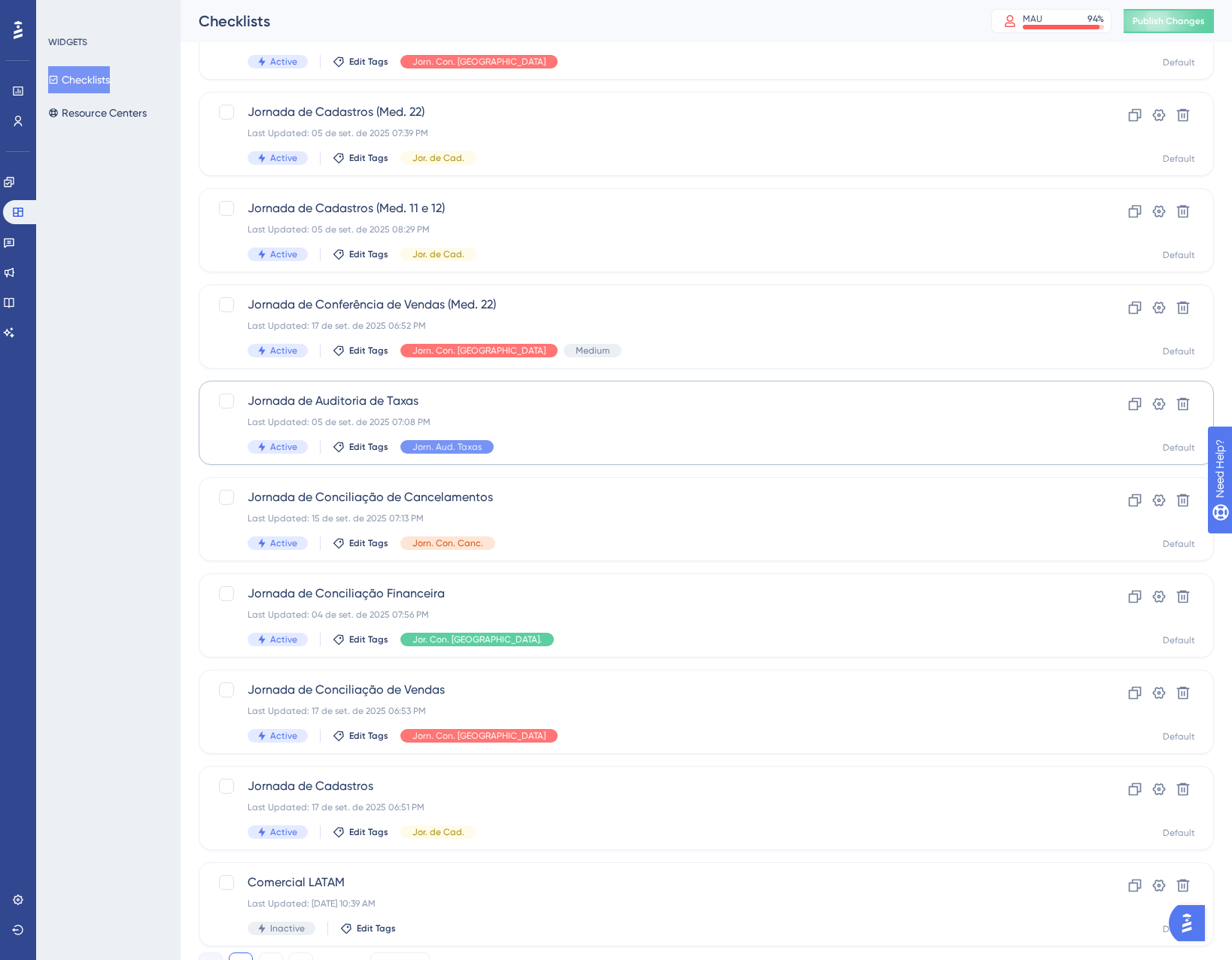
scroll to position [208, 0]
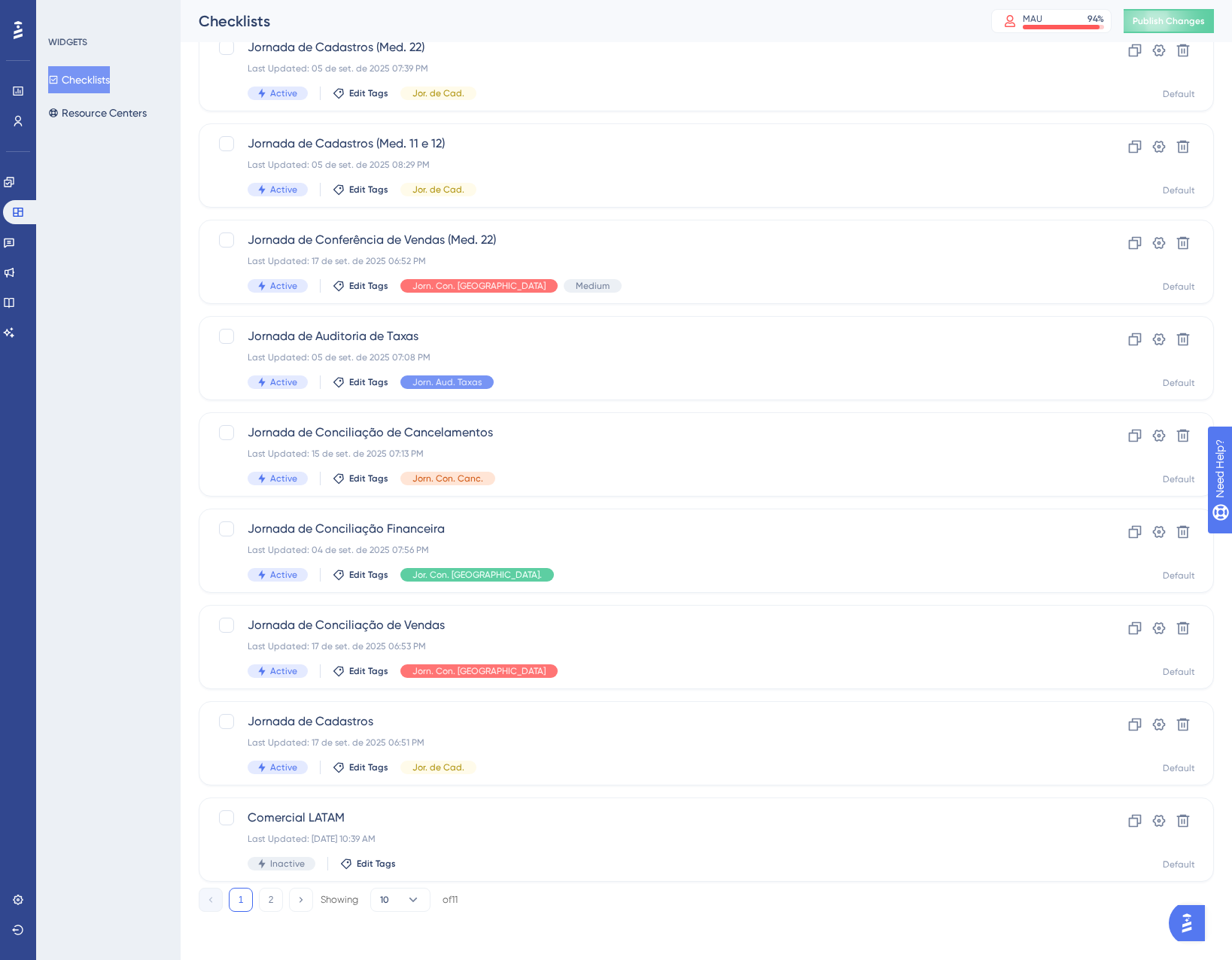
click at [269, 902] on button "2" at bounding box center [271, 899] width 24 height 24
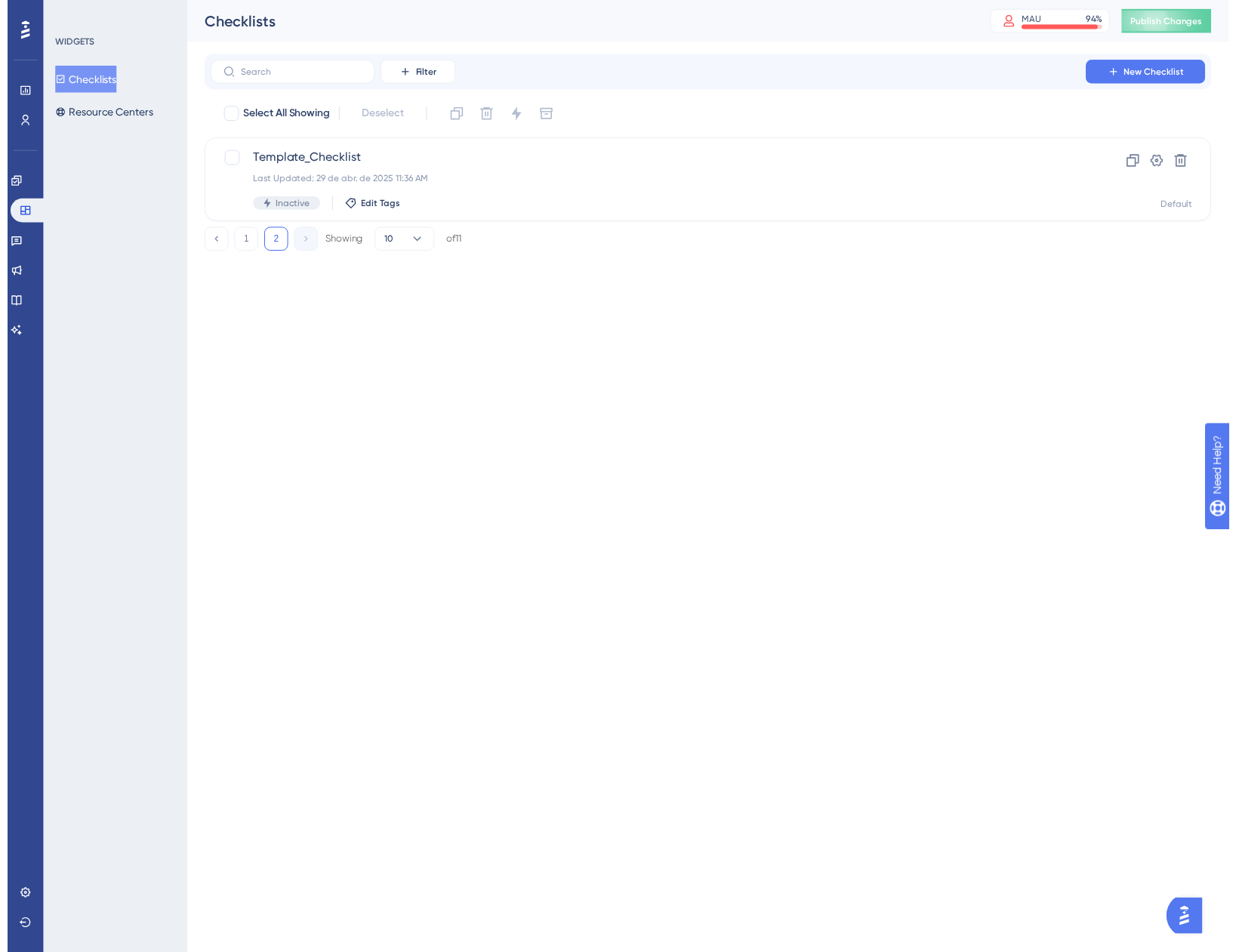
scroll to position [0, 0]
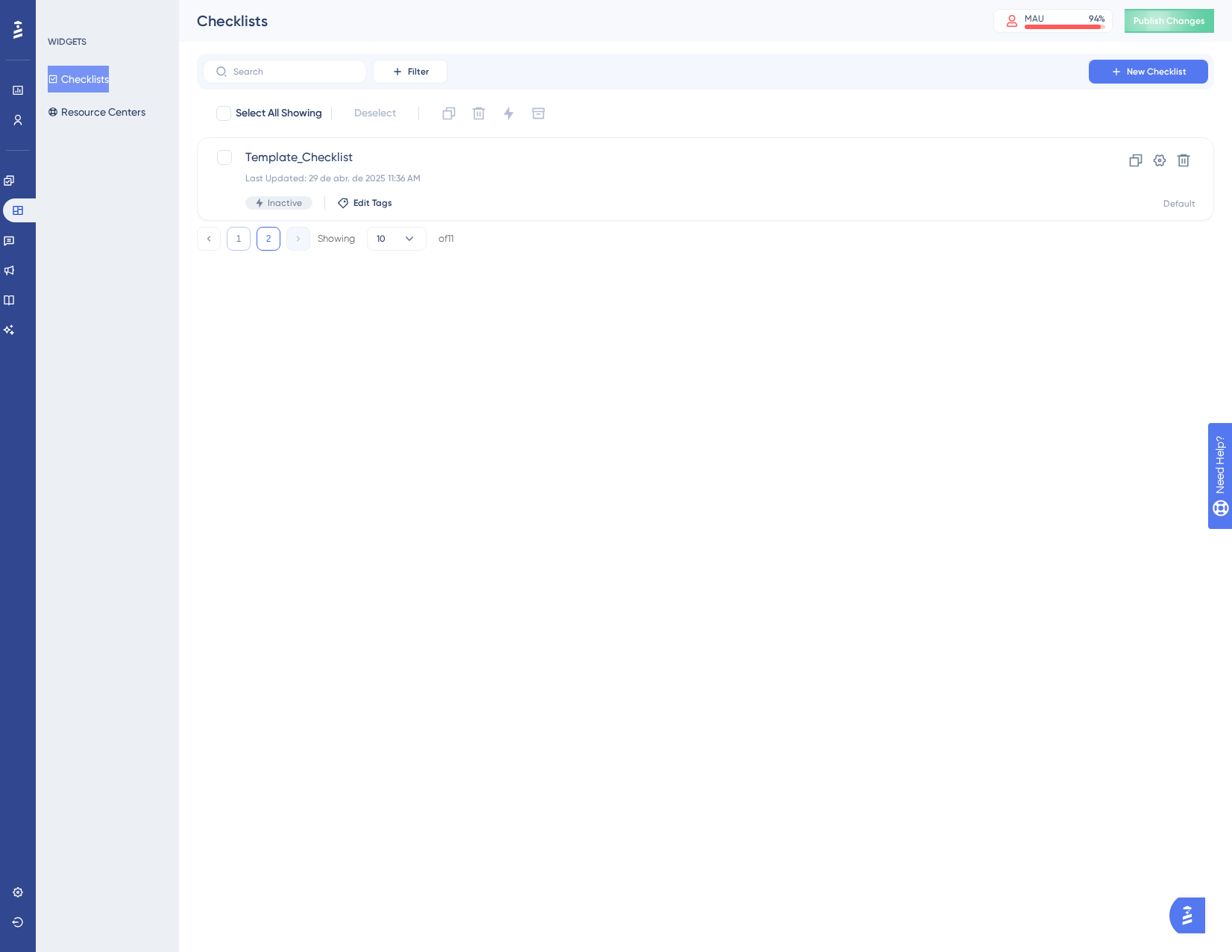
click at [243, 233] on button "1" at bounding box center [238, 238] width 24 height 24
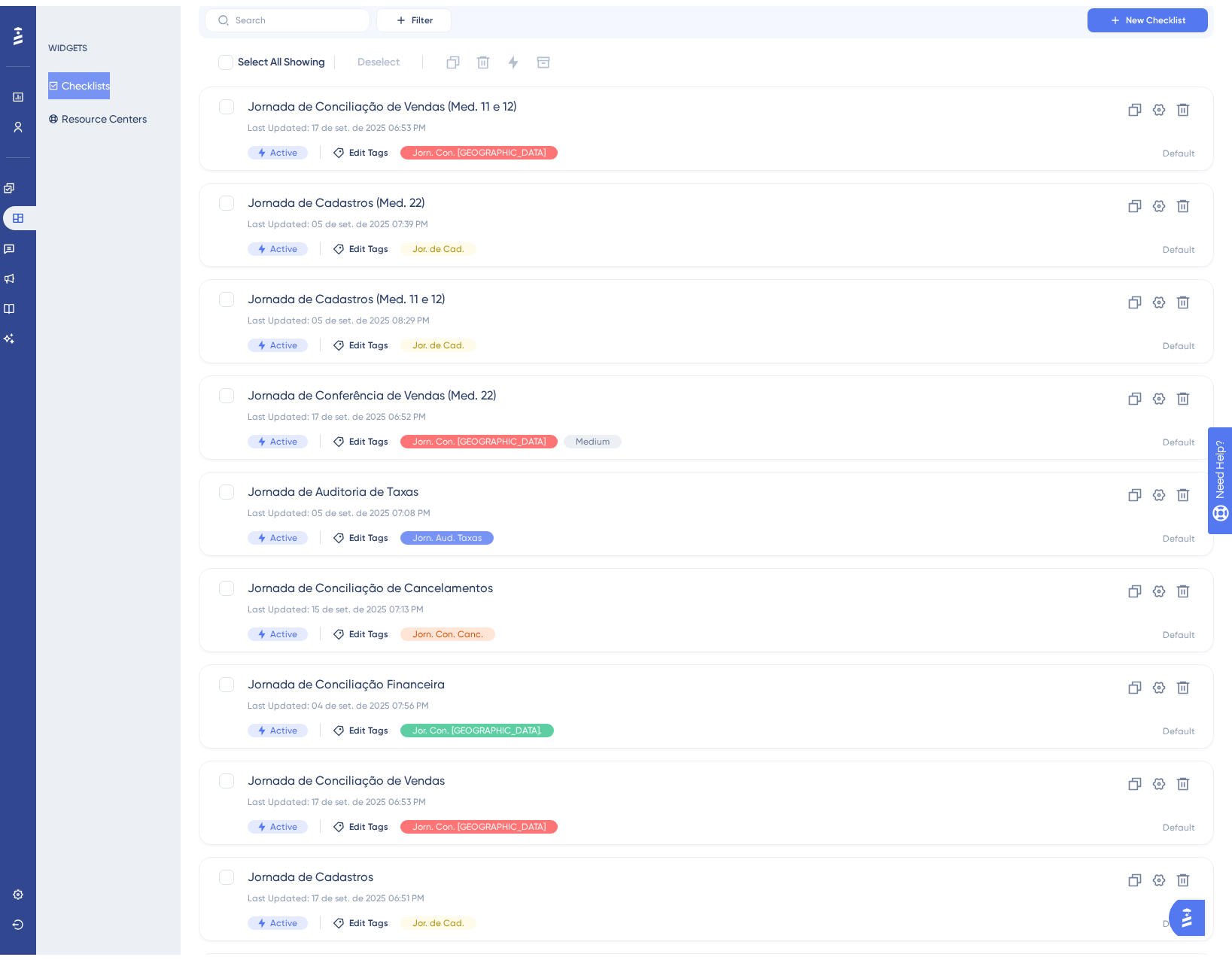
scroll to position [76, 0]
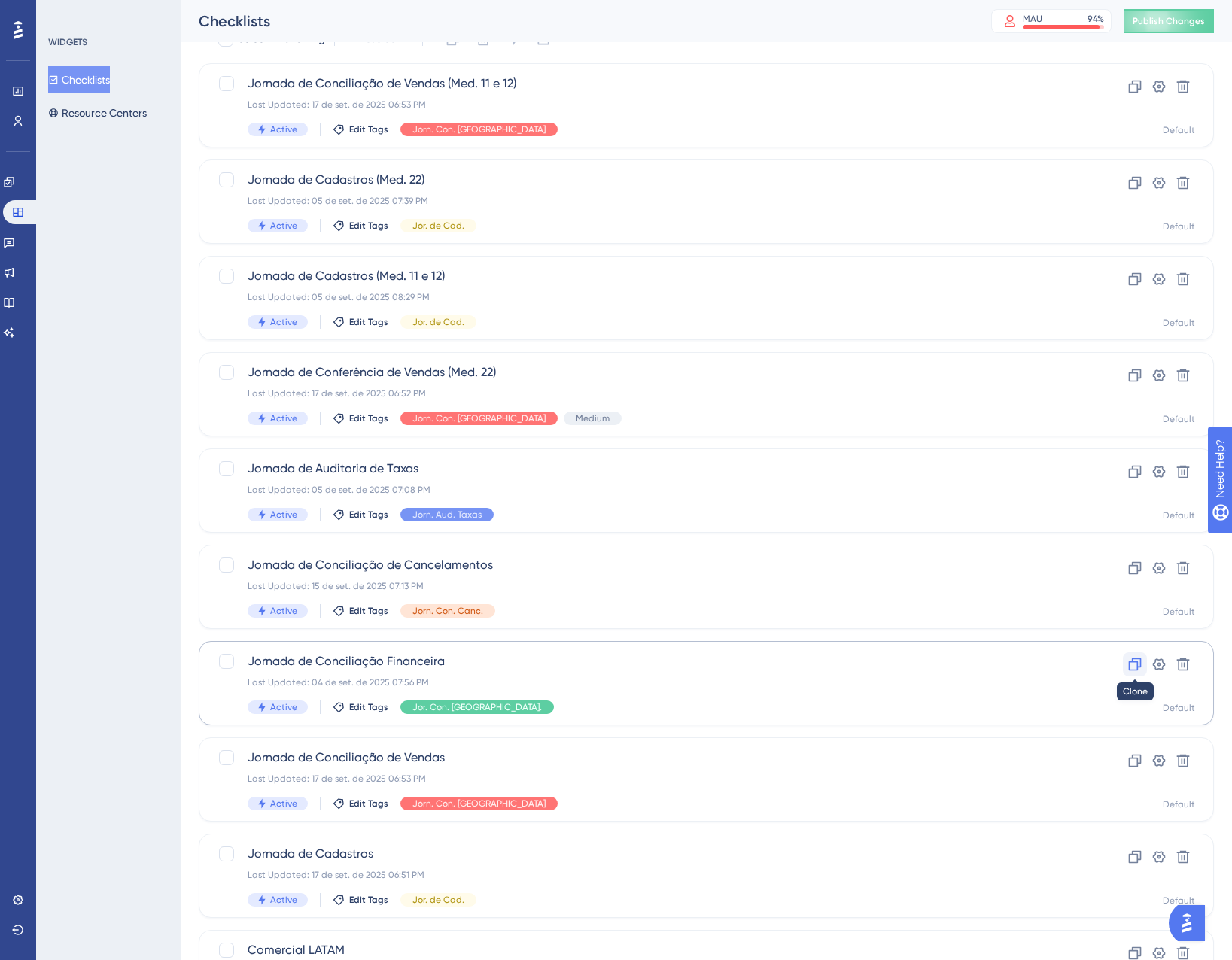
click at [1131, 671] on icon at bounding box center [1134, 664] width 15 height 15
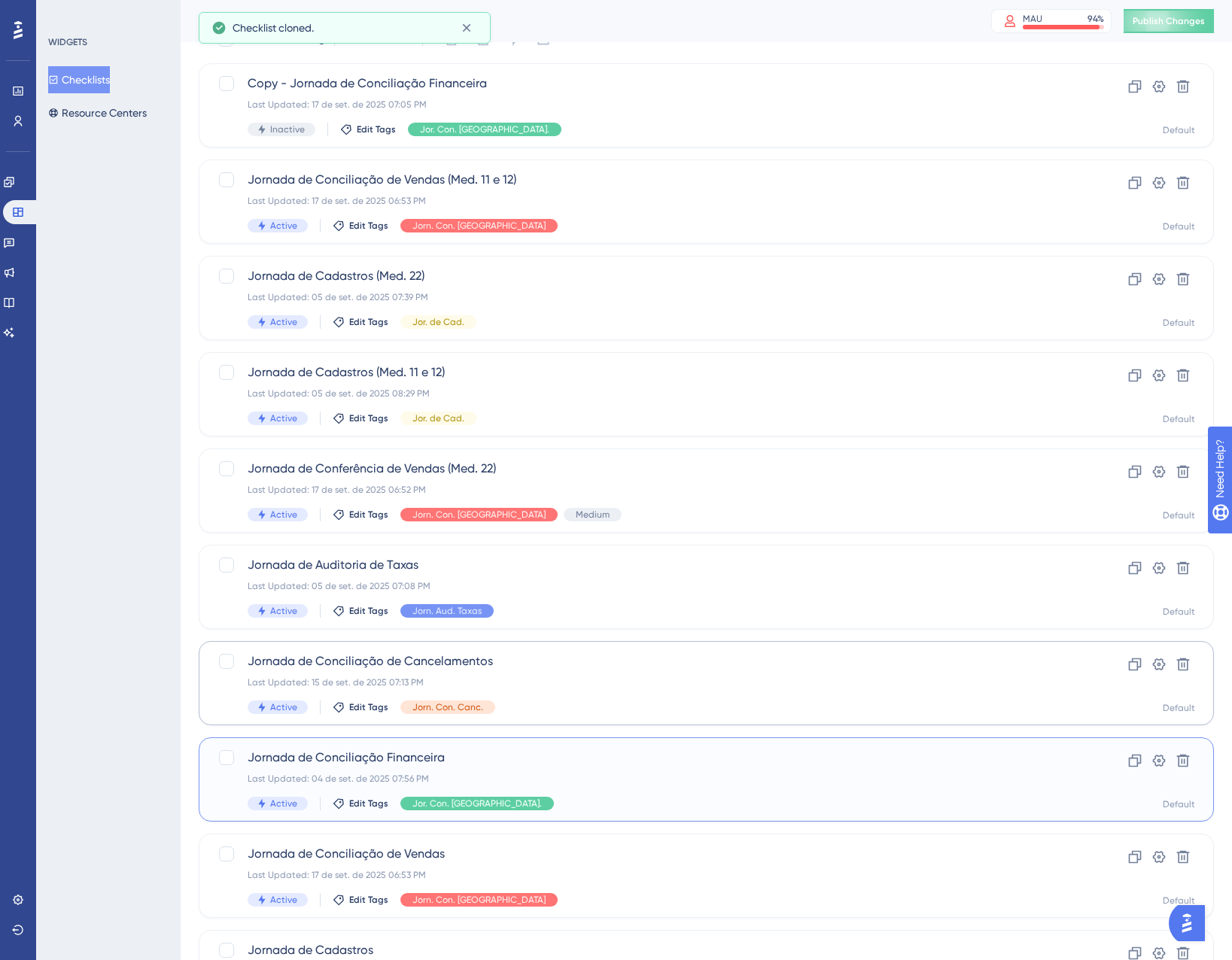
click at [540, 768] on div "Jornada de Conciliação Financeira Last Updated: [DATE] 07:56 PM Active Edit Tag…" at bounding box center [646, 779] width 797 height 62
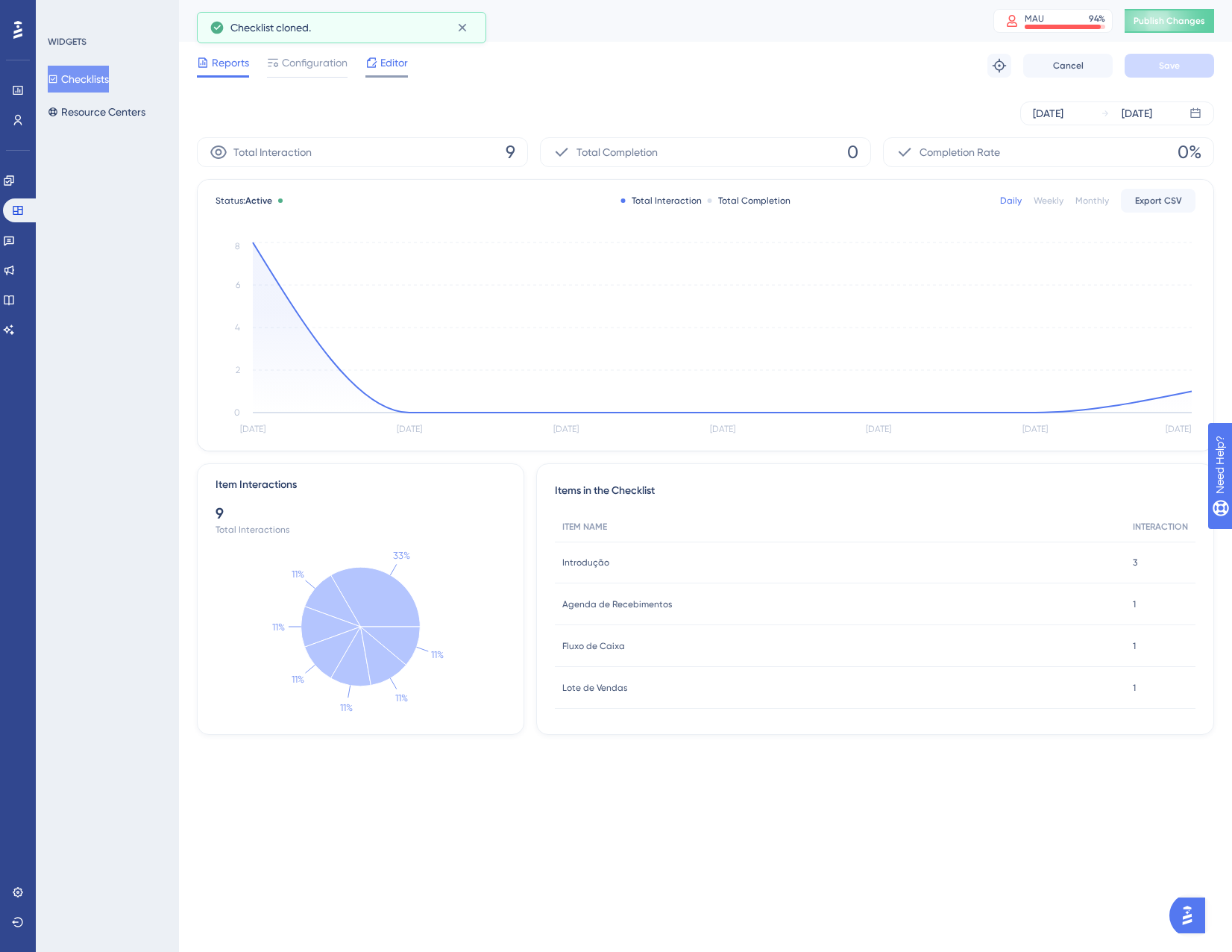
click at [377, 70] on div at bounding box center [371, 62] width 12 height 18
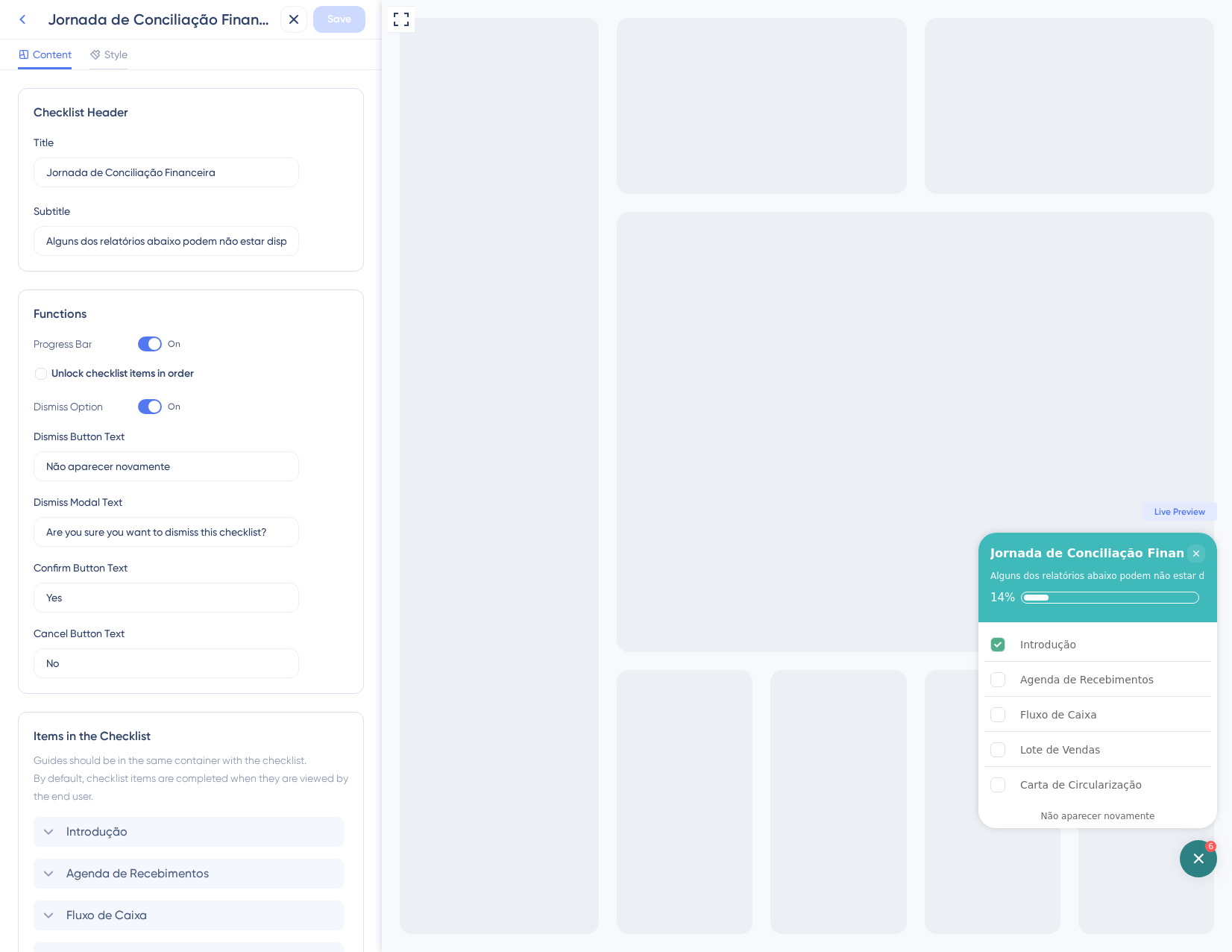
click at [21, 14] on icon at bounding box center [22, 20] width 18 height 18
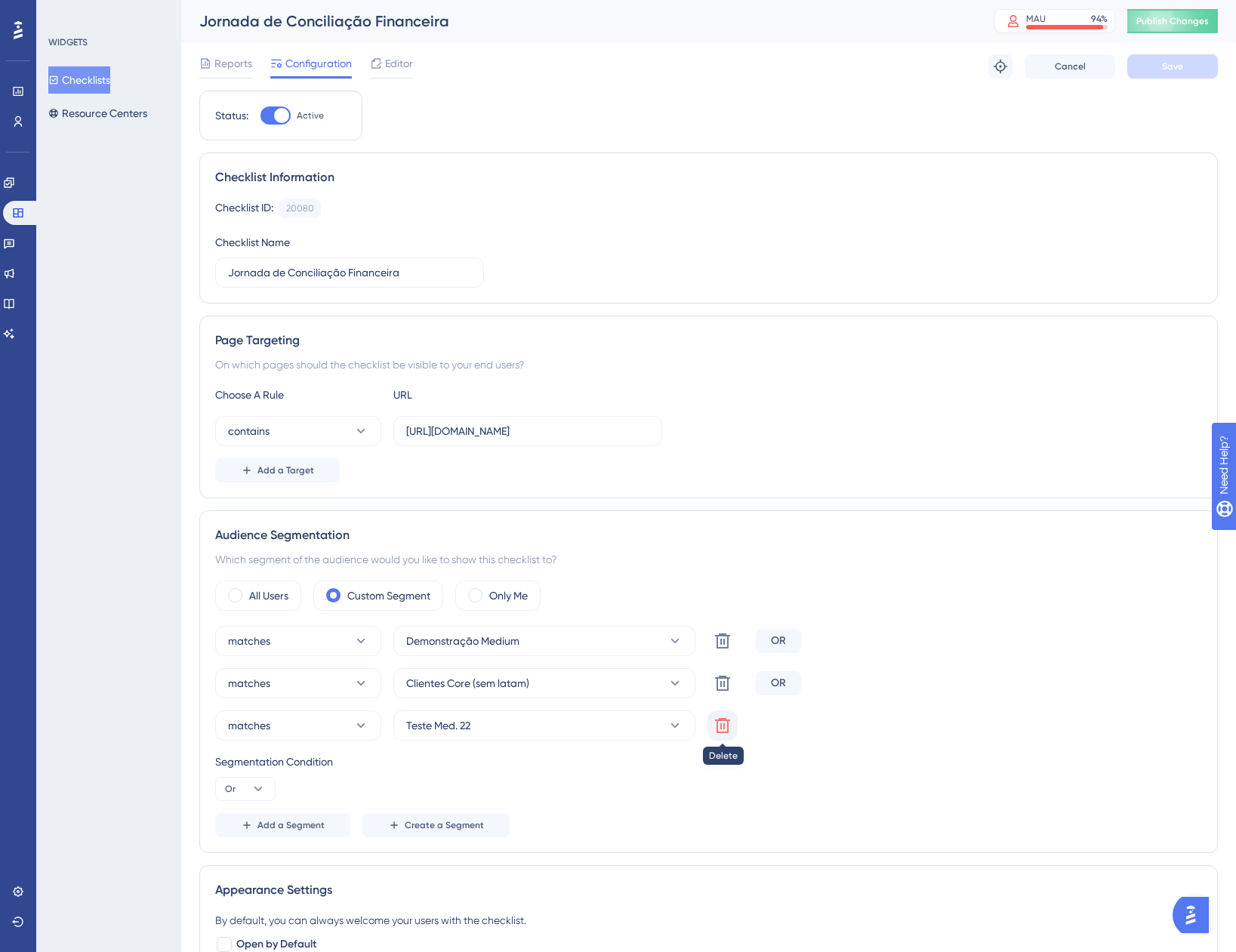
click at [723, 726] on icon at bounding box center [723, 726] width 18 height 18
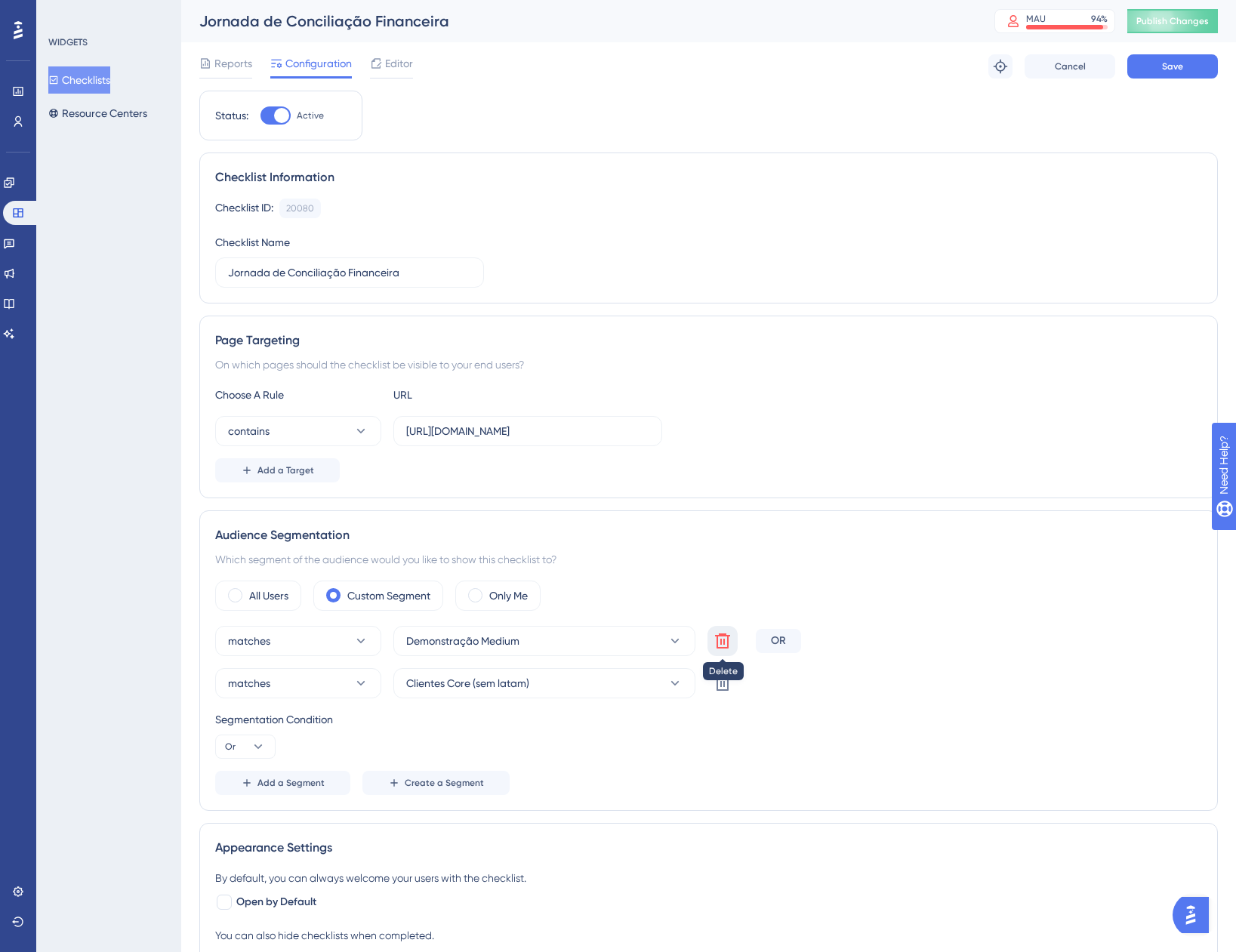
click at [714, 646] on icon at bounding box center [723, 641] width 18 height 18
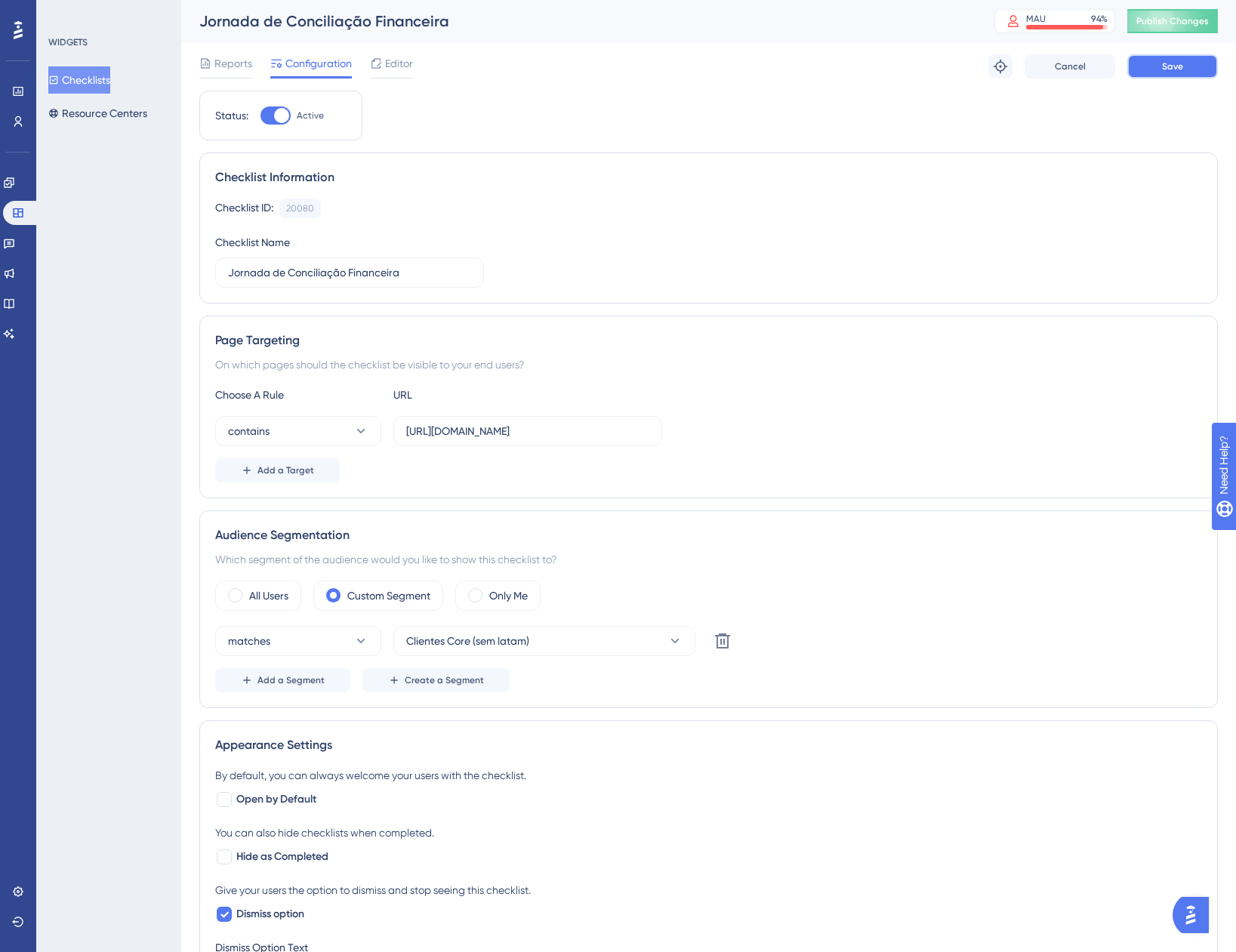
click at [1156, 62] on button "Save" at bounding box center [1172, 66] width 90 height 24
click at [101, 82] on button "Checklists" at bounding box center [79, 80] width 62 height 27
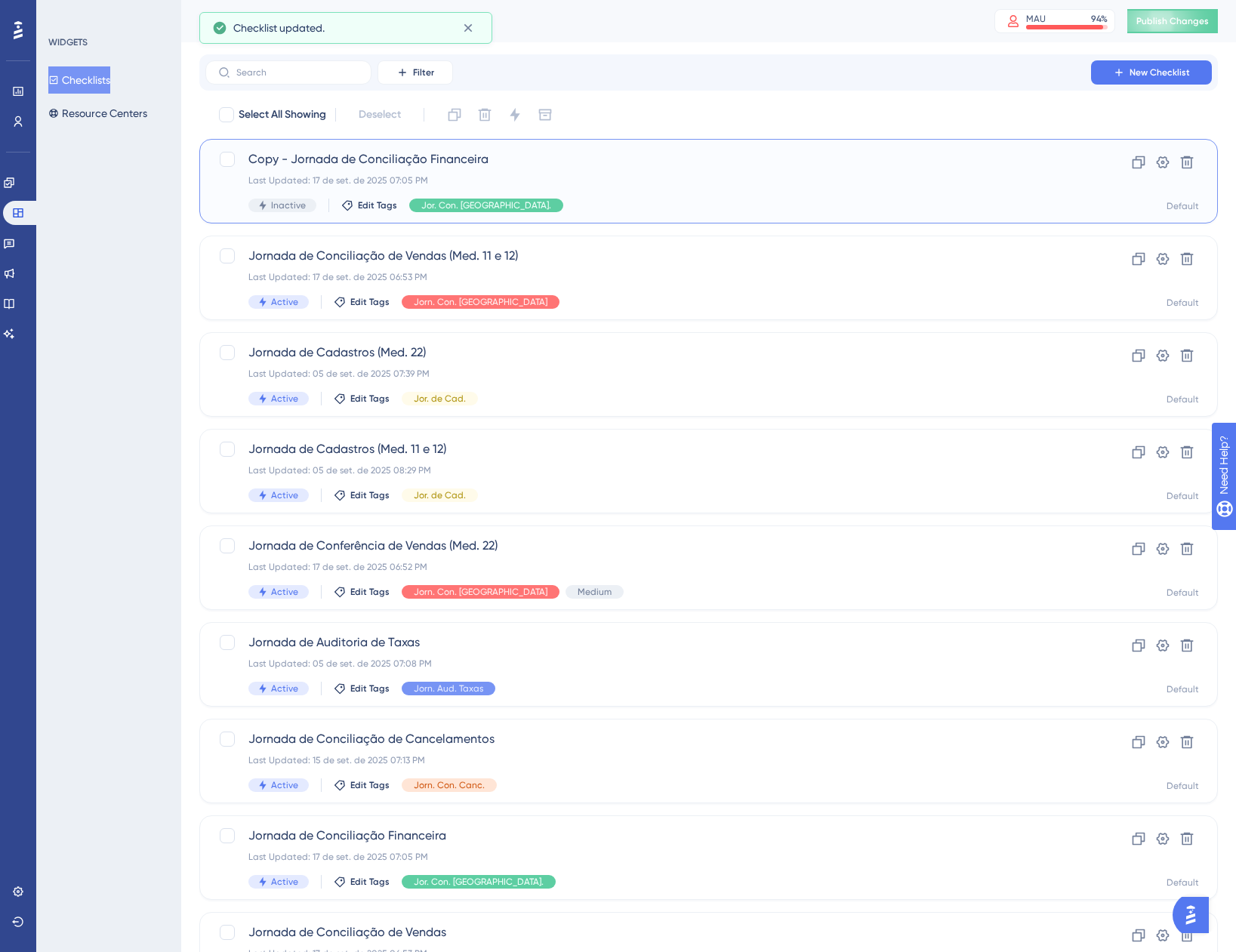
click at [642, 147] on div "Copy - Jornada de Conciliação Financeira Last Updated: [DATE] 07:05 PM Inactive…" at bounding box center [708, 181] width 1019 height 85
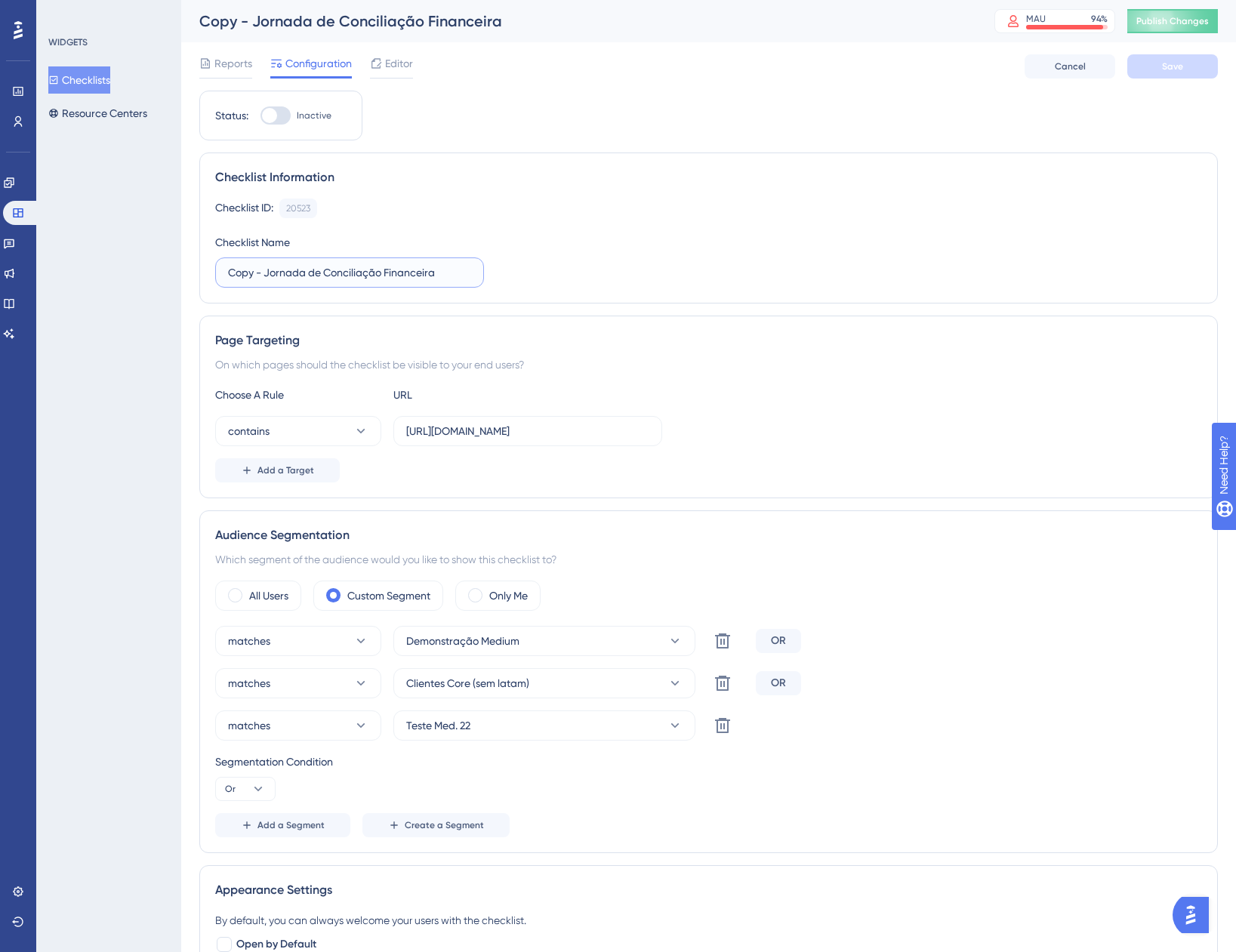
click at [271, 273] on input "Copy - Jornada de Conciliação Financeira" at bounding box center [349, 273] width 243 height 16
drag, startPoint x: 266, startPoint y: 271, endPoint x: 183, endPoint y: 264, distance: 83.3
click at [183, 264] on div "Performance Users Engagement Widgets Feedback Product Updates Knowledge Base AI…" at bounding box center [708, 786] width 1055 height 1572
click at [399, 276] on input "Jornada de Conciliação Financeira" at bounding box center [349, 273] width 243 height 16
click at [918, 429] on div "contains [URL][DOMAIN_NAME]" at bounding box center [708, 430] width 987 height 30
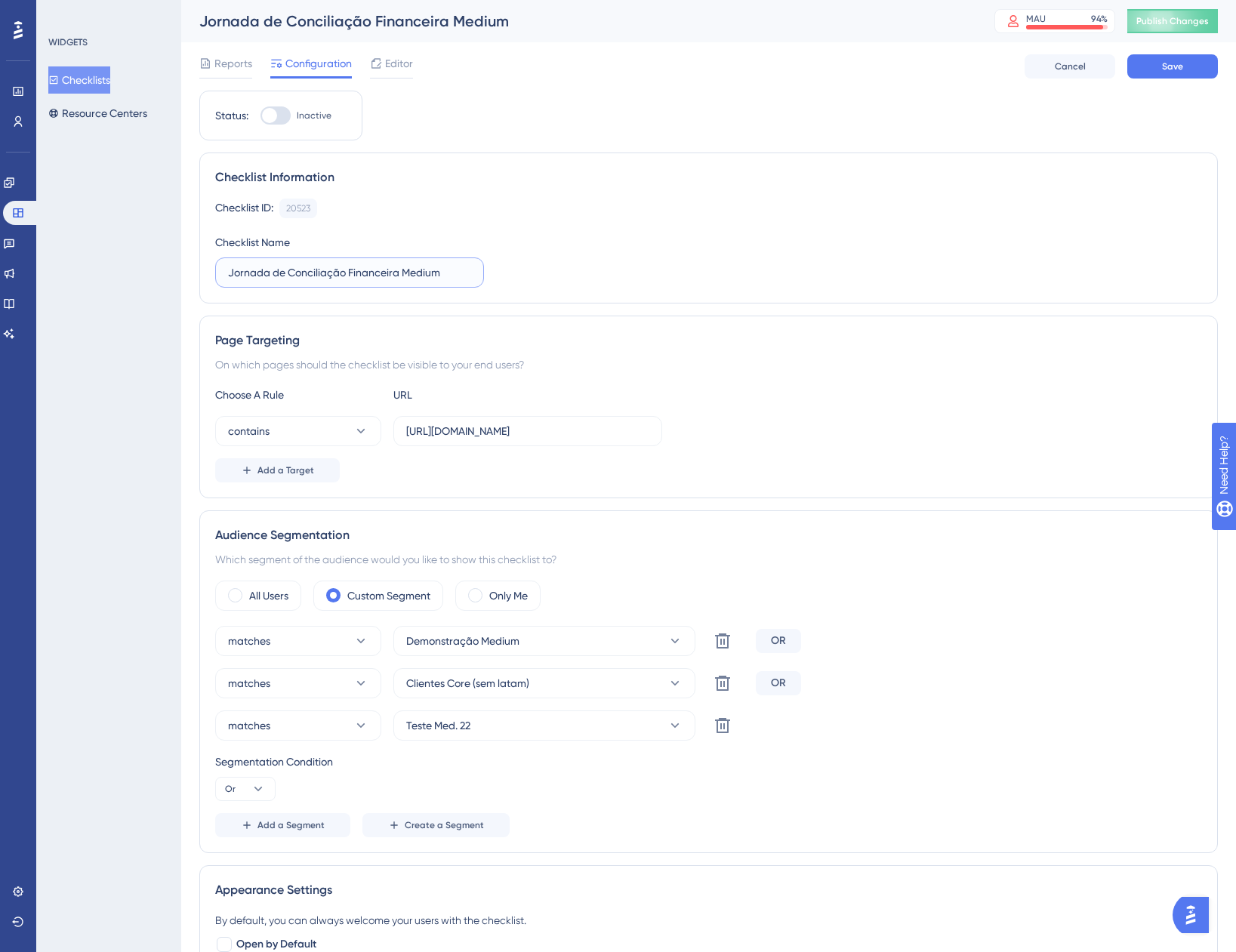
click at [400, 271] on input "Jornada de Conciliação Financeira Medium" at bounding box center [349, 273] width 243 height 16
click at [447, 267] on input "Jornada de Conciliação Financeira (Medium" at bounding box center [349, 273] width 243 height 16
type input "Jornada de Conciliação Financeira (Medium)"
click at [830, 386] on div "Choose A Rule URL" at bounding box center [708, 395] width 987 height 18
click at [726, 685] on icon at bounding box center [723, 683] width 18 height 18
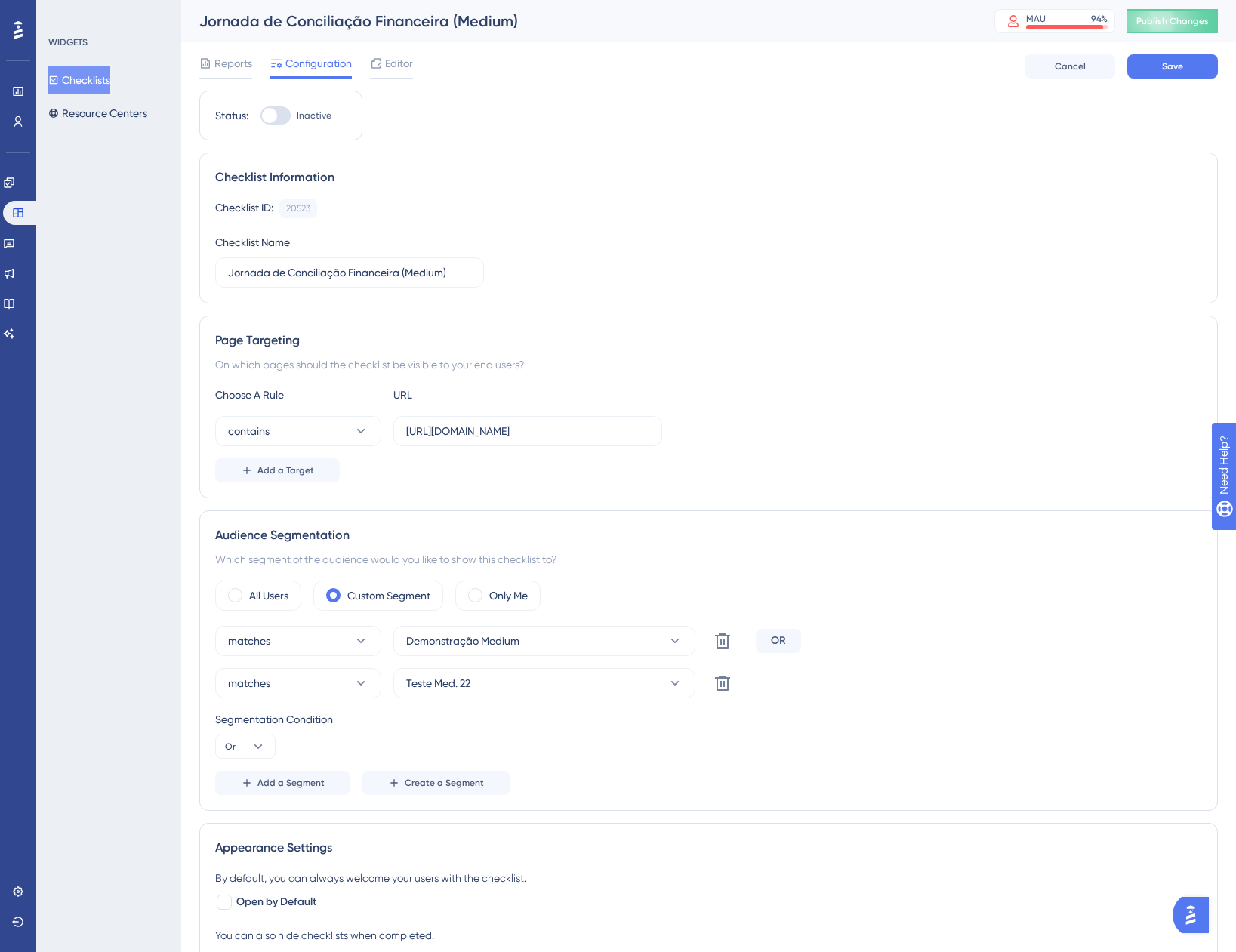
click at [919, 490] on div "Page Targeting On which pages should the checklist be visible to your end users…" at bounding box center [708, 407] width 1019 height 183
click at [391, 61] on span "Editor" at bounding box center [399, 63] width 28 height 18
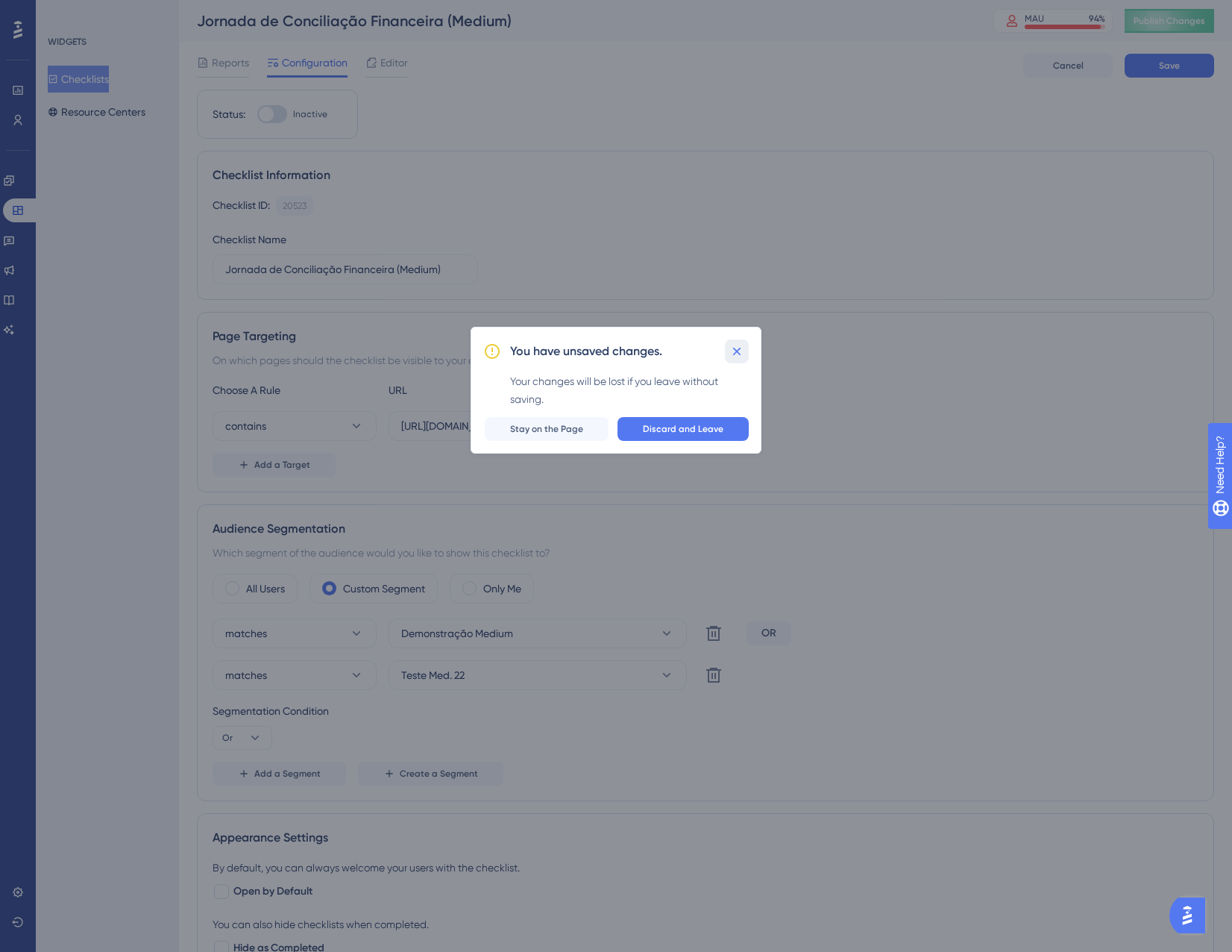
click at [735, 349] on icon at bounding box center [737, 351] width 8 height 8
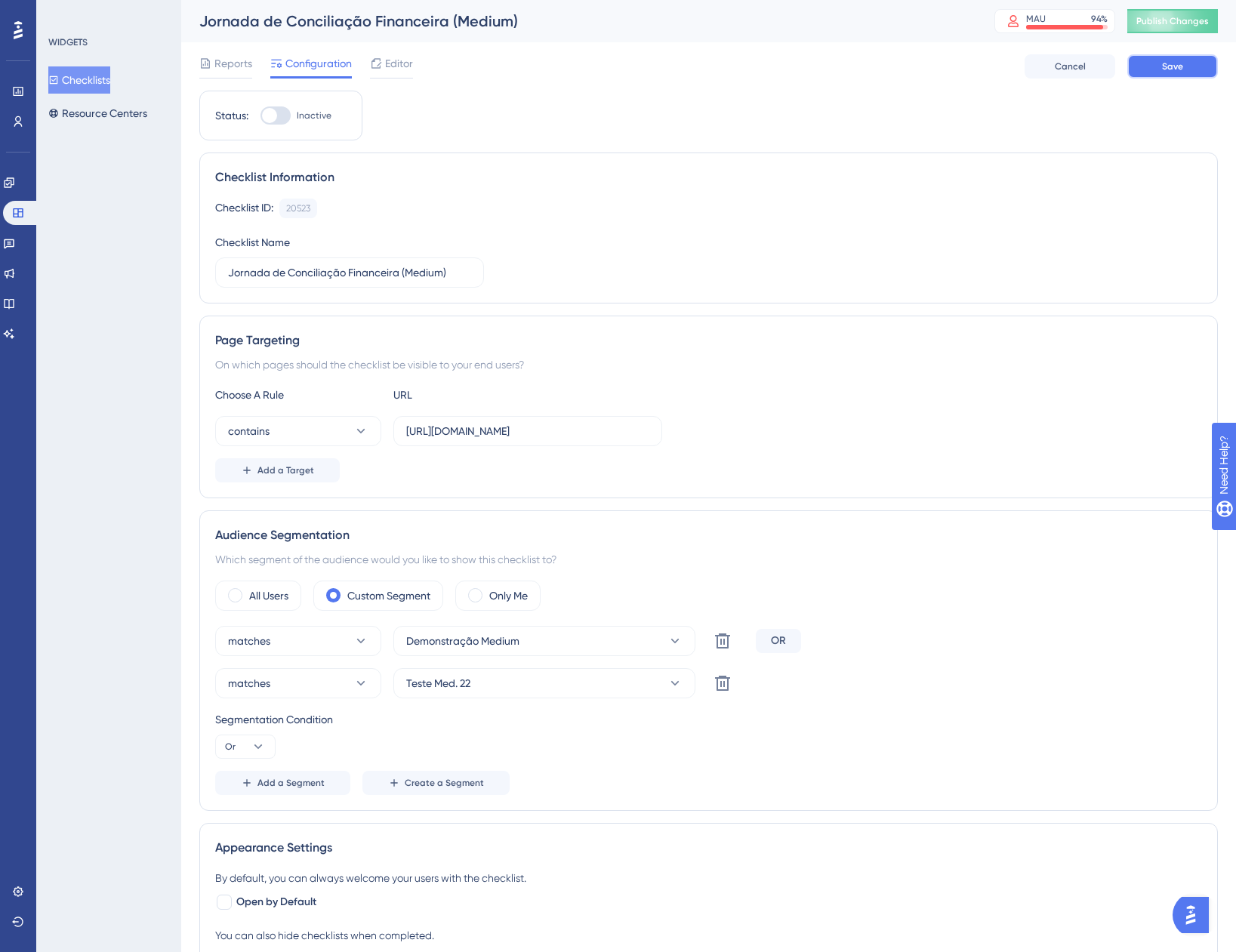
click at [1170, 70] on span "Save" at bounding box center [1172, 66] width 21 height 12
click at [394, 60] on span "Editor" at bounding box center [399, 63] width 28 height 18
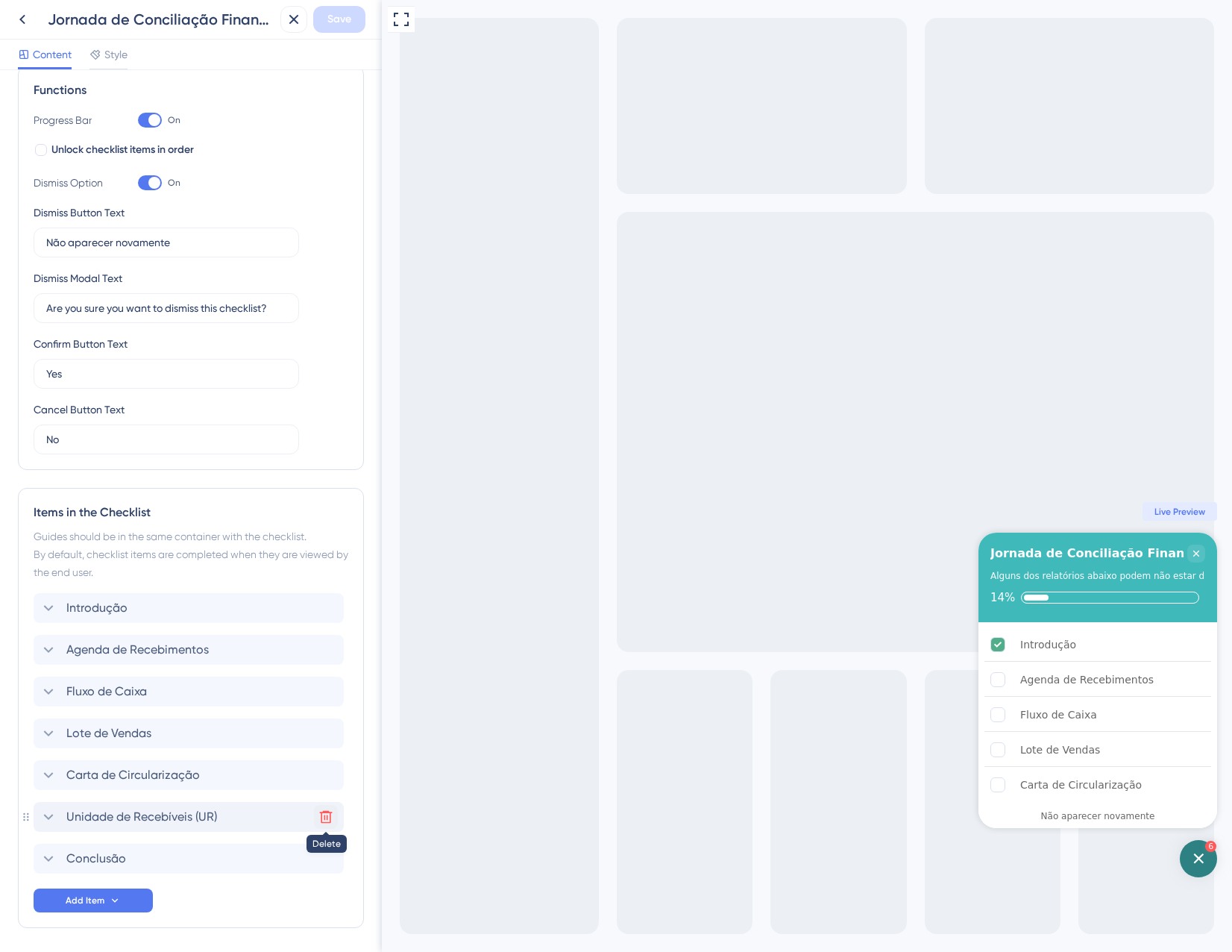
click at [326, 823] on icon at bounding box center [326, 817] width 12 height 12
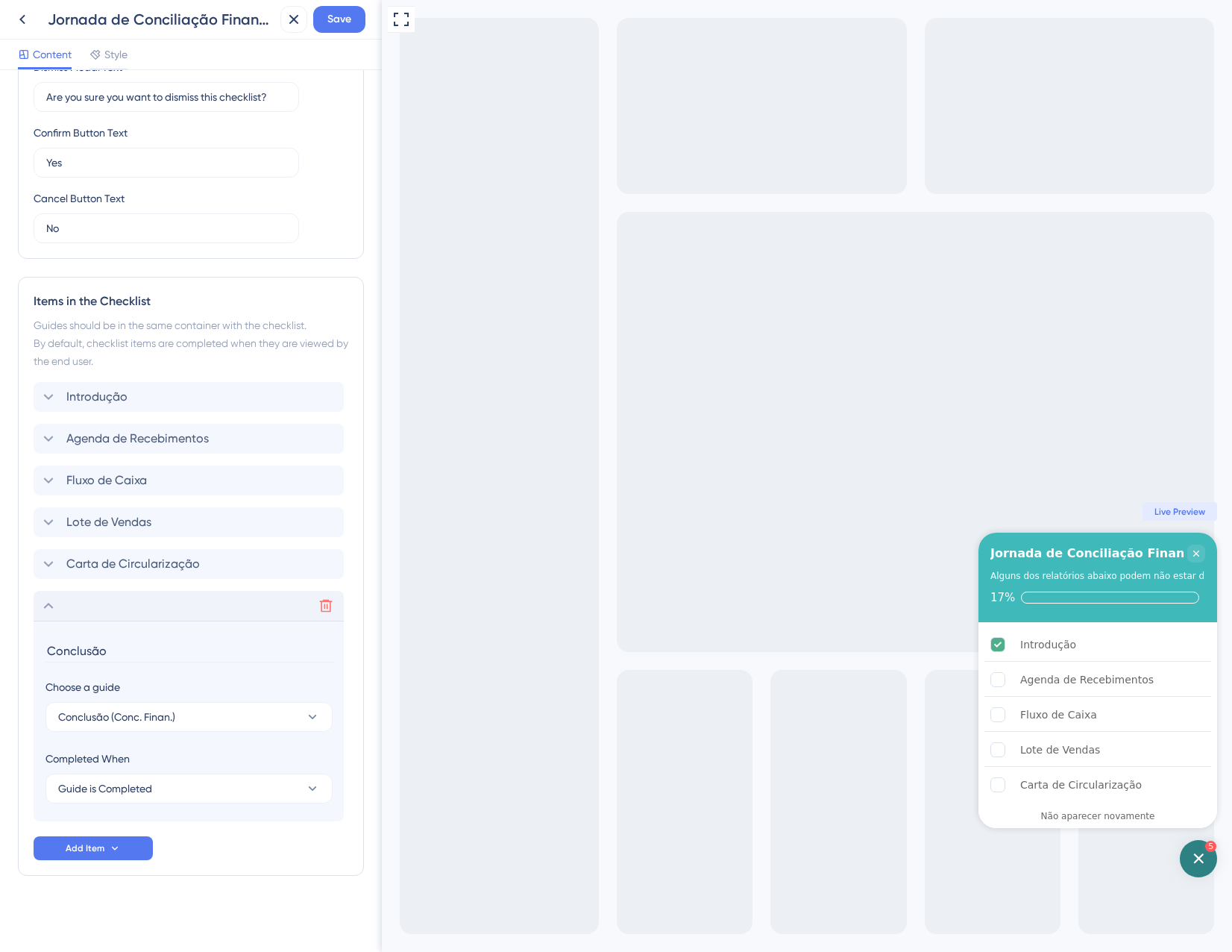
scroll to position [437, 0]
click at [178, 611] on div "Delete" at bounding box center [189, 603] width 310 height 29
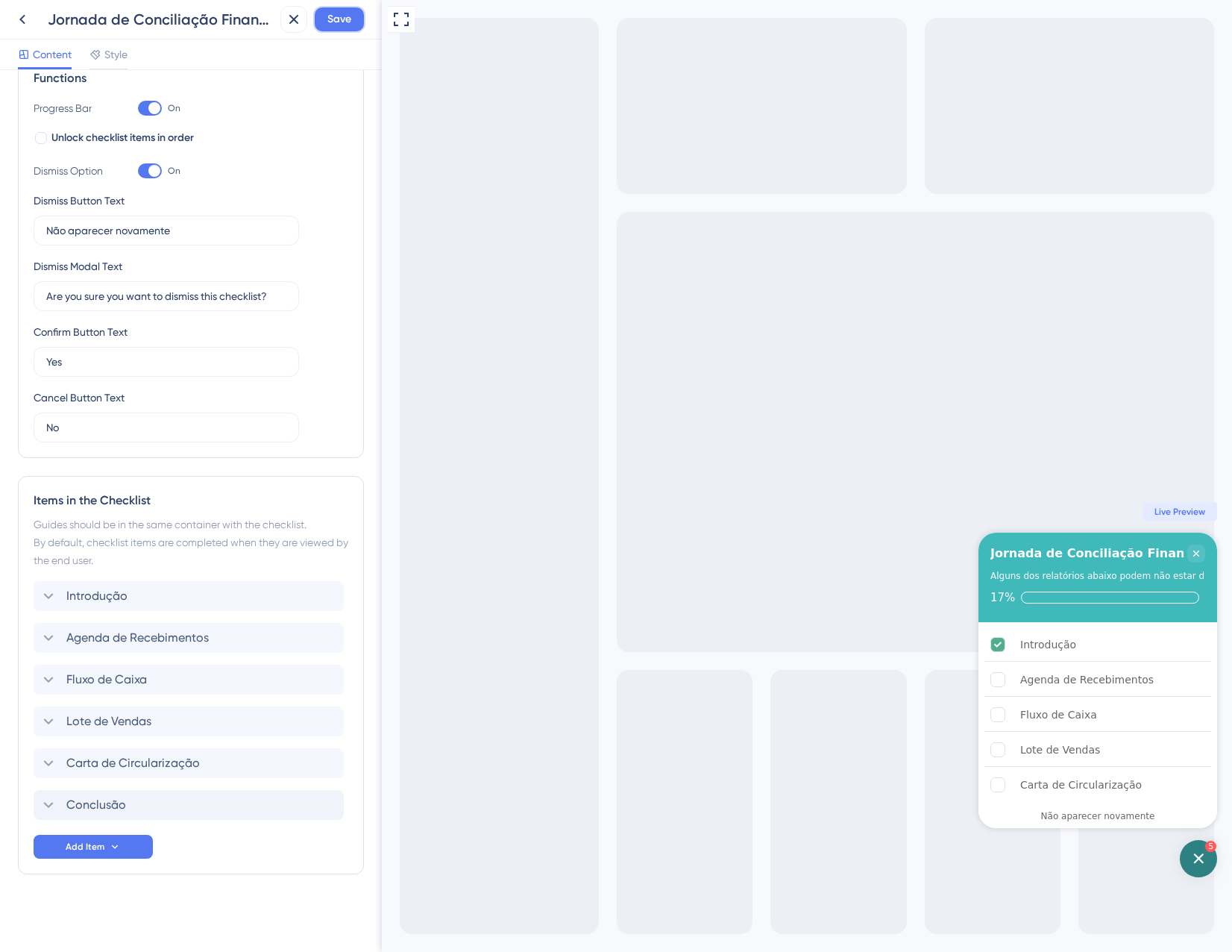
click at [322, 22] on button "Save" at bounding box center [339, 20] width 53 height 27
click at [284, 29] on icon at bounding box center [283, 28] width 8 height 8
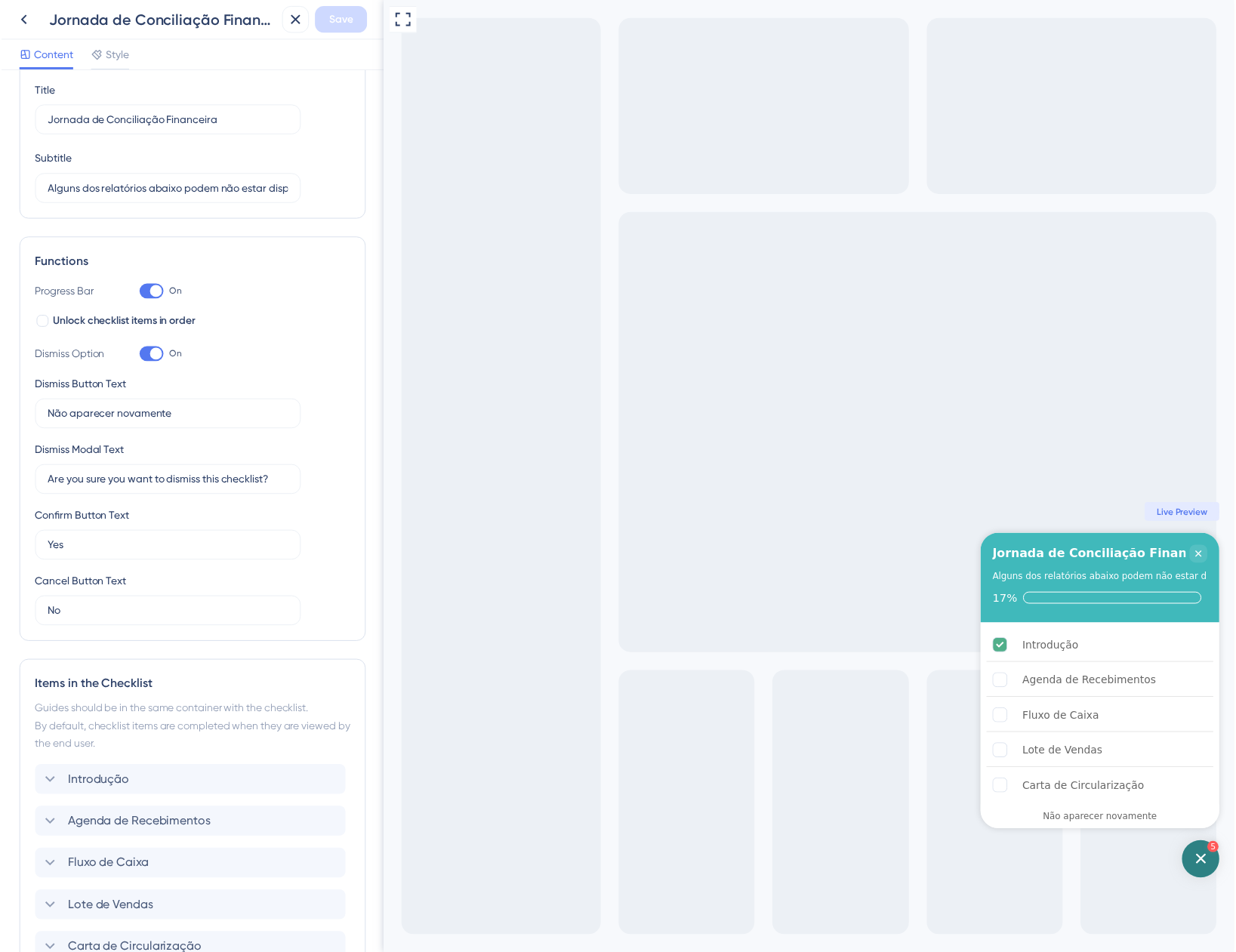
scroll to position [0, 0]
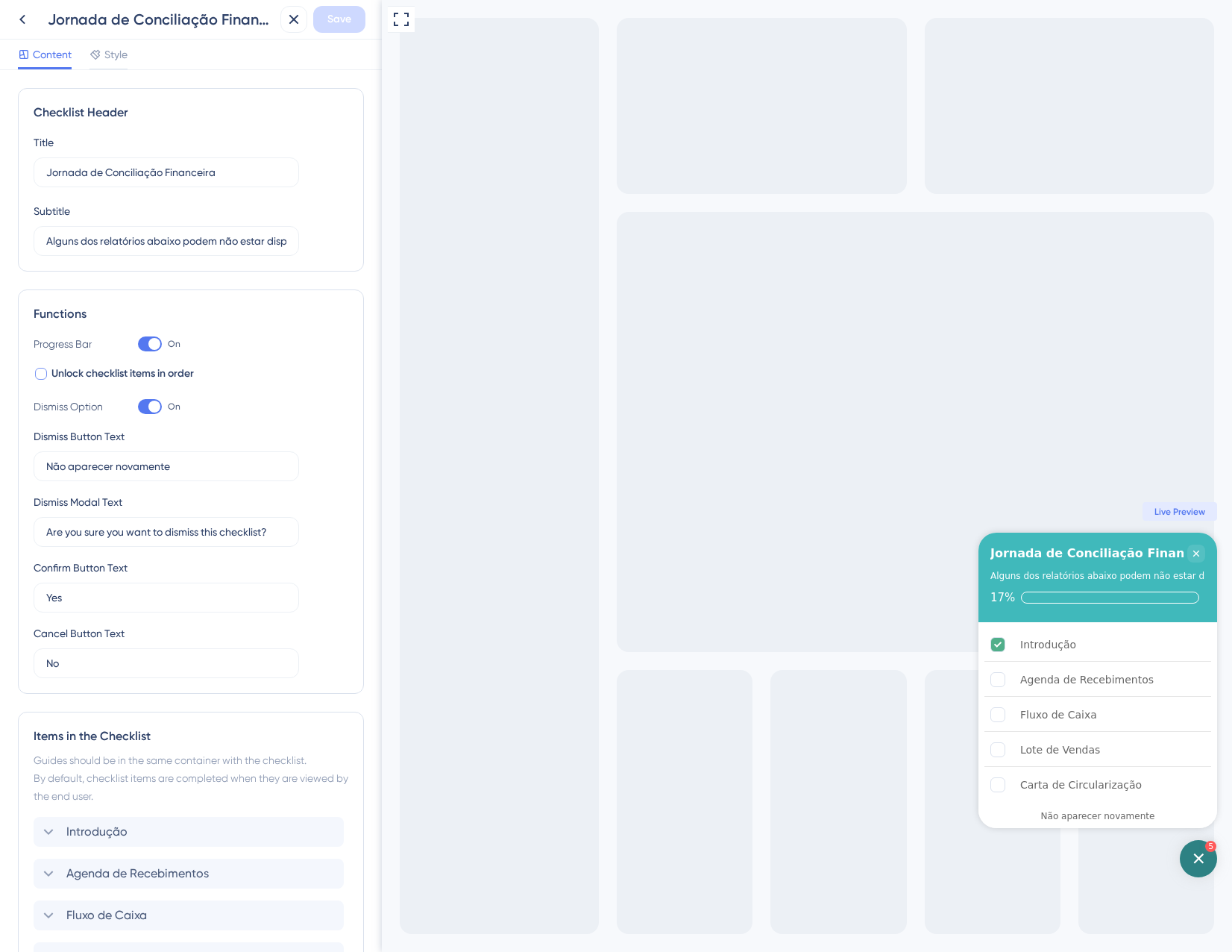
click at [44, 374] on div at bounding box center [40, 373] width 12 height 12
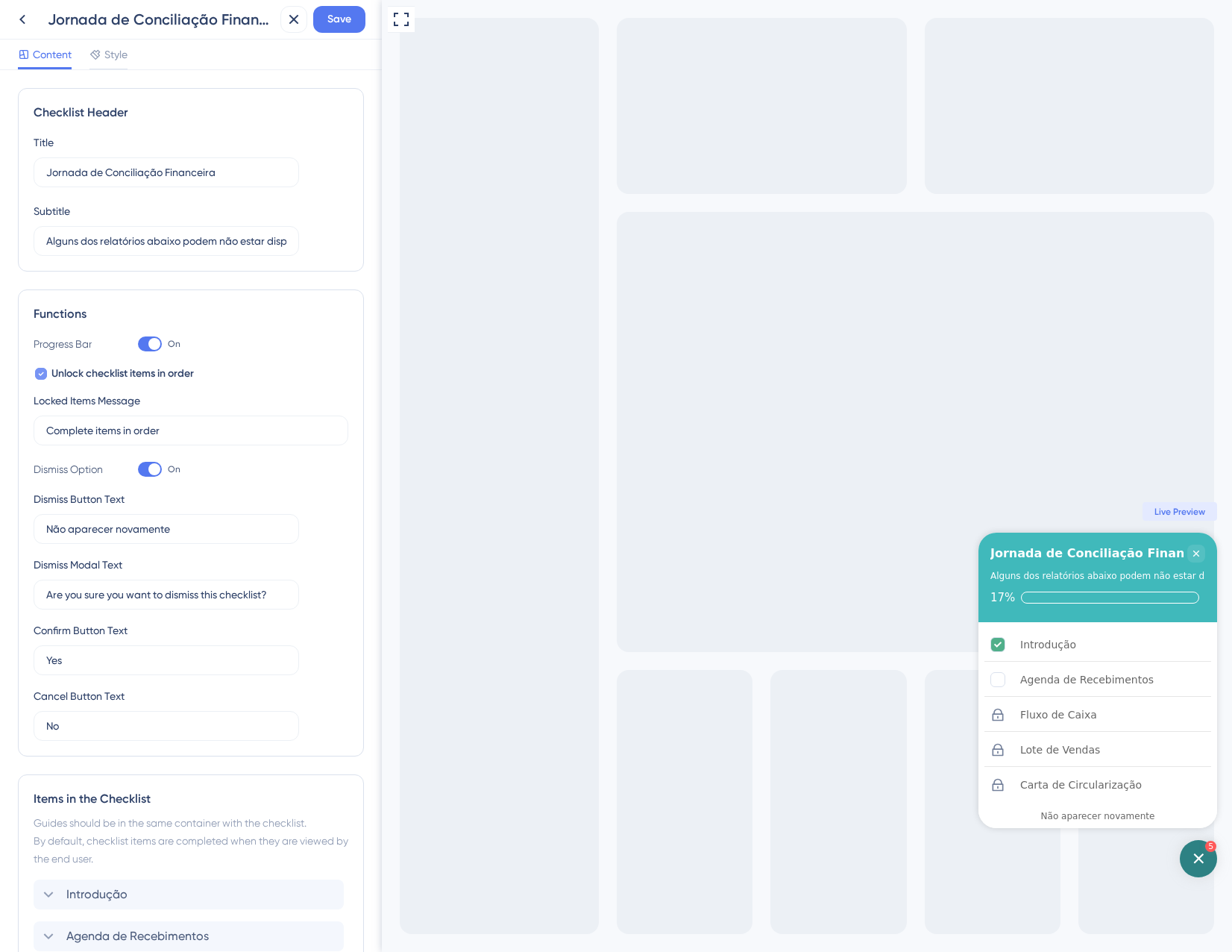
click at [44, 374] on div at bounding box center [40, 373] width 12 height 12
checkbox input "false"
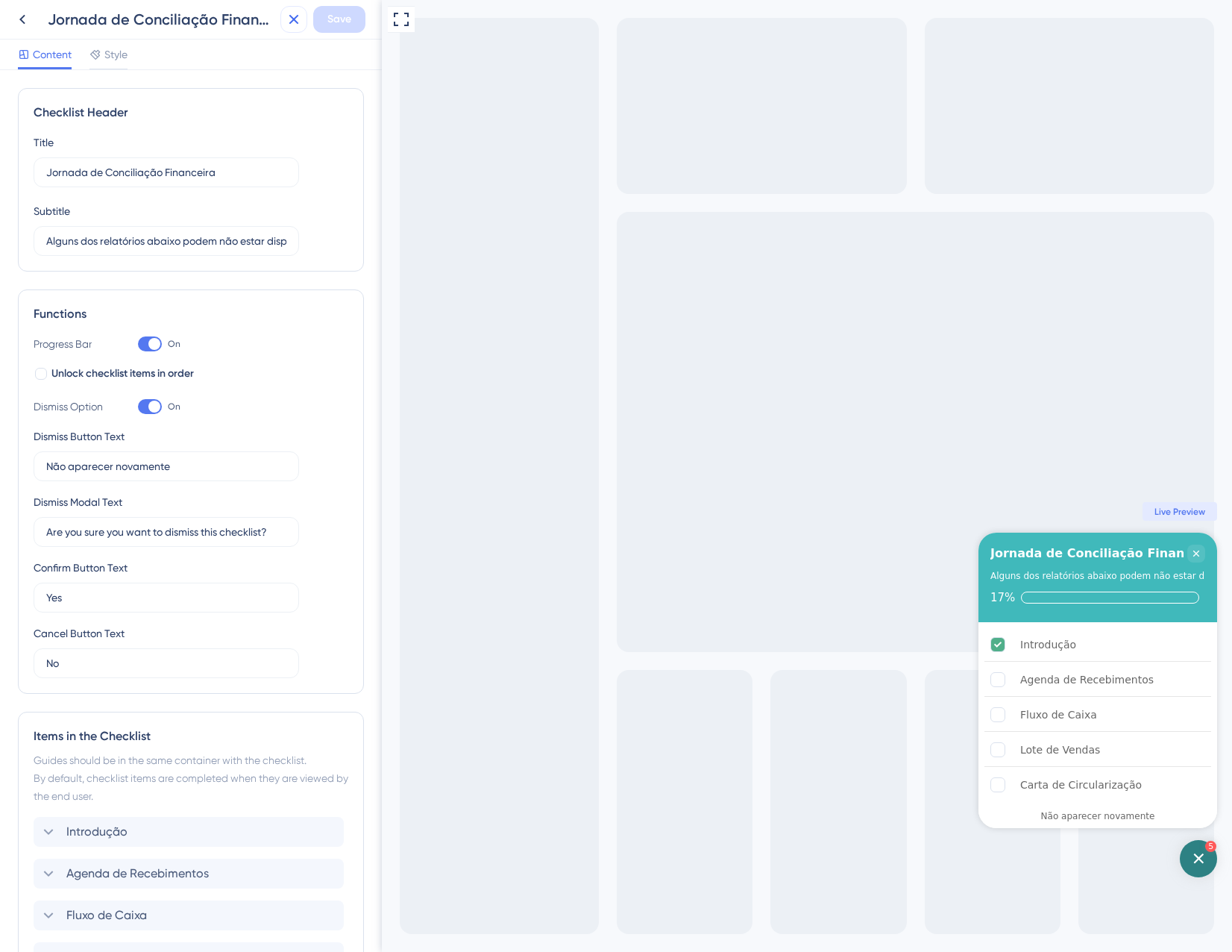
click at [282, 25] on button at bounding box center [294, 20] width 27 height 27
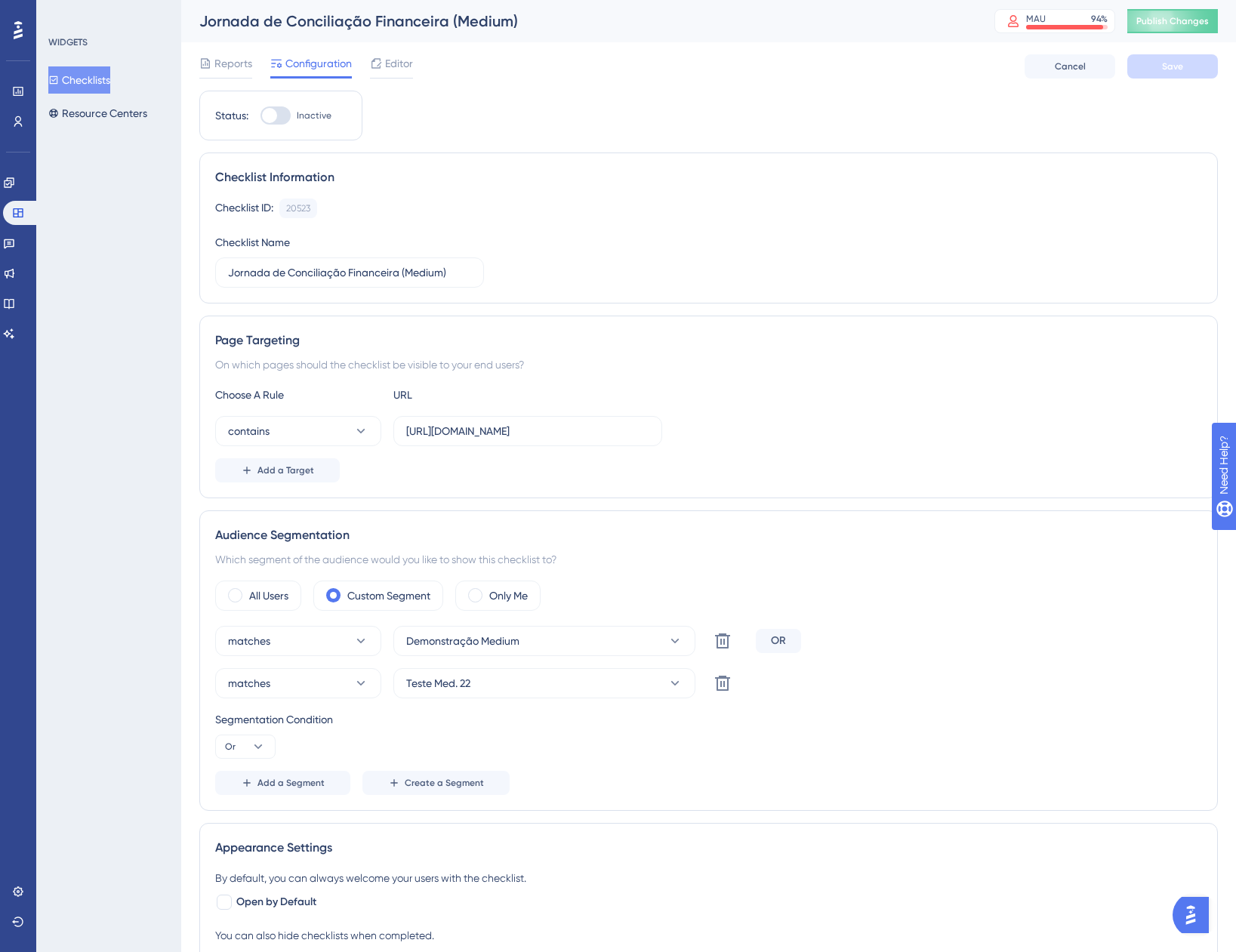
click at [282, 106] on div "Status: Inactive" at bounding box center [281, 115] width 163 height 50
click at [275, 118] on div at bounding box center [269, 116] width 15 height 15
click at [261, 116] on input "Inactive" at bounding box center [260, 116] width 1 height 1
checkbox input "true"
click at [1141, 65] on button "Save" at bounding box center [1172, 66] width 90 height 24
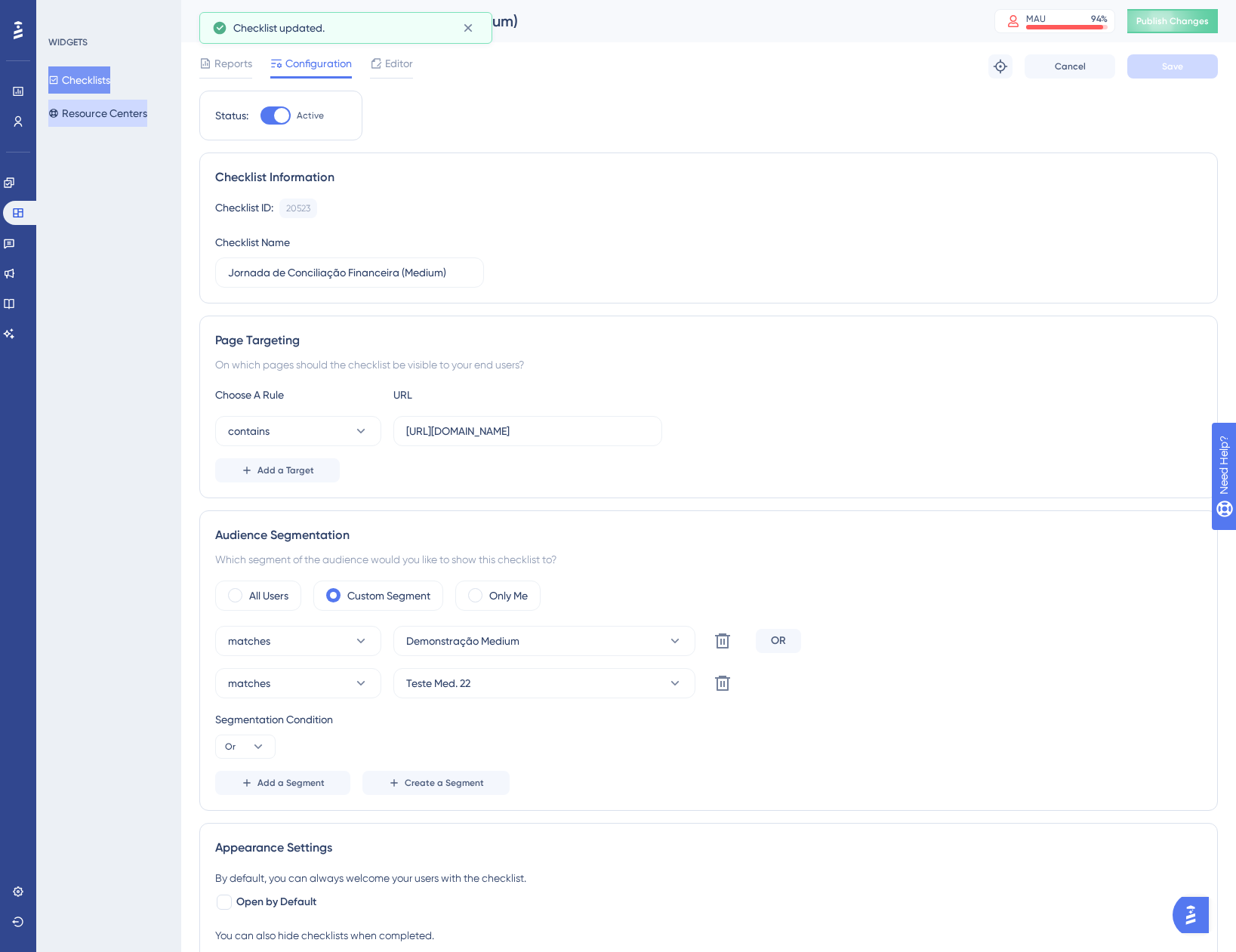
click at [109, 119] on button "Resource Centers" at bounding box center [98, 113] width 99 height 27
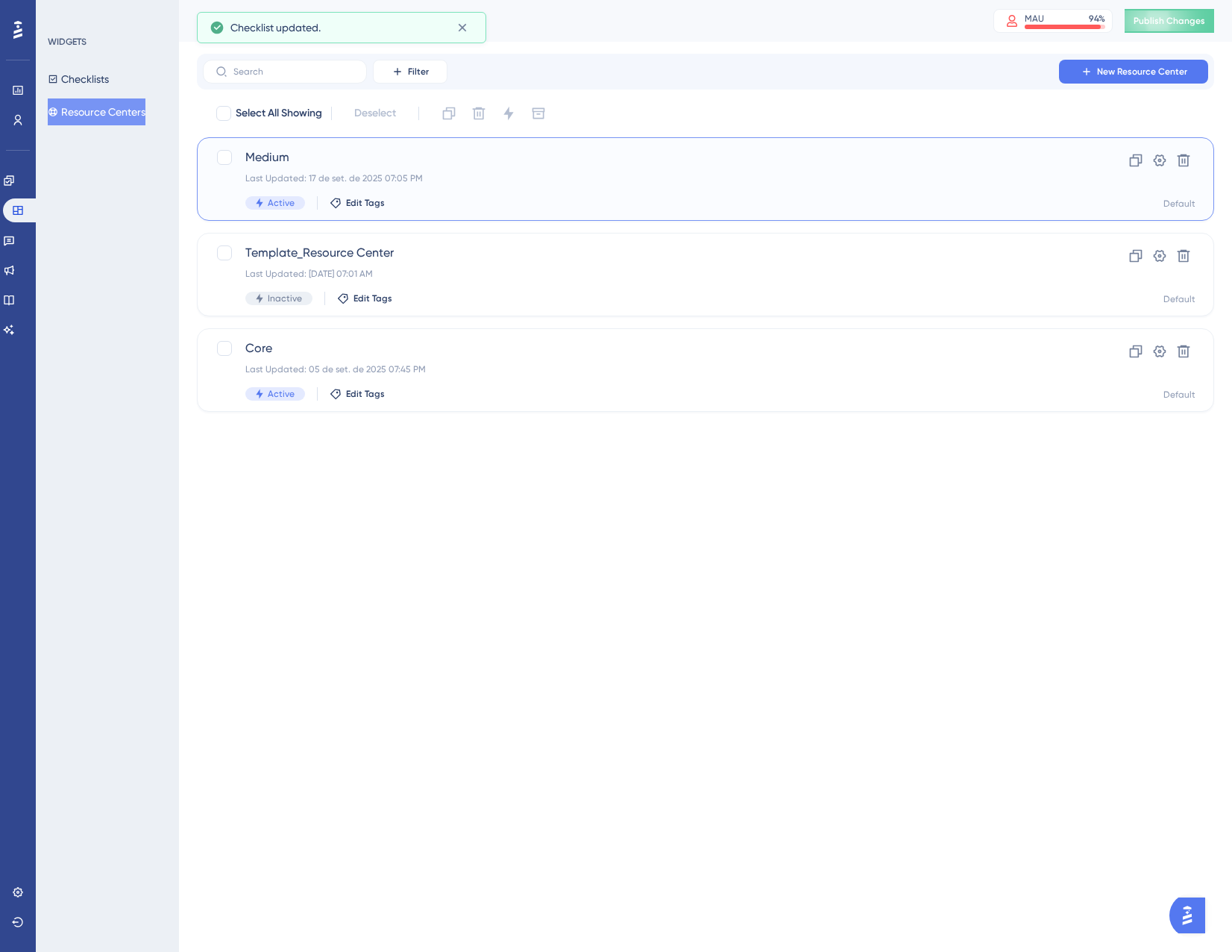
click at [423, 162] on span "Medium" at bounding box center [645, 158] width 801 height 18
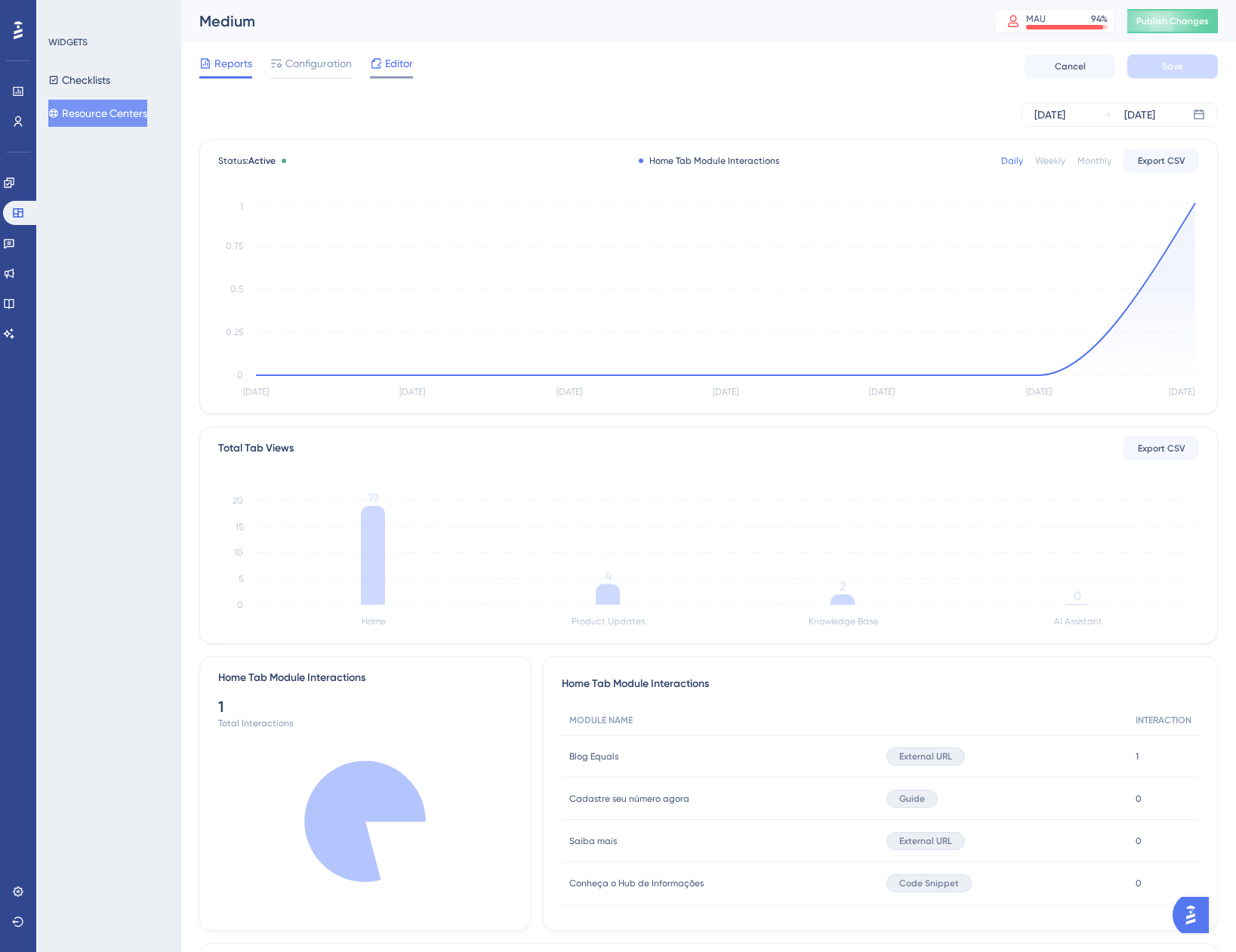
click at [382, 75] on div "Editor" at bounding box center [392, 66] width 43 height 24
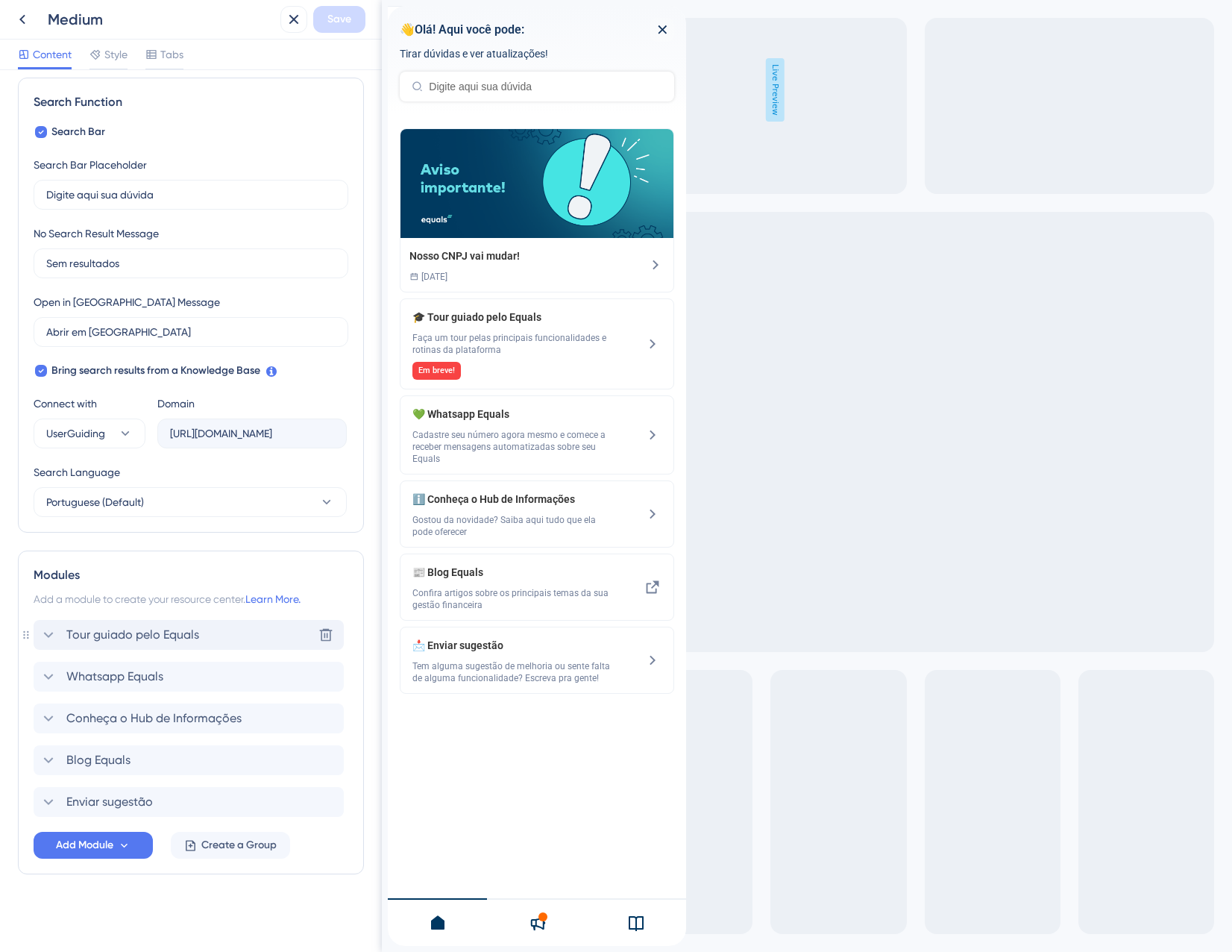
click at [101, 637] on span "Tour guiado pelo Equals" at bounding box center [132, 635] width 133 height 18
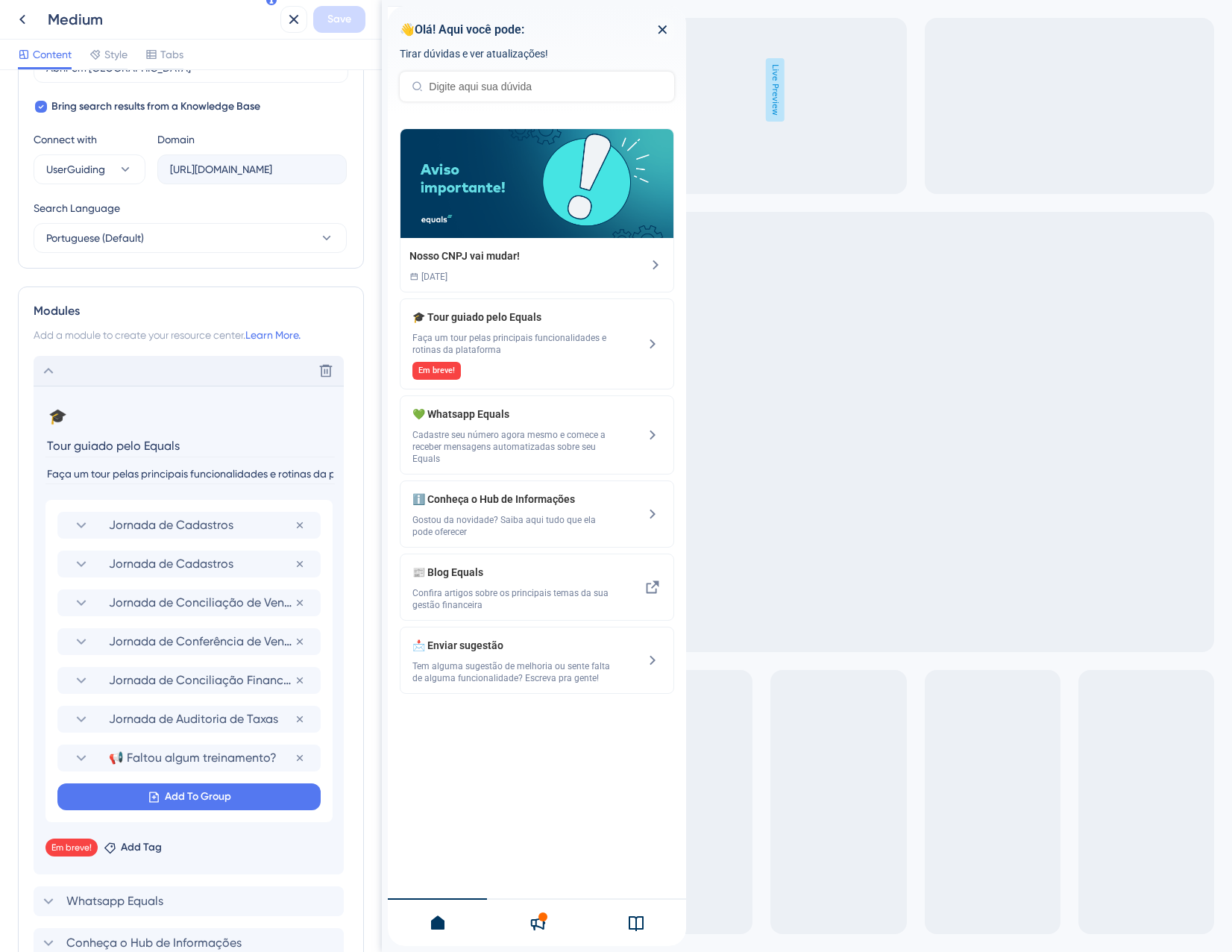
scroll to position [585, 0]
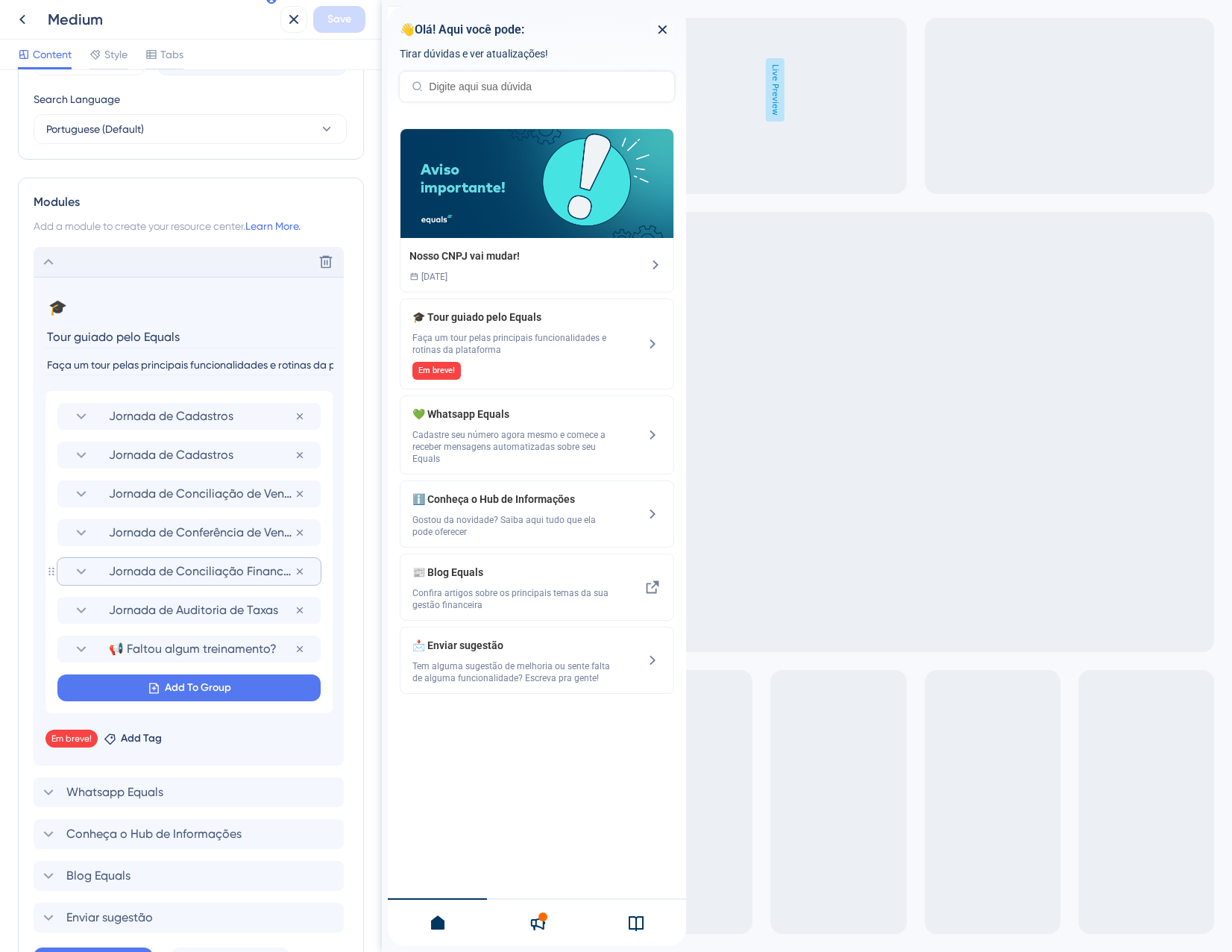
click at [206, 565] on span "Jornada de Conciliação Financeira" at bounding box center [201, 571] width 185 height 18
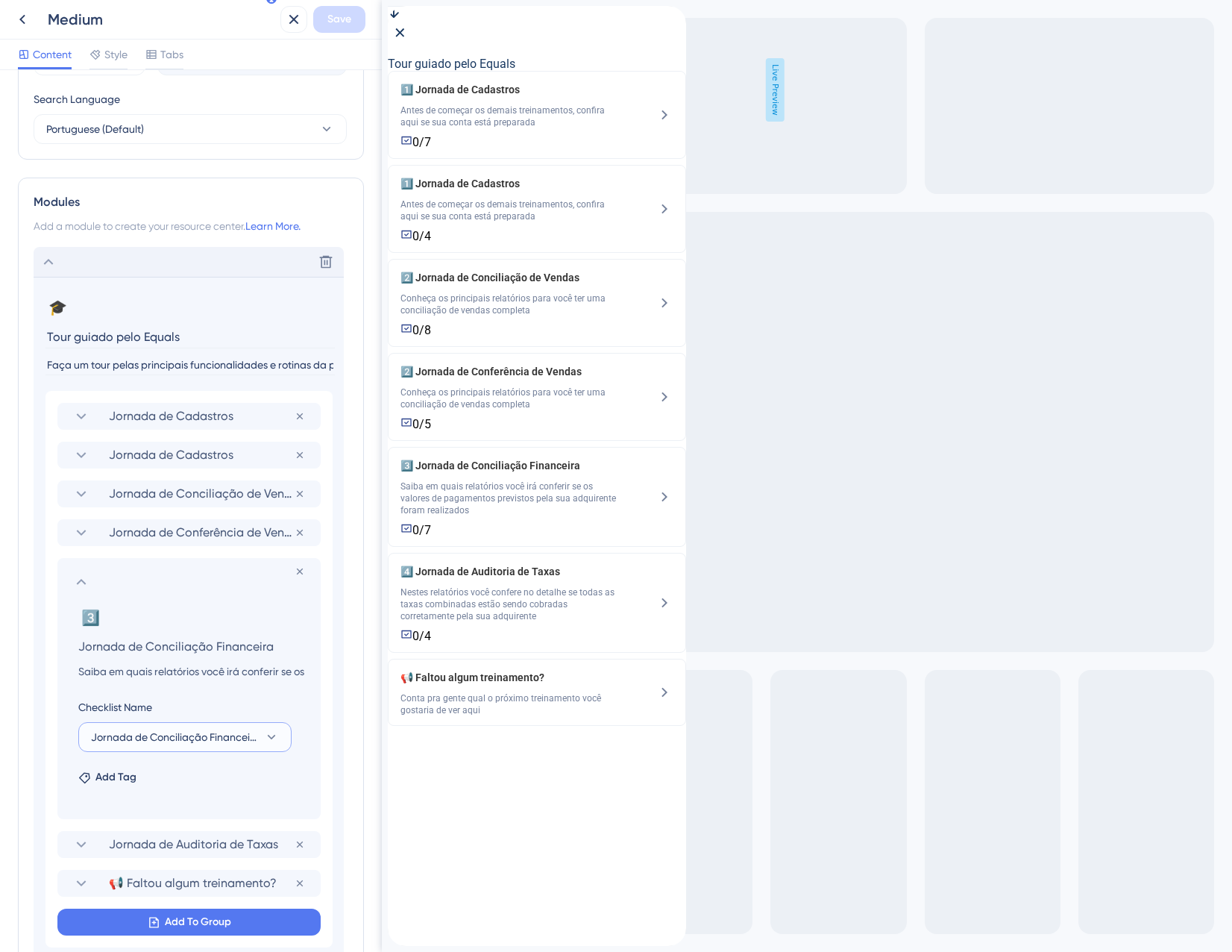
click at [152, 745] on span "Jornada de Conciliação Financeira" at bounding box center [174, 737] width 167 height 18
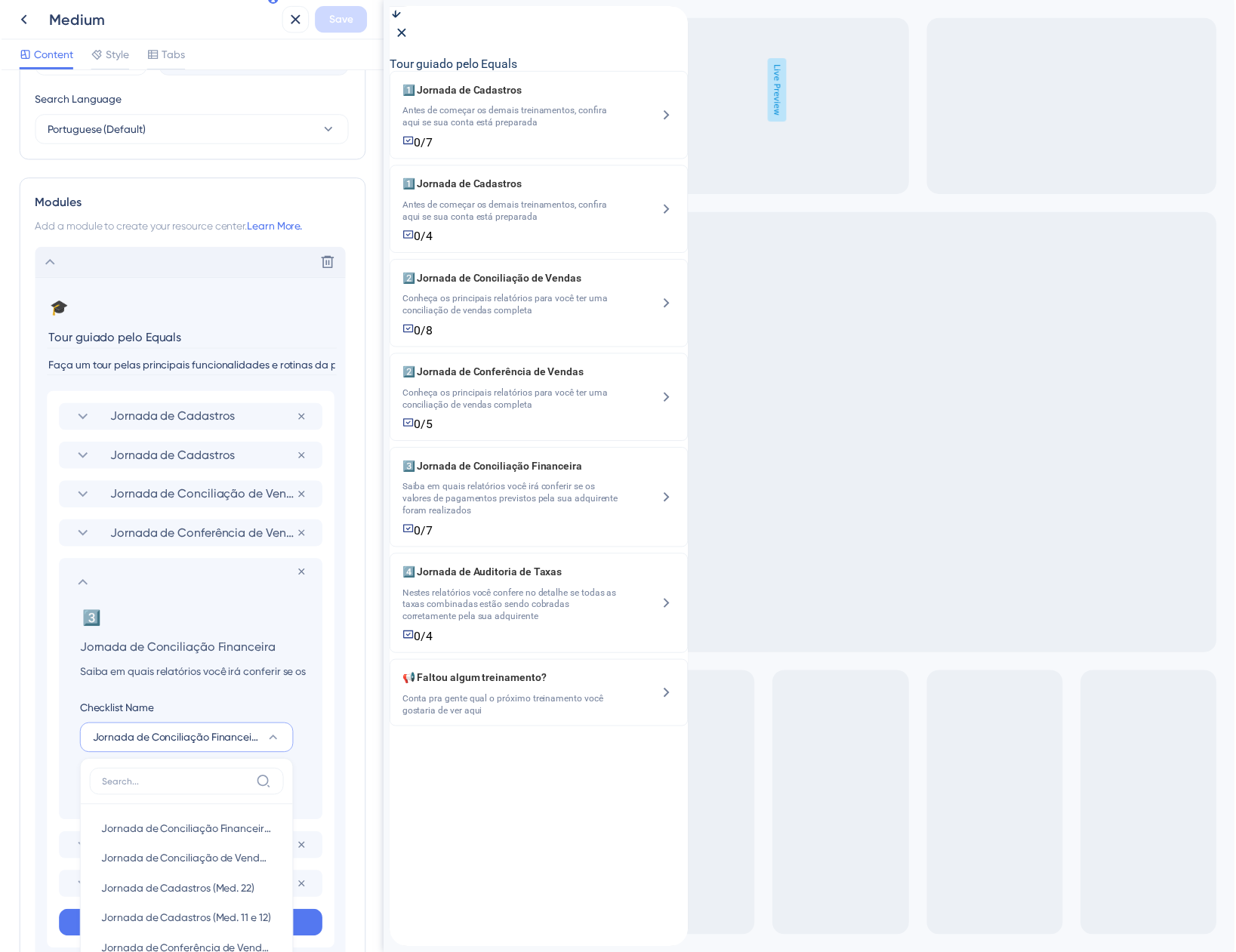
scroll to position [946, 0]
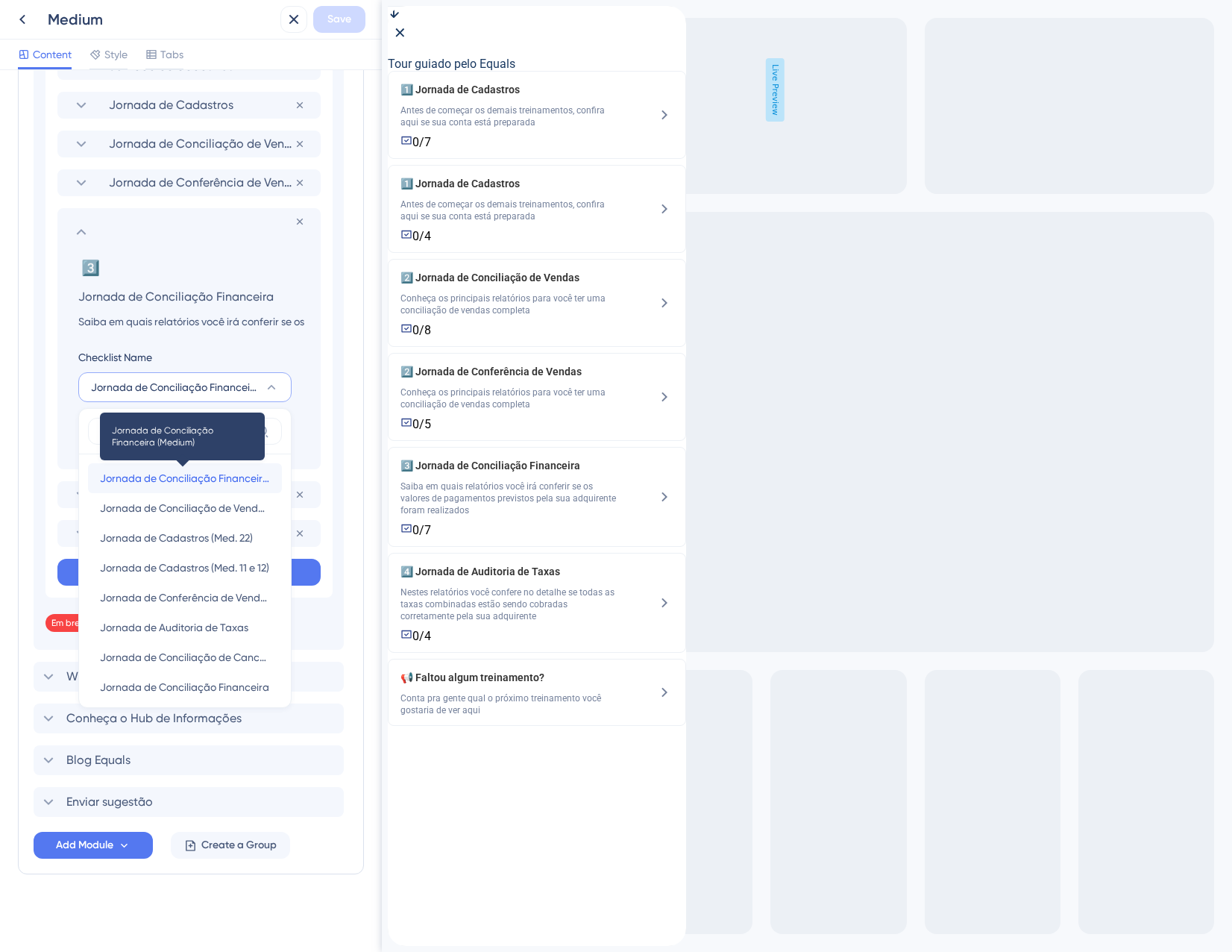
click at [190, 482] on span "Jornada de Conciliação Financeira (Medium)" at bounding box center [185, 478] width 170 height 18
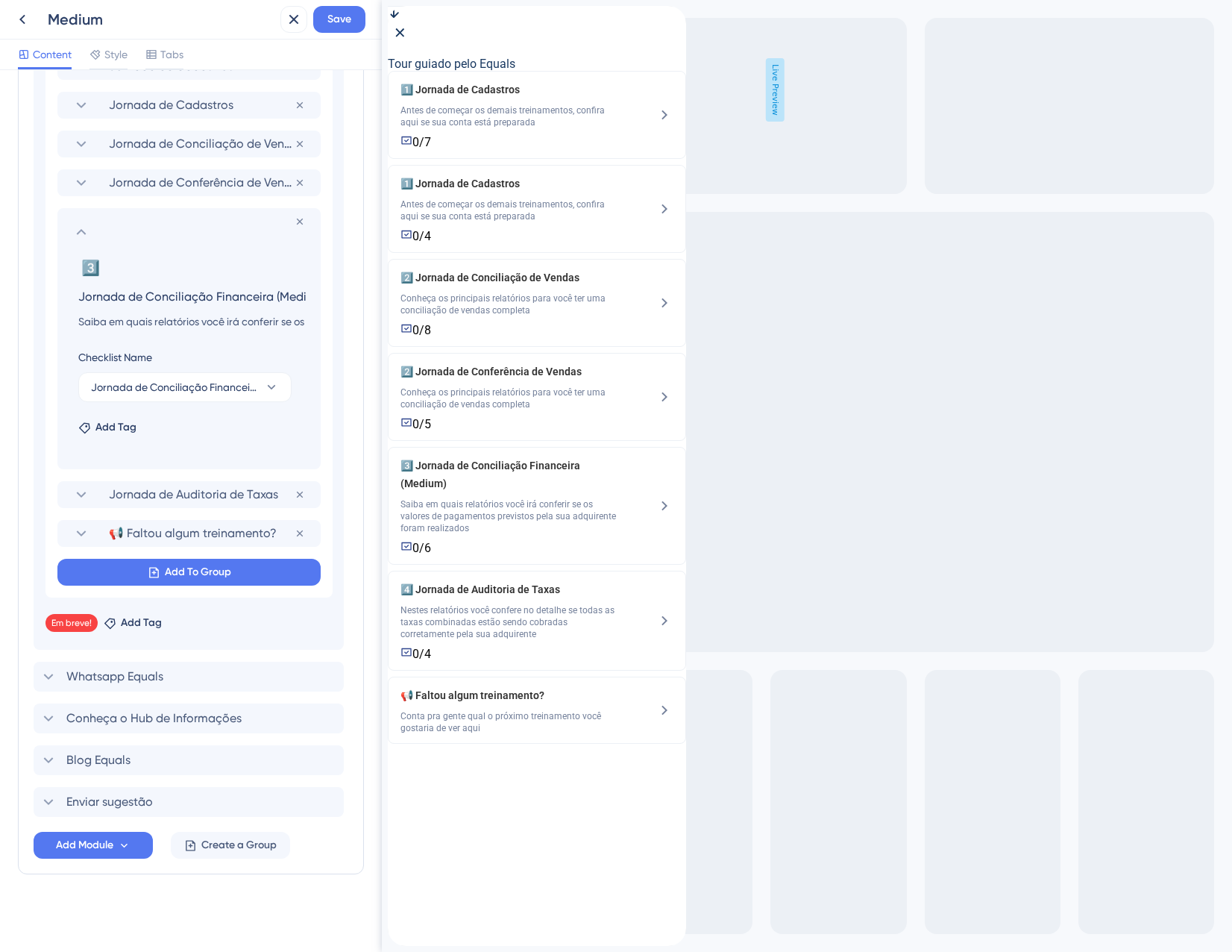
click at [291, 295] on input "Jornada de Conciliação Financeira (Medium)" at bounding box center [192, 295] width 251 height 21
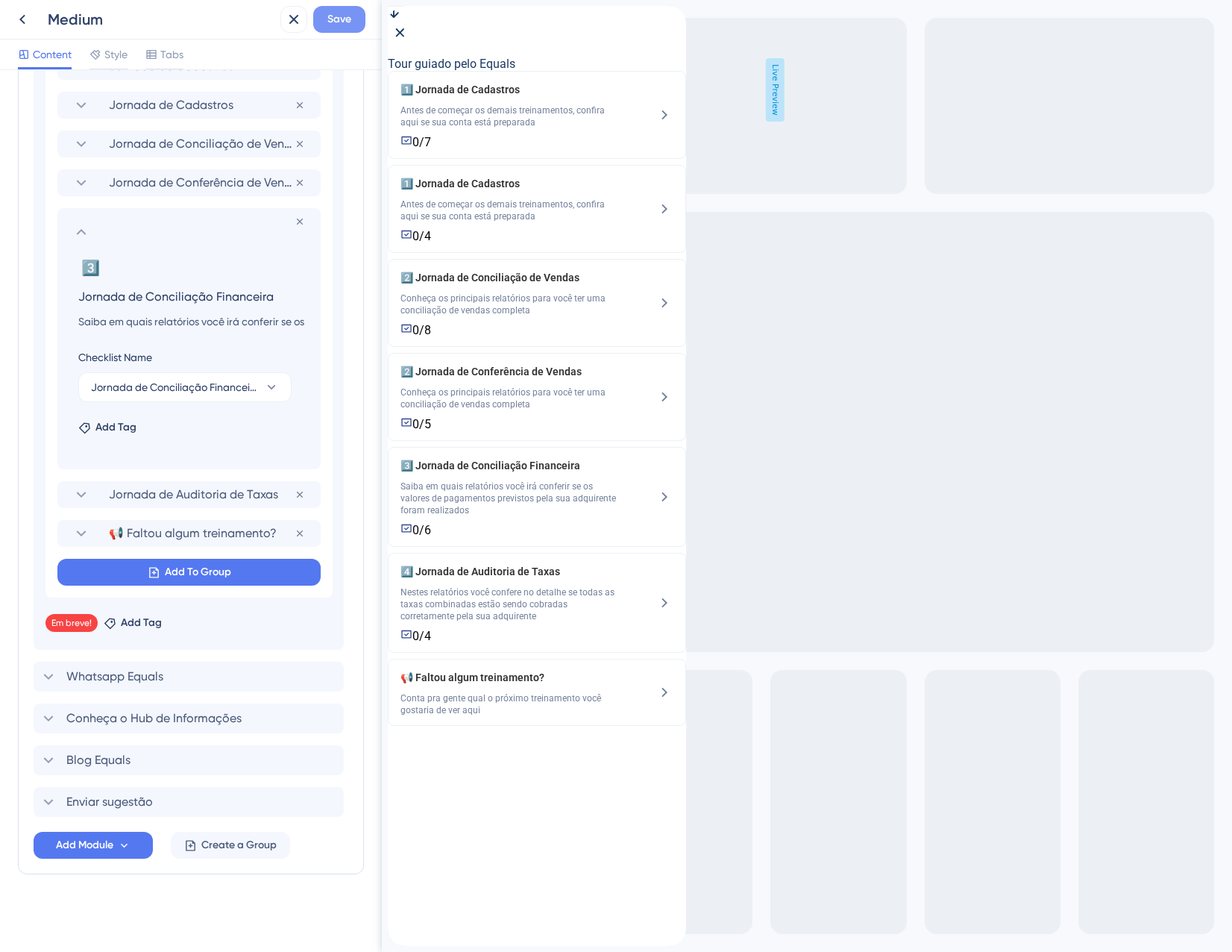
type input "Jornada de Conciliação Financeira"
click at [346, 14] on span "Save" at bounding box center [339, 20] width 24 height 18
click at [285, 21] on icon at bounding box center [283, 28] width 15 height 15
click at [285, 21] on icon at bounding box center [294, 20] width 18 height 18
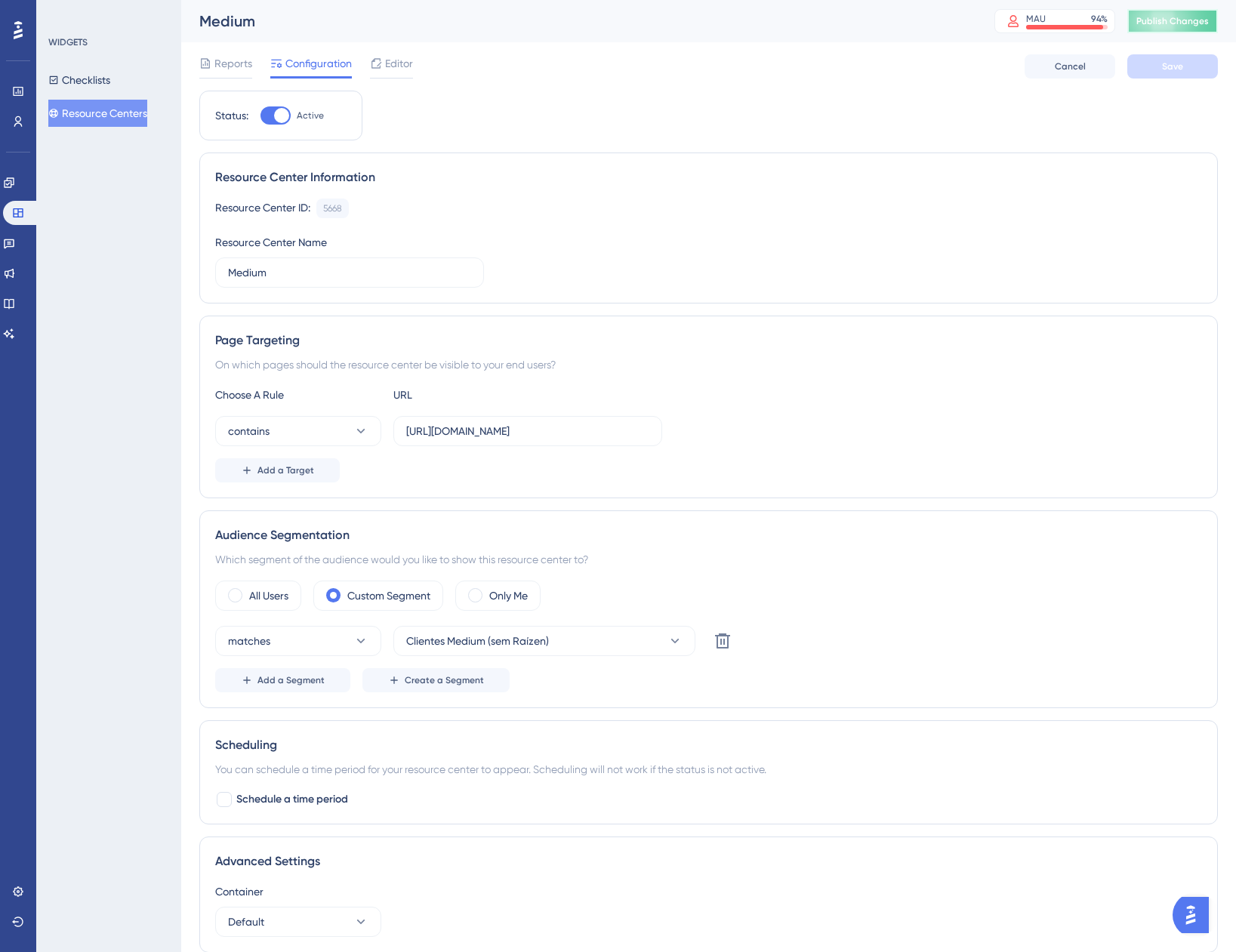
click at [1174, 22] on span "Publish Changes" at bounding box center [1172, 21] width 72 height 12
click at [97, 81] on button "Checklists" at bounding box center [79, 80] width 62 height 27
